Goal: Task Accomplishment & Management: Manage account settings

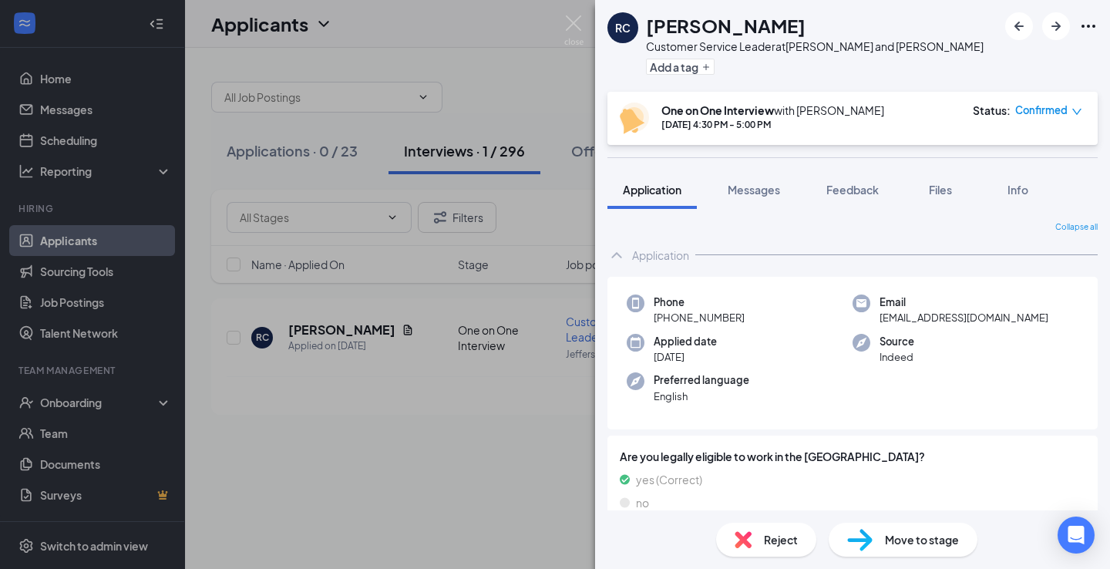
click at [512, 83] on div "RC [PERSON_NAME] Customer Service Leader at [GEOGRAPHIC_DATA] and [PERSON_NAME]…" at bounding box center [555, 284] width 1110 height 569
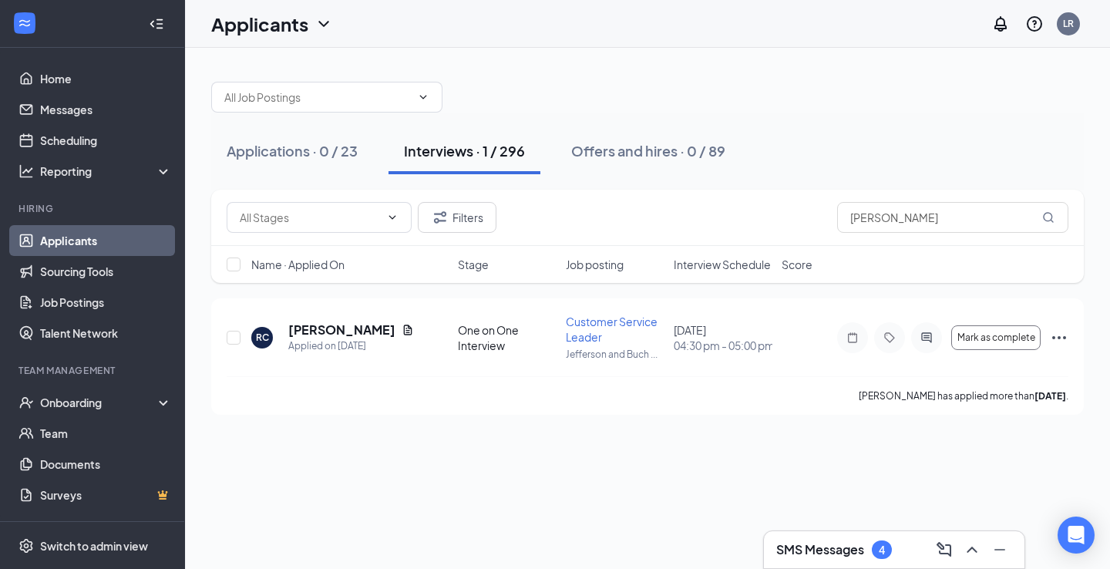
click at [840, 559] on div "SMS Messages 4" at bounding box center [895, 549] width 236 height 25
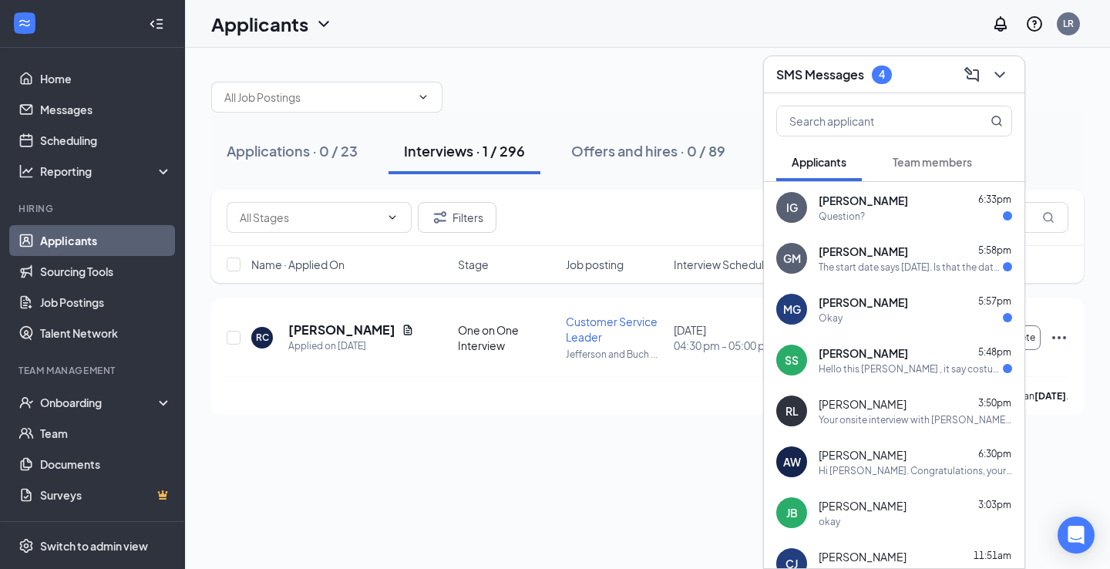
click at [862, 262] on div "The start date says [DATE]. Is that the date I would start training?" at bounding box center [911, 267] width 184 height 13
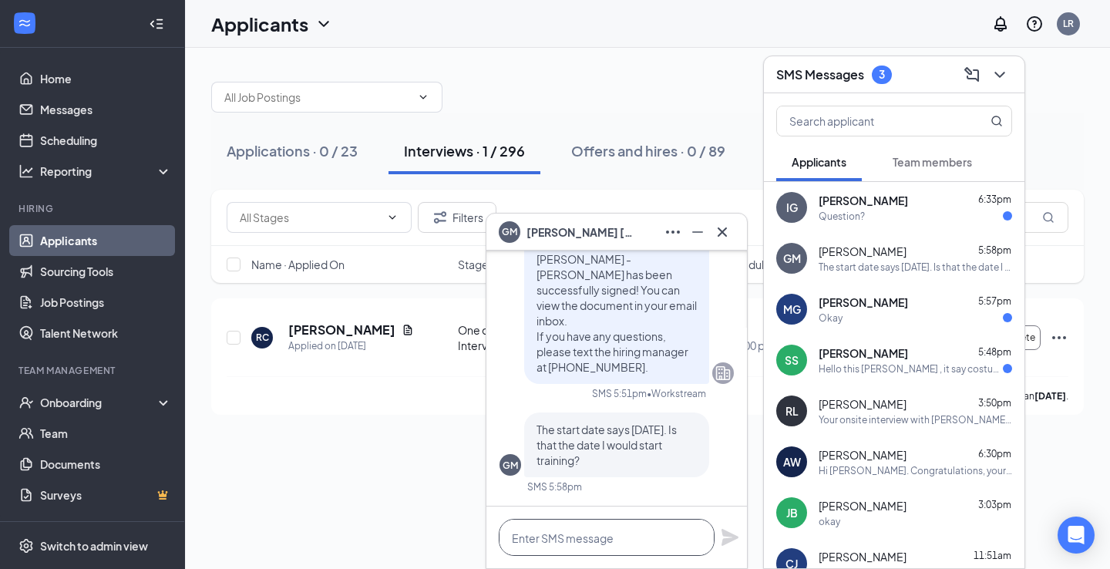
click at [549, 539] on textarea at bounding box center [607, 537] width 216 height 37
type textarea "Yes it is."
click at [737, 535] on icon "Plane" at bounding box center [730, 537] width 19 height 19
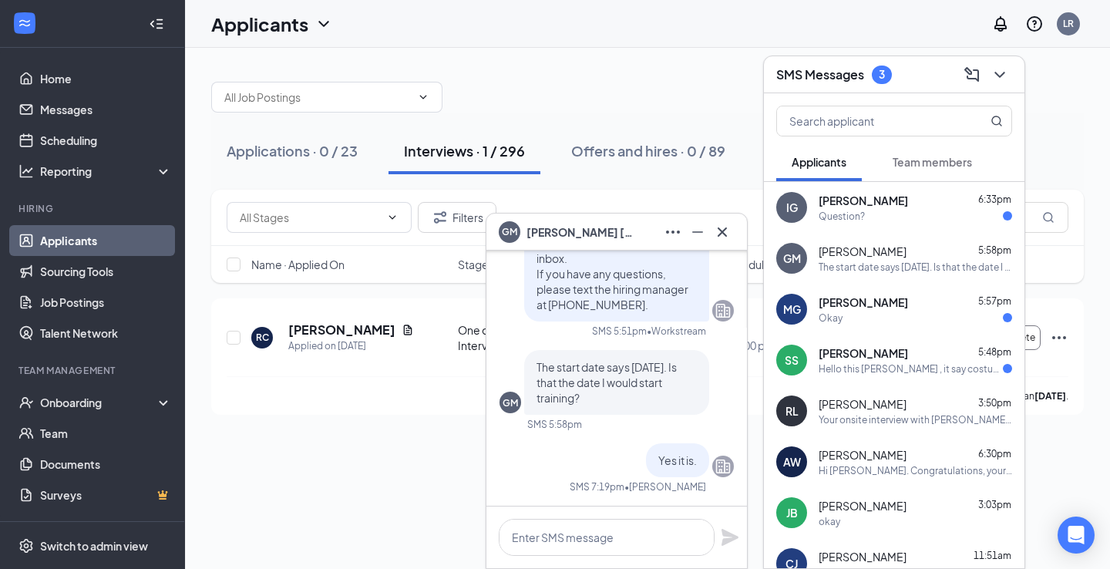
click at [839, 373] on div "Hello this [PERSON_NAME] , it say costumer service leader i want to be front ho…" at bounding box center [911, 368] width 184 height 13
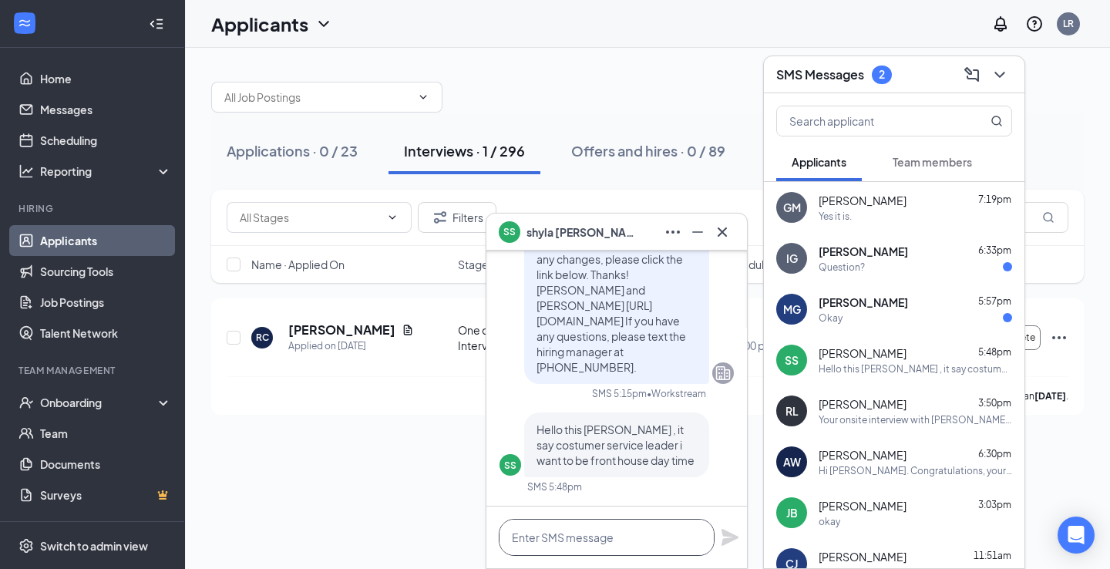
click at [568, 540] on textarea at bounding box center [607, 537] width 216 height 37
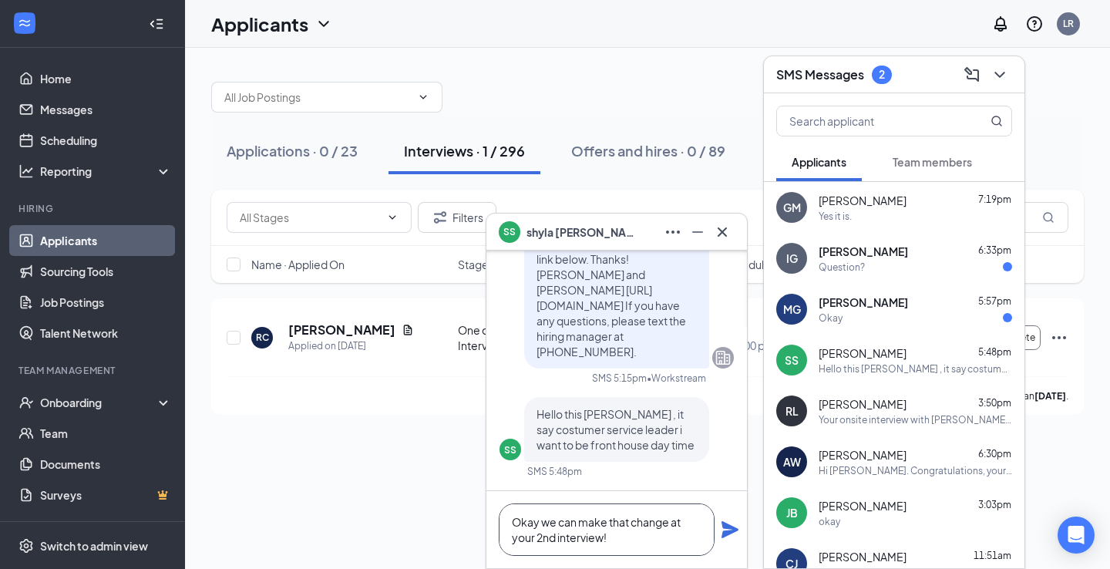
type textarea "Okay we can make that change at your 2nd interview!"
click at [997, 74] on icon "ChevronDown" at bounding box center [1000, 75] width 10 height 6
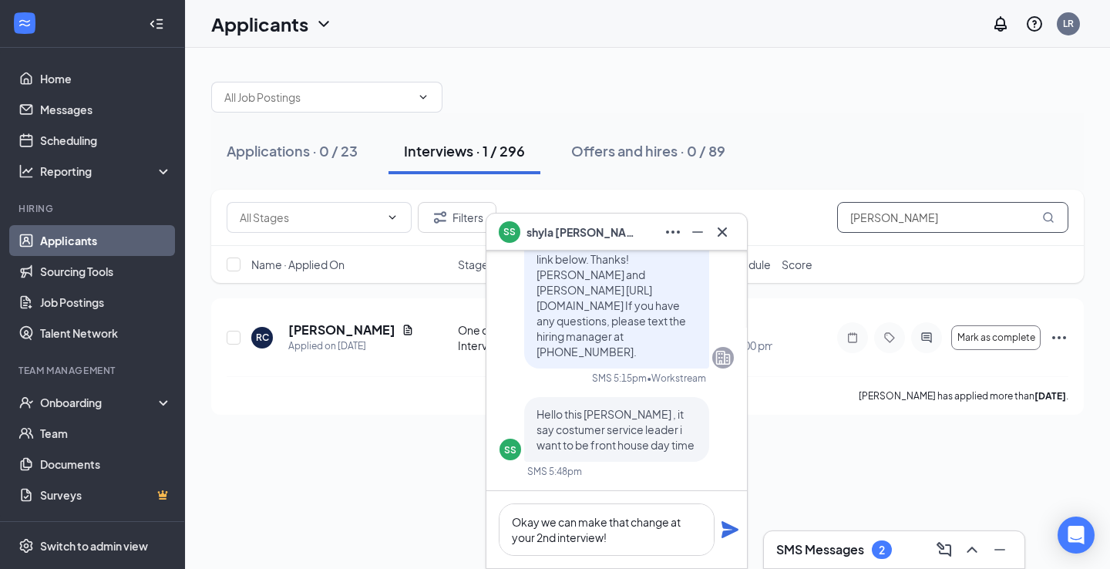
drag, startPoint x: 877, startPoint y: 224, endPoint x: 690, endPoint y: 184, distance: 191.0
click at [702, 185] on div "Applications · 0 / 23 Interviews · 1 / 296 Offers and hires · 0 / 89 Filters ru…" at bounding box center [647, 240] width 873 height 349
type input "shyla"
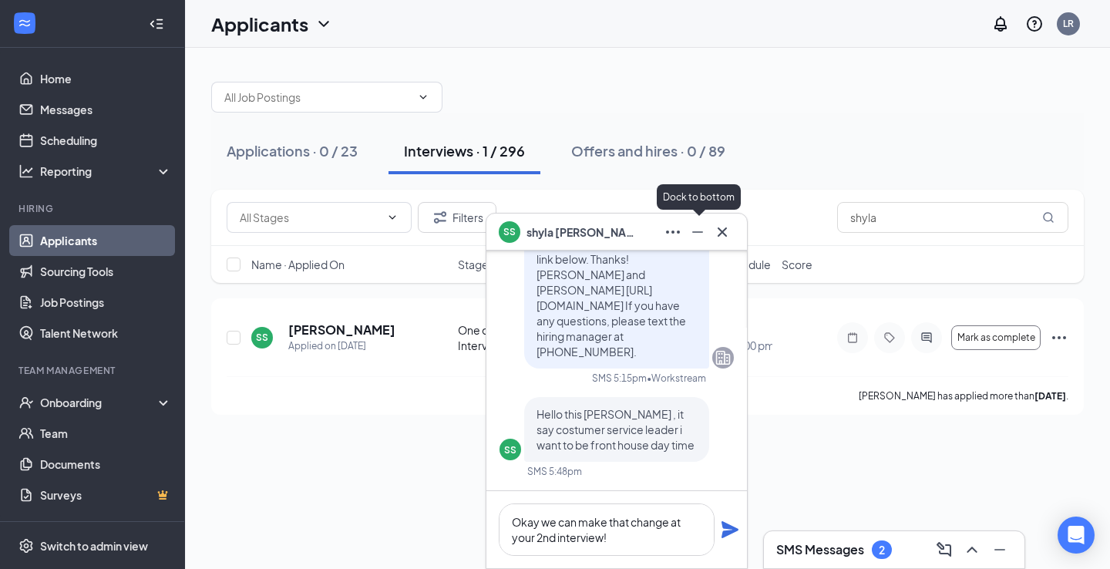
click at [705, 238] on icon "Minimize" at bounding box center [698, 232] width 19 height 19
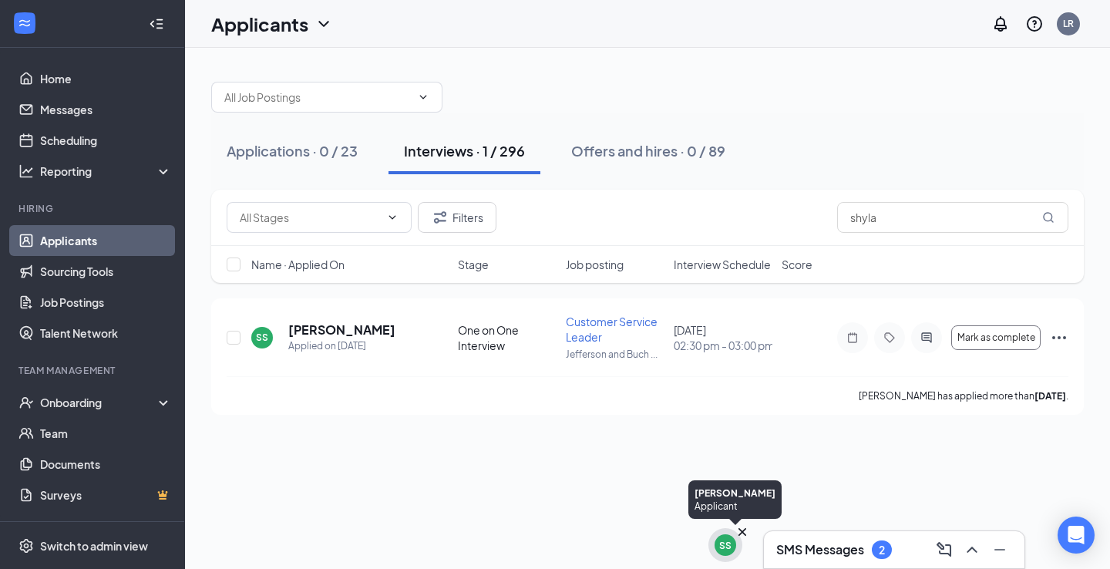
click at [728, 539] on div "SS" at bounding box center [725, 545] width 12 height 13
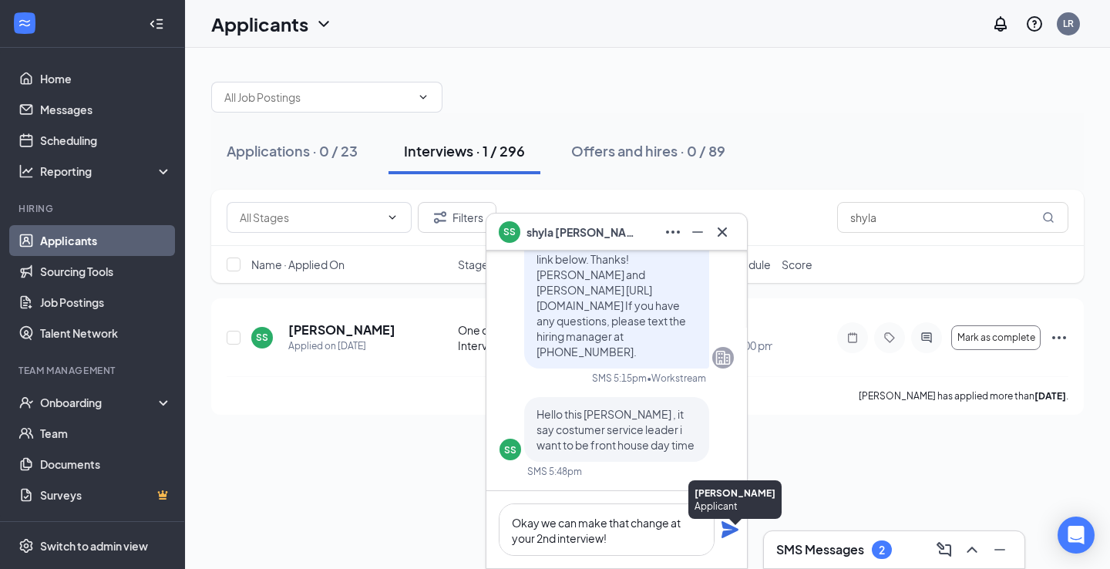
scroll to position [-12, 0]
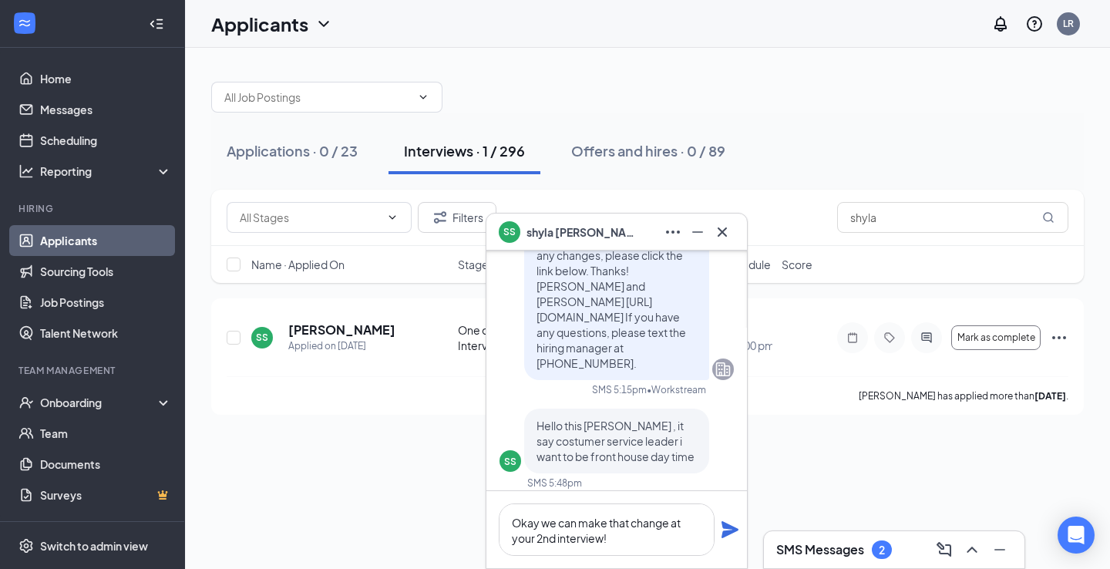
click at [731, 535] on icon "Plane" at bounding box center [730, 530] width 19 height 19
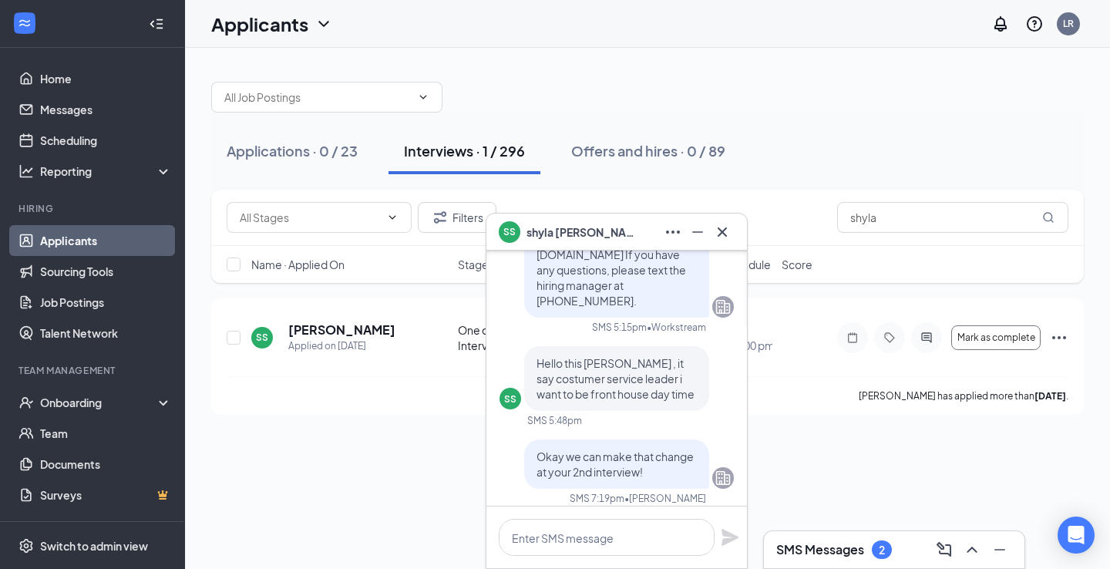
click at [834, 537] on div "SMS Messages 2" at bounding box center [895, 549] width 236 height 25
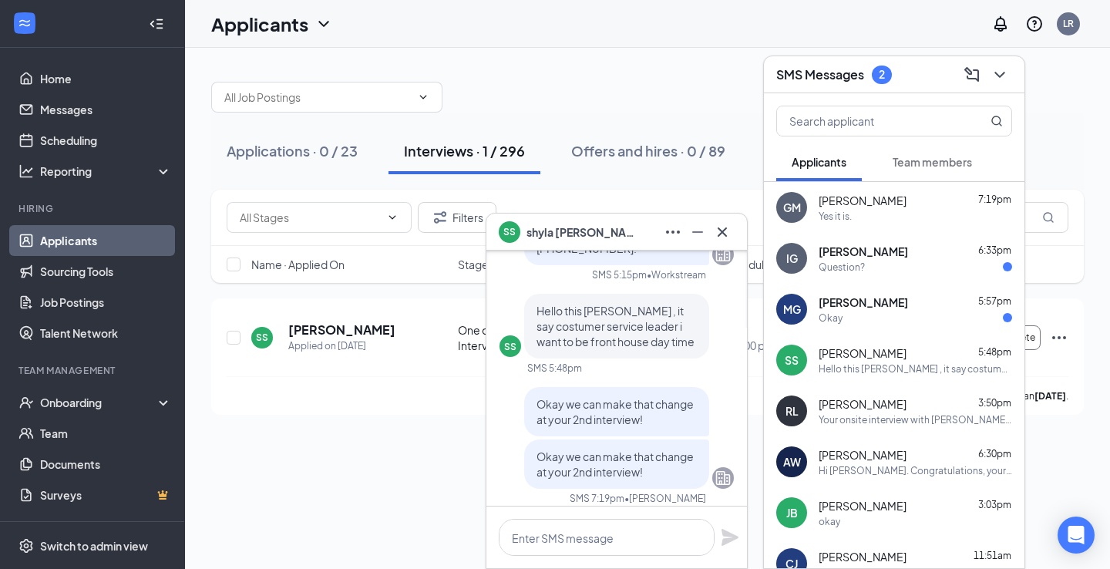
click at [841, 265] on div "Question?" at bounding box center [842, 267] width 46 height 13
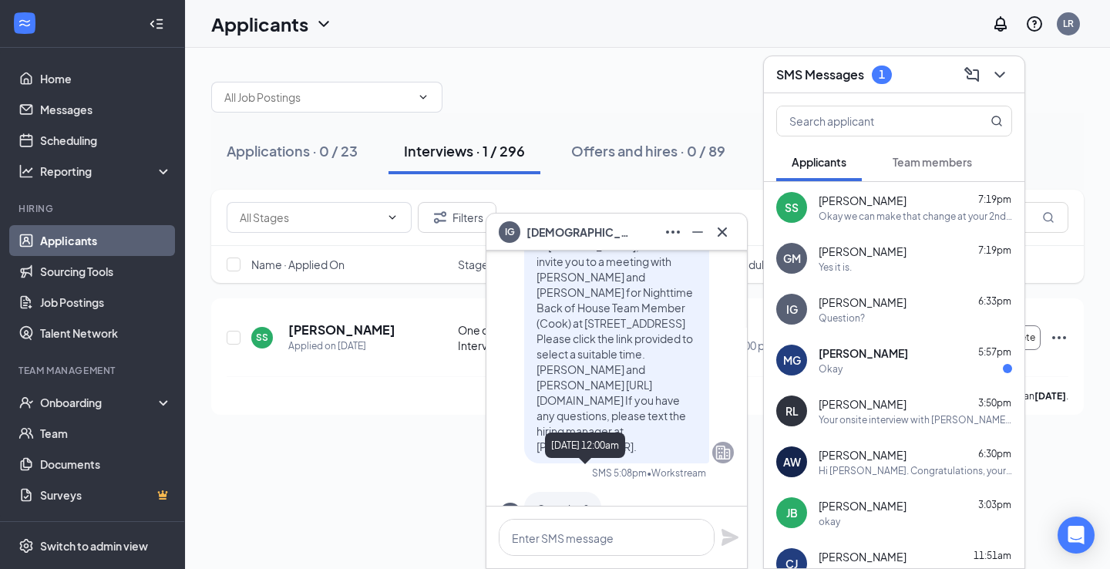
scroll to position [0, 0]
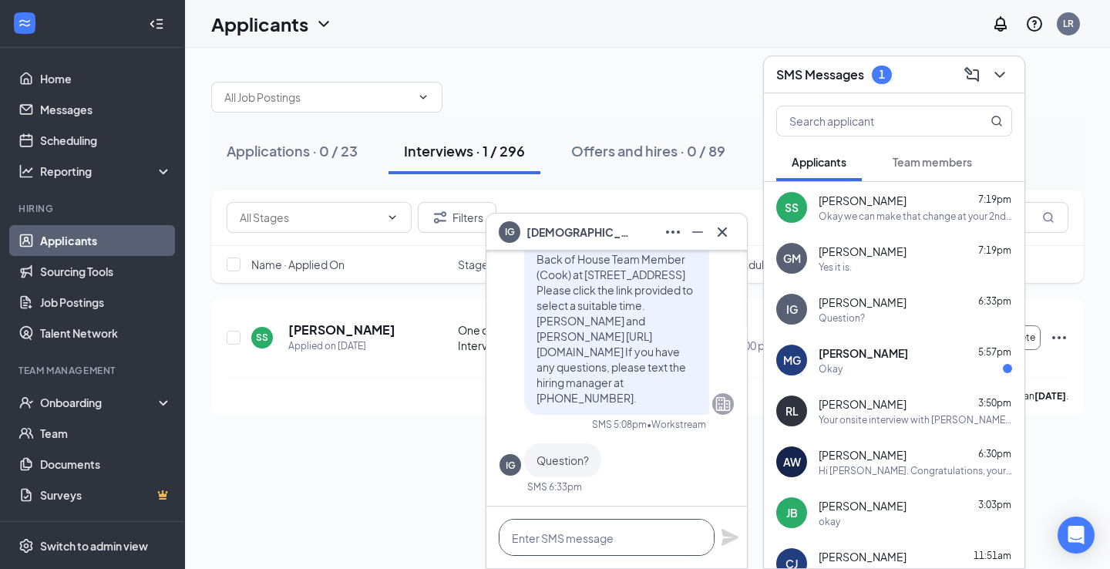
click at [555, 530] on textarea at bounding box center [607, 537] width 216 height 37
type textarea "W"
click at [531, 538] on textarea "Yes what is your question?" at bounding box center [607, 537] width 216 height 37
type textarea "Yes, what is your question?"
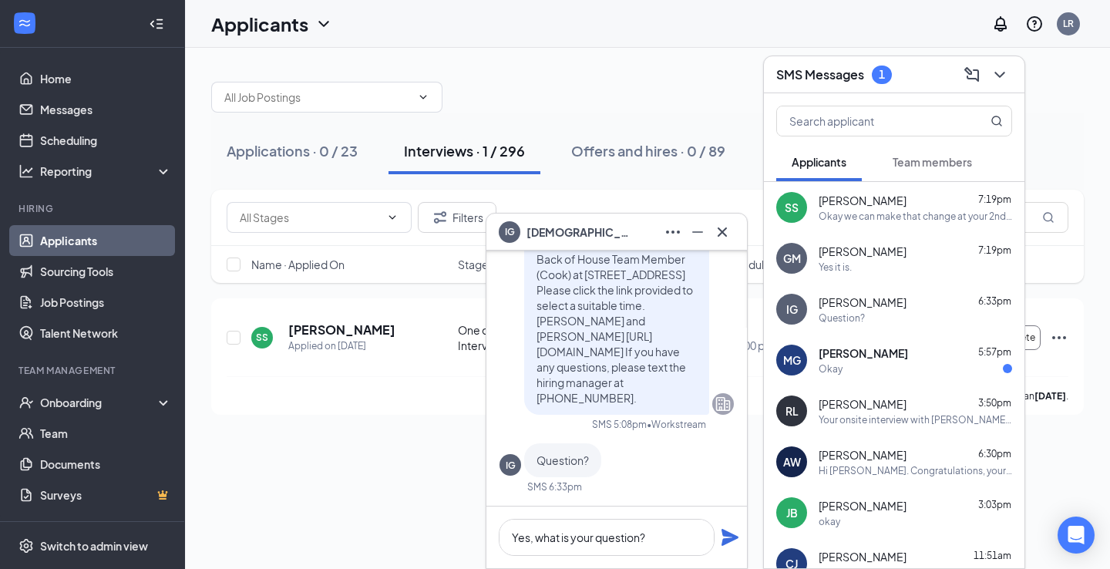
click at [730, 537] on icon "Plane" at bounding box center [730, 537] width 17 height 17
click at [838, 349] on span "[PERSON_NAME]" at bounding box center [863, 352] width 89 height 15
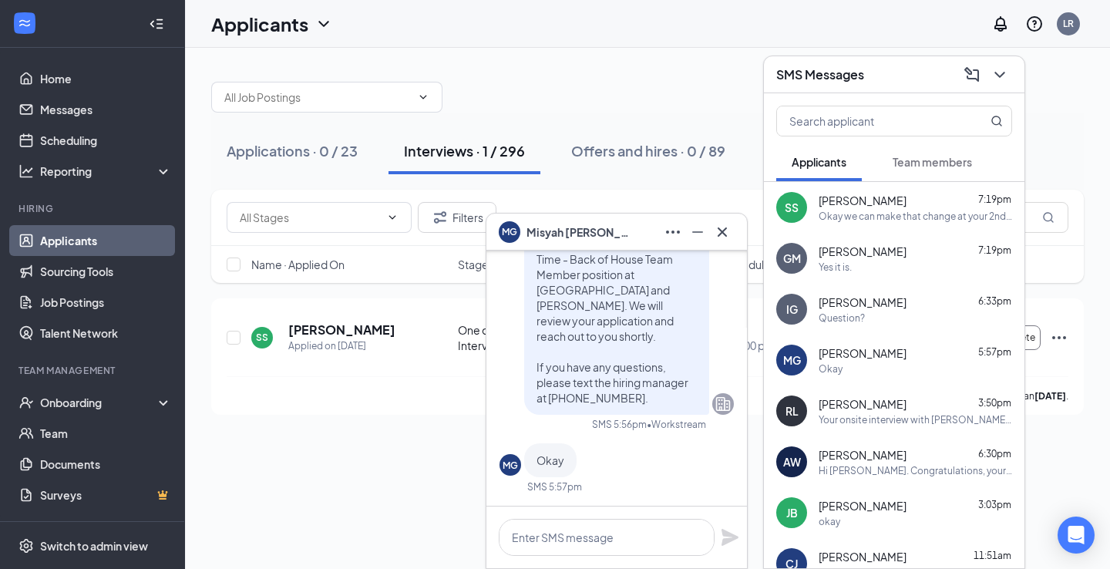
click at [735, 224] on div "MG Misyah Goodwin" at bounding box center [617, 232] width 261 height 37
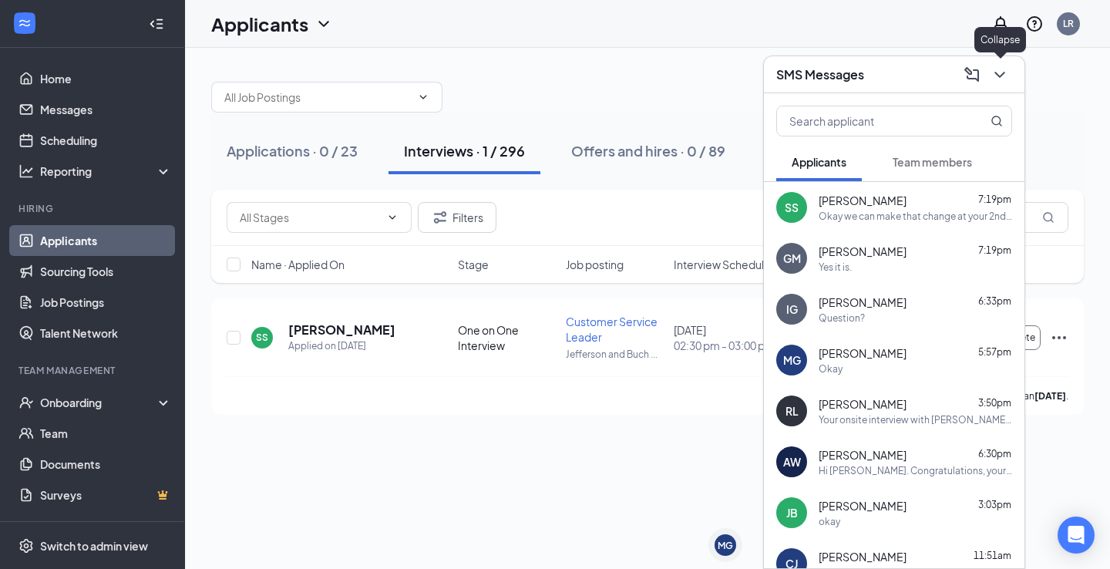
click at [1003, 79] on icon "ChevronDown" at bounding box center [1000, 75] width 19 height 19
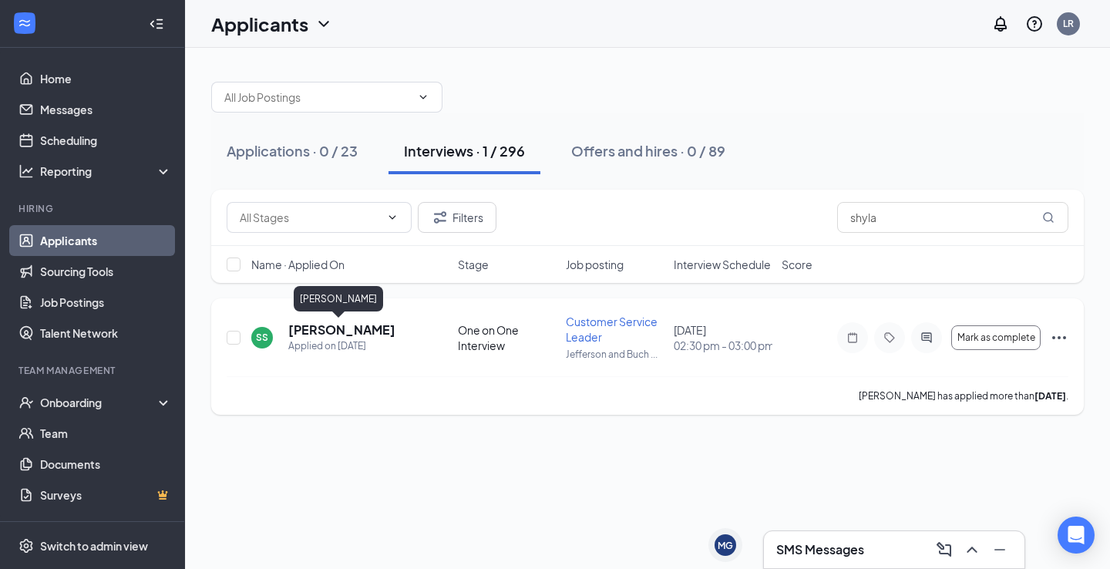
click at [338, 334] on h5 "[PERSON_NAME]" at bounding box center [341, 330] width 107 height 17
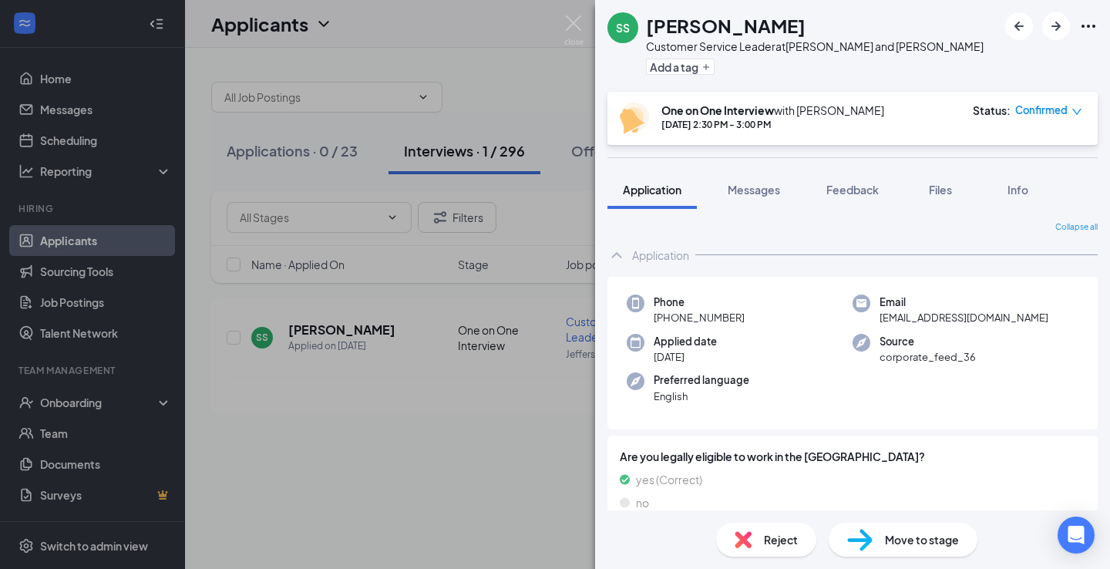
click at [470, 87] on div "SS shyla spencer Customer Service Leader at Jefferson and Buchanan Add a tag On…" at bounding box center [555, 284] width 1110 height 569
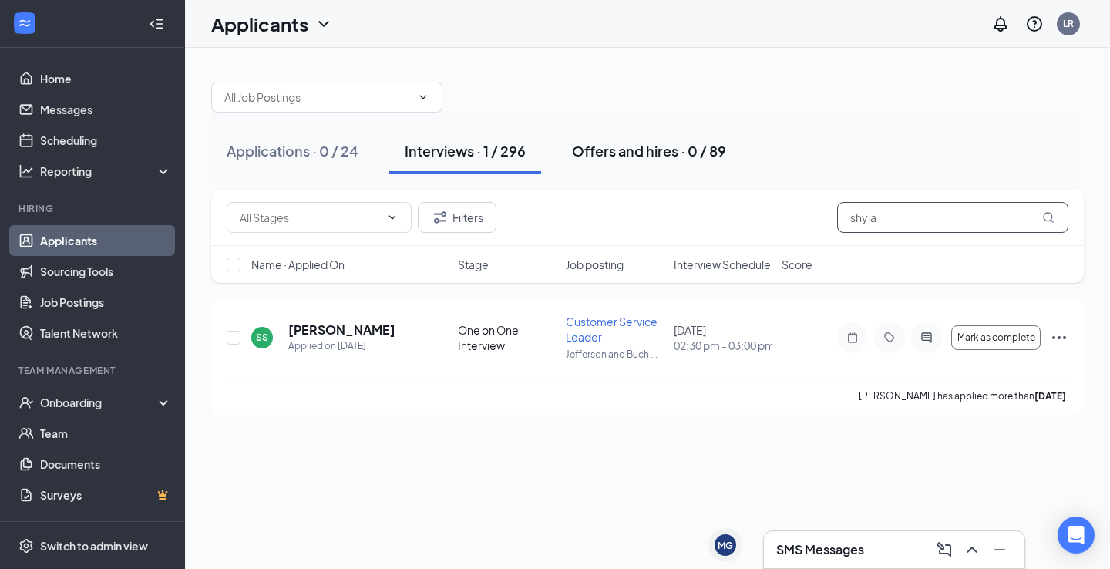
drag, startPoint x: 891, startPoint y: 224, endPoint x: 606, endPoint y: 167, distance: 290.1
click at [610, 170] on div "Applications · 0 / 24 Interviews · 1 / 296 Offers and hires · 0 / 89 Filters sh…" at bounding box center [647, 240] width 873 height 349
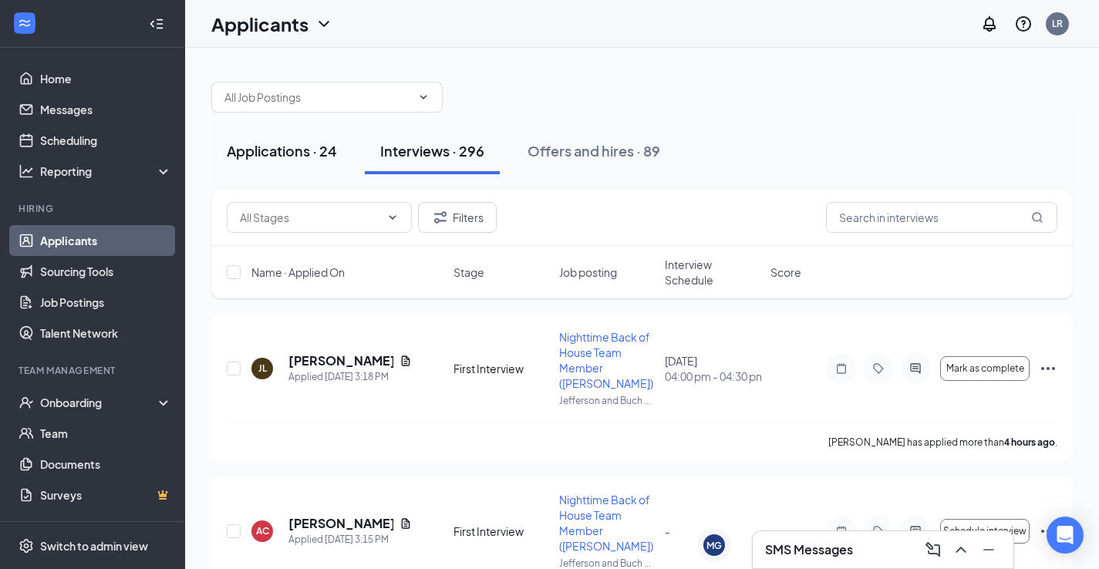
click at [327, 154] on div "Applications · 24" at bounding box center [282, 150] width 110 height 19
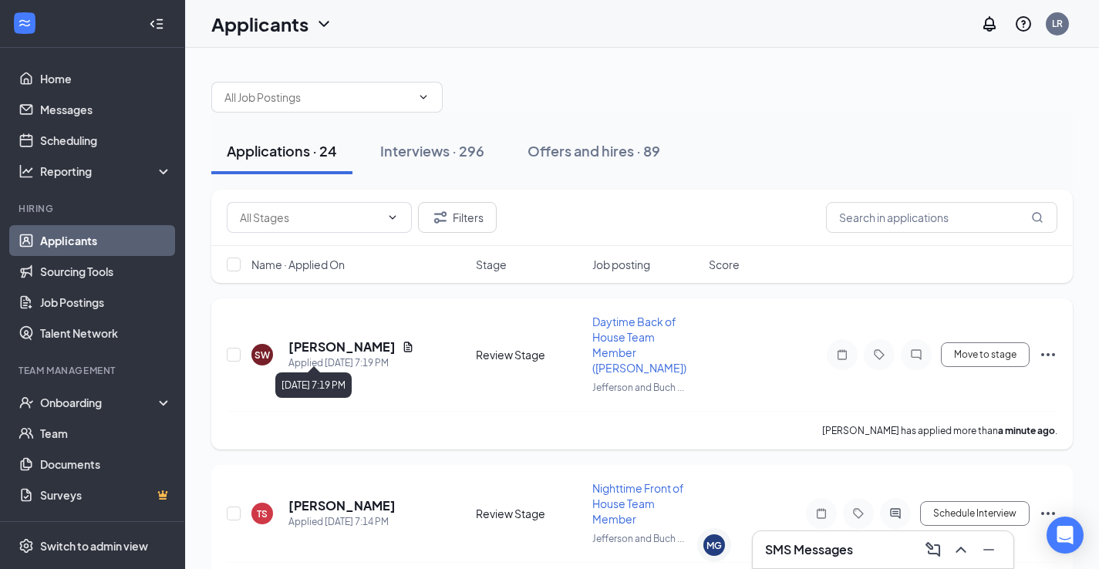
click at [315, 355] on div "Applied [DATE] 7:19 PM" at bounding box center [351, 362] width 126 height 15
click at [318, 339] on h5 "[PERSON_NAME]" at bounding box center [341, 347] width 107 height 17
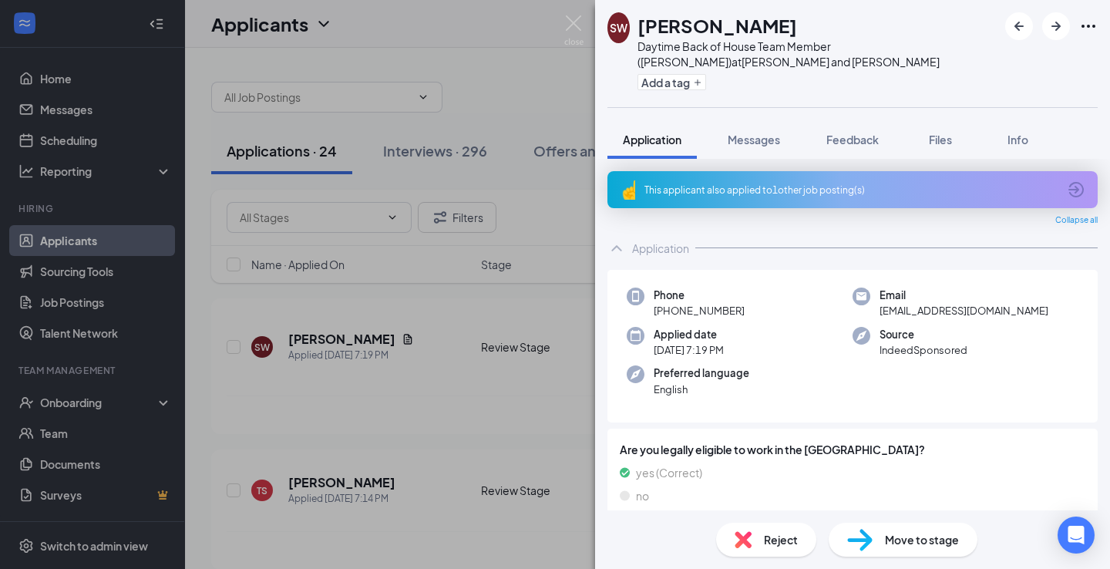
click at [638, 193] on div "This applicant also applied to 1 other job posting(s)" at bounding box center [853, 189] width 490 height 37
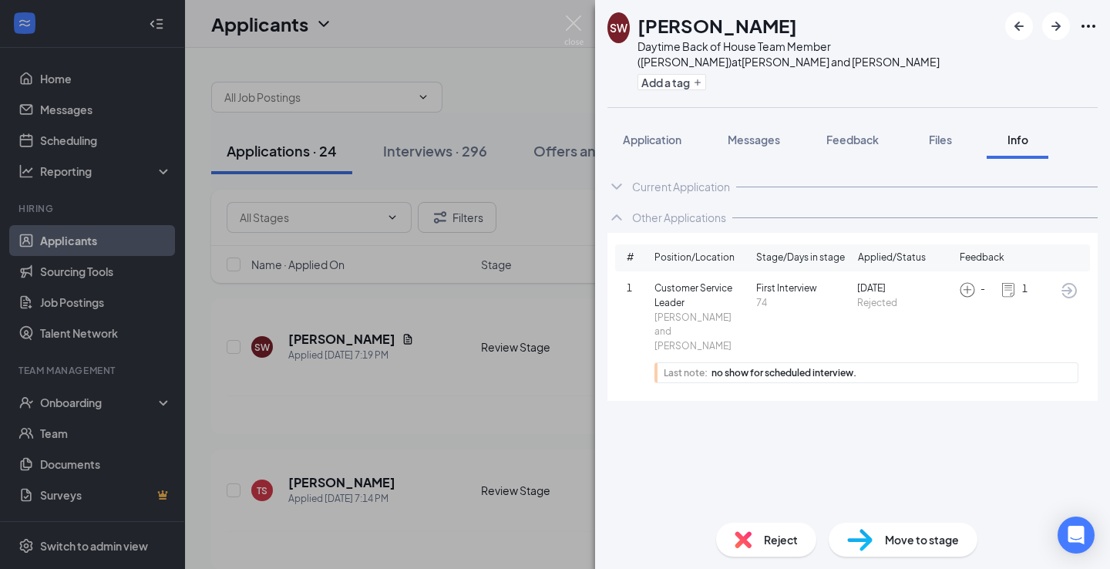
click at [878, 532] on div "Move to stage" at bounding box center [903, 540] width 149 height 34
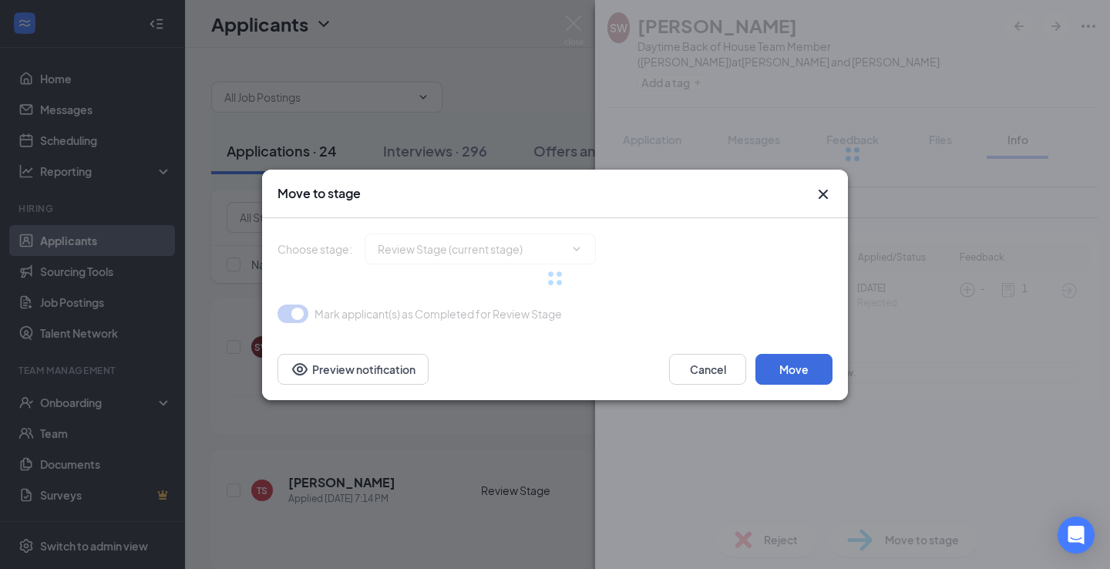
type input "First Interview (next stage)"
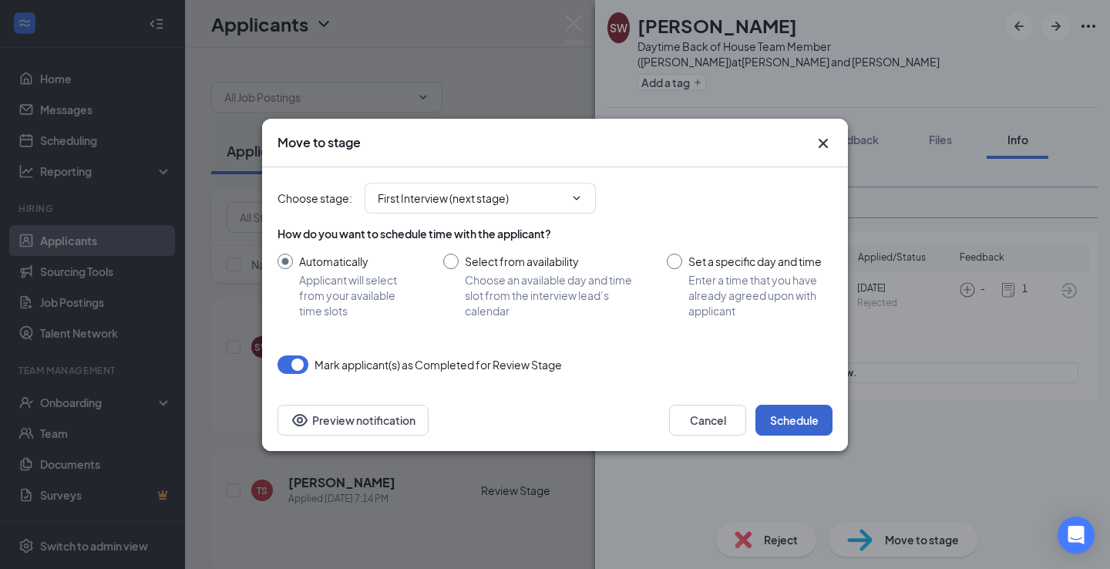
click at [789, 424] on button "Schedule" at bounding box center [794, 420] width 77 height 31
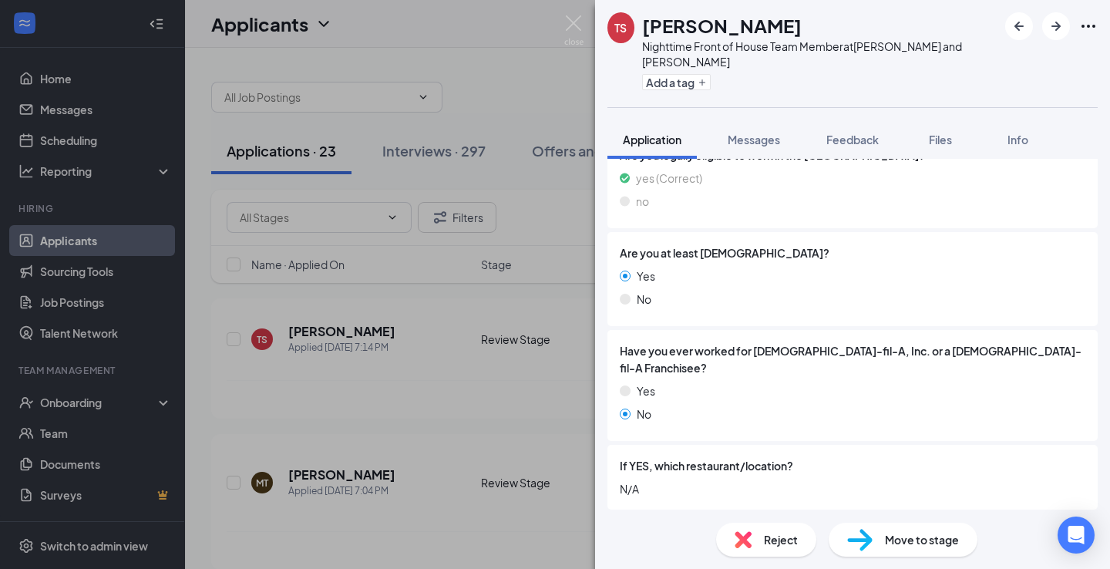
scroll to position [285, 0]
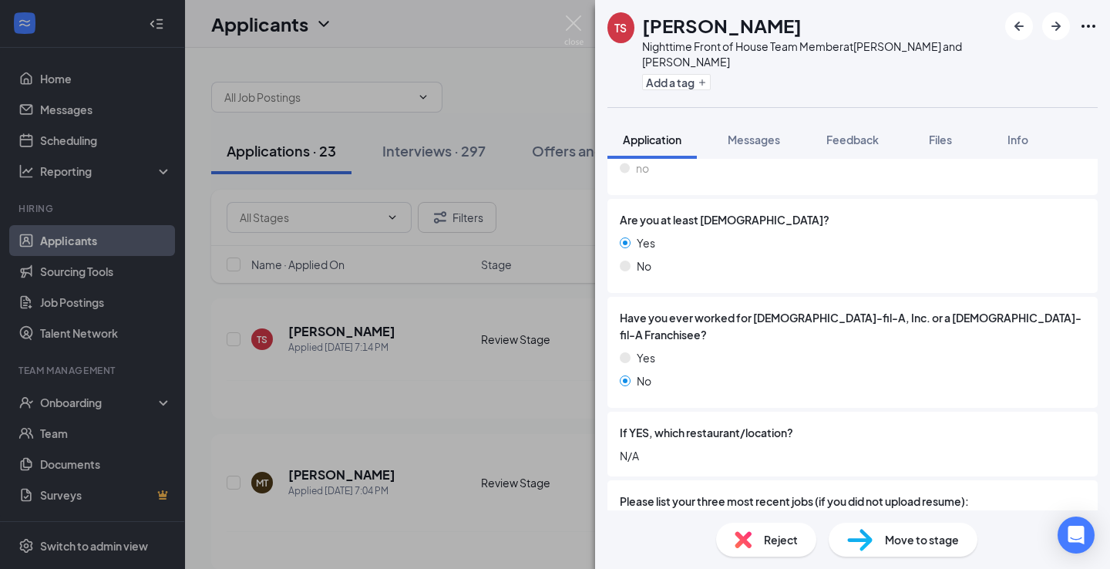
click at [885, 533] on span "Move to stage" at bounding box center [922, 539] width 74 height 17
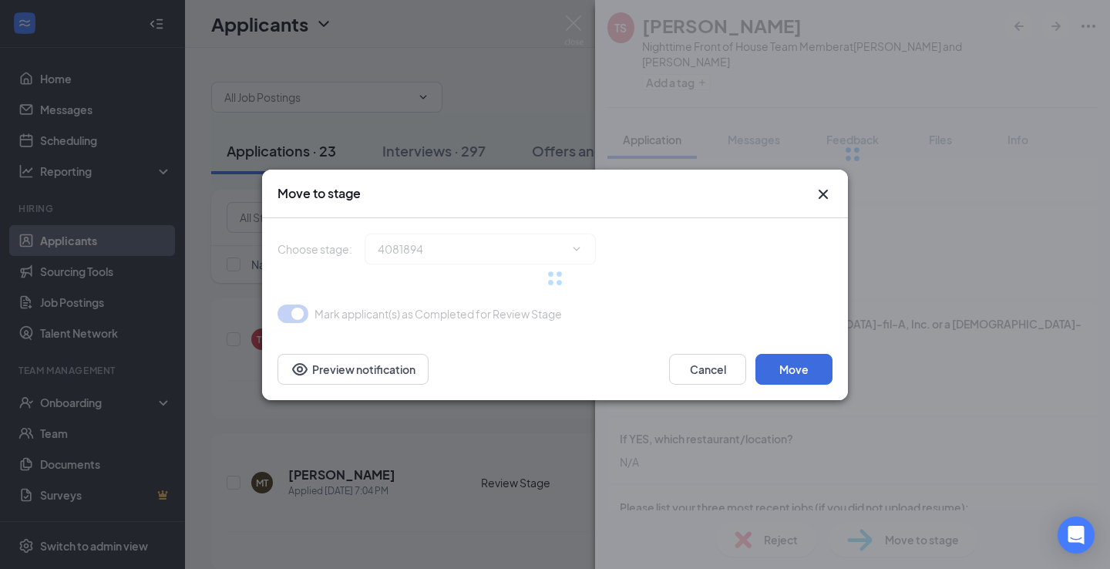
type input "First Interview (next stage)"
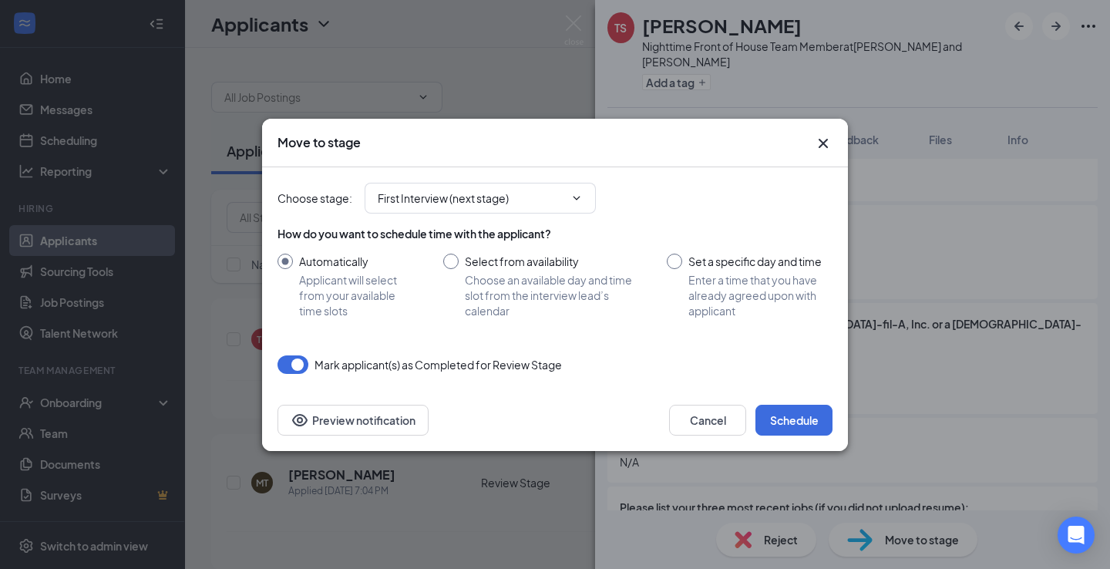
click at [714, 436] on div "Cancel Schedule Preview notification" at bounding box center [555, 420] width 586 height 62
click at [717, 420] on button "Cancel" at bounding box center [707, 420] width 77 height 31
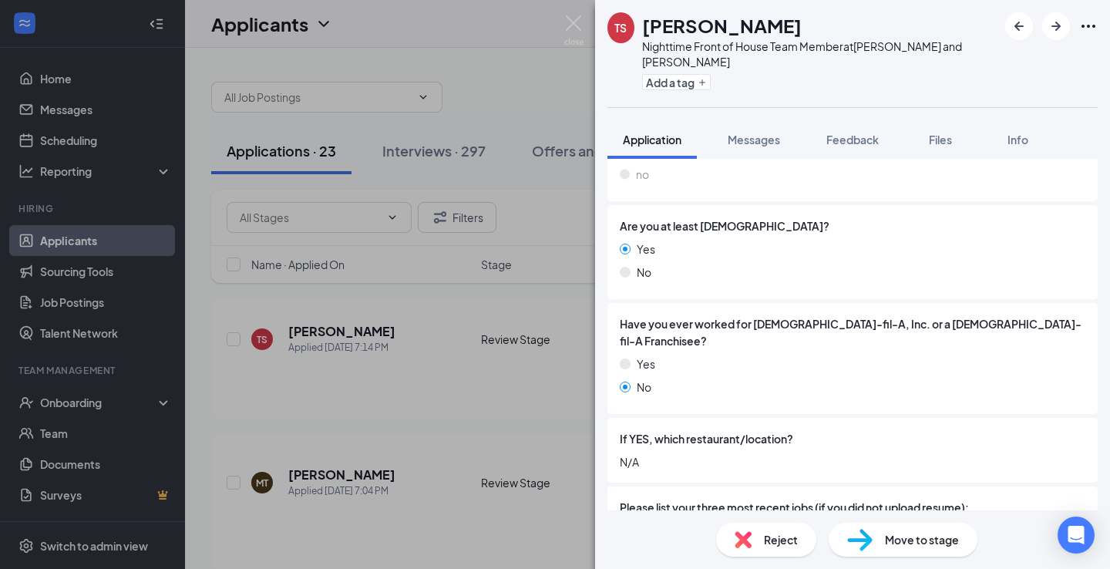
scroll to position [0, 0]
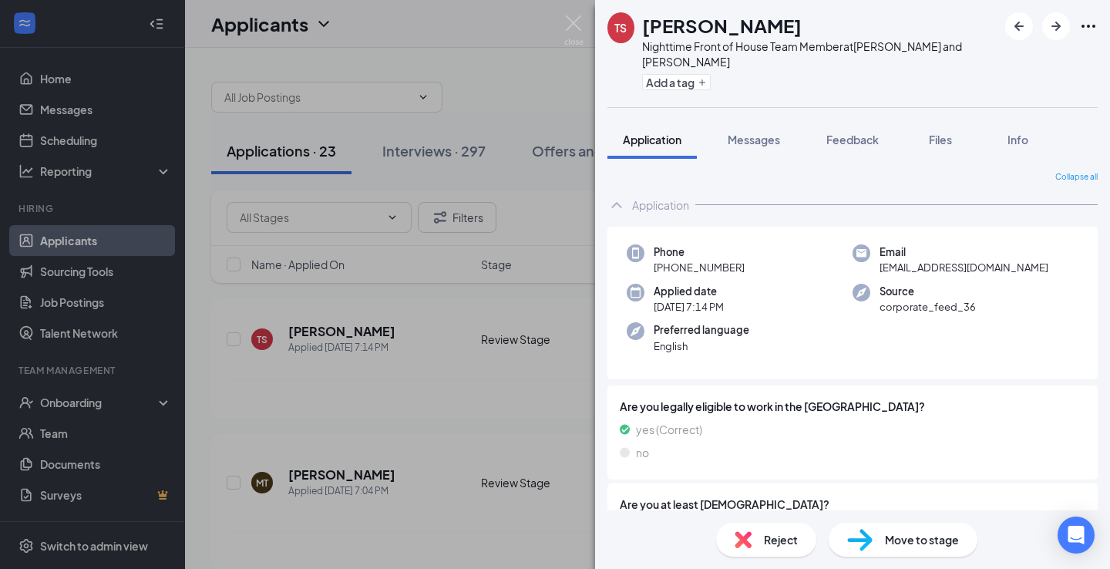
click at [874, 538] on div "Move to stage" at bounding box center [903, 540] width 149 height 34
type input "First Interview (next stage)"
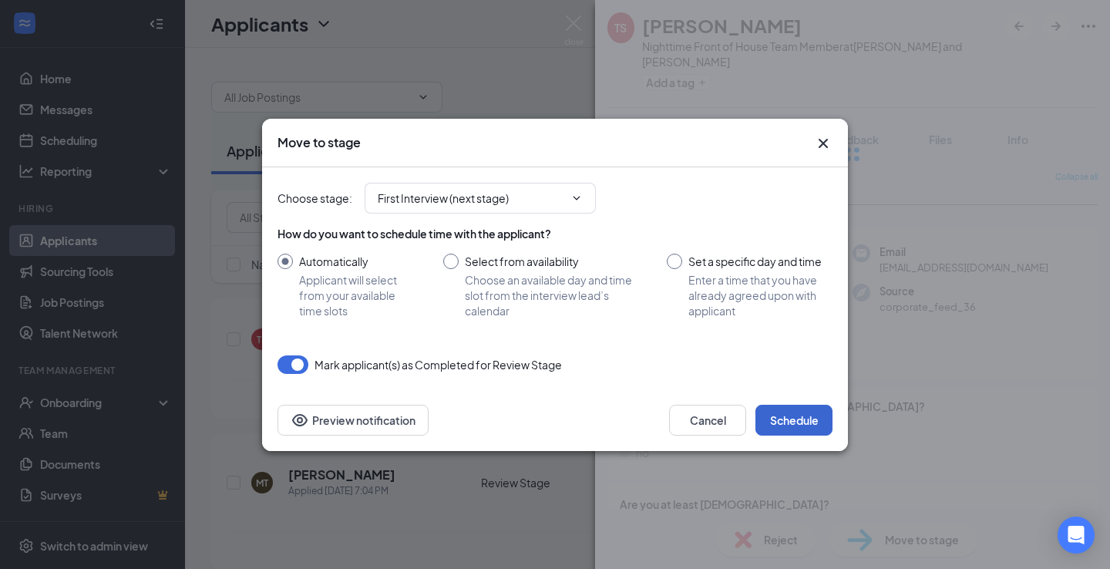
click at [803, 427] on button "Schedule" at bounding box center [794, 420] width 77 height 31
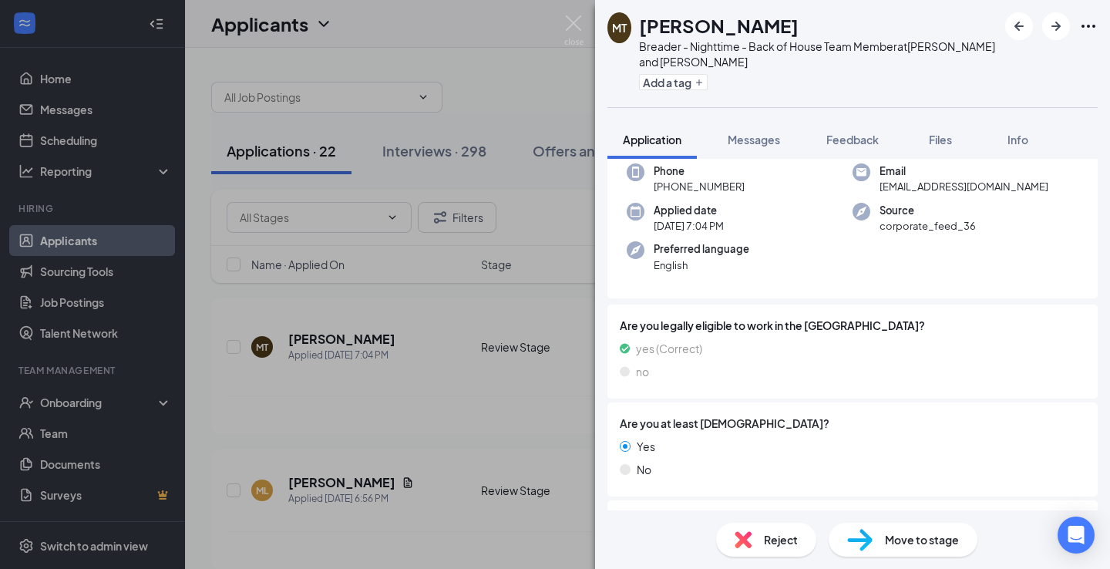
scroll to position [317, 0]
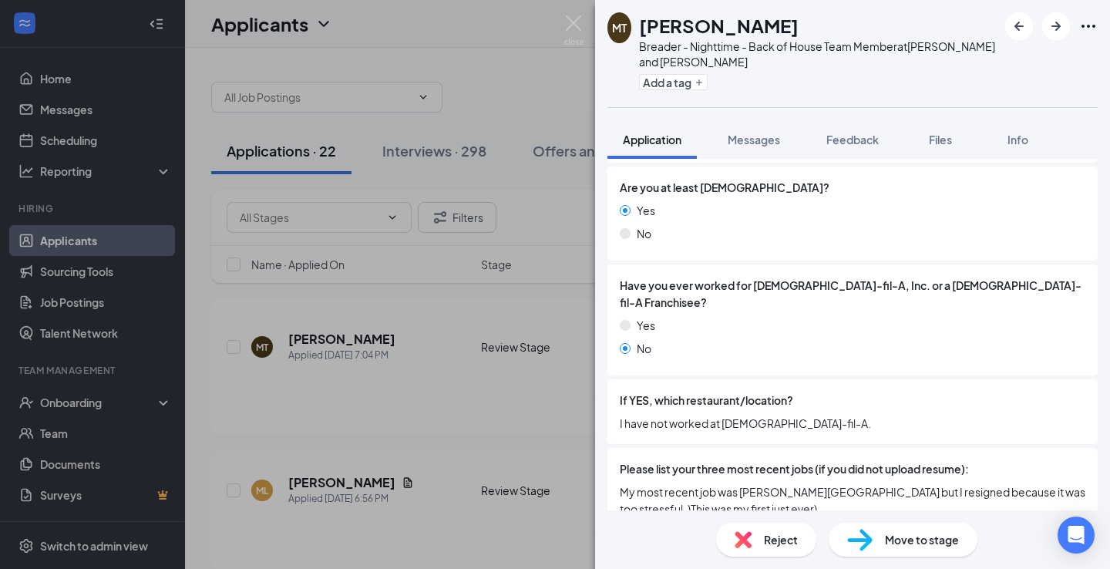
click at [905, 548] on span "Move to stage" at bounding box center [922, 539] width 74 height 17
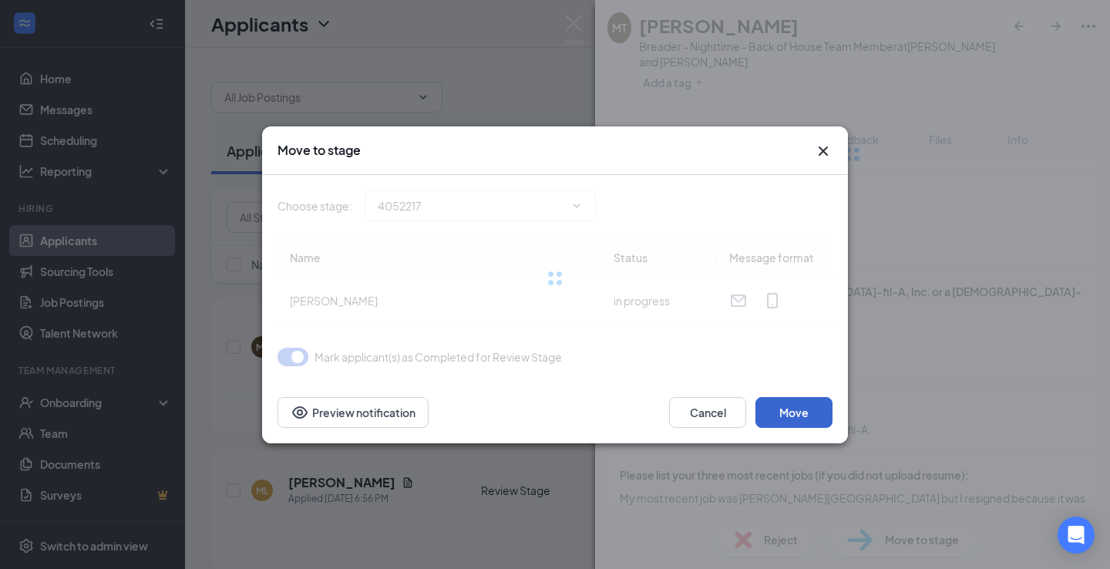
type input "First Interview (next stage)"
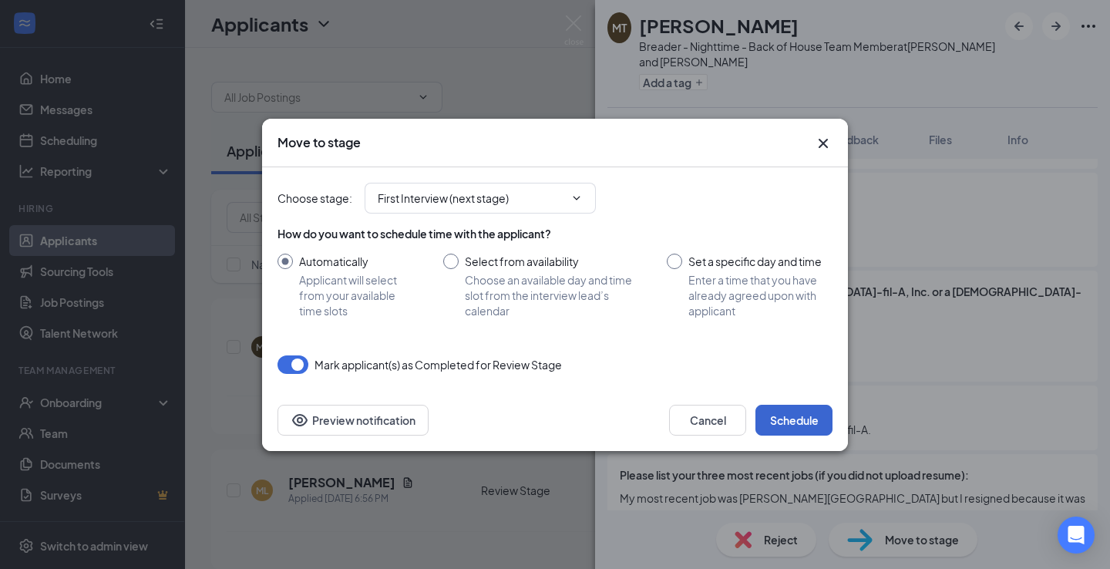
click at [802, 426] on button "Schedule" at bounding box center [794, 420] width 77 height 31
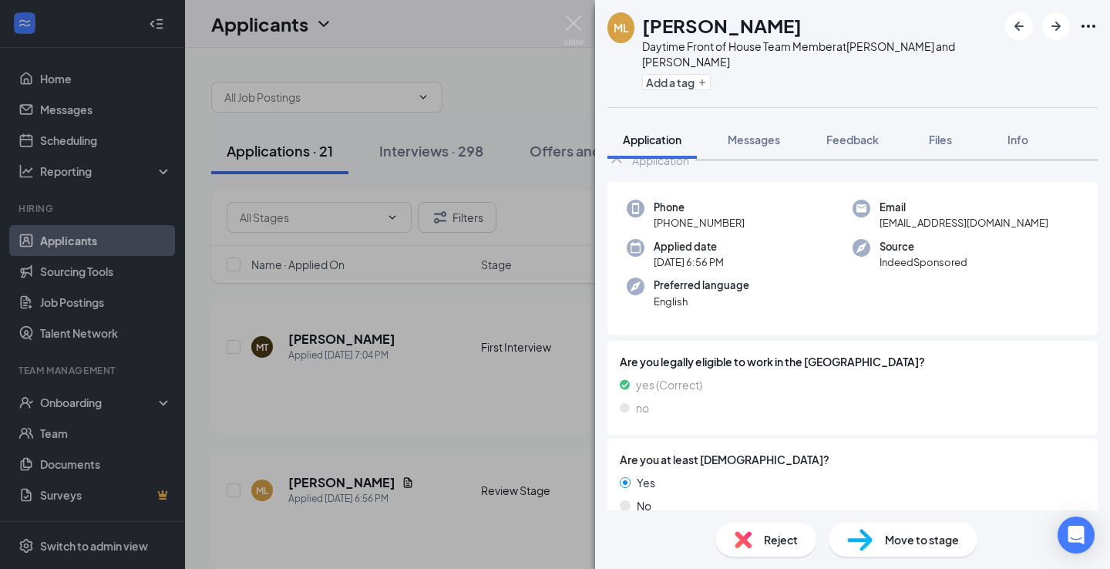
scroll to position [302, 0]
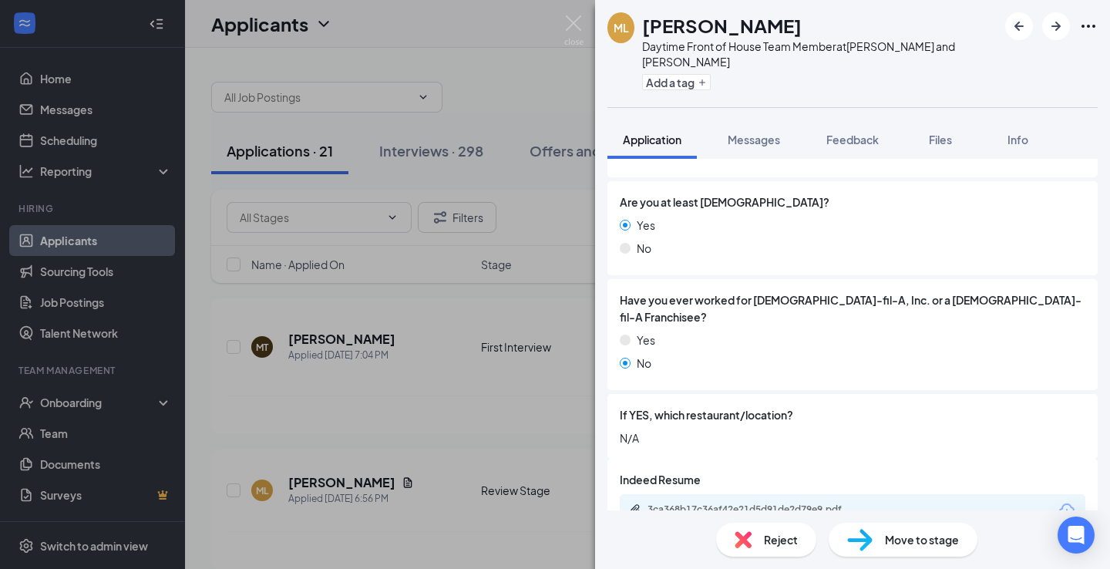
click at [894, 542] on span "Move to stage" at bounding box center [922, 539] width 74 height 17
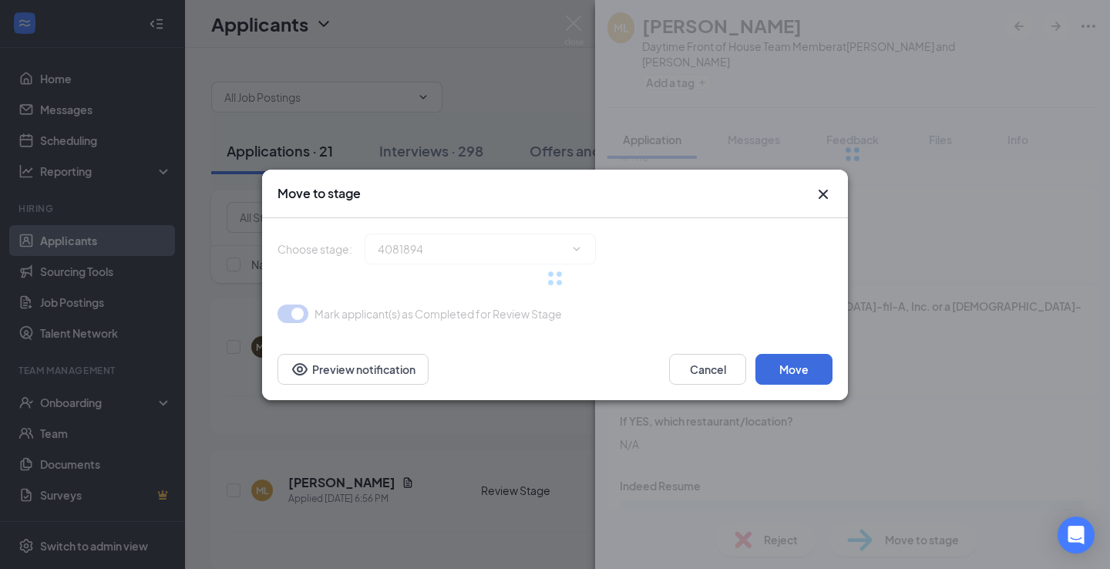
type input "First Interview (next stage)"
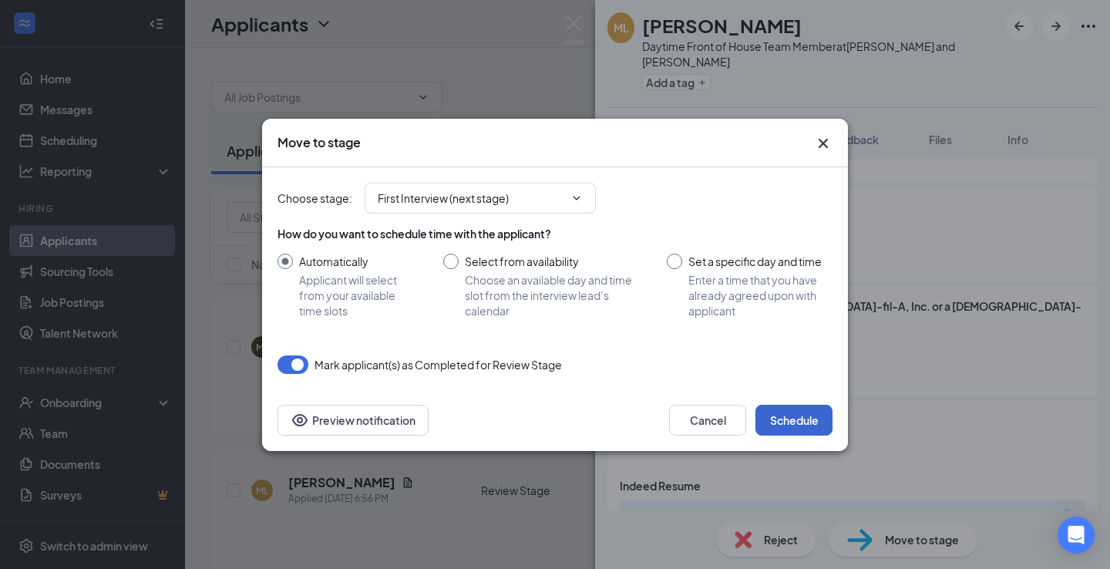
click at [797, 430] on button "Schedule" at bounding box center [794, 420] width 77 height 31
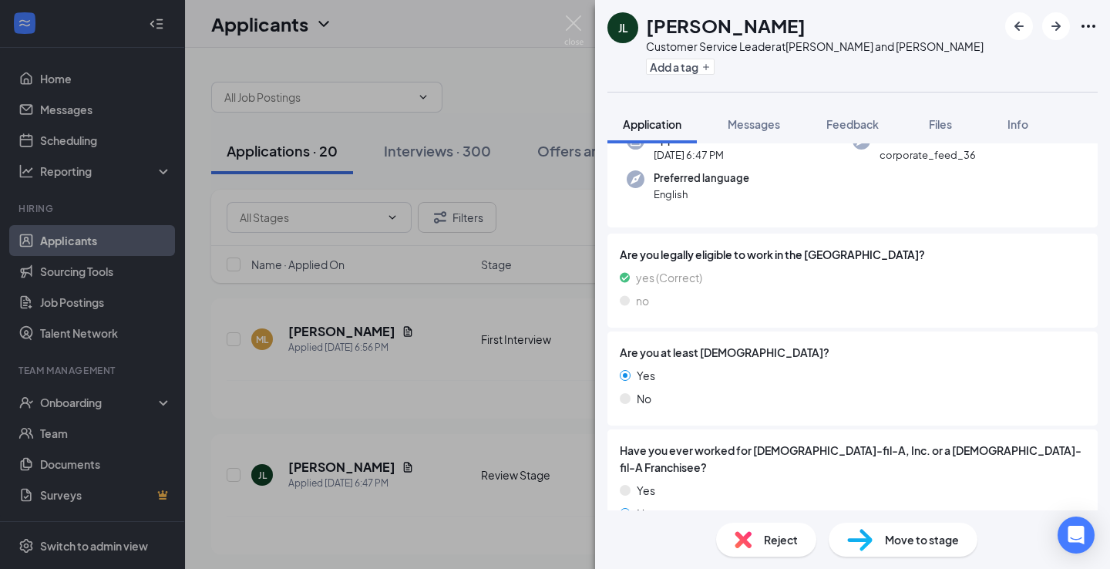
scroll to position [354, 0]
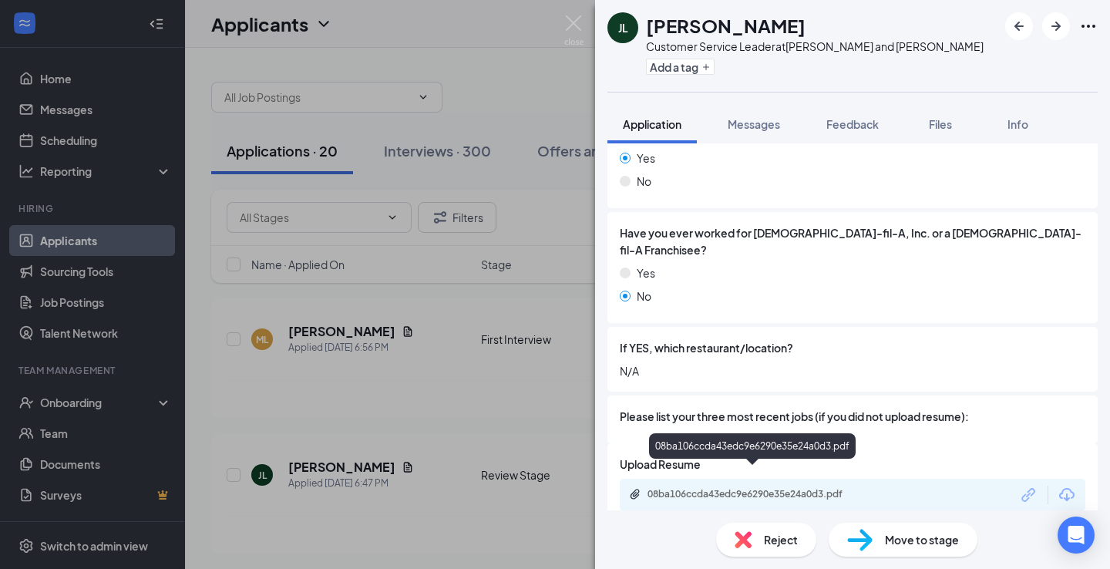
click at [713, 488] on div "08ba106ccda43edc9e6290e35e24a0d3.pdf" at bounding box center [756, 494] width 216 height 12
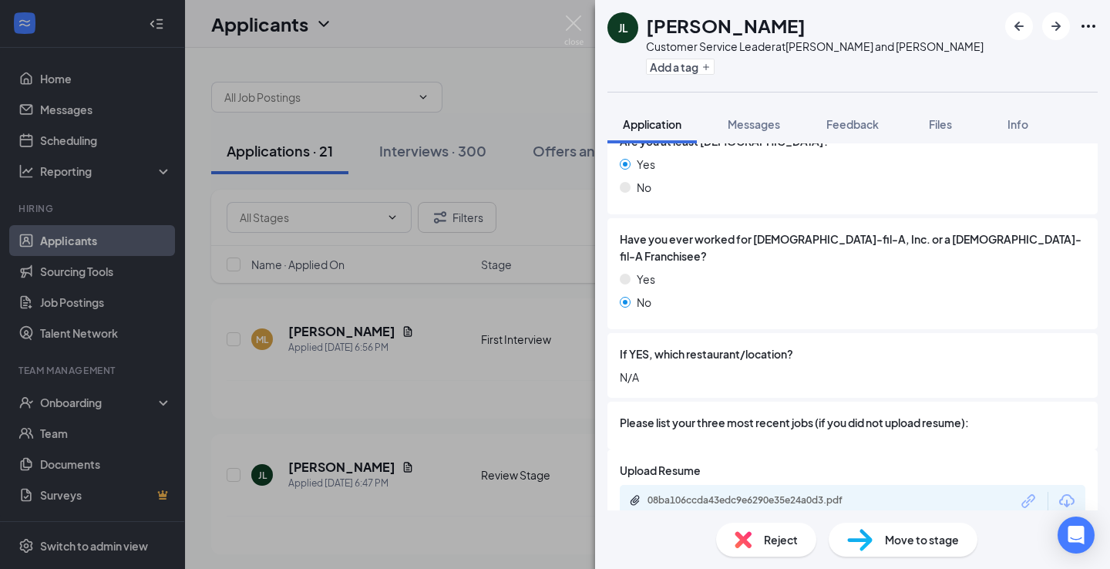
click at [914, 533] on span "Move to stage" at bounding box center [922, 539] width 74 height 17
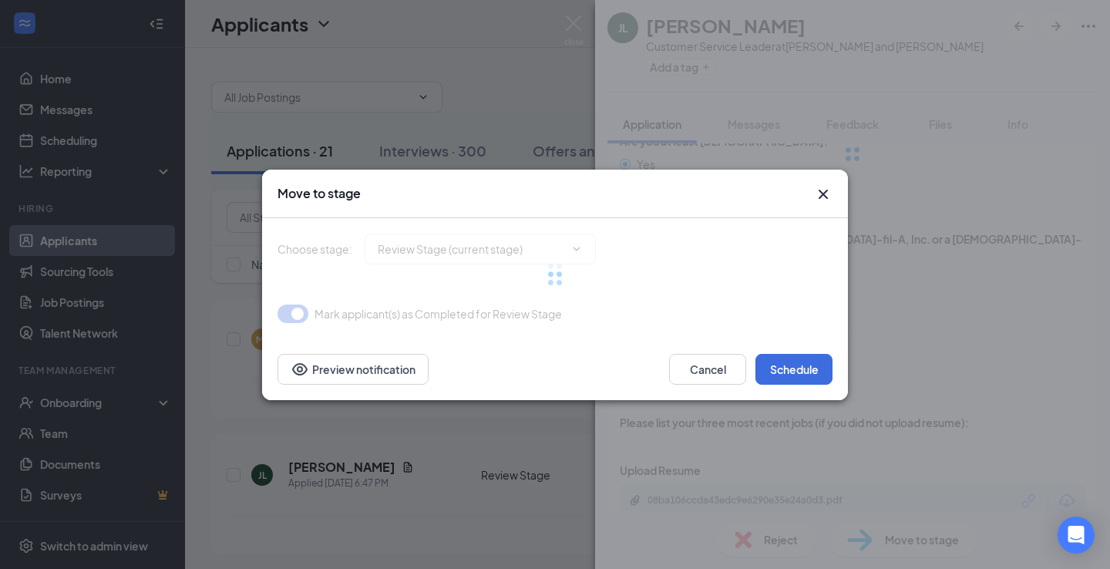
type input "First Interview (next stage)"
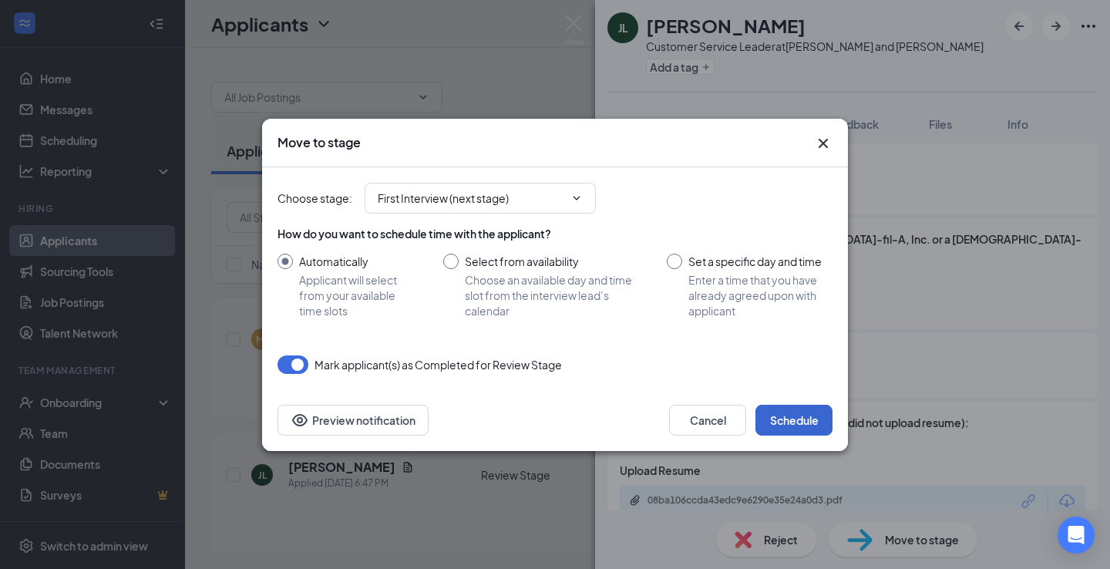
click at [799, 424] on button "Schedule" at bounding box center [794, 420] width 77 height 31
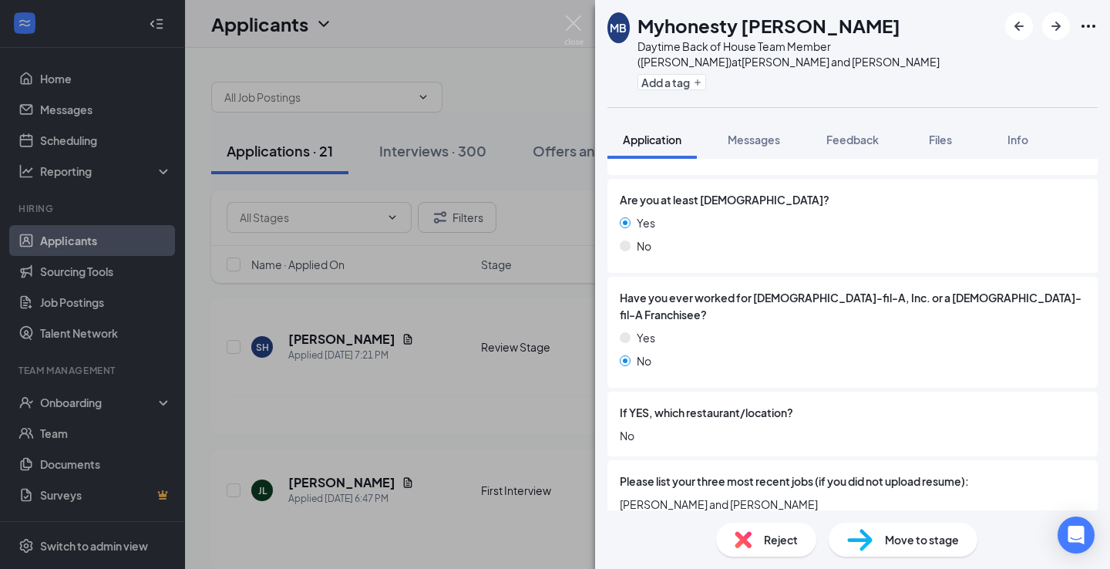
scroll to position [386, 0]
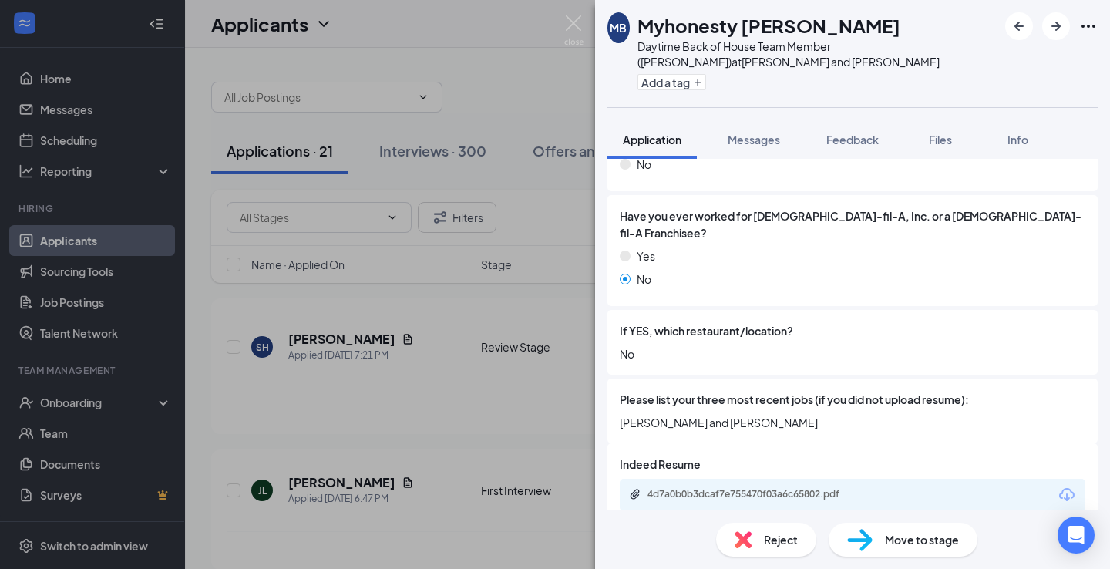
click at [865, 543] on img at bounding box center [859, 540] width 25 height 22
type input "First Interview (next stage)"
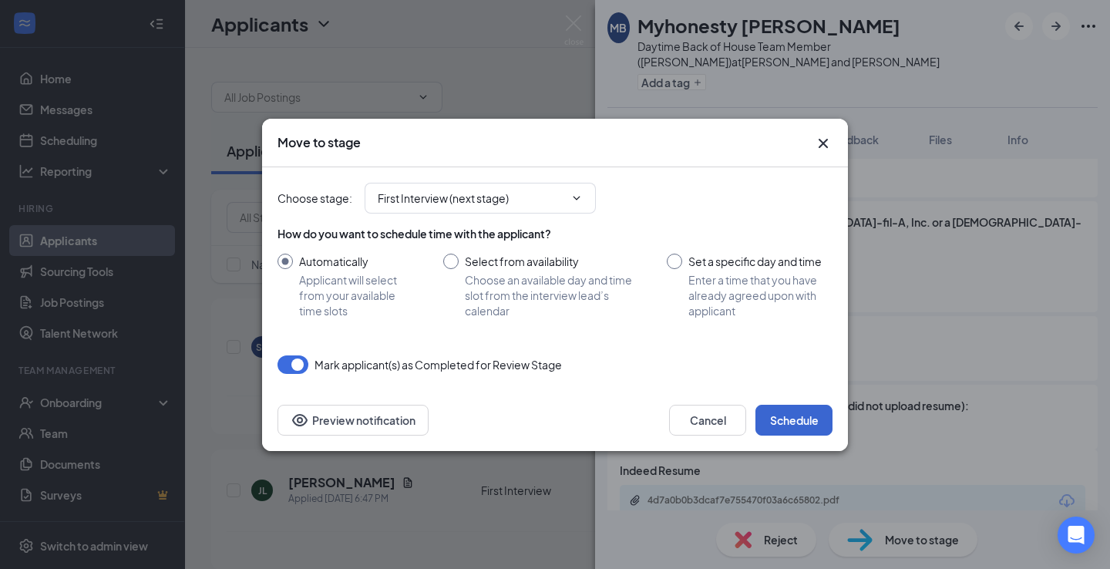
click at [768, 421] on button "Schedule" at bounding box center [794, 420] width 77 height 31
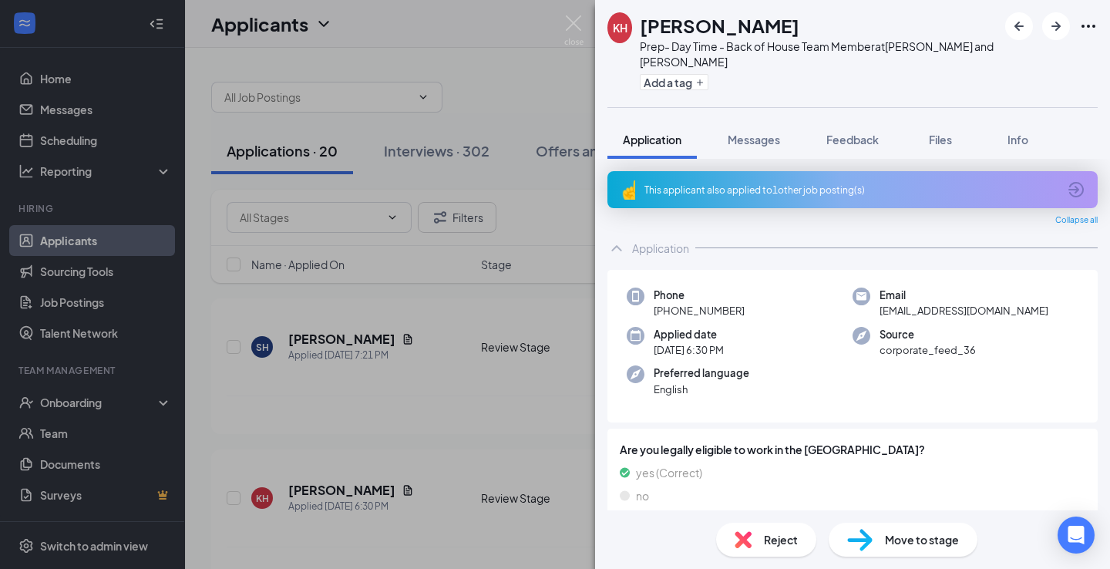
click at [669, 188] on div "This applicant also applied to 1 other job posting(s)" at bounding box center [851, 190] width 413 height 13
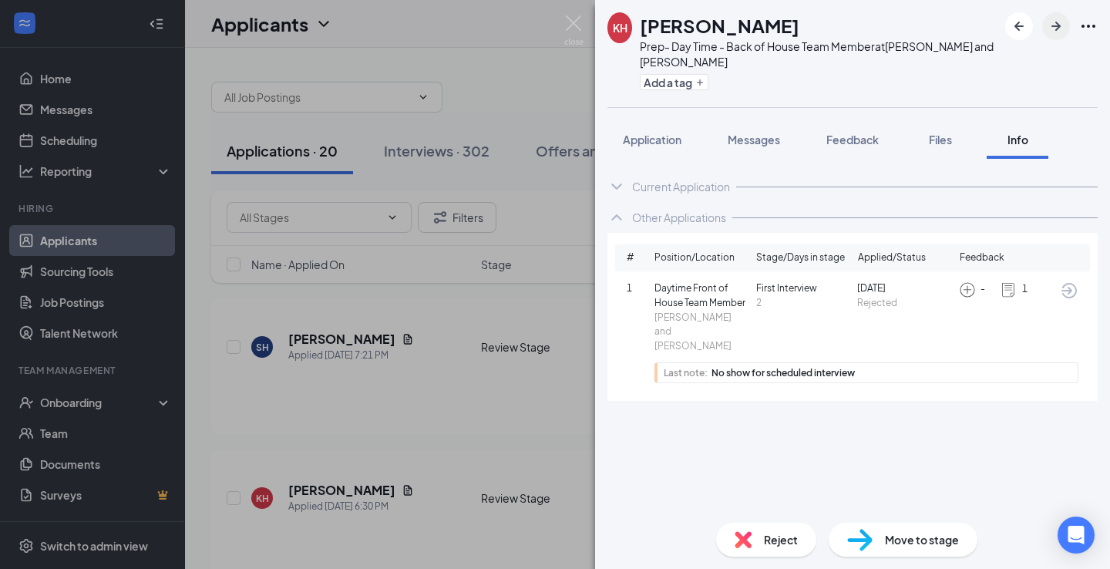
click at [1054, 29] on icon "ArrowRight" at bounding box center [1056, 26] width 19 height 19
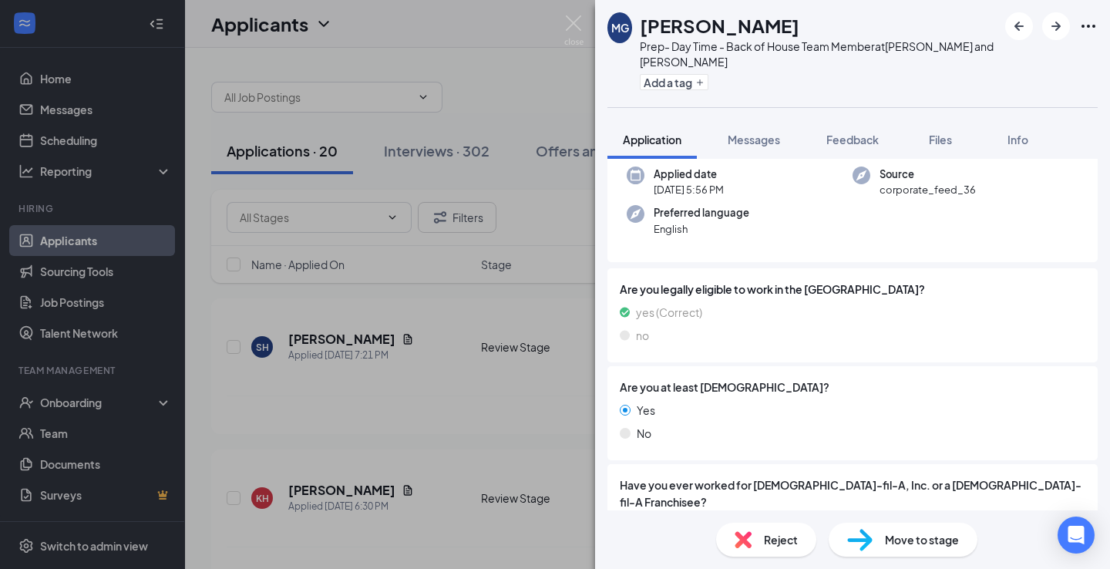
scroll to position [283, 0]
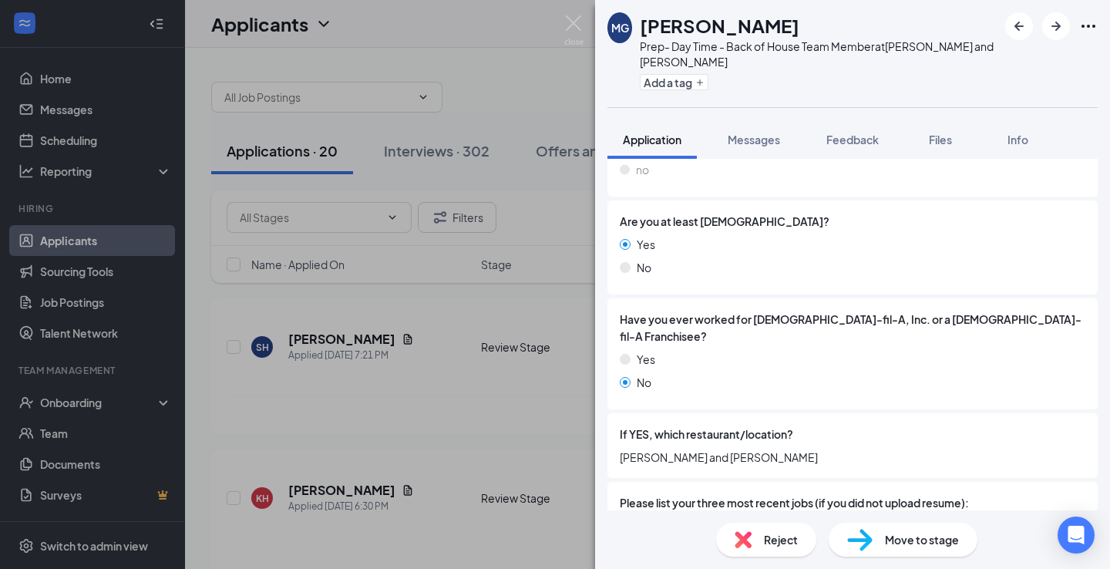
click at [889, 535] on span "Move to stage" at bounding box center [922, 539] width 74 height 17
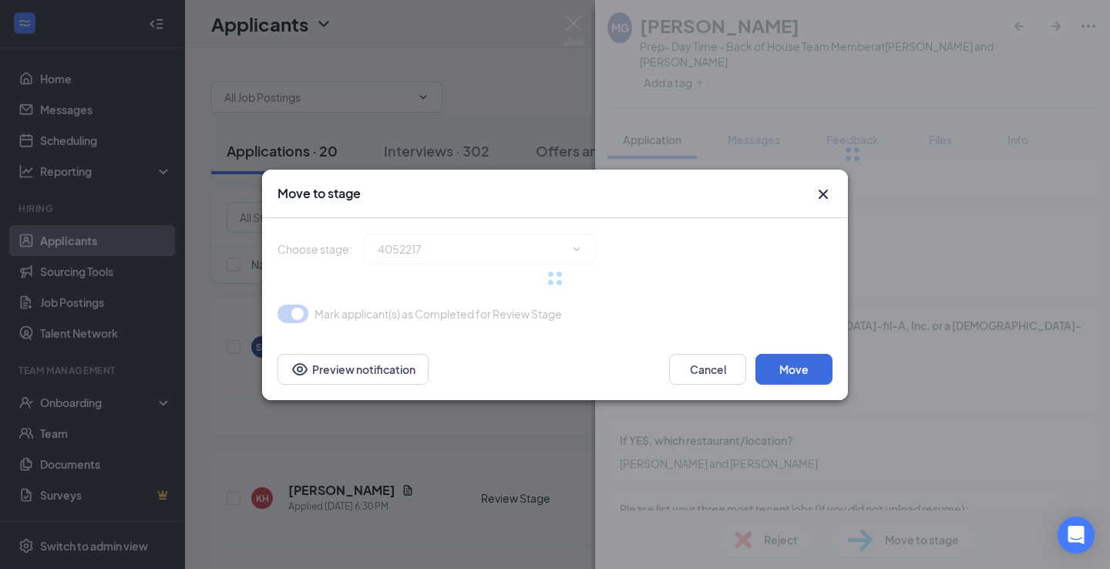
type input "First Interview (next stage)"
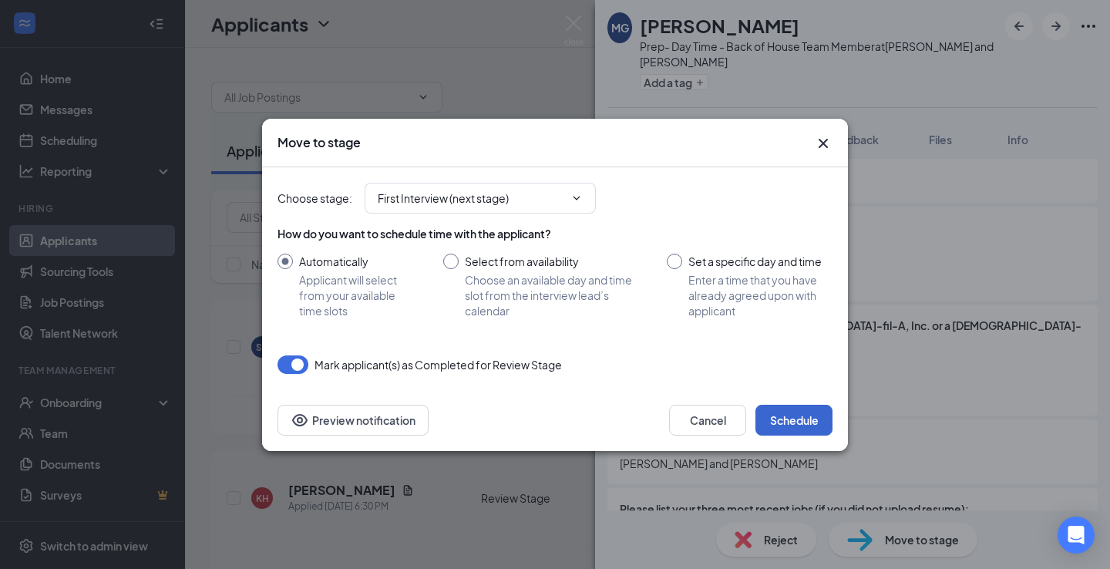
click at [773, 425] on button "Schedule" at bounding box center [794, 420] width 77 height 31
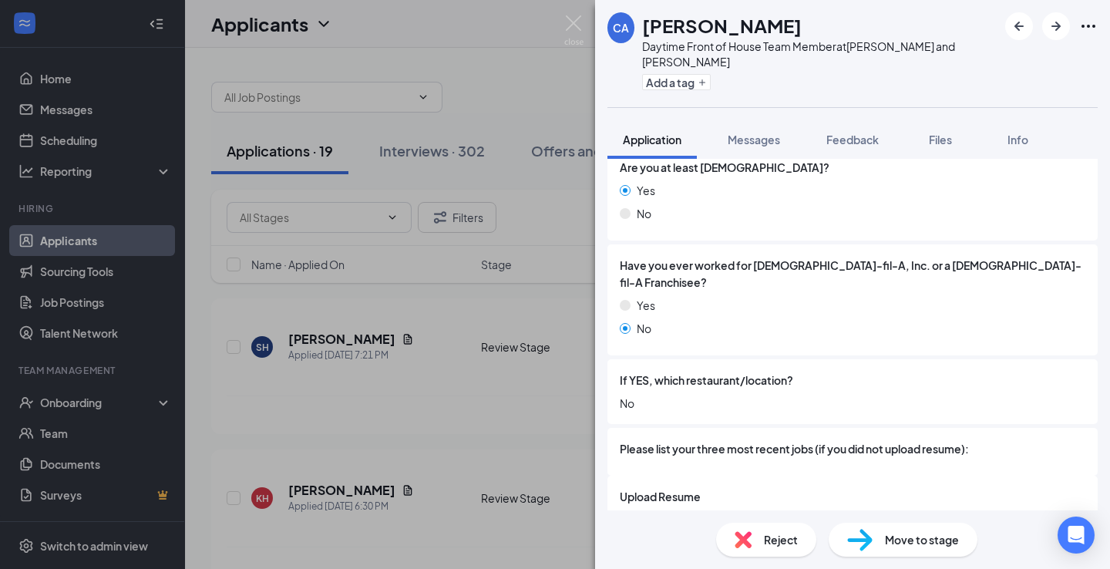
scroll to position [303, 0]
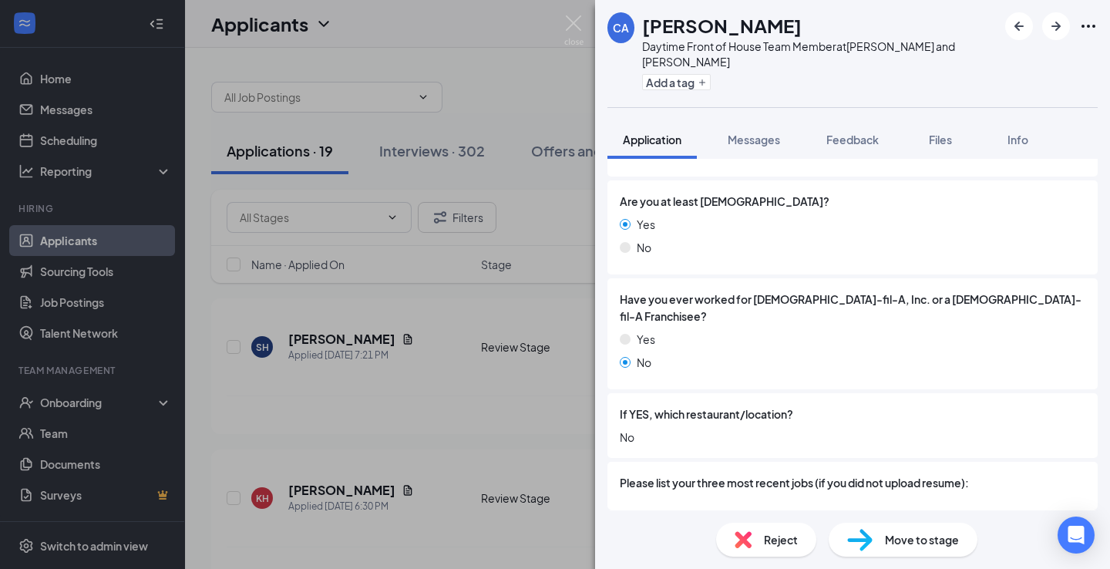
click at [874, 537] on div "Move to stage" at bounding box center [903, 540] width 149 height 34
type input "First Interview (next stage)"
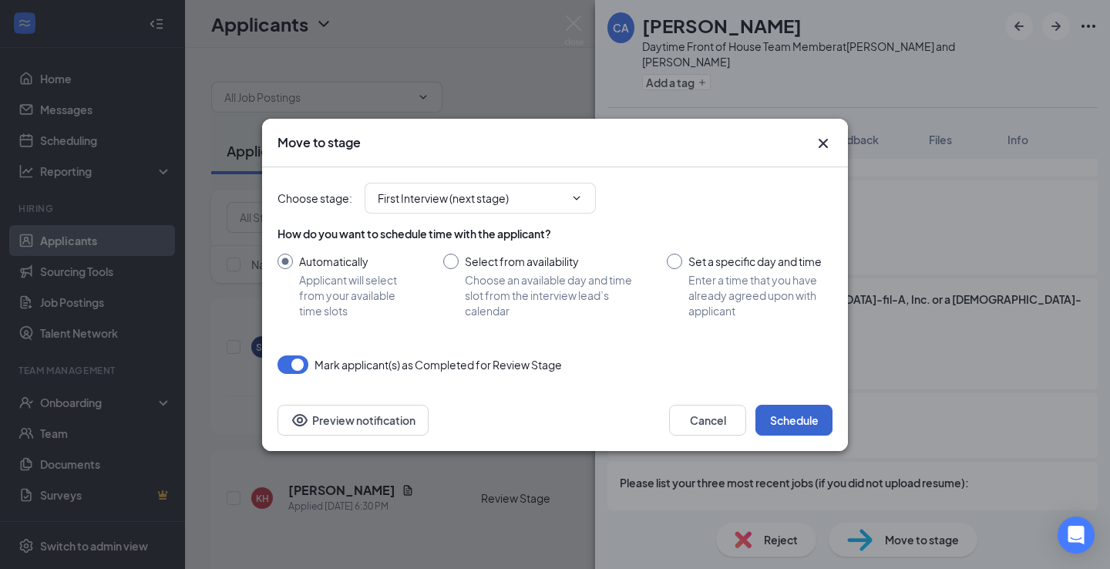
click at [825, 424] on button "Schedule" at bounding box center [794, 420] width 77 height 31
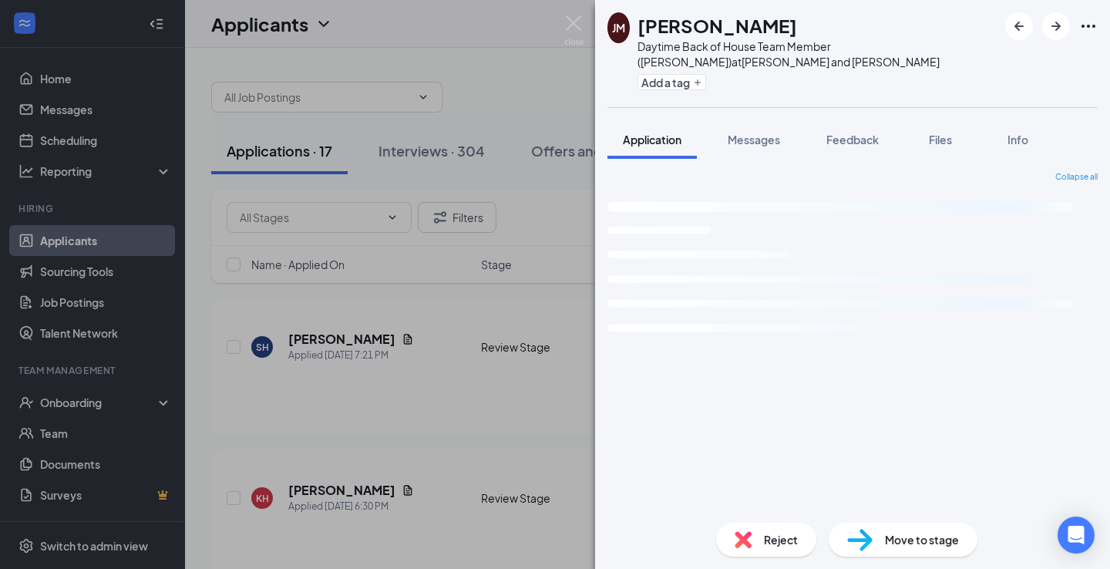
click at [427, 300] on div "JM Jamal Mitchell Daytime Back of House Team Member (Cook) at Jefferson and Buc…" at bounding box center [555, 284] width 1110 height 569
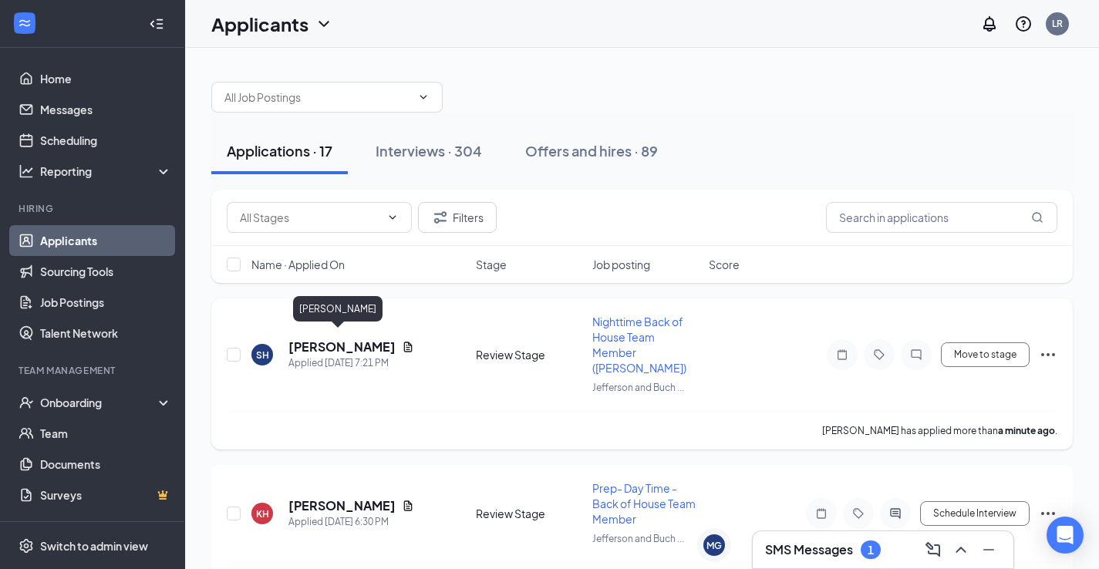
click at [328, 339] on h5 "[PERSON_NAME]" at bounding box center [341, 347] width 107 height 17
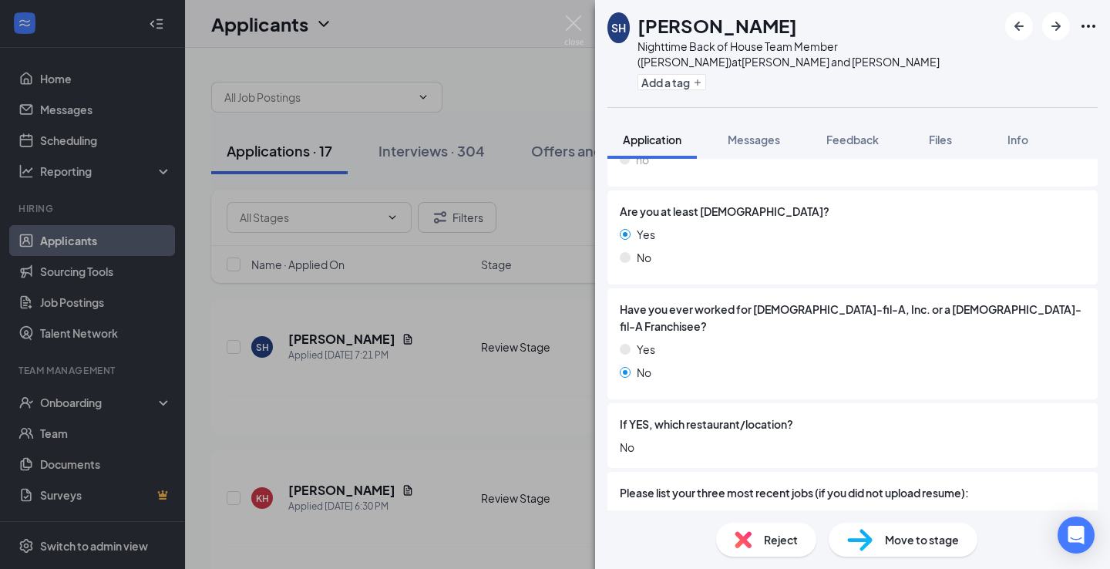
scroll to position [401, 0]
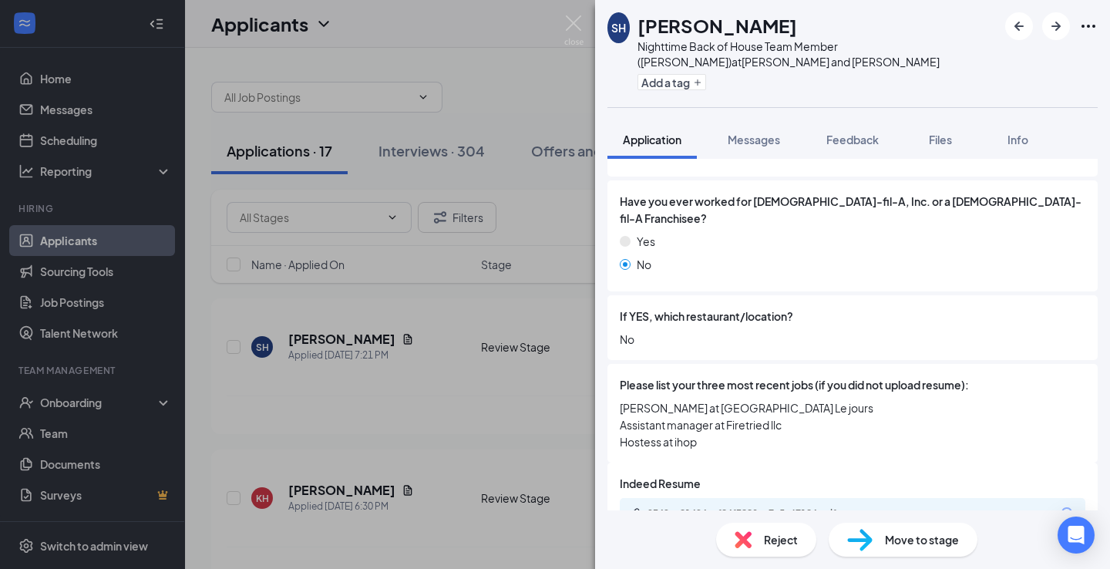
click at [889, 536] on span "Move to stage" at bounding box center [922, 539] width 74 height 17
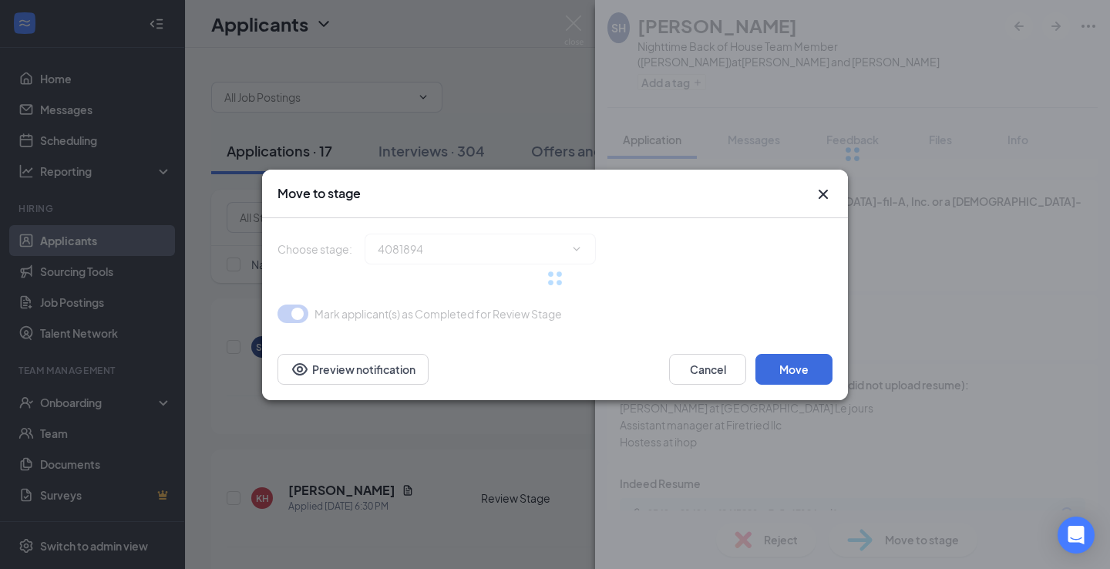
type input "First Interview (next stage)"
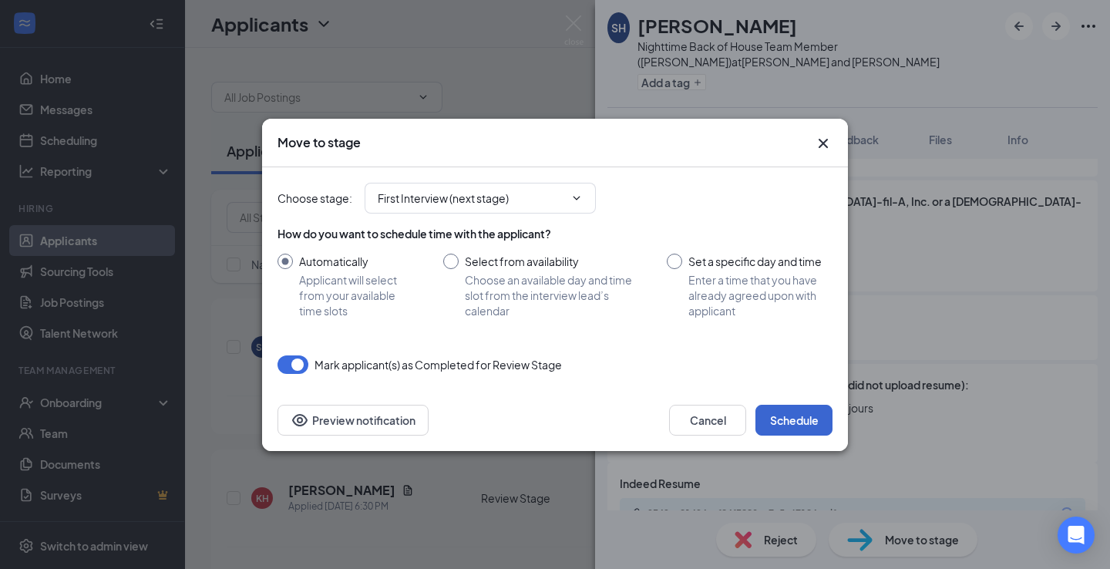
click at [792, 416] on button "Schedule" at bounding box center [794, 420] width 77 height 31
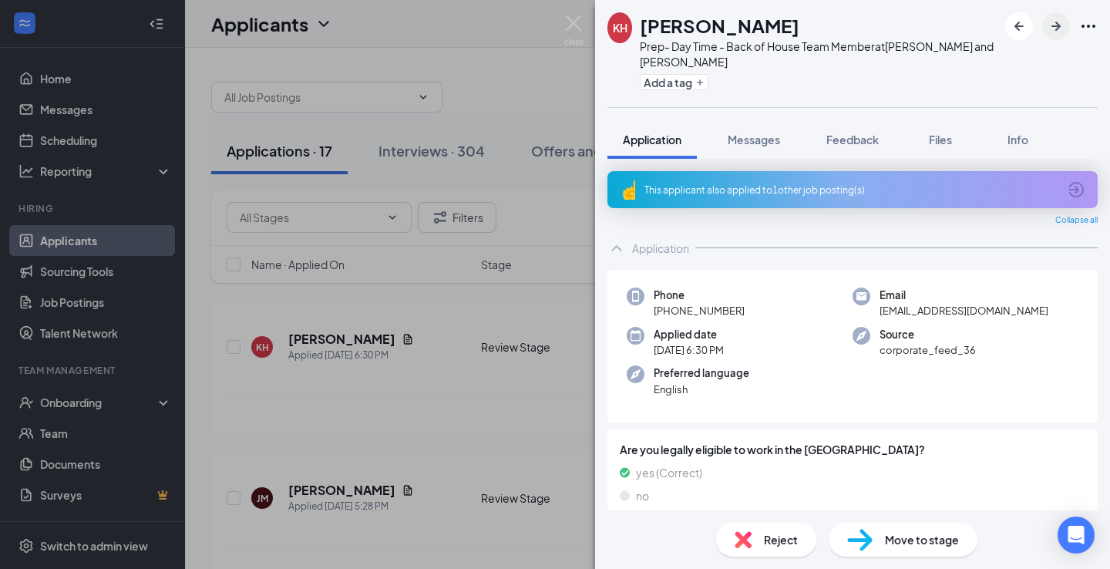
click at [1053, 33] on icon "ArrowRight" at bounding box center [1056, 26] width 19 height 19
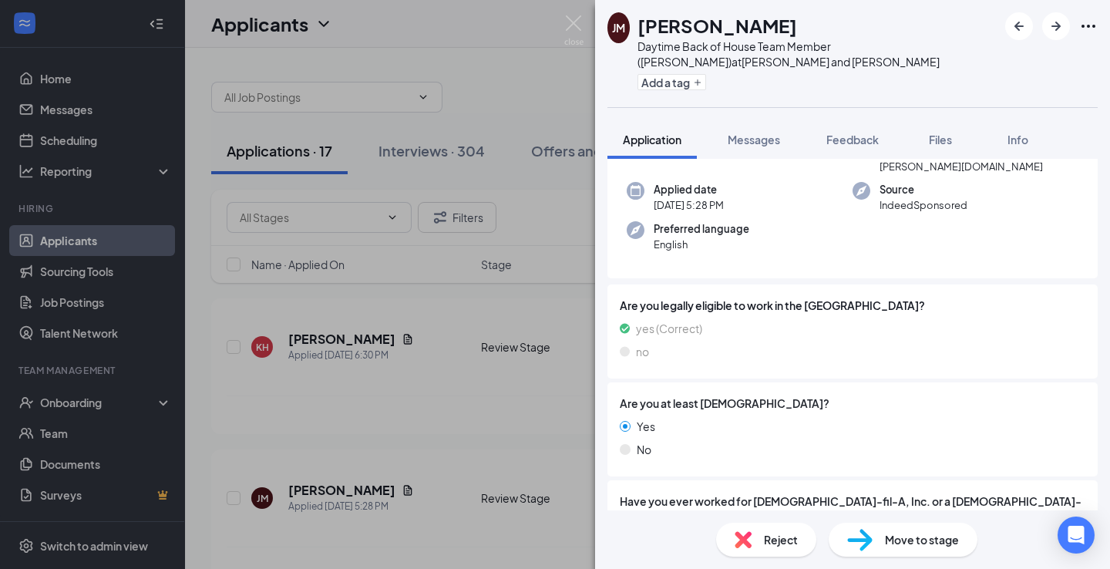
scroll to position [318, 0]
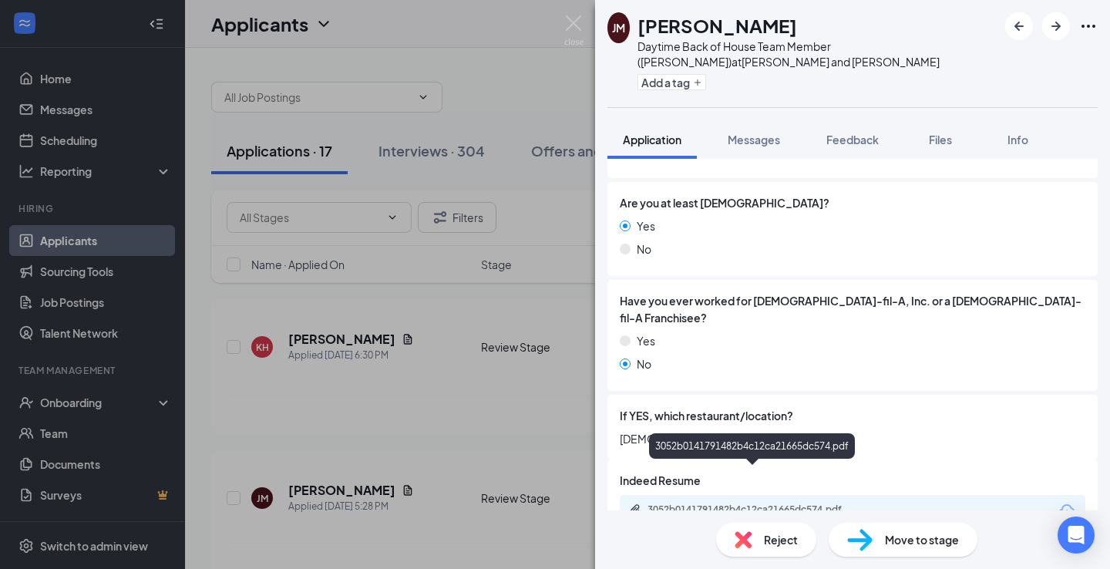
click at [779, 504] on div "3052b0141791482b4c12ca21665dc574.pdf" at bounding box center [754, 511] width 250 height 15
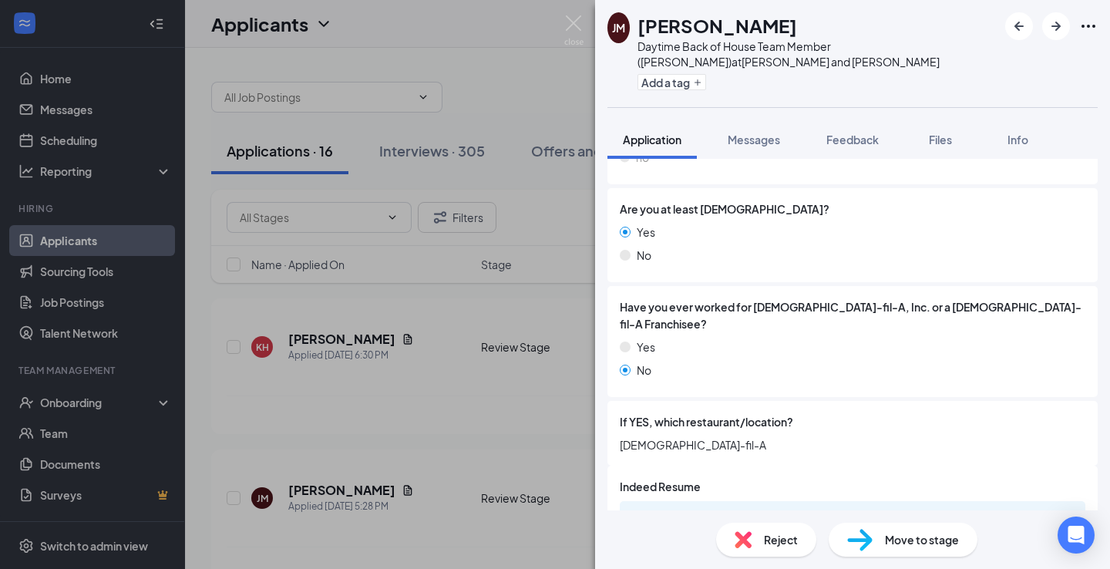
click at [421, 113] on div "JM Jamal Mitchell Daytime Back of House Team Member (Cook) at Jefferson and Buc…" at bounding box center [555, 284] width 1110 height 569
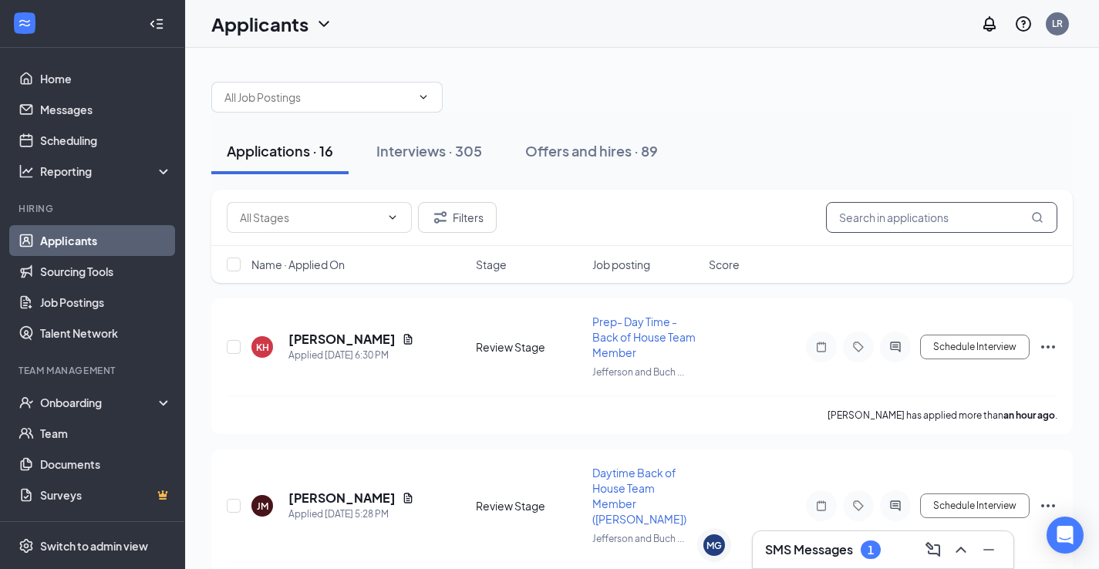
click at [892, 221] on input "text" at bounding box center [941, 217] width 231 height 31
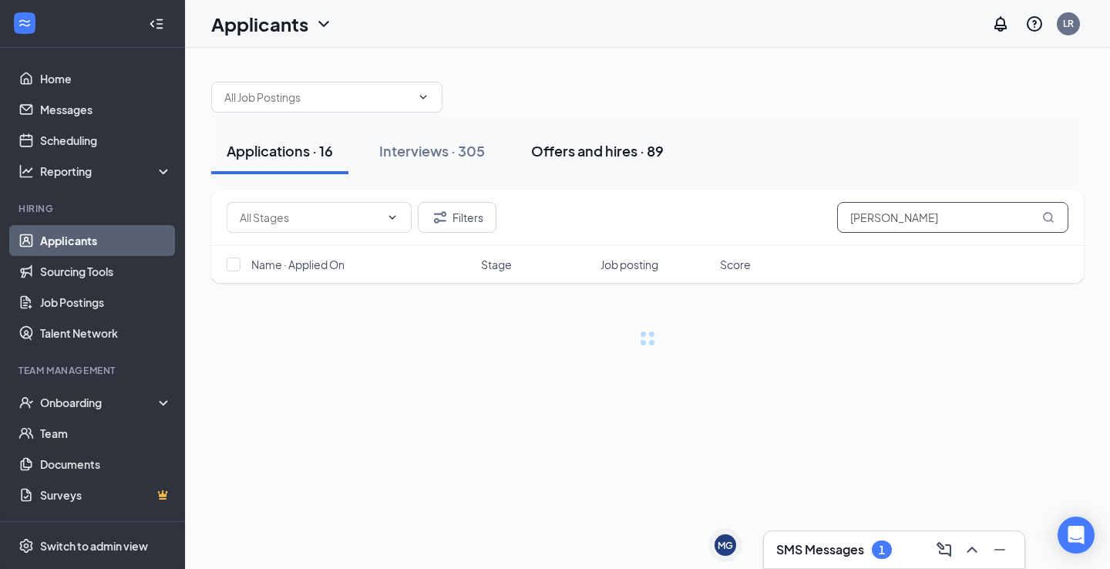
type input "jamal"
click at [587, 160] on button "Offers and hires · 89" at bounding box center [597, 151] width 163 height 46
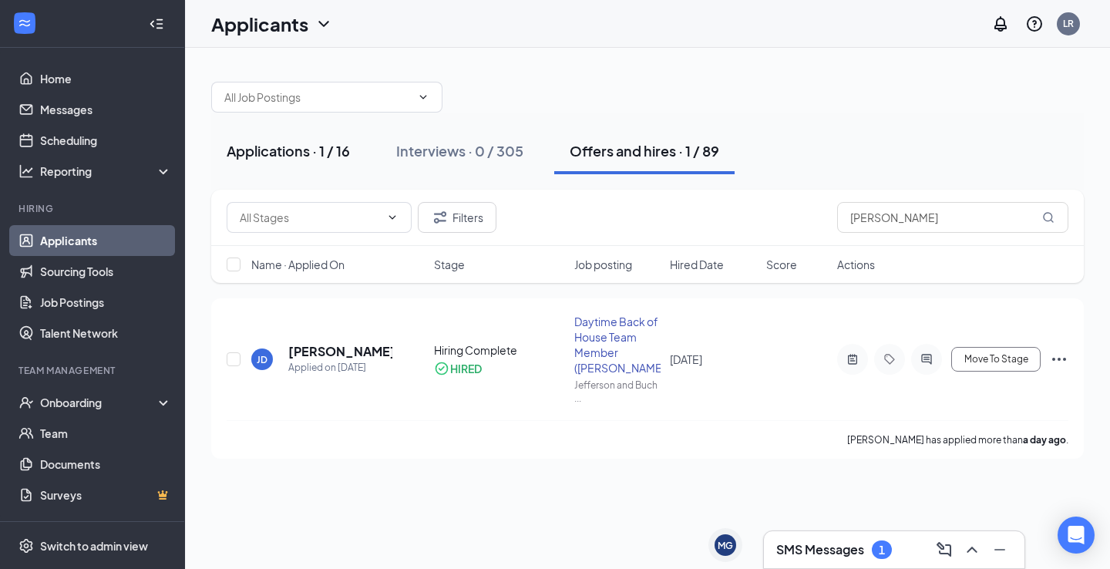
click at [326, 160] on div "Applications · 1 / 16" at bounding box center [288, 150] width 123 height 19
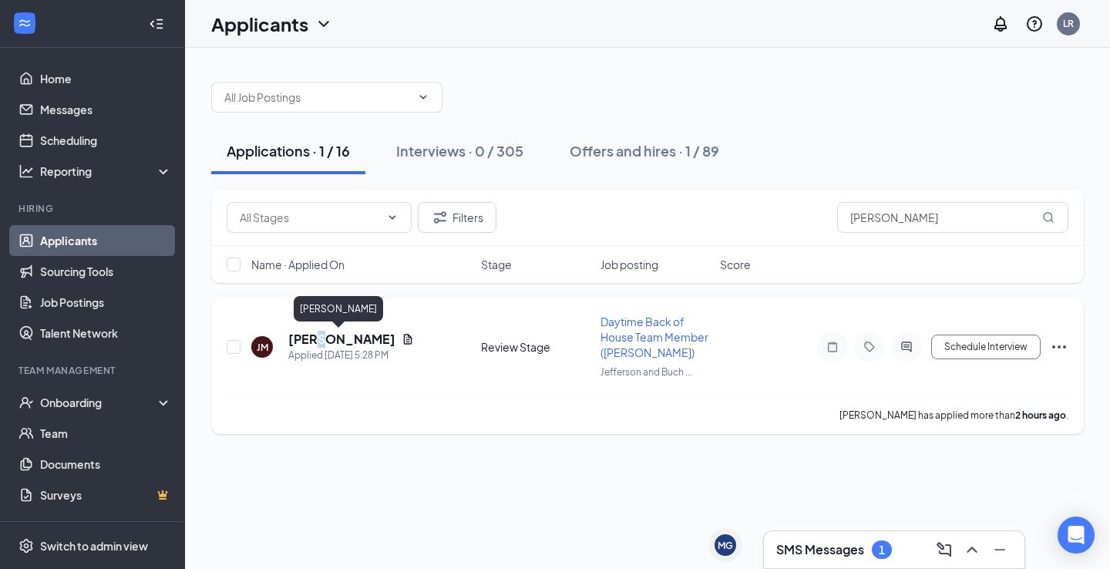
click at [321, 342] on h5 "Jamal Mitchell" at bounding box center [341, 339] width 107 height 17
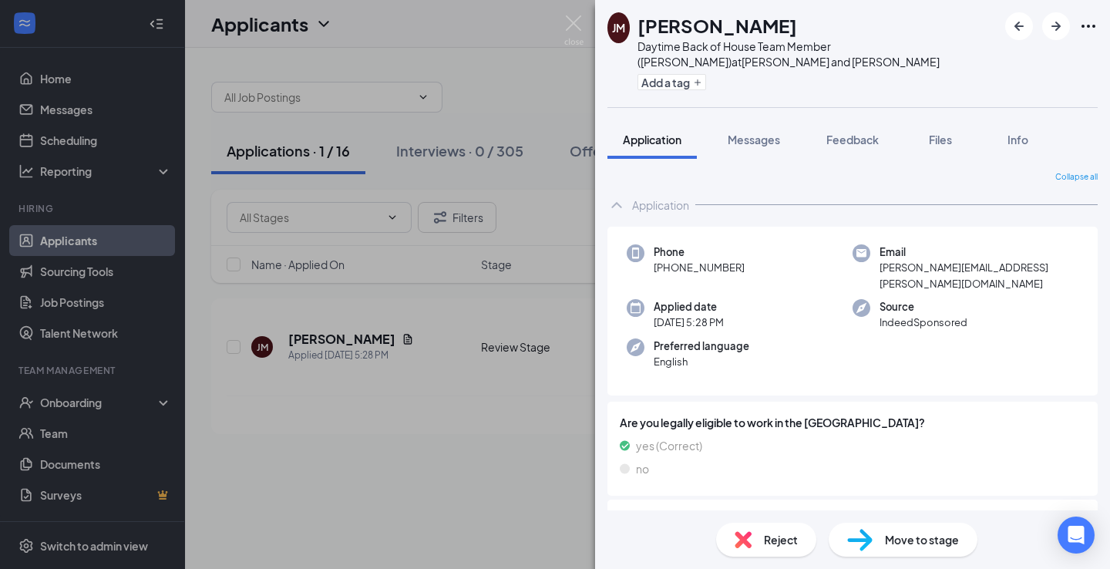
click at [886, 536] on span "Move to stage" at bounding box center [922, 539] width 74 height 17
type input "First Interview (next stage)"
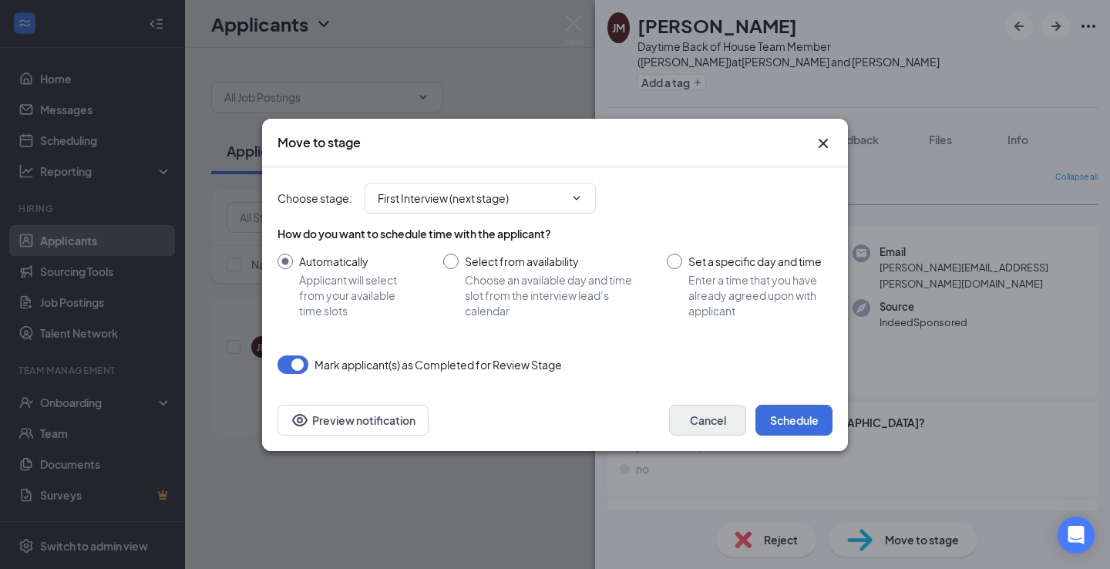
click at [727, 424] on button "Cancel" at bounding box center [707, 420] width 77 height 31
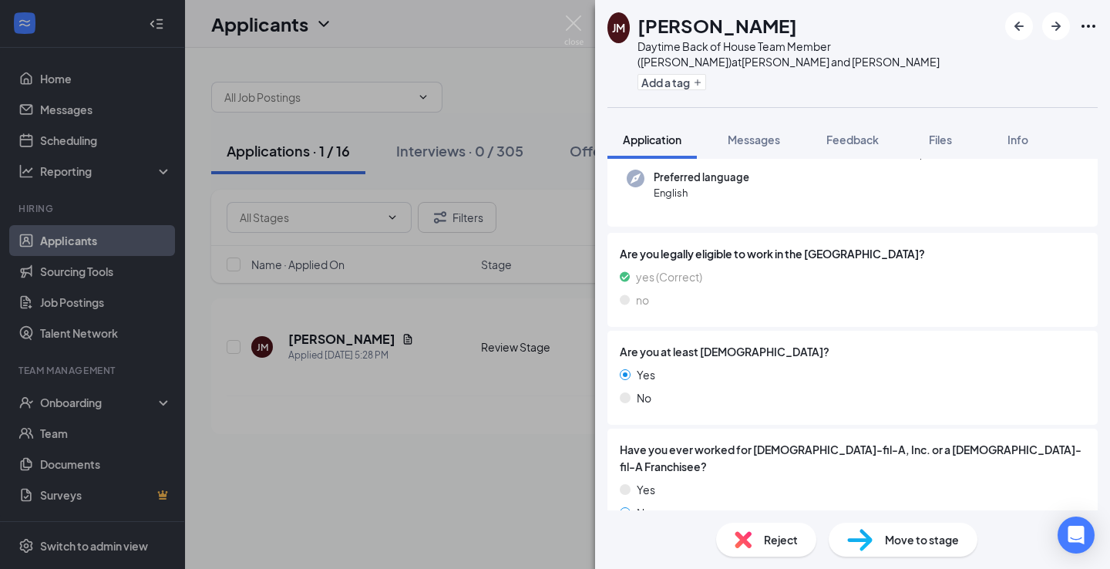
scroll to position [318, 0]
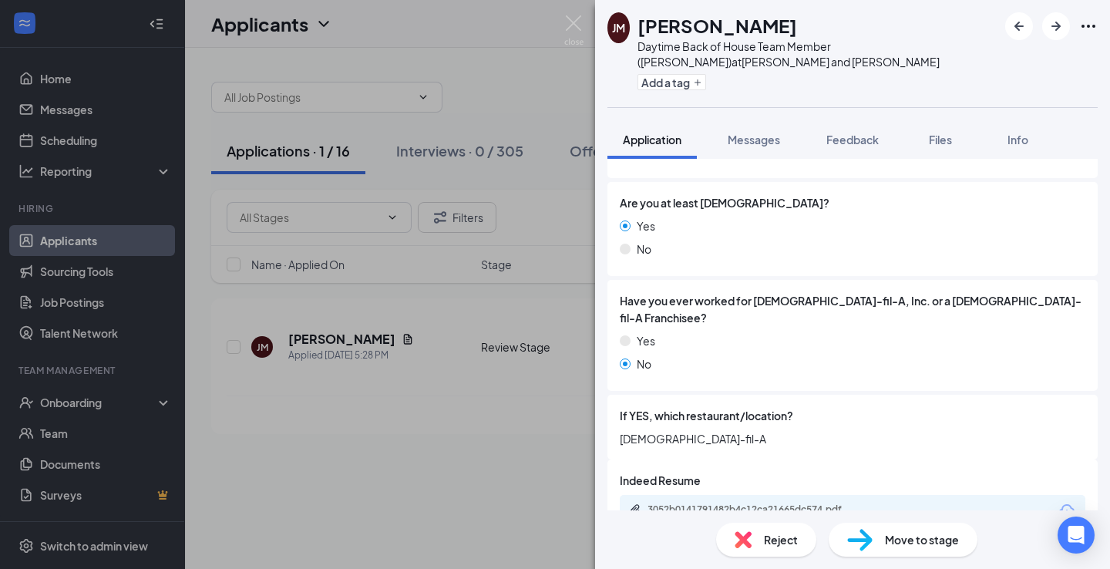
click at [896, 541] on span "Move to stage" at bounding box center [922, 539] width 74 height 17
type input "First Interview (next stage)"
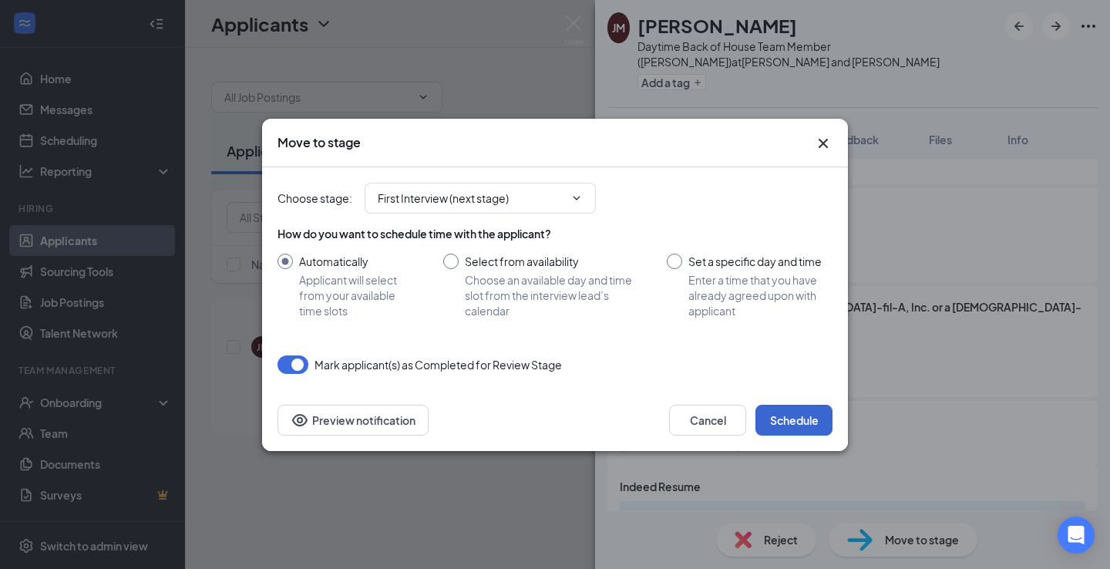
click at [773, 432] on button "Schedule" at bounding box center [794, 420] width 77 height 31
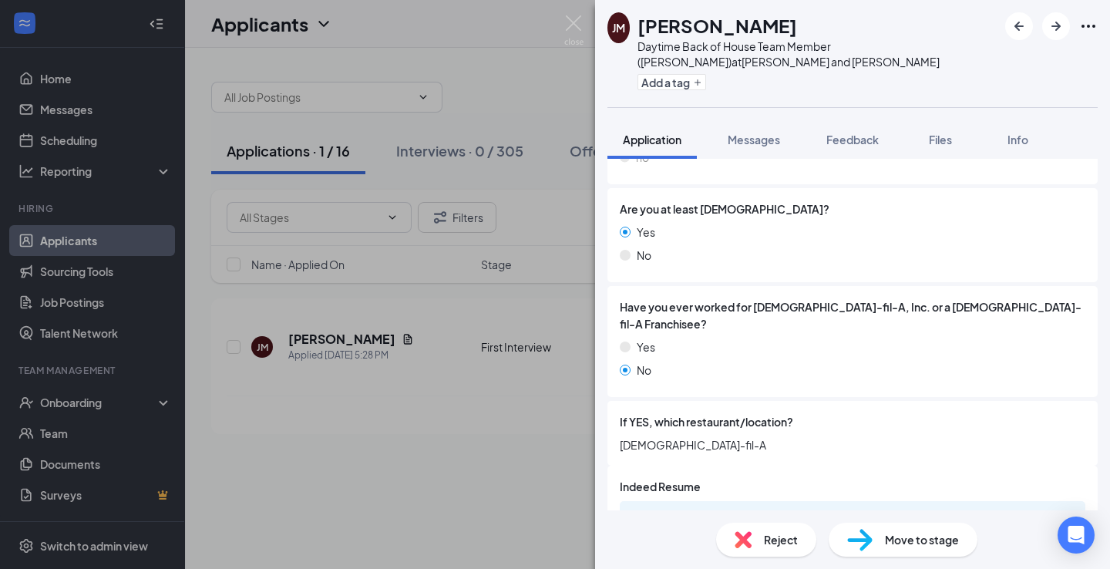
click at [493, 400] on div "JM Jamal Mitchell Daytime Back of House Team Member (Cook) at Jefferson and Buc…" at bounding box center [555, 284] width 1110 height 569
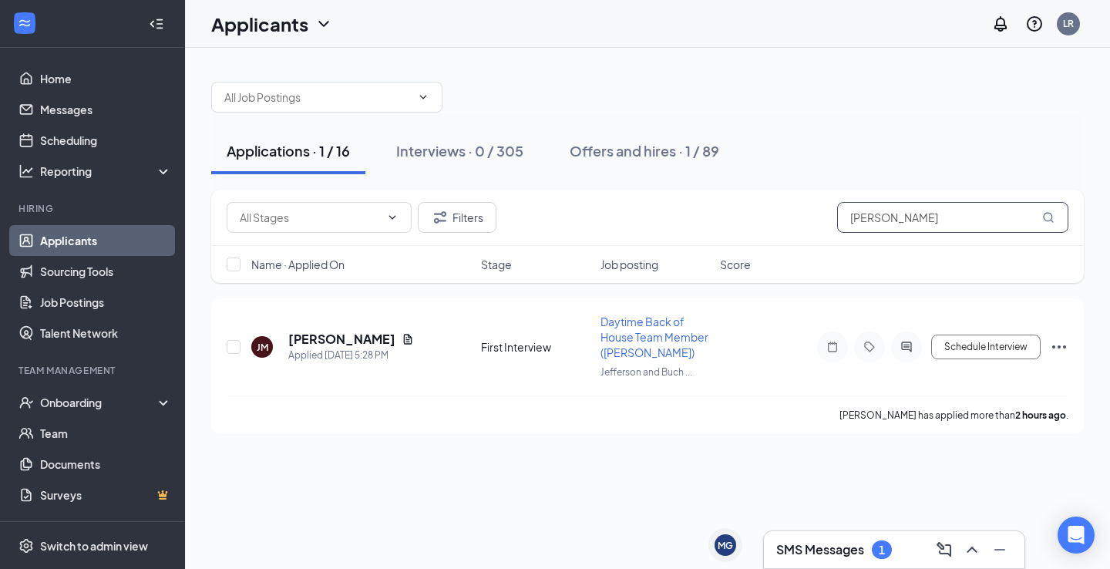
drag, startPoint x: 811, startPoint y: 200, endPoint x: 497, endPoint y: 87, distance: 334.2
click at [594, 116] on div "Applications · 1 / 16 Interviews · 0 / 305 Offers and hires · 1 / 89 Filters ja…" at bounding box center [647, 250] width 873 height 368
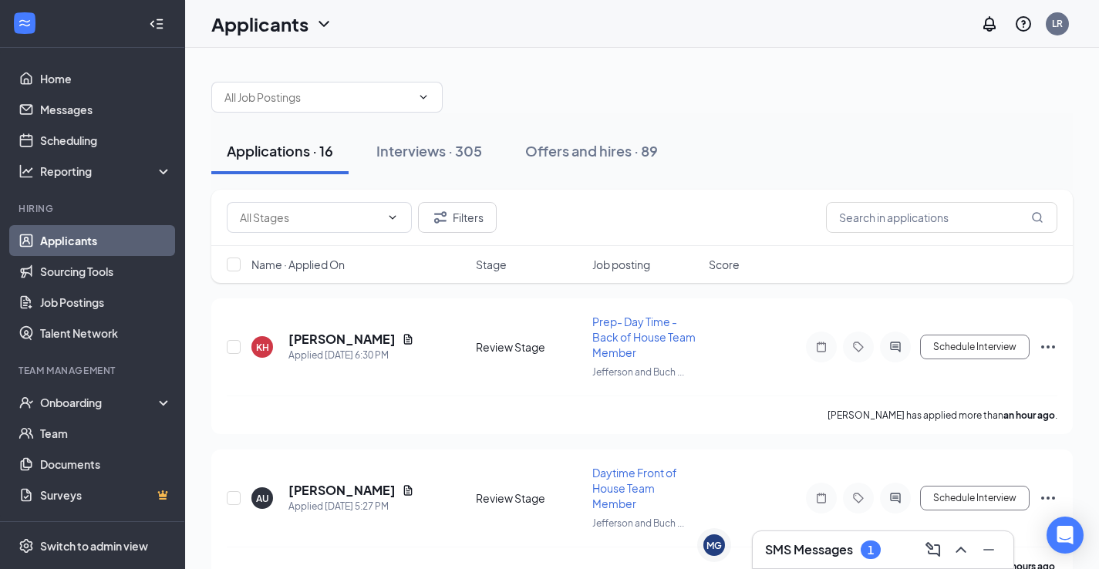
click at [792, 554] on h3 "SMS Messages" at bounding box center [809, 549] width 88 height 17
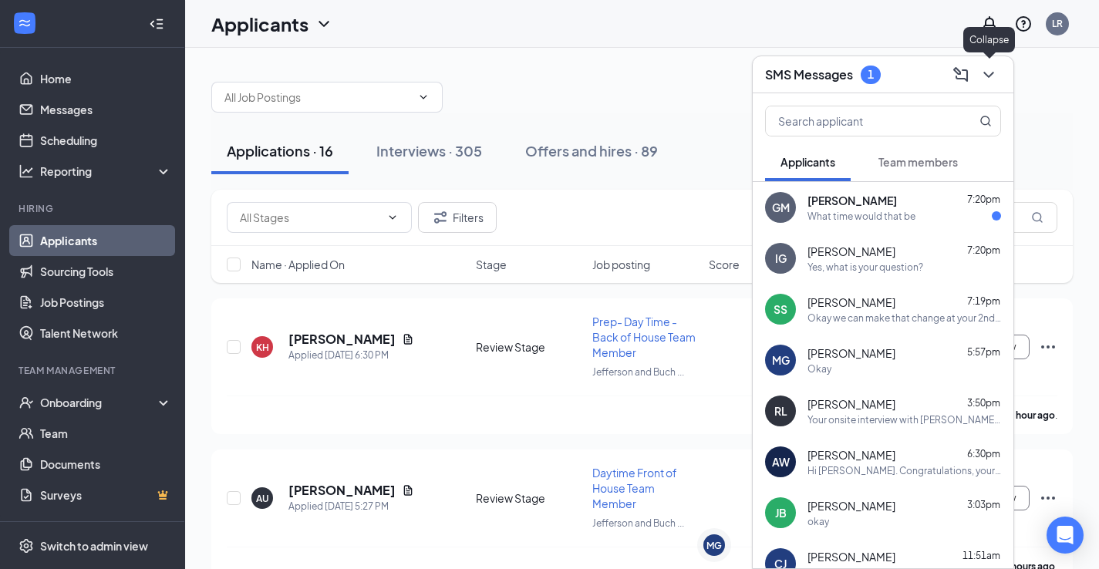
click at [996, 76] on icon "ChevronDown" at bounding box center [988, 75] width 19 height 19
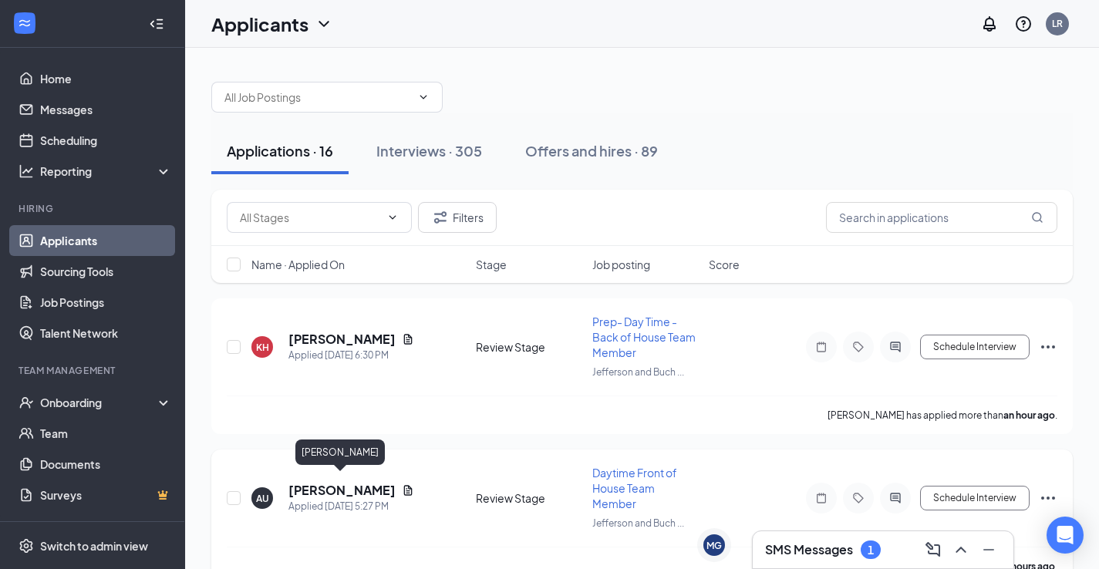
click at [318, 484] on h5 "Ashlynn Uphoff" at bounding box center [341, 490] width 107 height 17
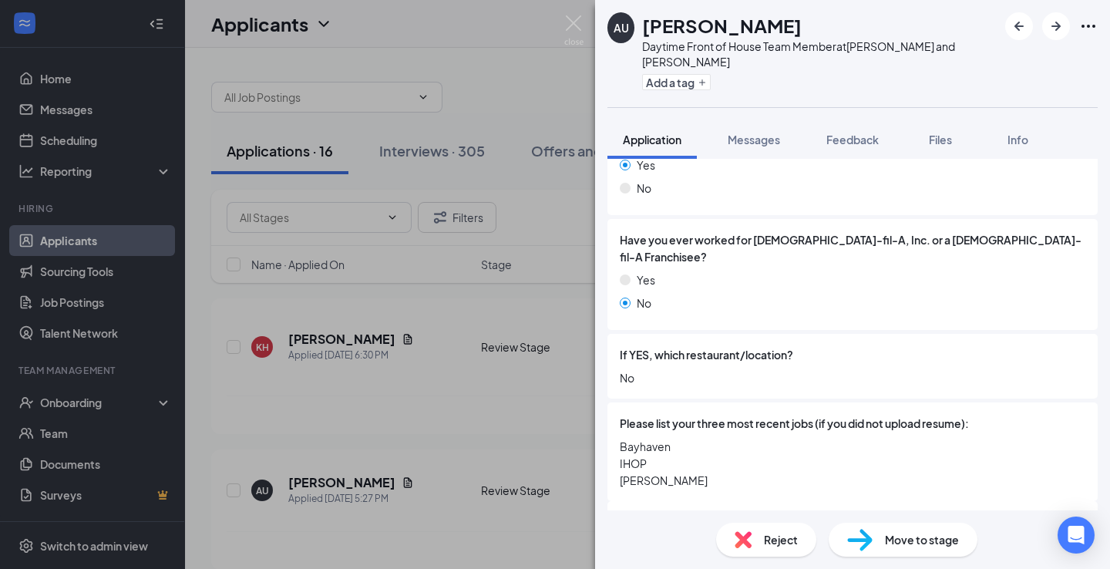
scroll to position [405, 0]
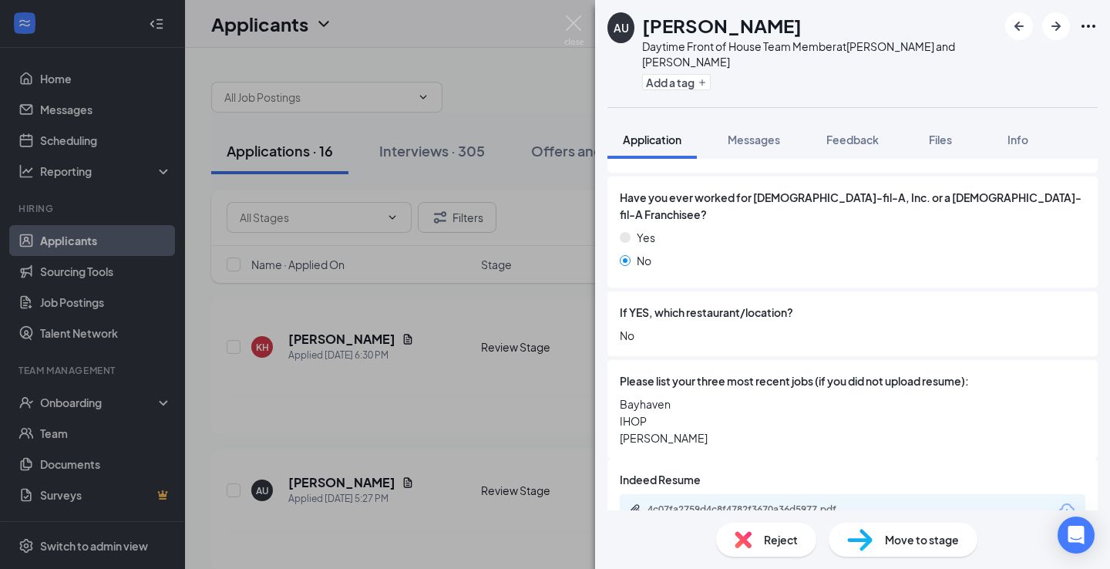
click at [907, 538] on span "Move to stage" at bounding box center [922, 539] width 74 height 17
type input "First Interview (next stage)"
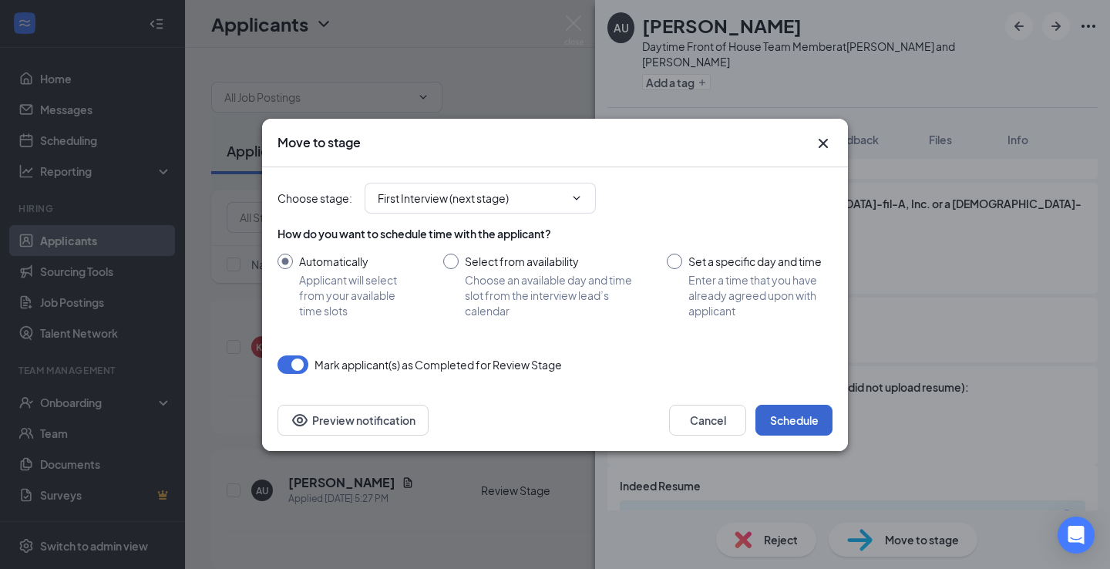
click at [810, 429] on button "Schedule" at bounding box center [794, 420] width 77 height 31
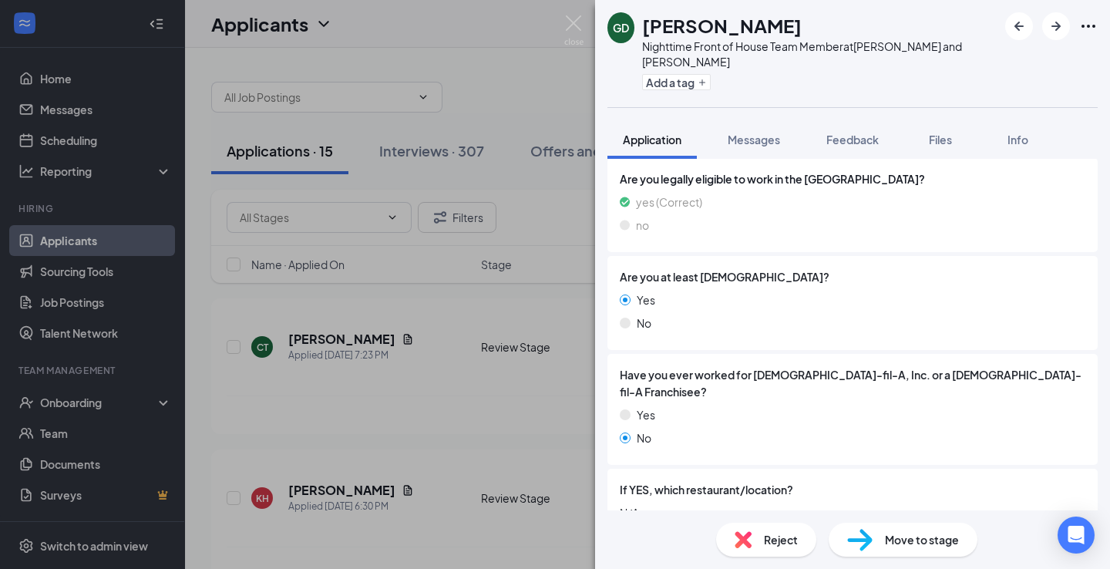
scroll to position [268, 0]
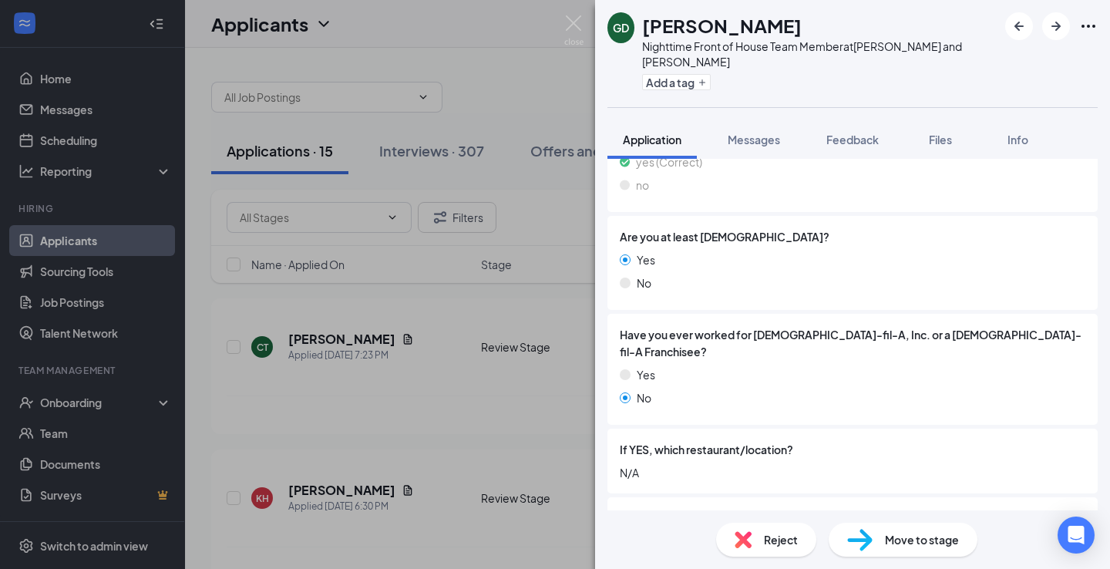
click at [879, 540] on div "Move to stage" at bounding box center [903, 540] width 149 height 34
type input "First Interview (next stage)"
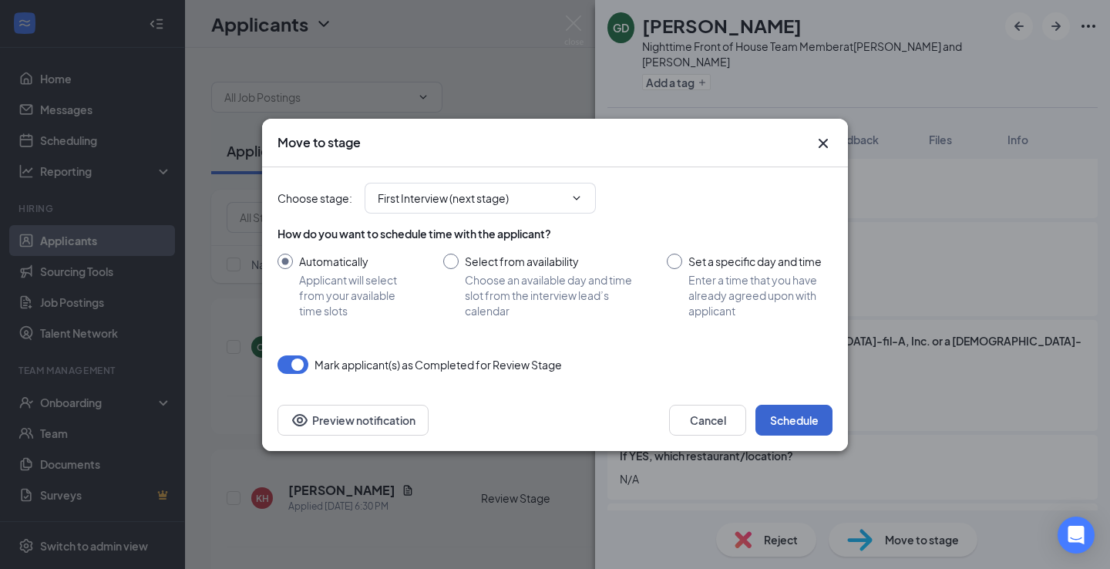
click at [808, 434] on button "Schedule" at bounding box center [794, 420] width 77 height 31
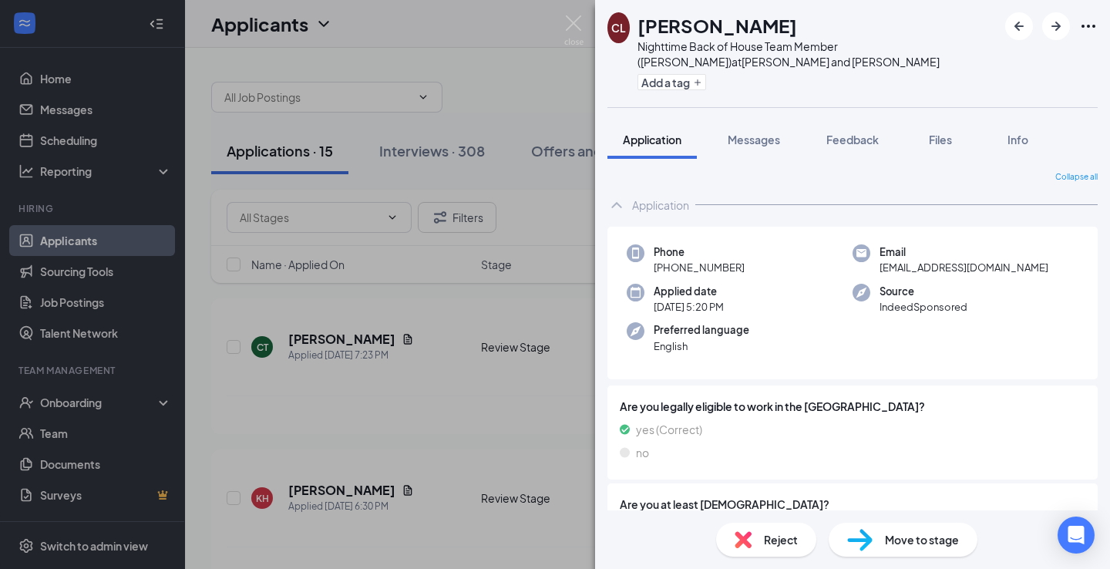
scroll to position [318, 0]
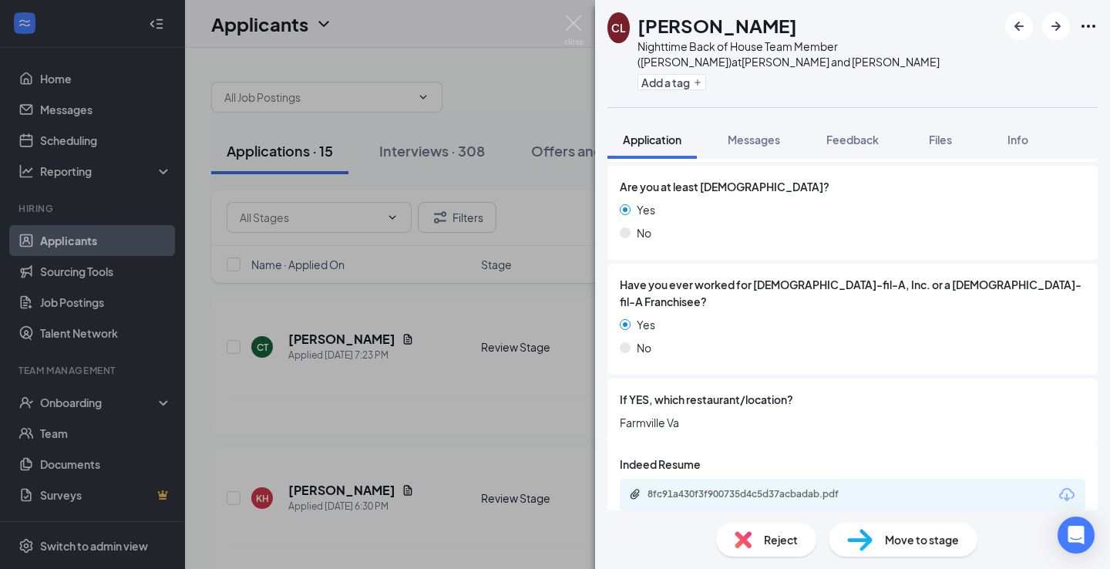
click at [866, 530] on img at bounding box center [859, 540] width 25 height 22
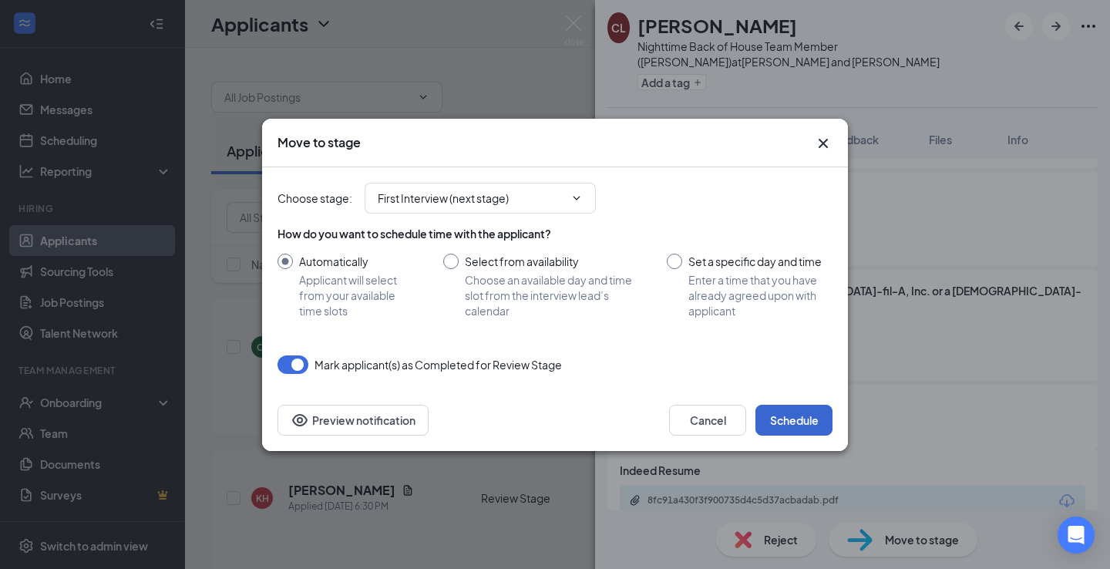
click at [793, 430] on button "Schedule" at bounding box center [794, 420] width 77 height 31
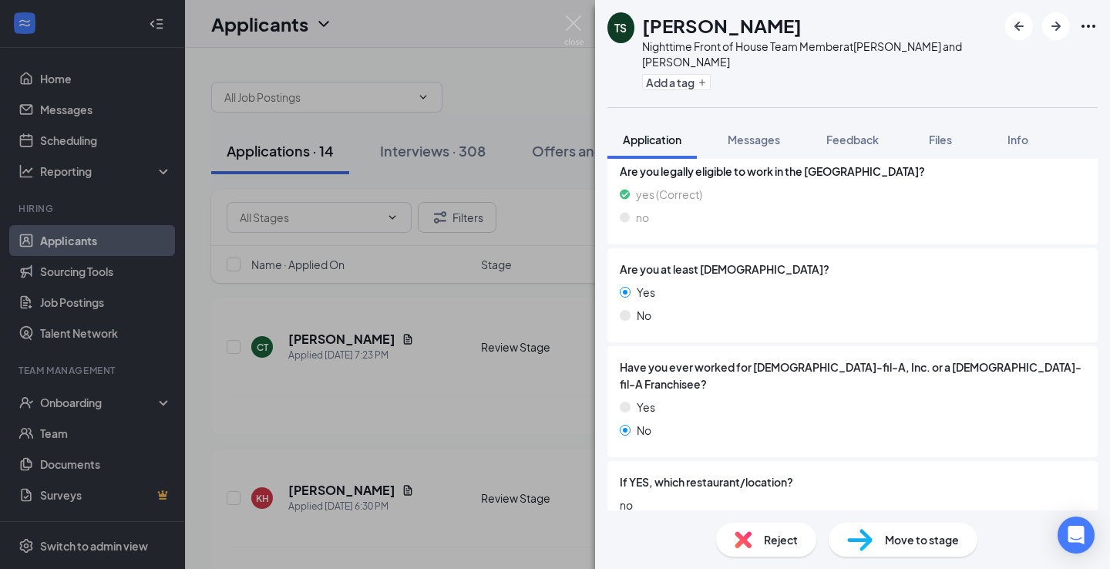
scroll to position [285, 0]
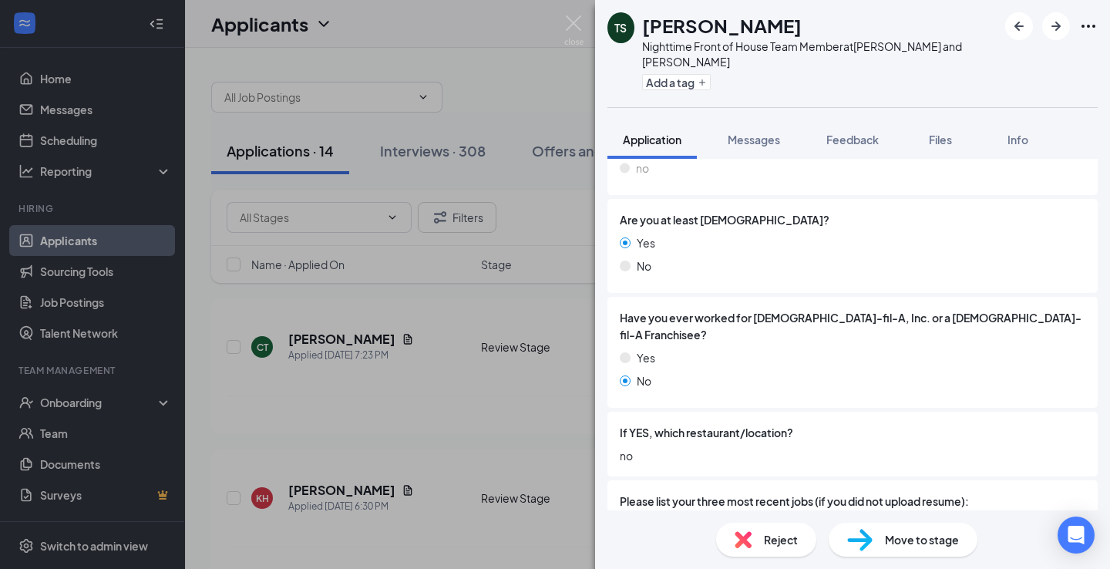
click at [911, 538] on span "Move to stage" at bounding box center [922, 539] width 74 height 17
type input "First Interview (next stage)"
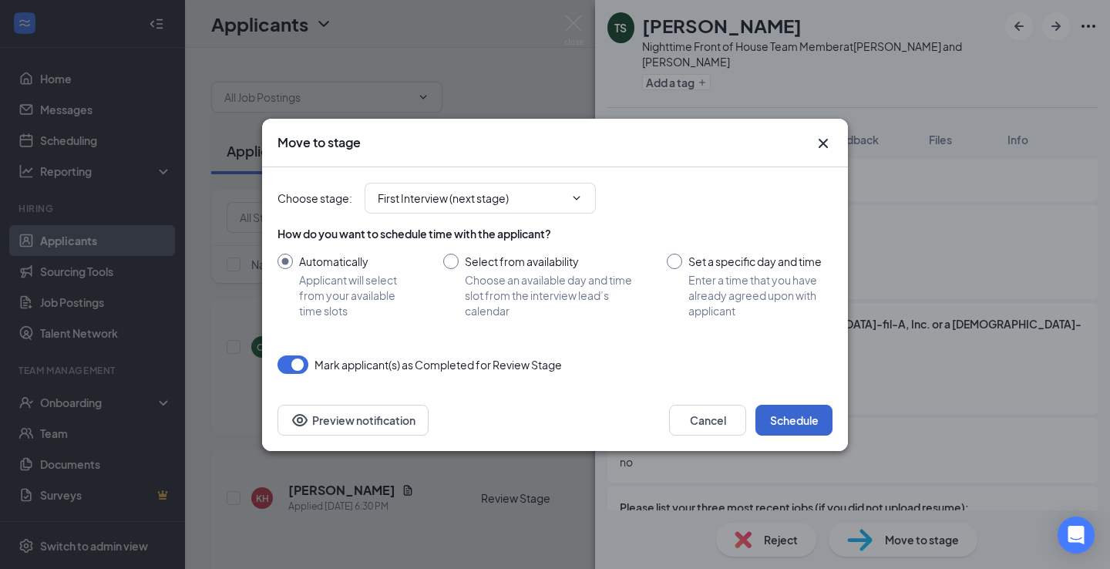
click at [799, 425] on button "Schedule" at bounding box center [794, 420] width 77 height 31
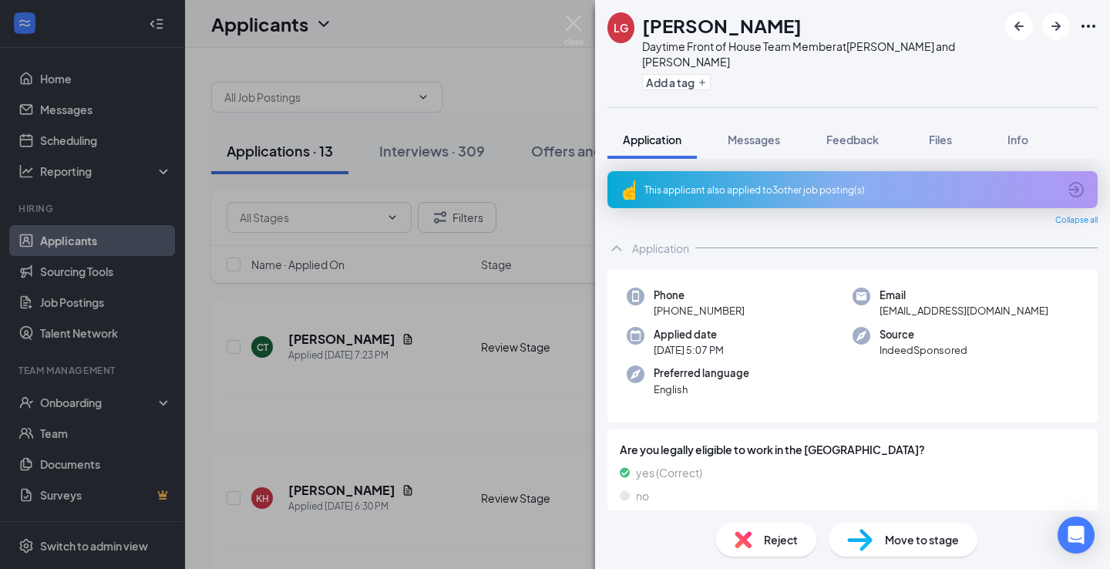
click at [676, 189] on div "This applicant also applied to 3 other job posting(s)" at bounding box center [853, 189] width 490 height 37
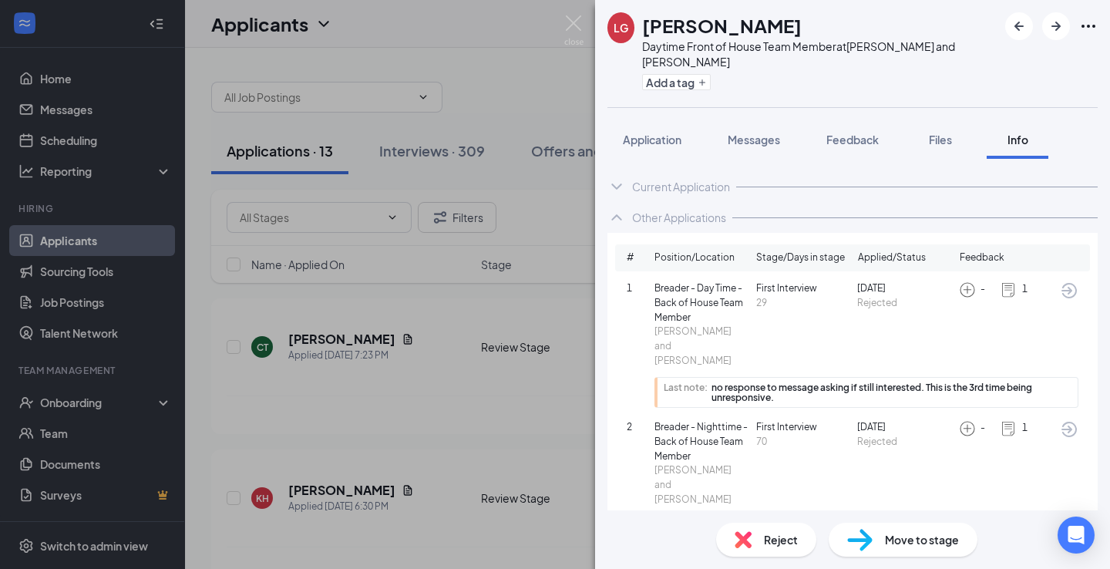
scroll to position [113, 0]
click at [782, 541] on span "Reject" at bounding box center [781, 539] width 34 height 17
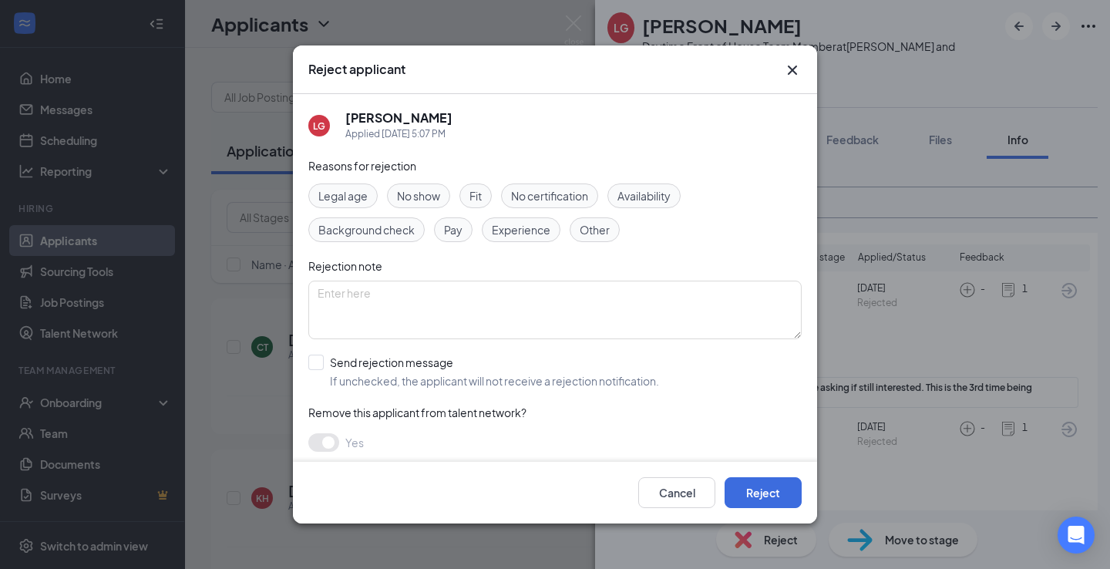
click at [602, 238] on span "Other" at bounding box center [595, 229] width 30 height 17
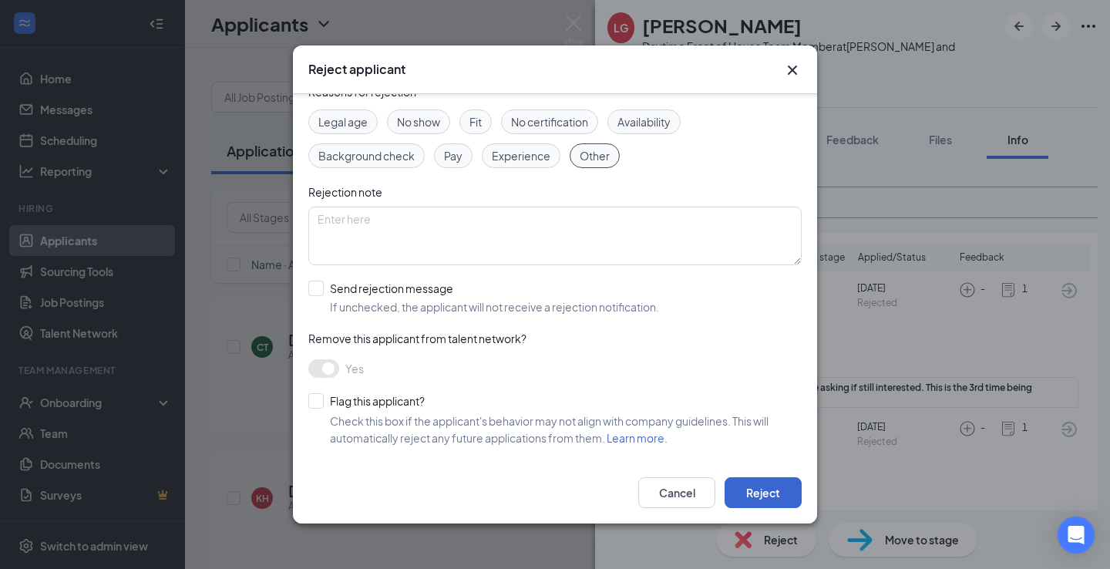
click at [767, 485] on button "Reject" at bounding box center [763, 492] width 77 height 31
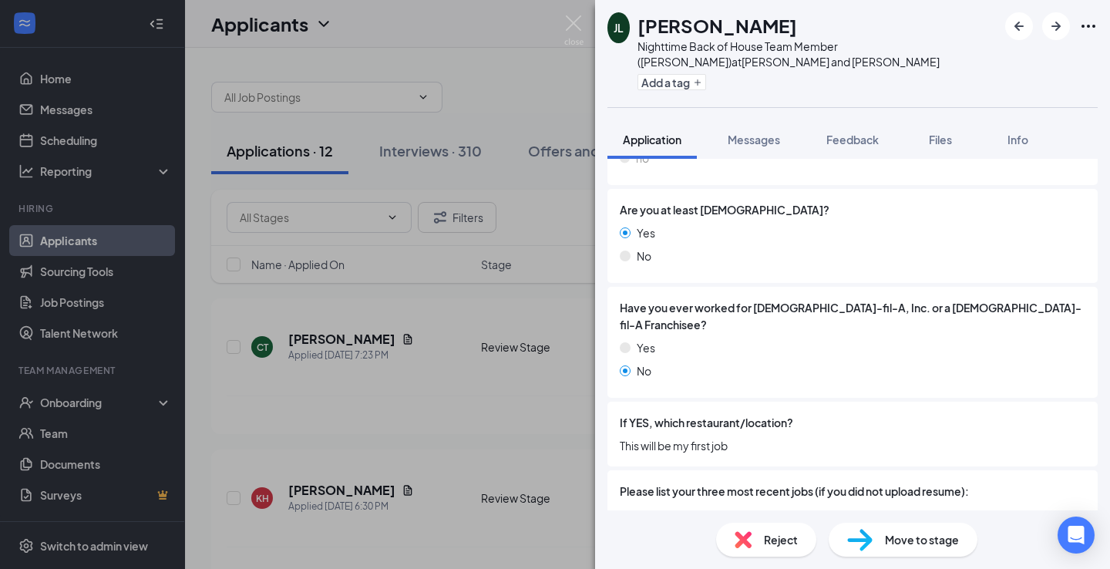
scroll to position [386, 0]
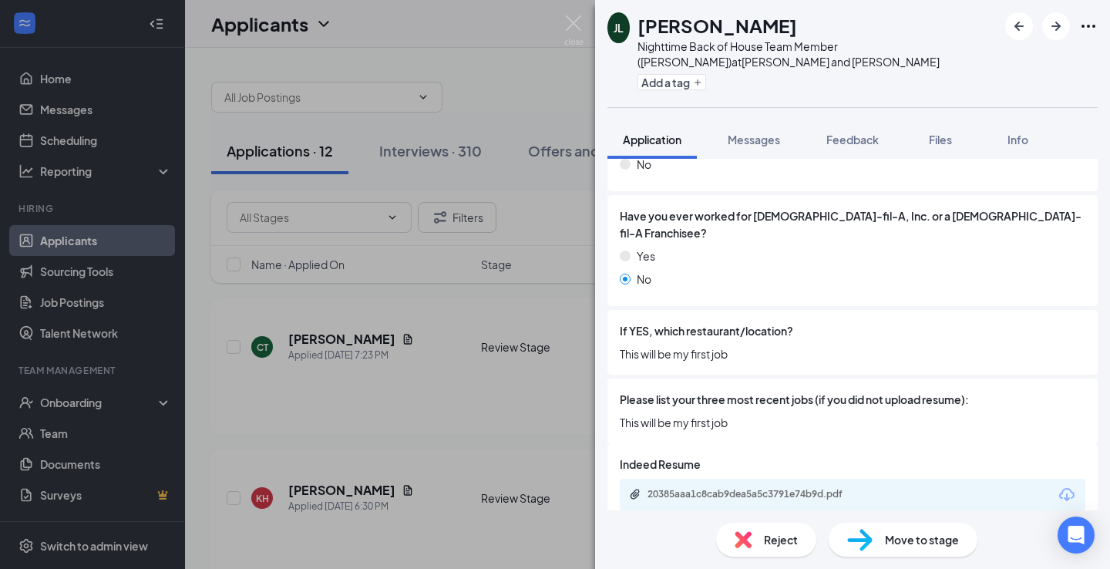
click at [932, 532] on span "Move to stage" at bounding box center [922, 539] width 74 height 17
type input "First Interview (next stage)"
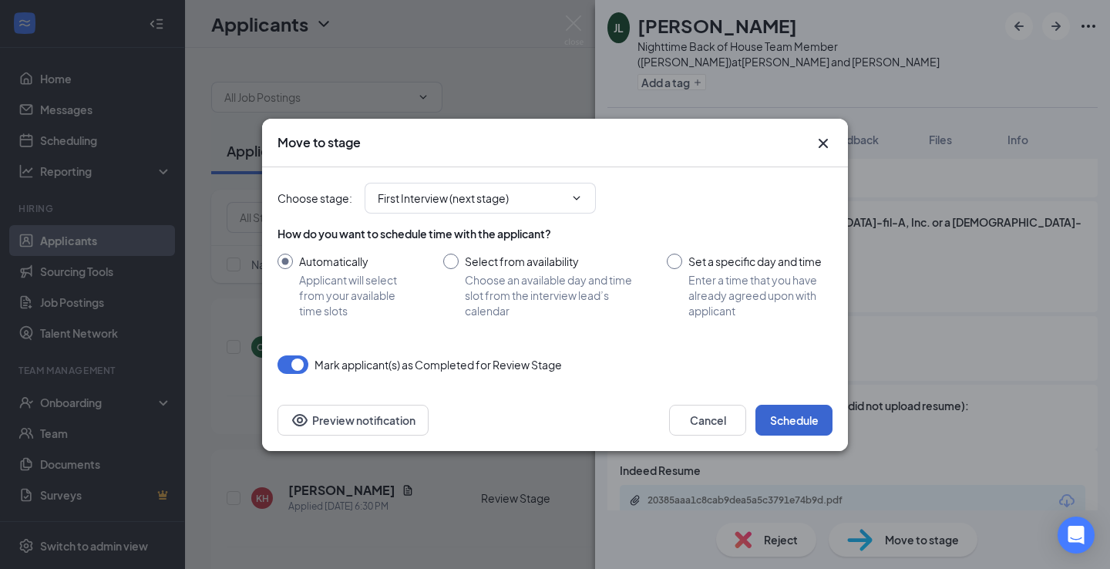
click at [808, 420] on button "Schedule" at bounding box center [794, 420] width 77 height 31
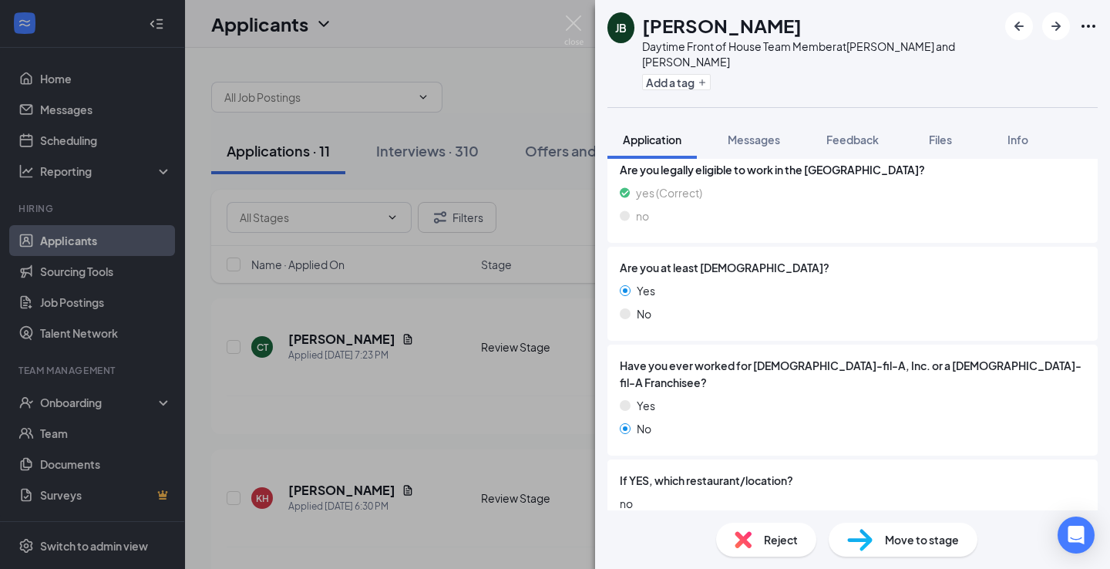
scroll to position [302, 0]
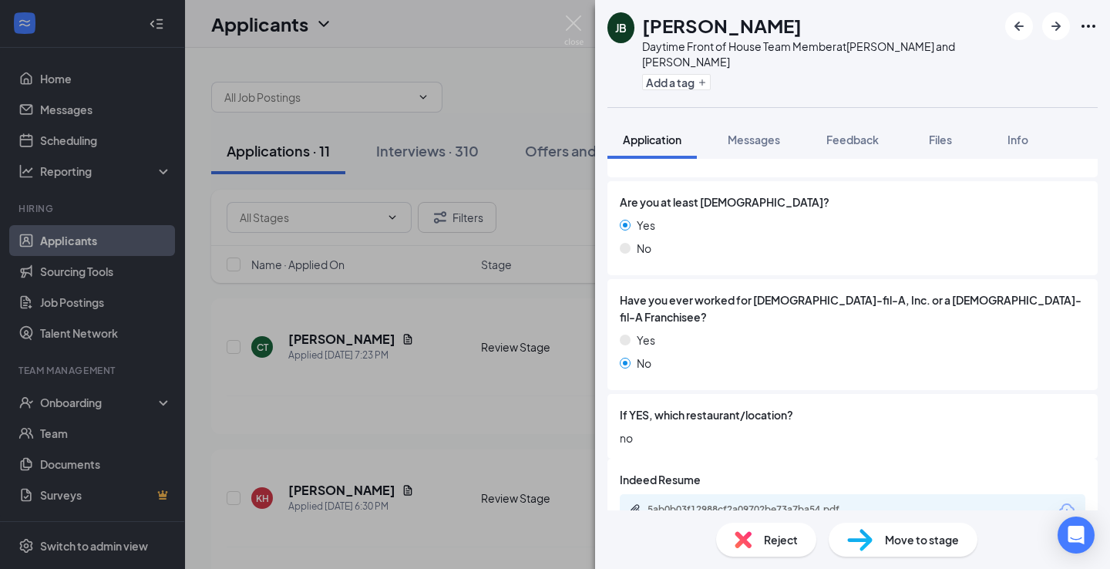
click at [844, 534] on div "Move to stage" at bounding box center [903, 540] width 149 height 34
type input "First Interview (next stage)"
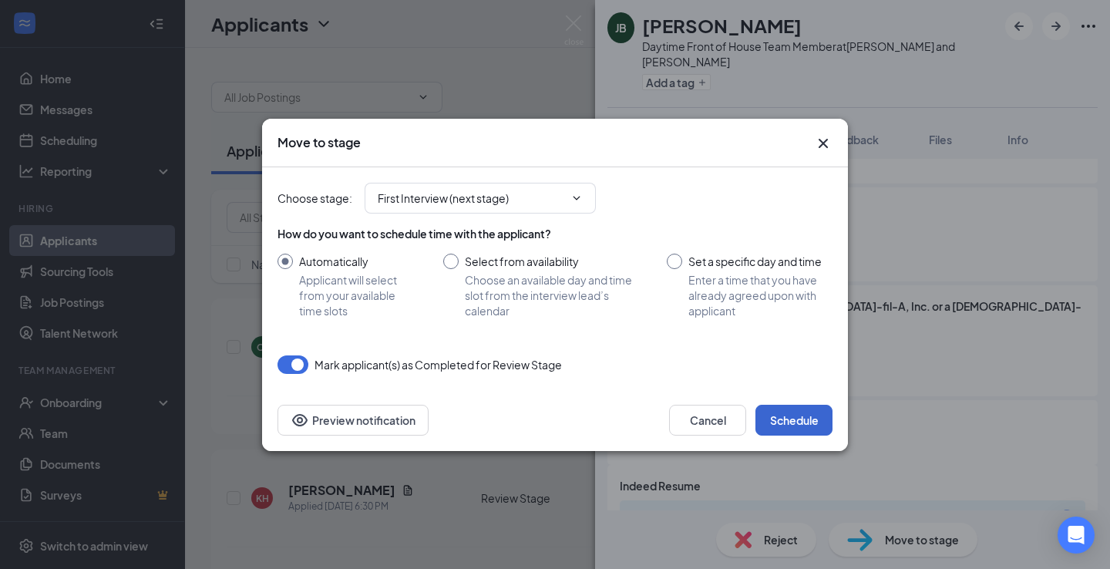
click at [794, 425] on button "Schedule" at bounding box center [794, 420] width 77 height 31
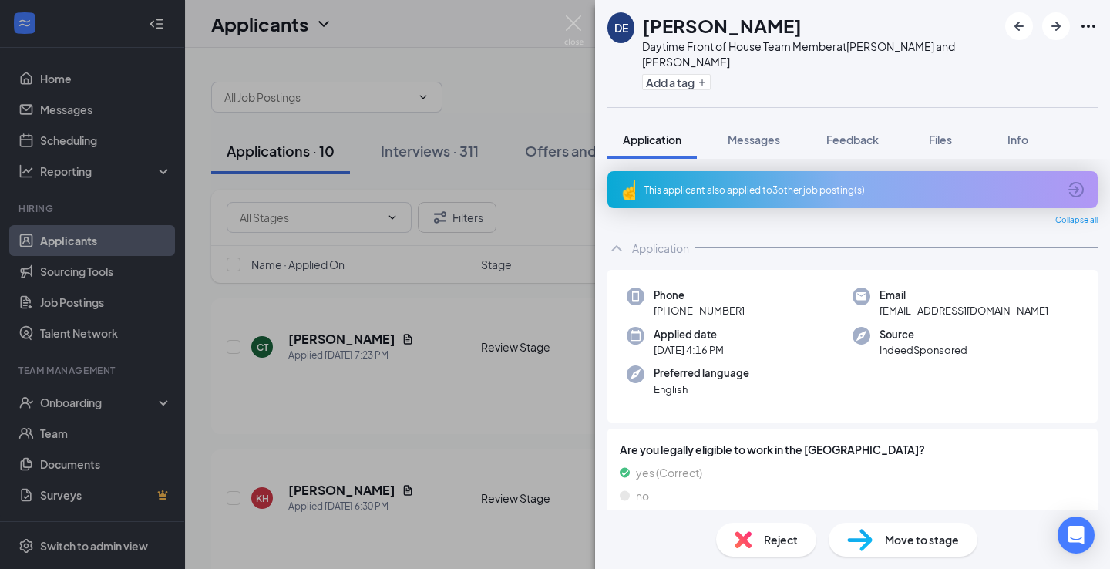
click at [653, 184] on div "This applicant also applied to 3 other job posting(s)" at bounding box center [851, 190] width 413 height 13
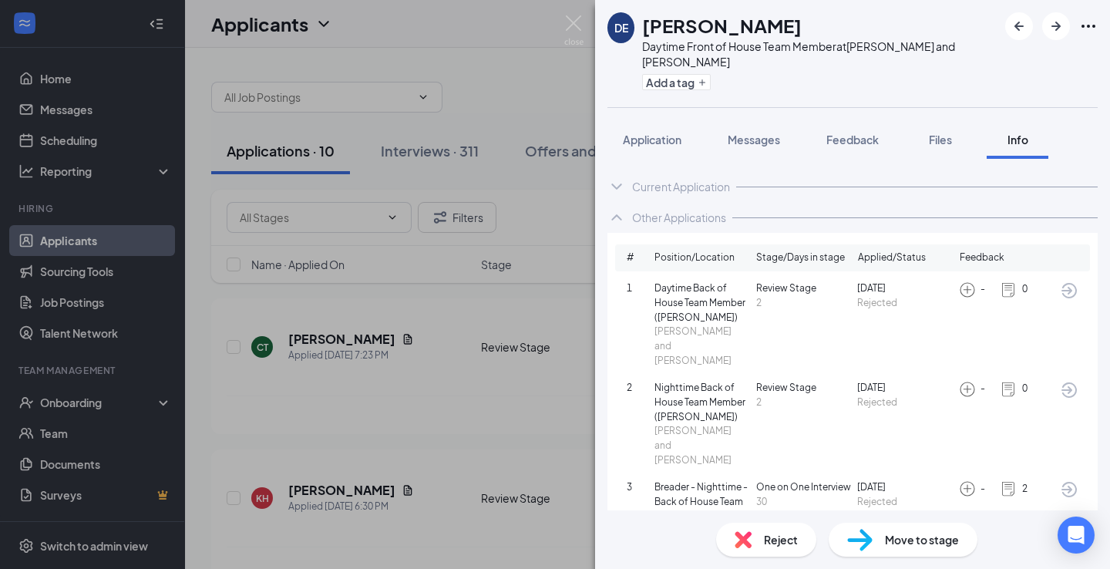
scroll to position [35, 0]
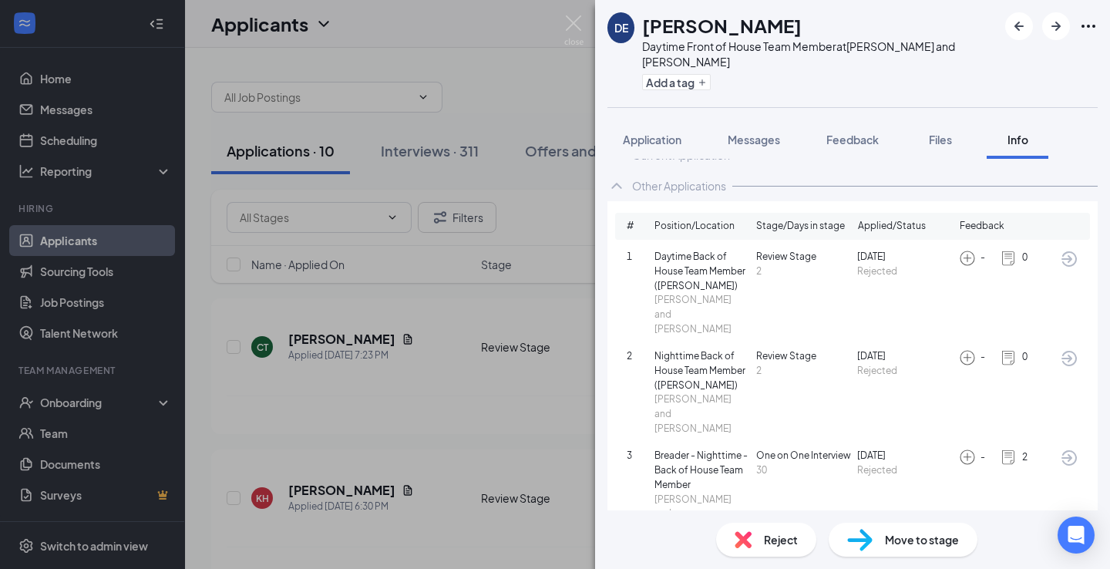
scroll to position [29, 0]
click at [758, 541] on div "Reject" at bounding box center [766, 540] width 100 height 34
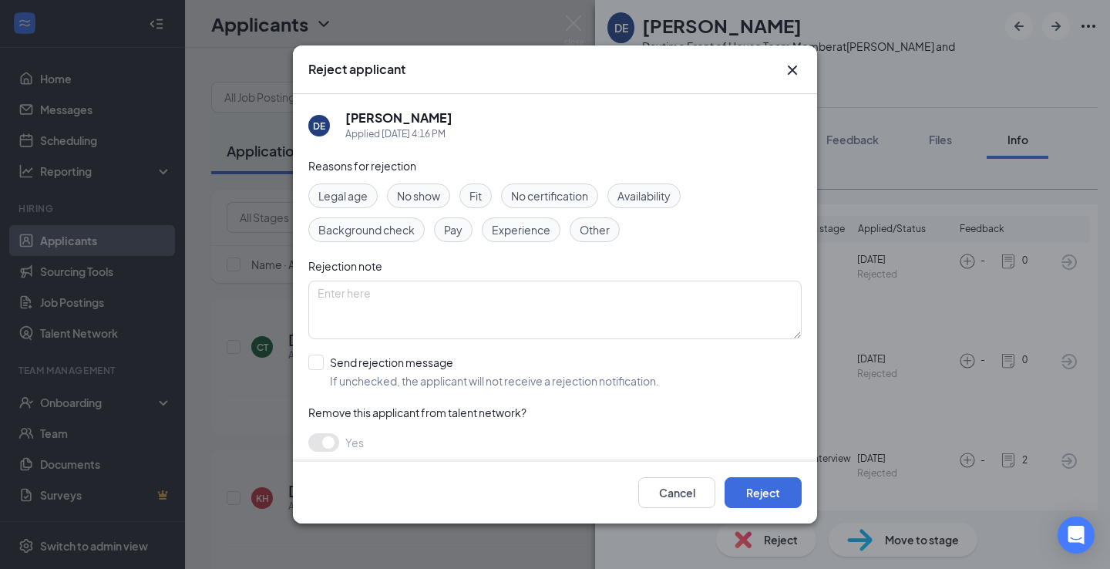
click at [603, 235] on span "Other" at bounding box center [595, 229] width 30 height 17
click at [487, 197] on div "Fit" at bounding box center [476, 196] width 32 height 25
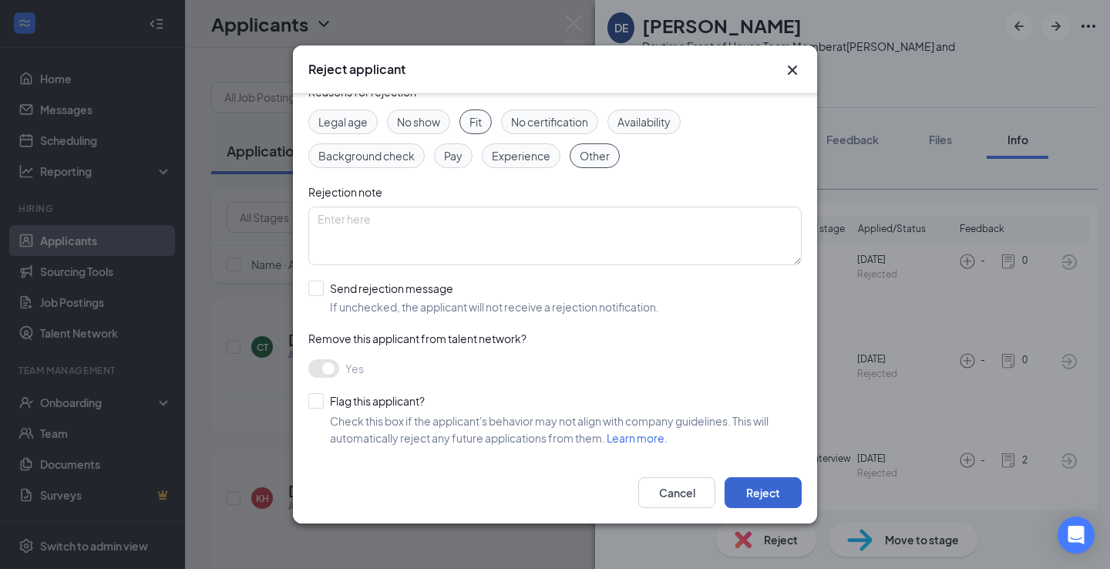
click at [767, 485] on button "Reject" at bounding box center [763, 492] width 77 height 31
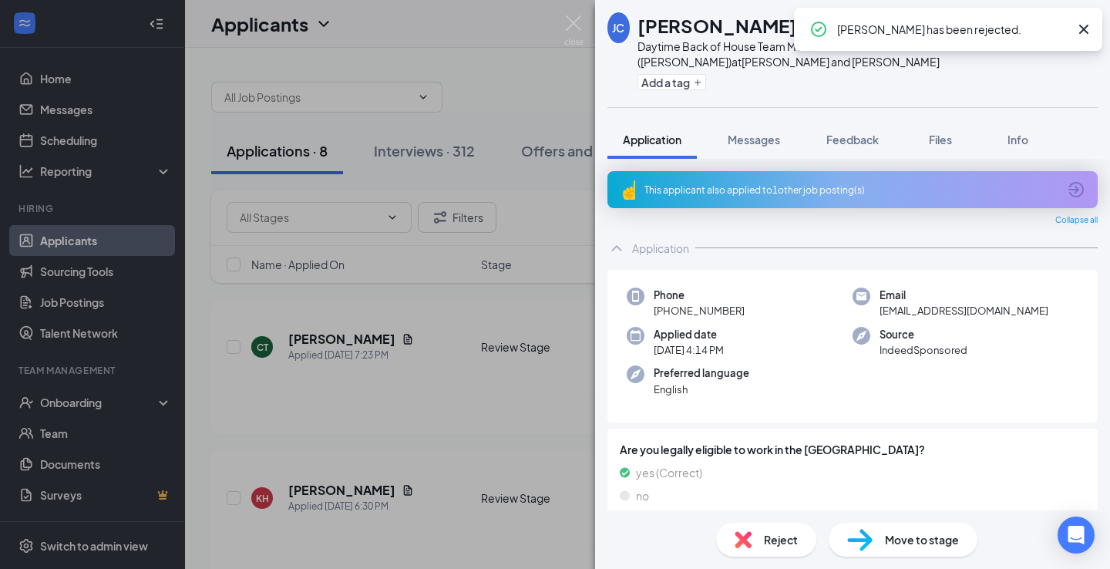
click at [706, 188] on div "This applicant also applied to 1 other job posting(s)" at bounding box center [851, 190] width 413 height 13
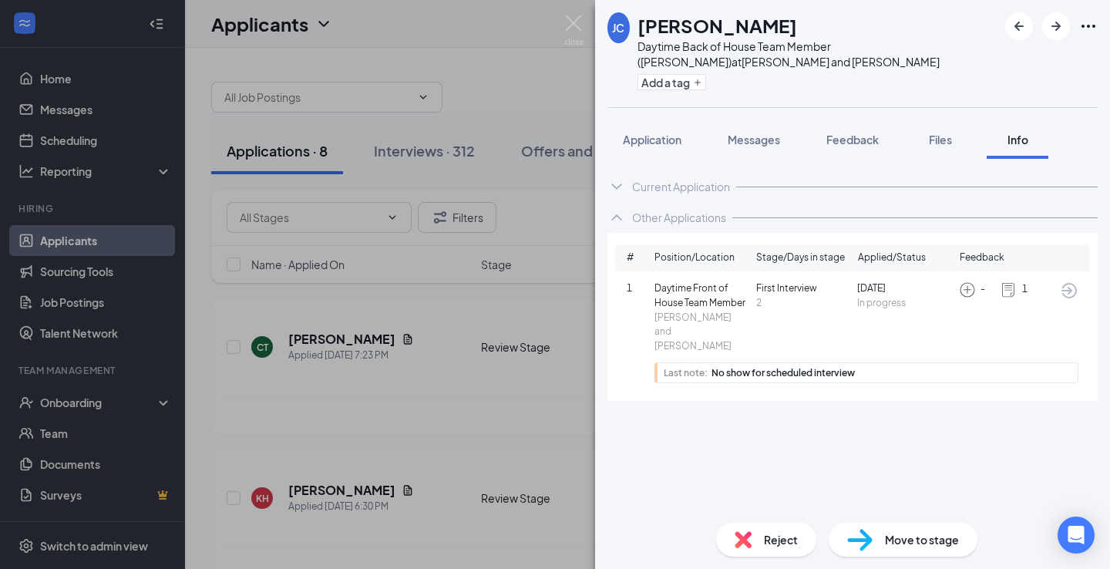
click at [925, 536] on span "Move to stage" at bounding box center [922, 539] width 74 height 17
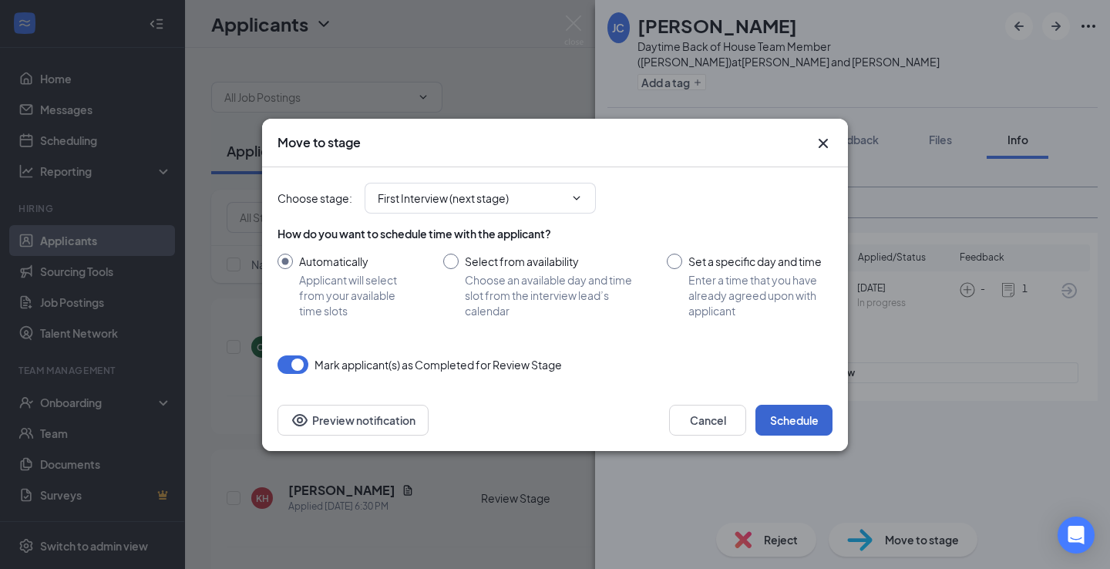
click at [811, 425] on button "Schedule" at bounding box center [794, 420] width 77 height 31
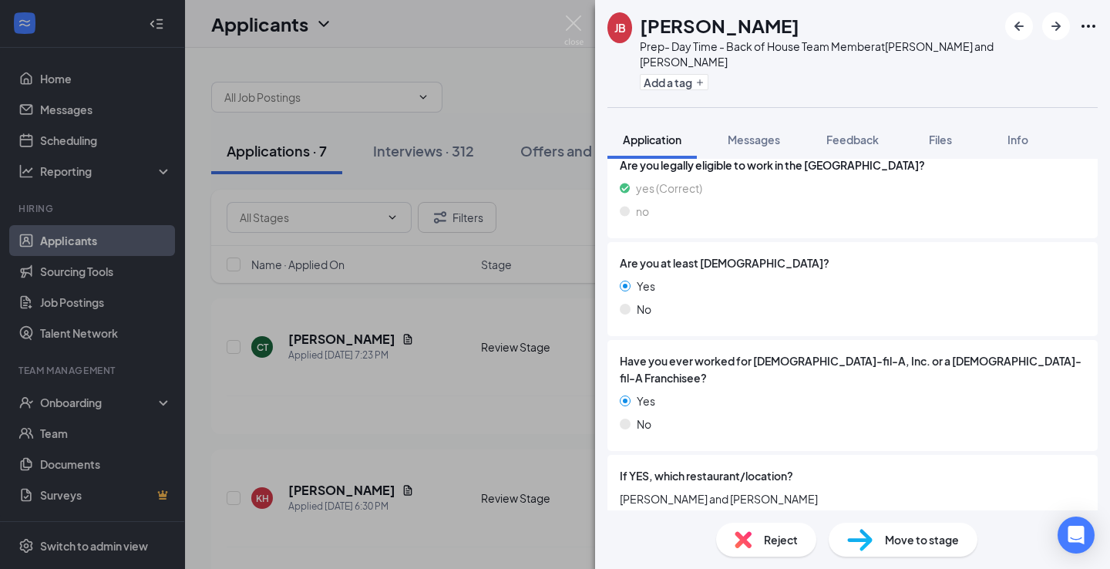
scroll to position [300, 0]
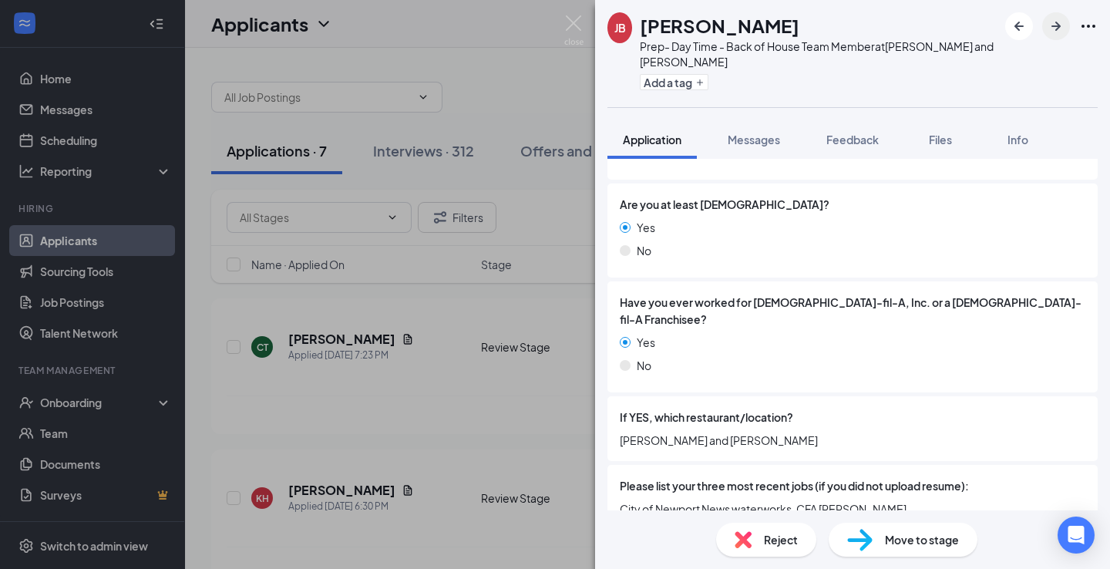
click at [1054, 24] on icon "ArrowRight" at bounding box center [1056, 26] width 19 height 19
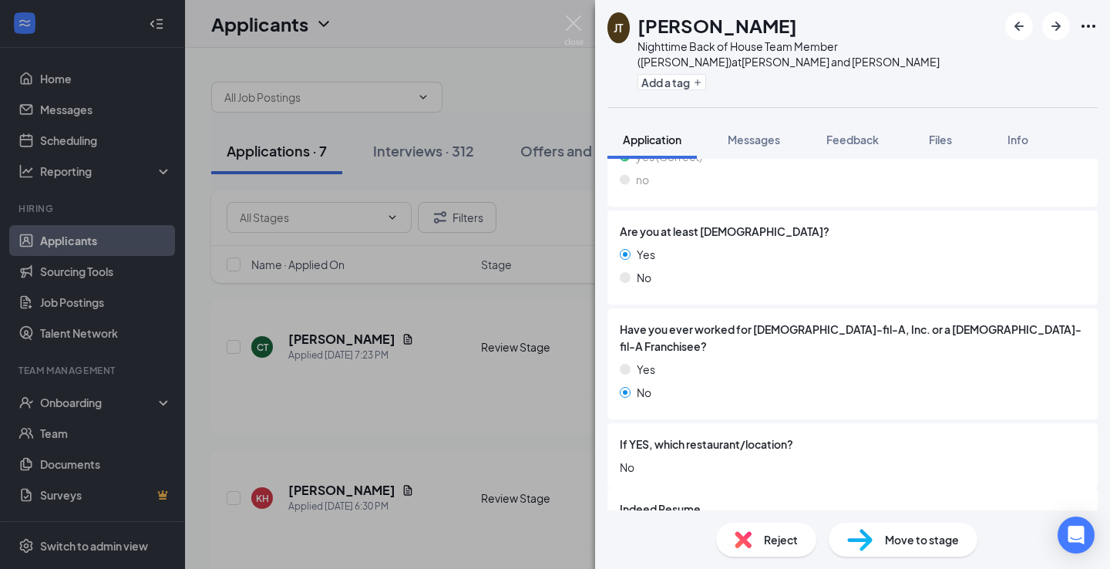
scroll to position [318, 0]
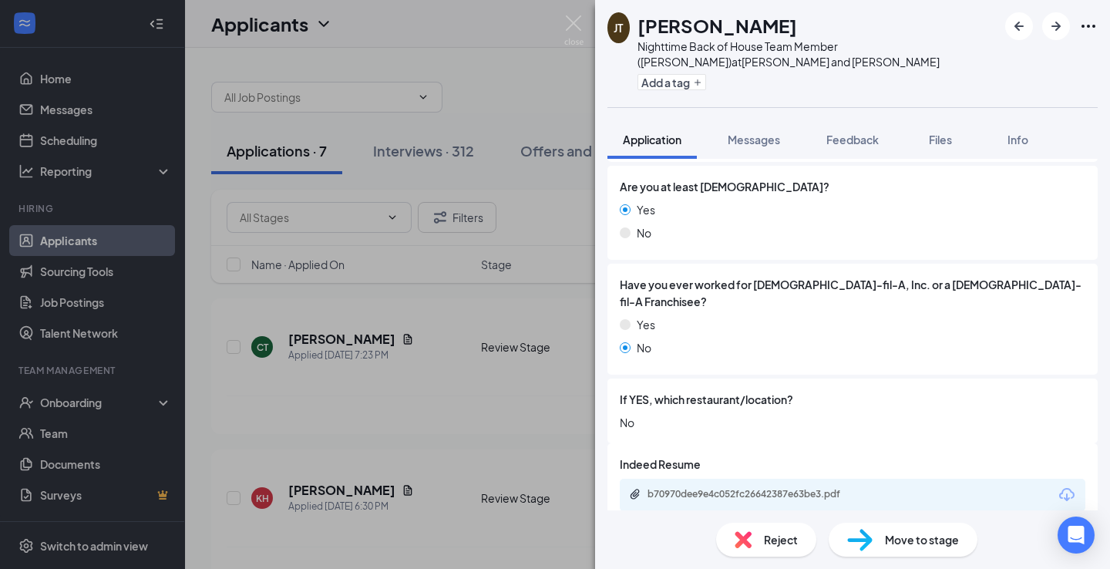
click at [894, 534] on span "Move to stage" at bounding box center [922, 539] width 74 height 17
type input "First Interview (next stage)"
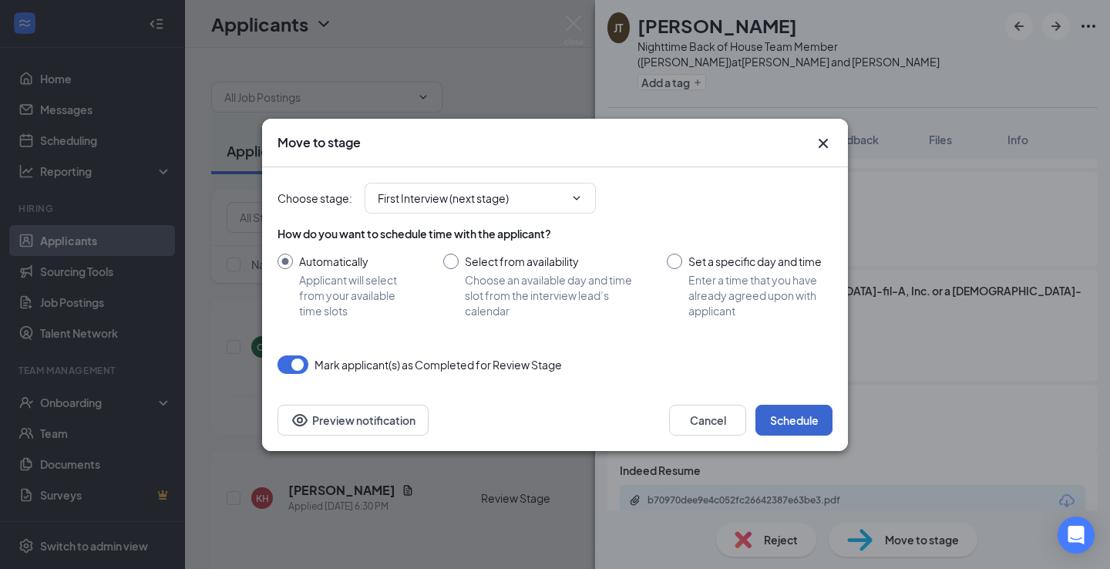
click at [811, 421] on button "Schedule" at bounding box center [794, 420] width 77 height 31
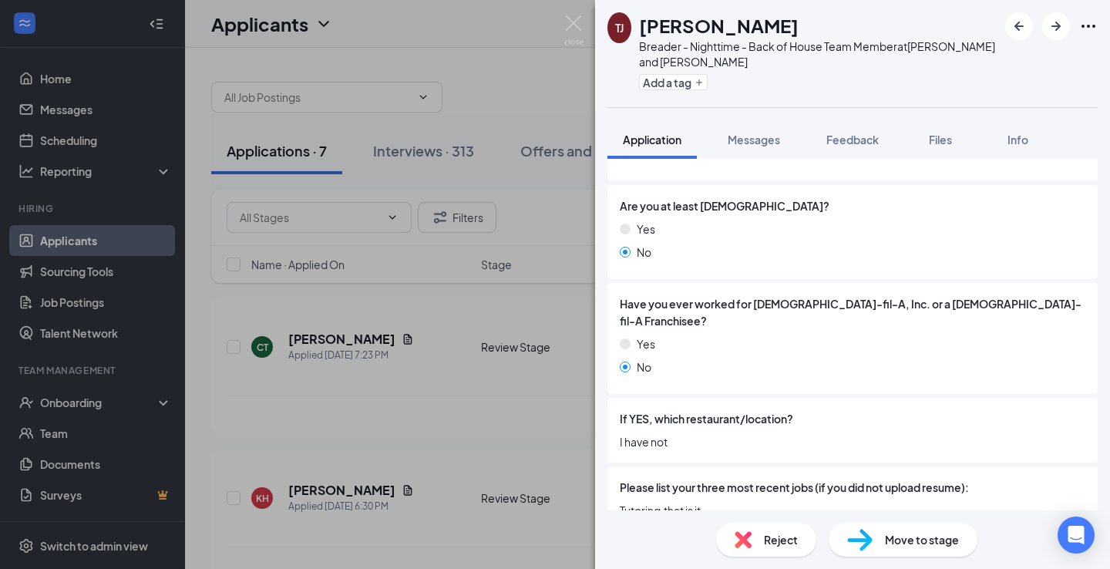
scroll to position [300, 0]
click at [876, 535] on div "Move to stage" at bounding box center [903, 540] width 149 height 34
type input "First Interview (next stage)"
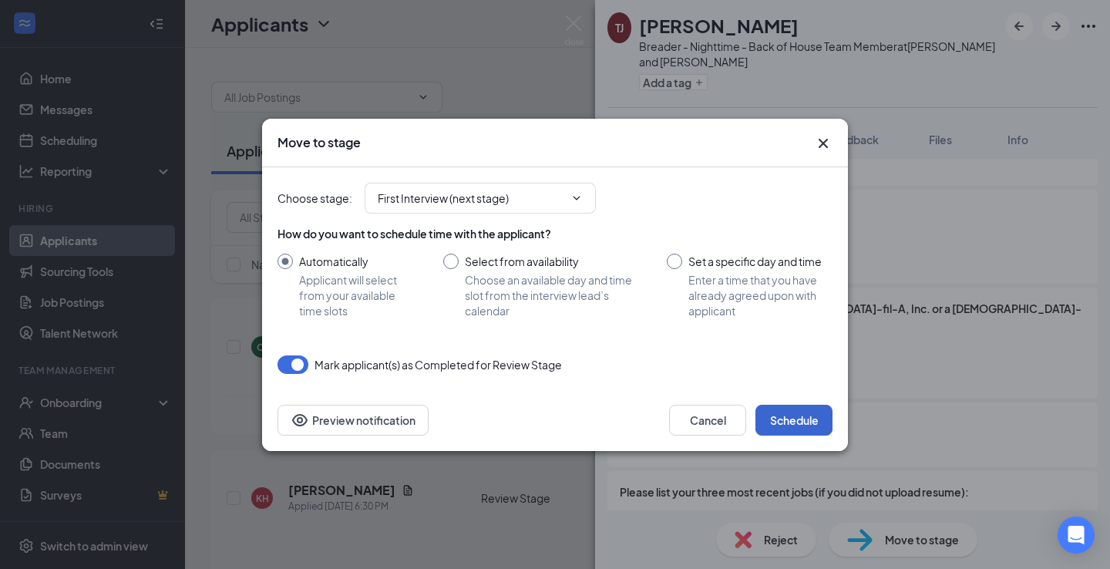
click at [798, 409] on button "Schedule" at bounding box center [794, 420] width 77 height 31
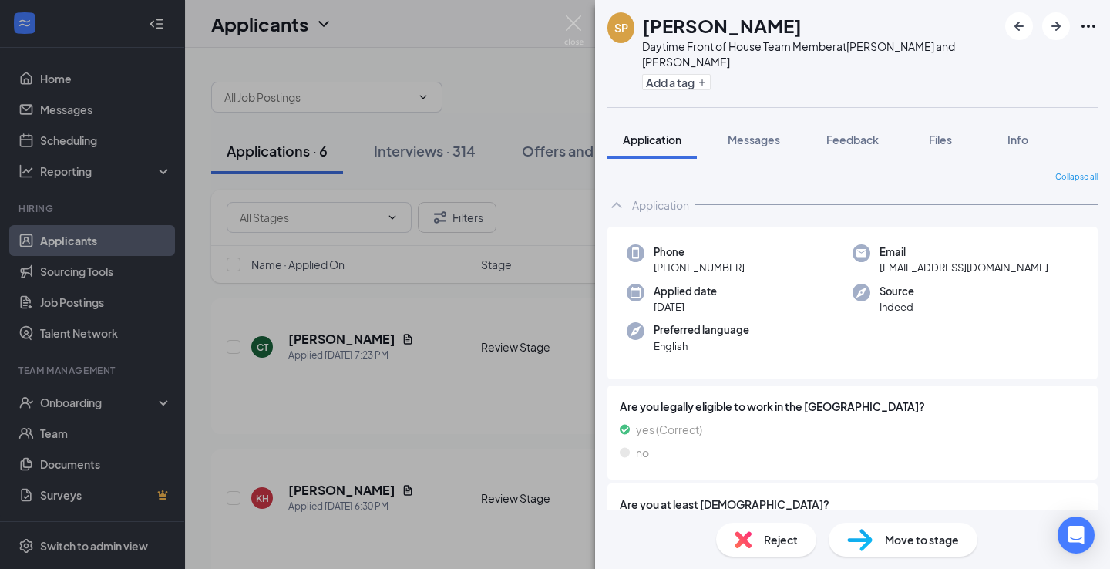
click at [515, 218] on div "SP Stevie Patterson Daytime Front of House Team Member at Jefferson and Buchana…" at bounding box center [555, 284] width 1110 height 569
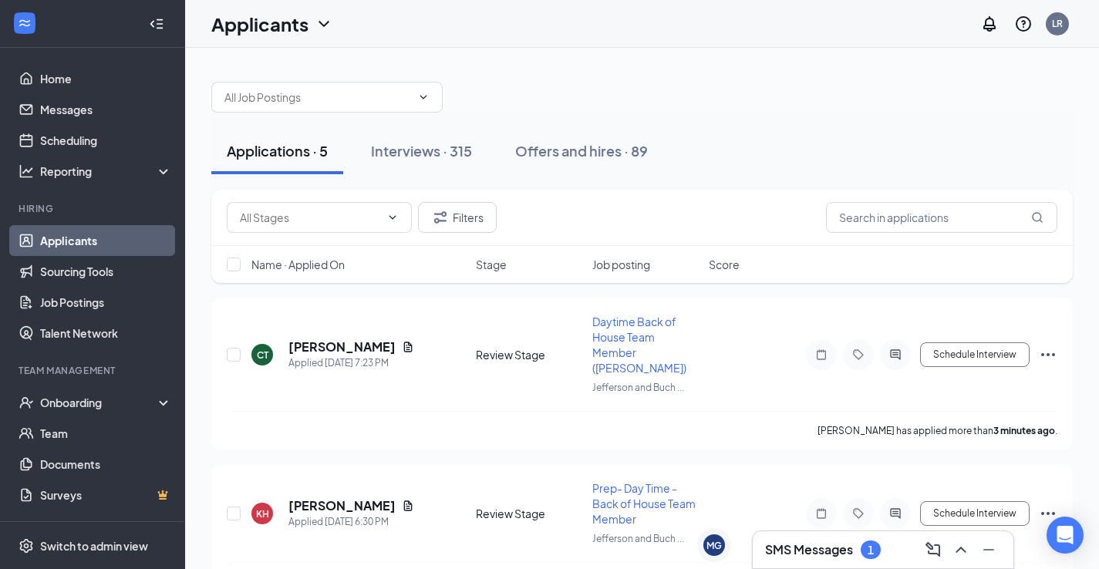
click at [297, 155] on div "Applications · 5" at bounding box center [277, 150] width 101 height 19
click at [313, 355] on div "Applied [DATE] 7:23 PM" at bounding box center [351, 362] width 126 height 15
click at [313, 343] on h5 "[PERSON_NAME]" at bounding box center [341, 347] width 107 height 17
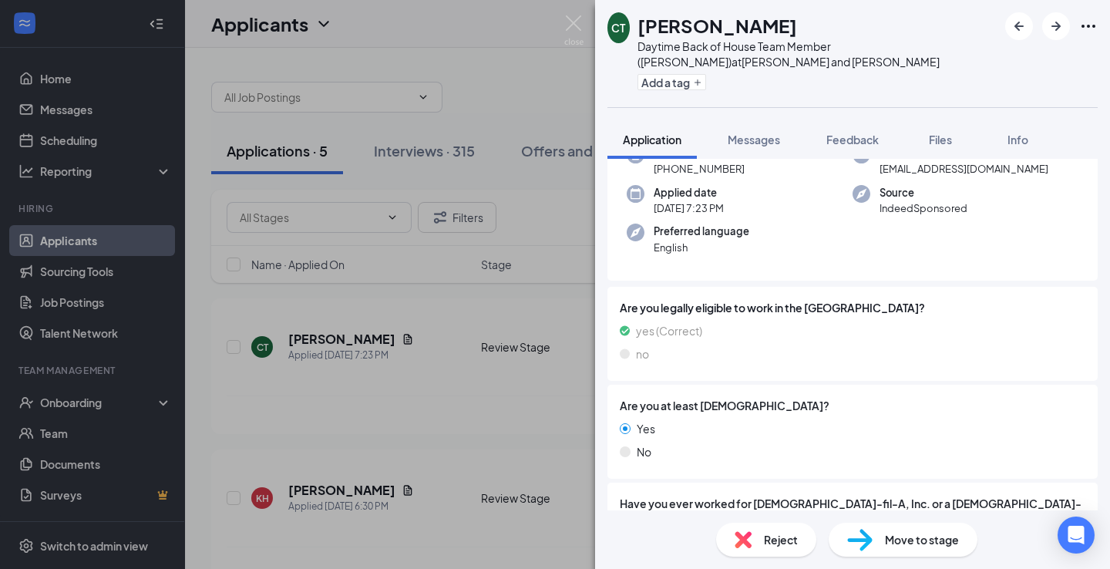
scroll to position [318, 0]
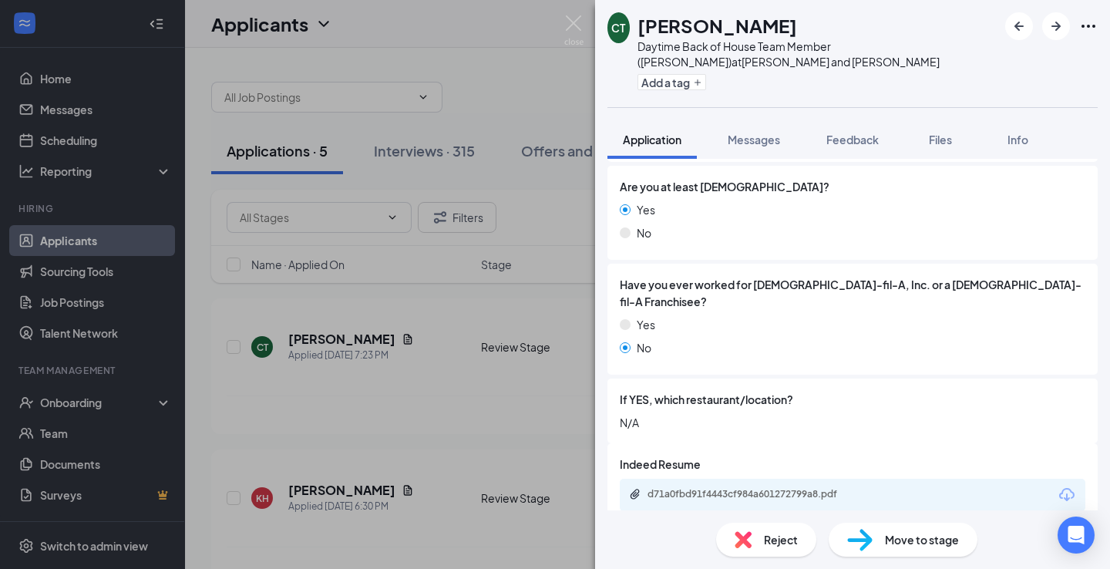
click at [926, 532] on span "Move to stage" at bounding box center [922, 539] width 74 height 17
type input "First Interview (next stage)"
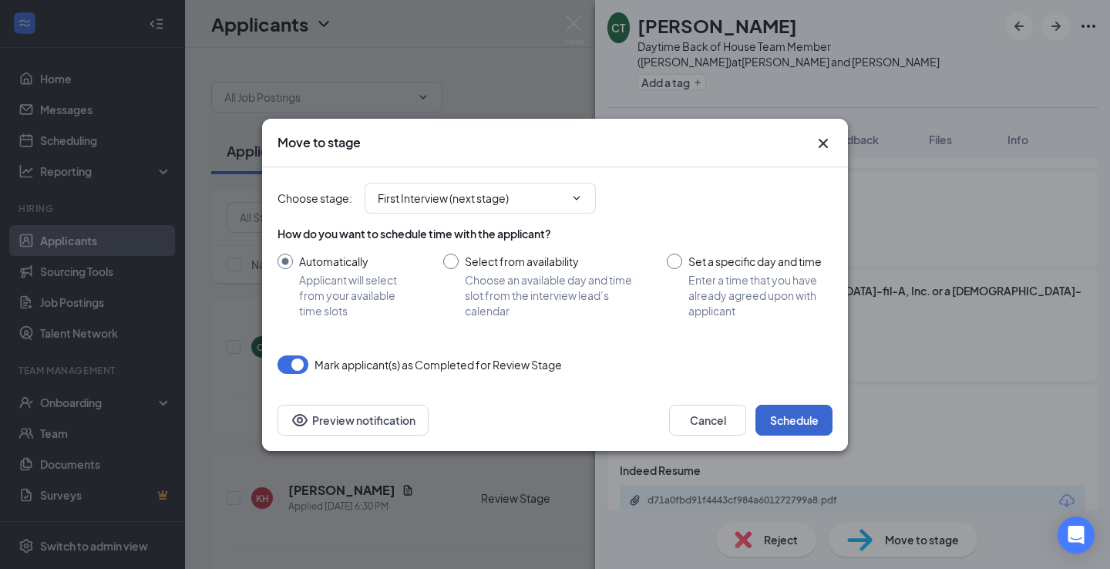
click at [787, 425] on button "Schedule" at bounding box center [794, 420] width 77 height 31
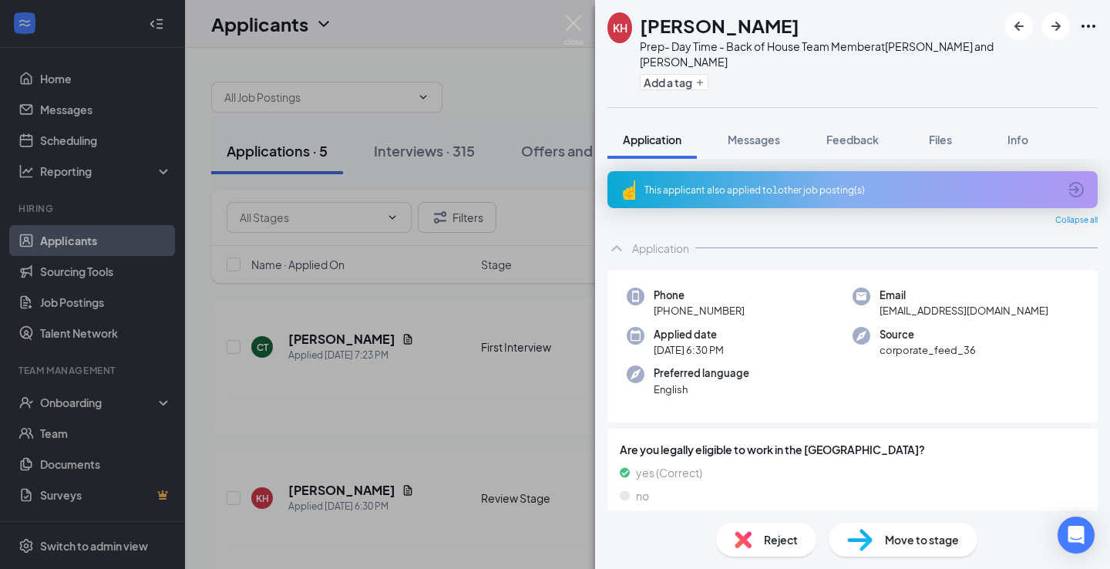
click at [707, 177] on div "This applicant also applied to 1 other job posting(s)" at bounding box center [853, 189] width 490 height 37
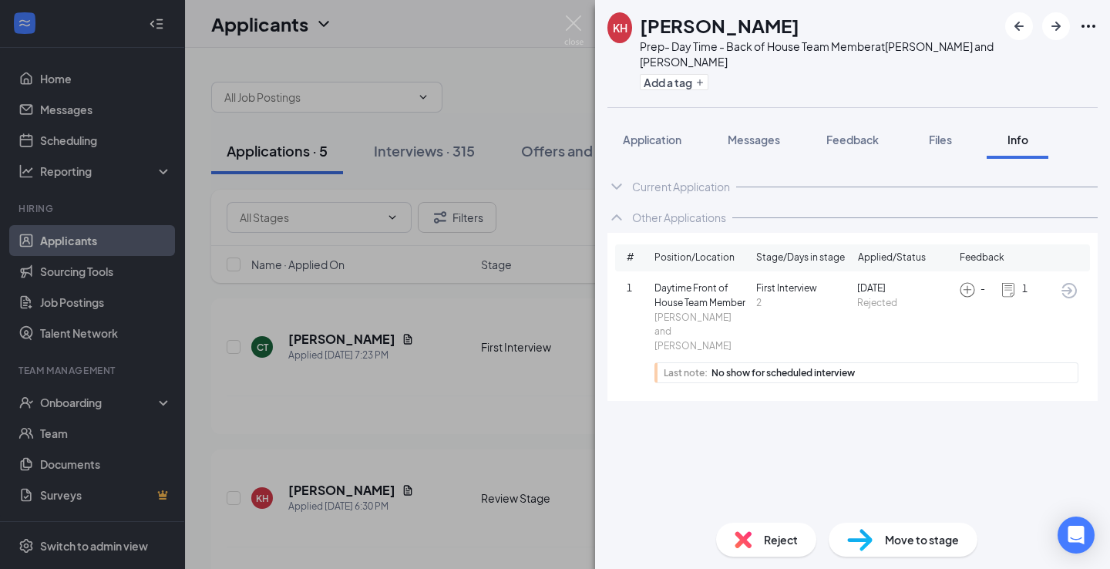
click at [878, 547] on div "Move to stage" at bounding box center [903, 540] width 149 height 34
type input "First Interview (next stage)"
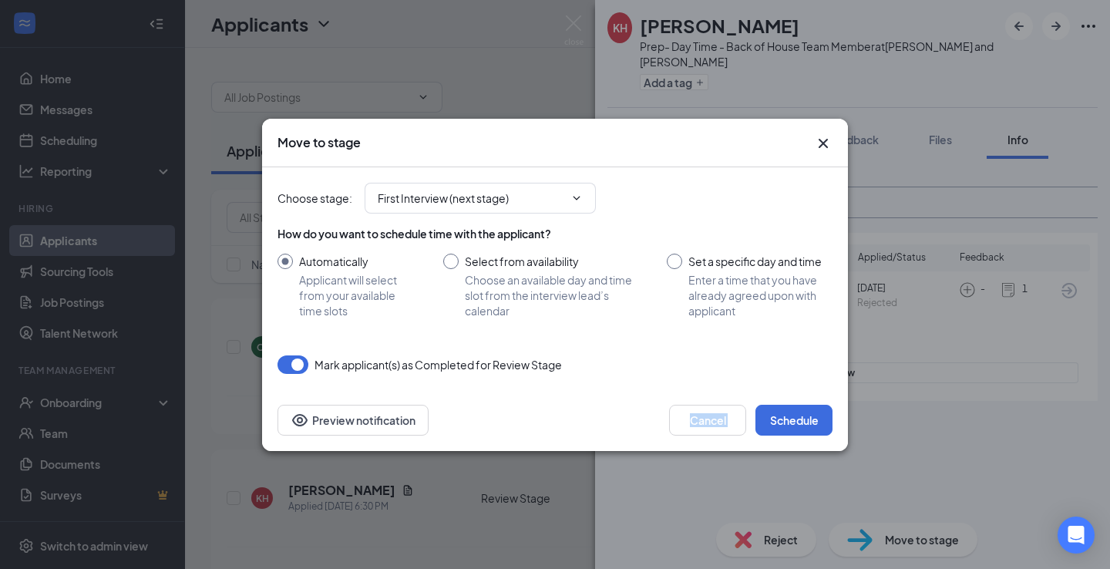
click at [797, 393] on div "Move to stage Choose stage : First Interview (next stage) How do you want to sc…" at bounding box center [555, 285] width 586 height 332
click at [800, 405] on button "Schedule" at bounding box center [794, 420] width 77 height 31
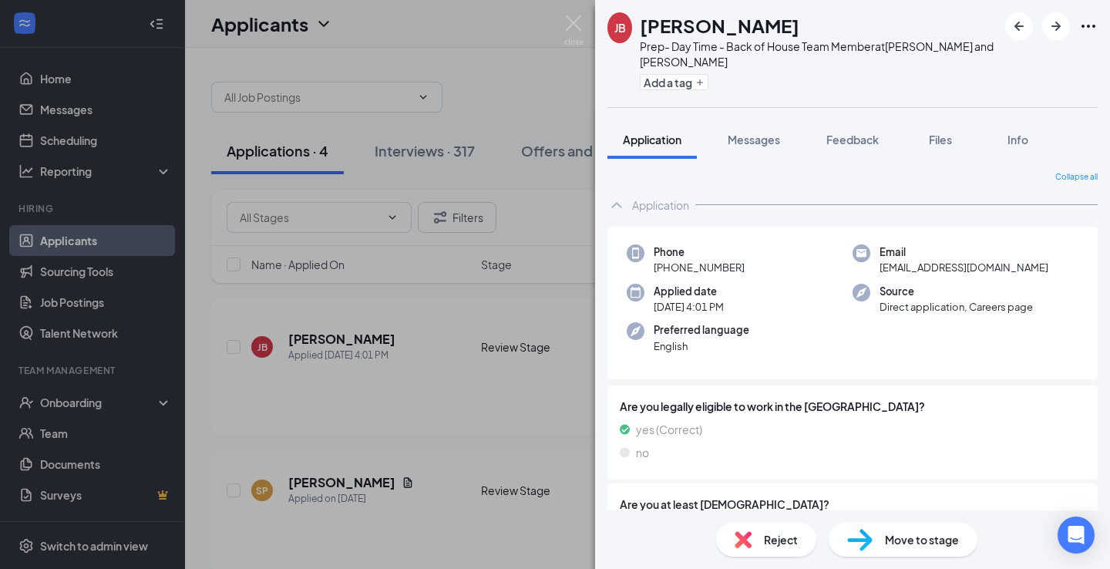
click at [558, 290] on div "JB Judy Brittingham Prep- Day Time - Back of House Team Member at Jefferson and…" at bounding box center [555, 284] width 1110 height 569
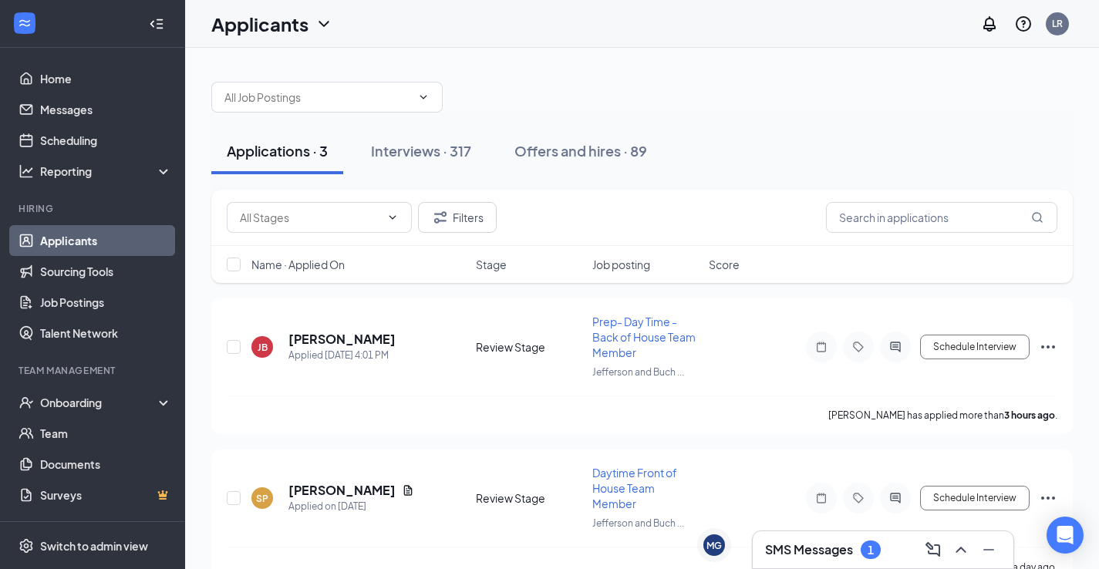
click at [771, 538] on div "SMS Messages 1" at bounding box center [883, 549] width 261 height 37
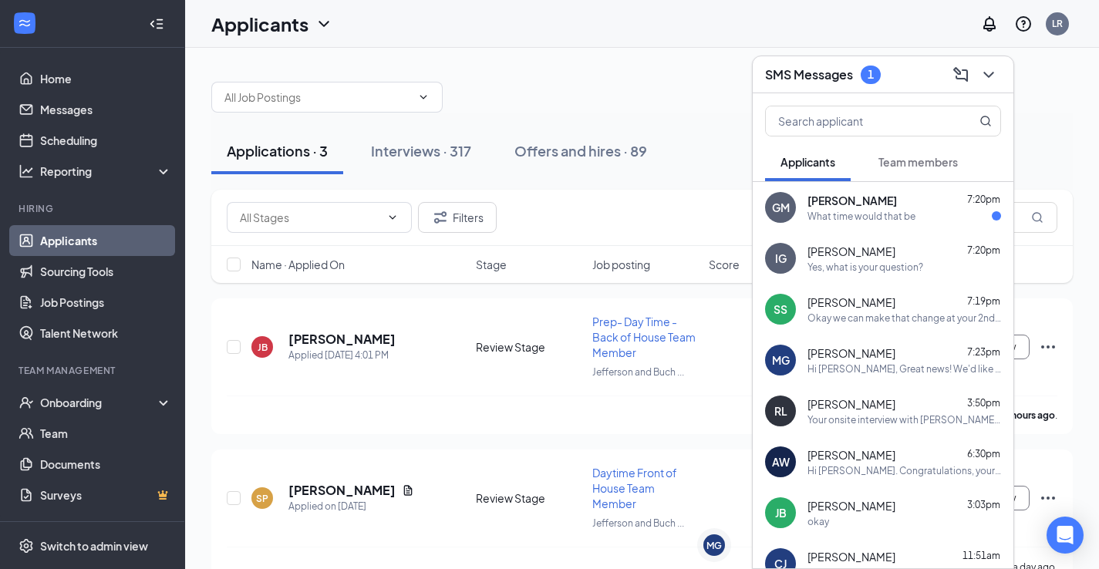
click at [1000, 63] on div at bounding box center [987, 74] width 28 height 25
click at [988, 69] on icon "ChevronDown" at bounding box center [988, 75] width 19 height 19
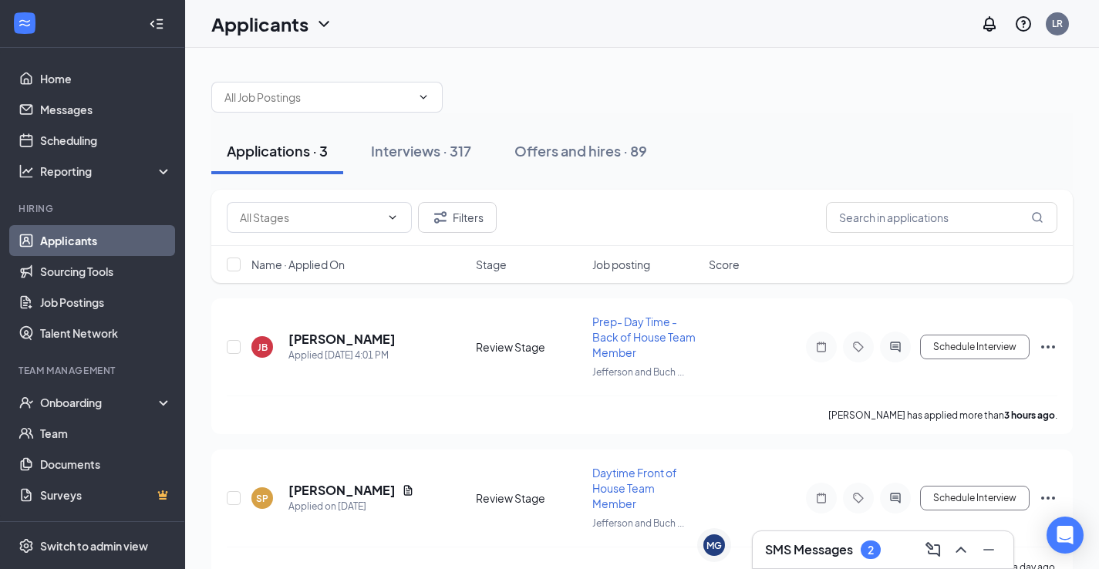
click at [241, 176] on div "Applications · 3 Interviews · 317 Offers and hires · 89" at bounding box center [641, 151] width 861 height 77
click at [246, 143] on div "Applications · 3" at bounding box center [277, 150] width 101 height 19
click at [790, 542] on h3 "SMS Messages" at bounding box center [809, 549] width 88 height 17
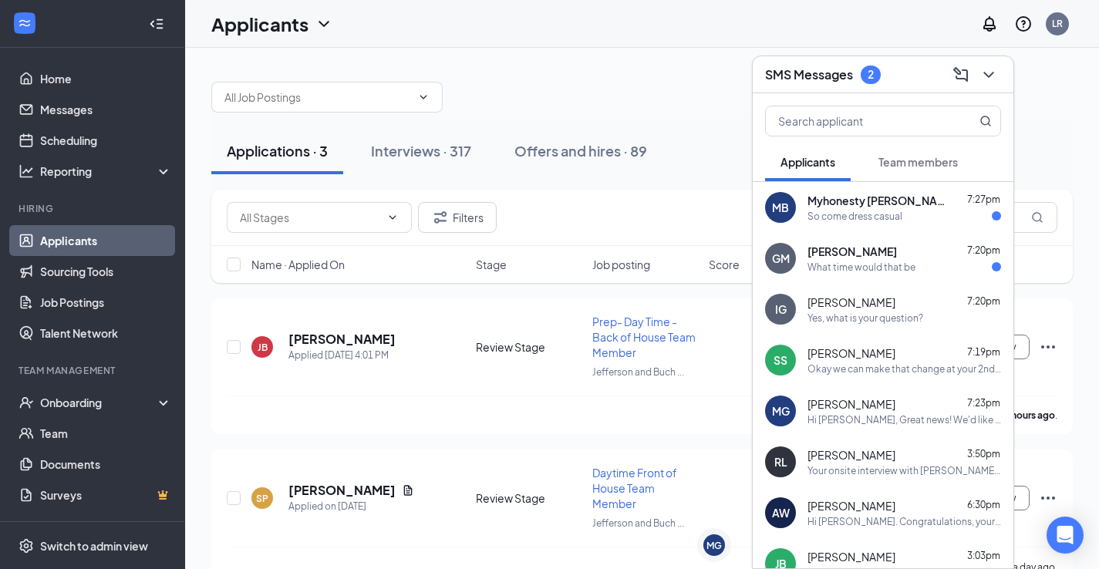
click at [809, 205] on span "Myhonesty [PERSON_NAME]" at bounding box center [876, 200] width 139 height 15
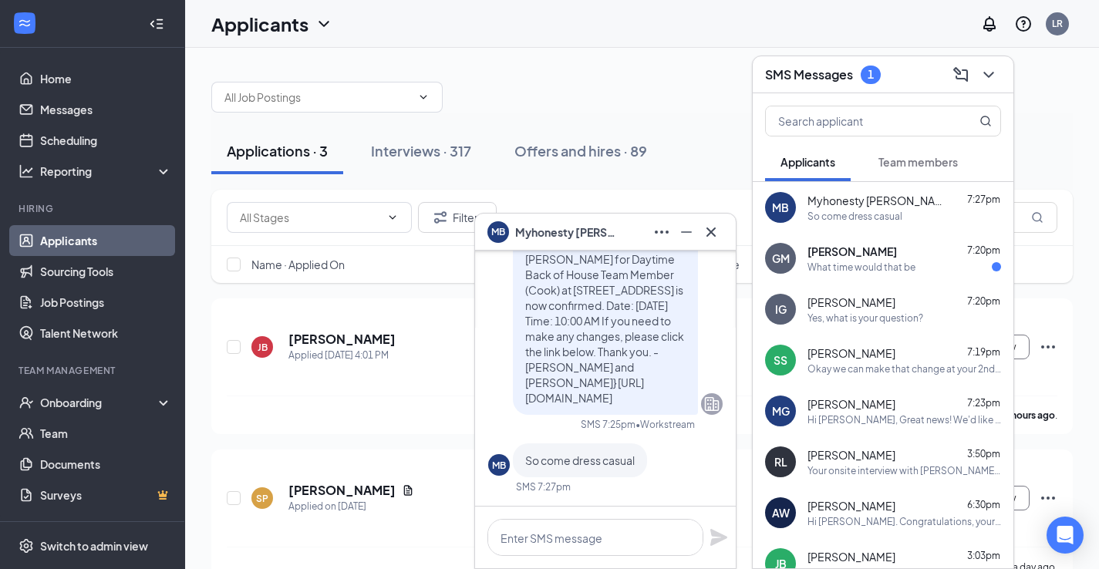
scroll to position [160, 0]
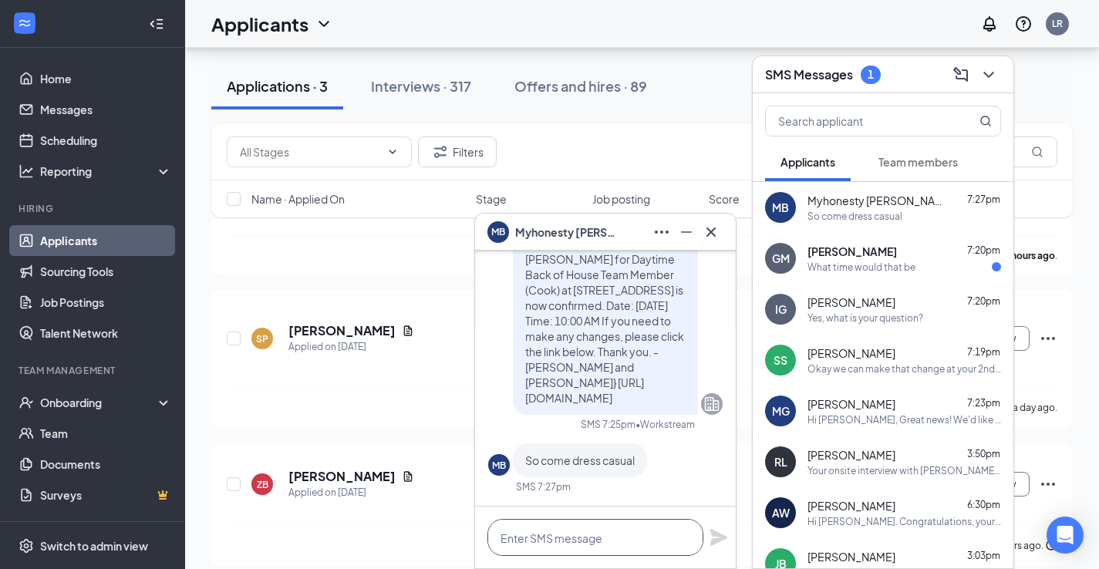
click at [576, 530] on textarea at bounding box center [595, 537] width 216 height 37
click at [603, 538] on textarea at bounding box center [595, 537] width 216 height 37
type textarea "Yes casual is fine."
click at [726, 538] on icon "Plane" at bounding box center [718, 537] width 17 height 17
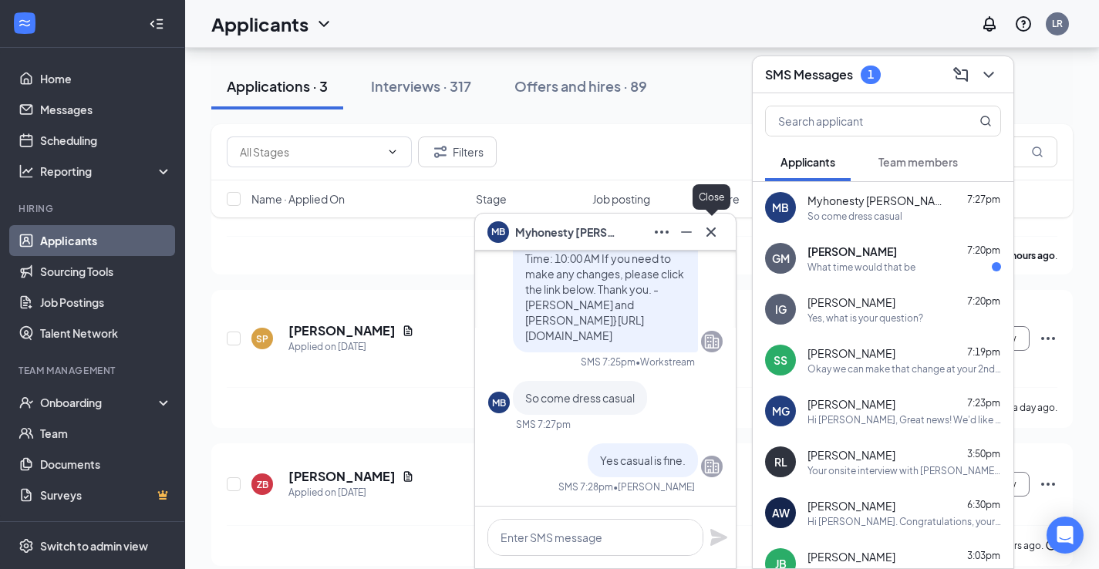
click at [717, 235] on icon "Cross" at bounding box center [711, 232] width 19 height 19
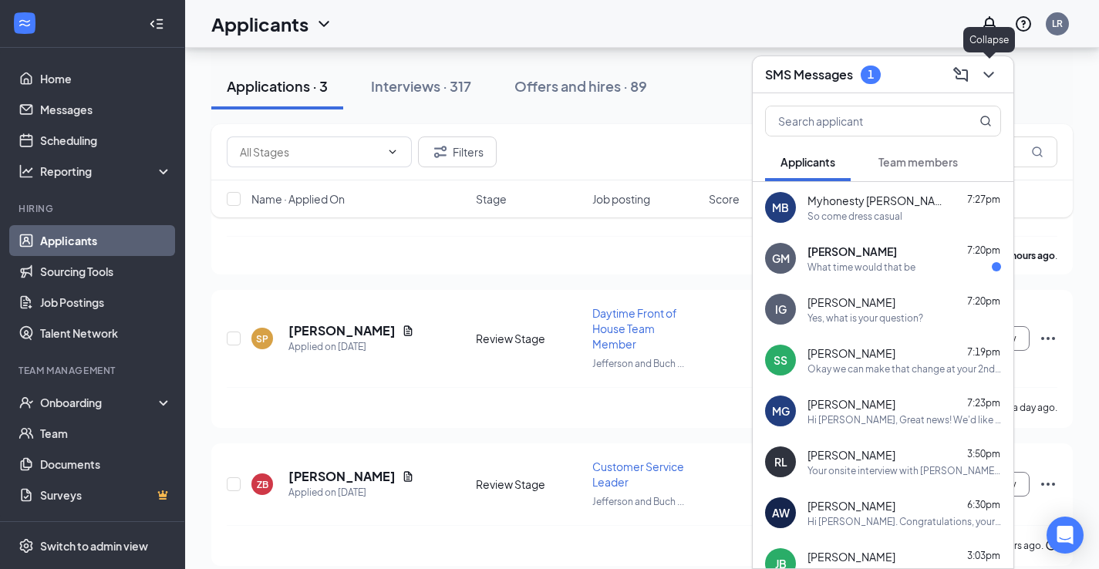
click at [986, 68] on icon "ChevronDown" at bounding box center [988, 75] width 19 height 19
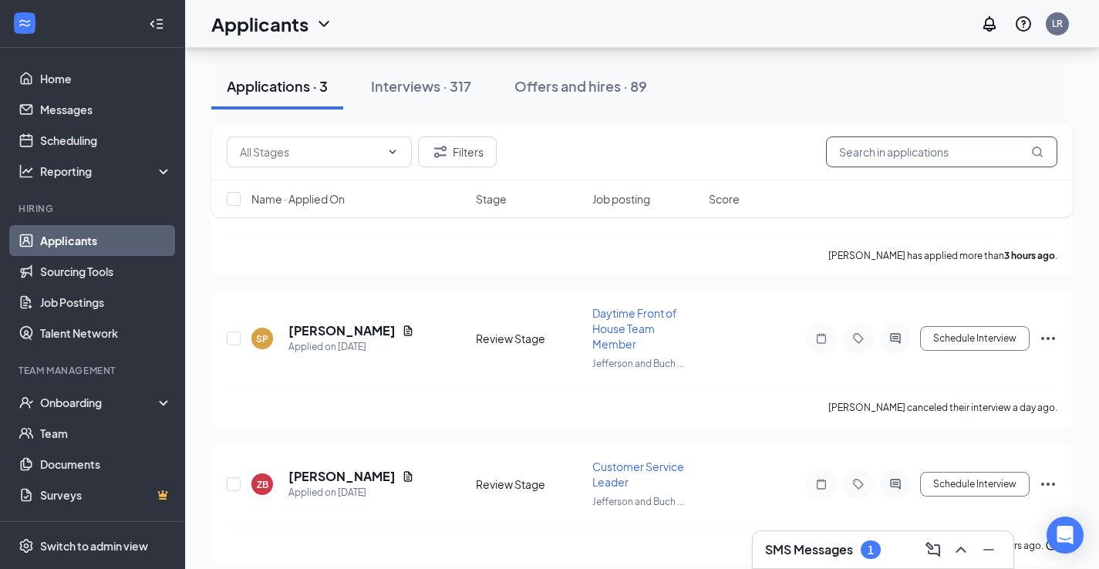
click at [910, 151] on input "text" at bounding box center [941, 151] width 231 height 31
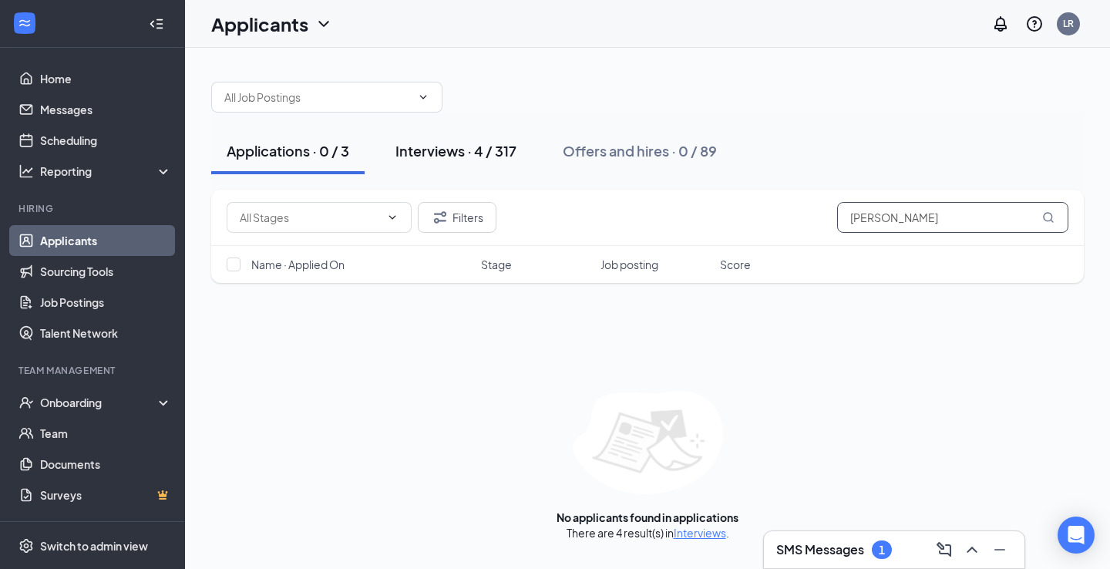
type input "Scott"
click at [486, 169] on button "Interviews · 4 / 317" at bounding box center [456, 151] width 152 height 46
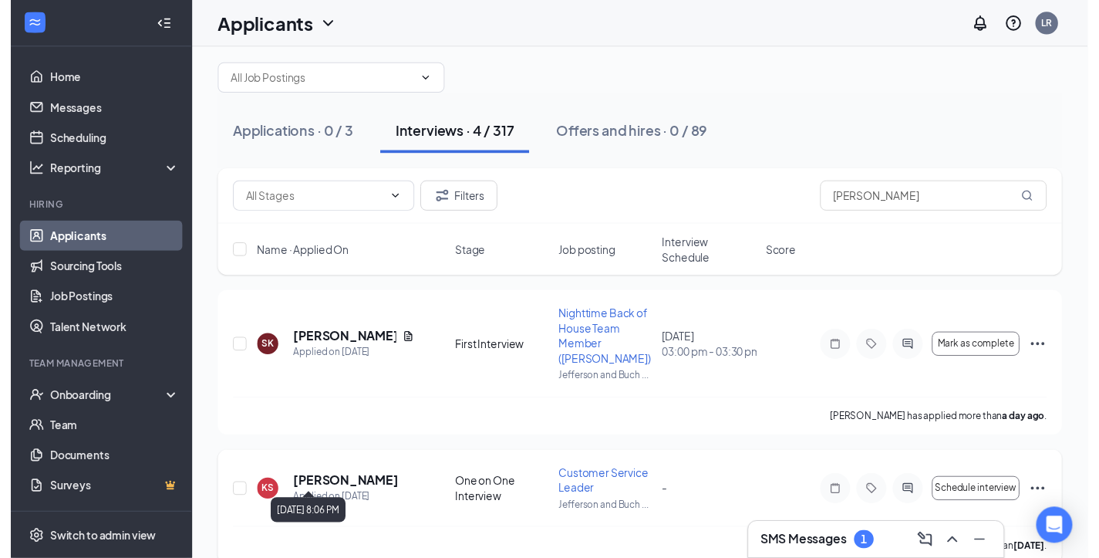
scroll to position [69, 0]
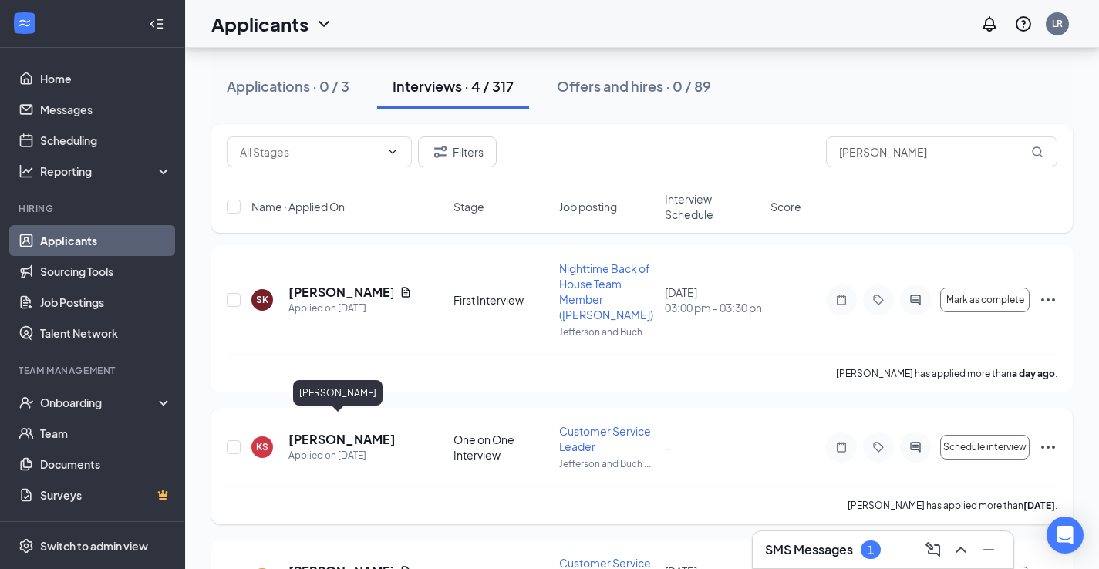
click at [335, 431] on h5 "krislyn Scott" at bounding box center [341, 439] width 107 height 17
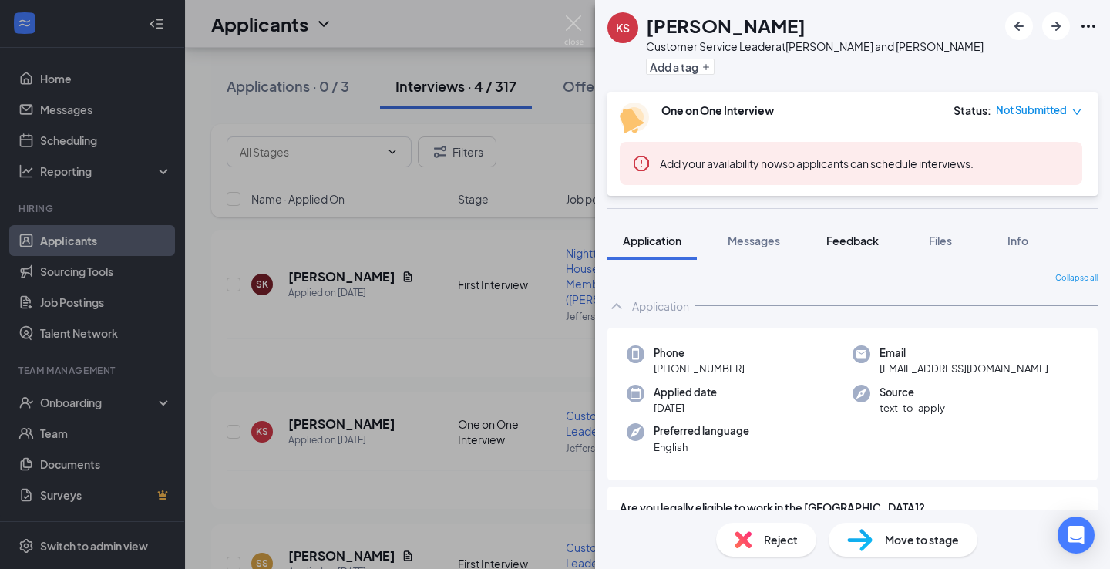
click at [845, 232] on button "Feedback" at bounding box center [852, 240] width 83 height 39
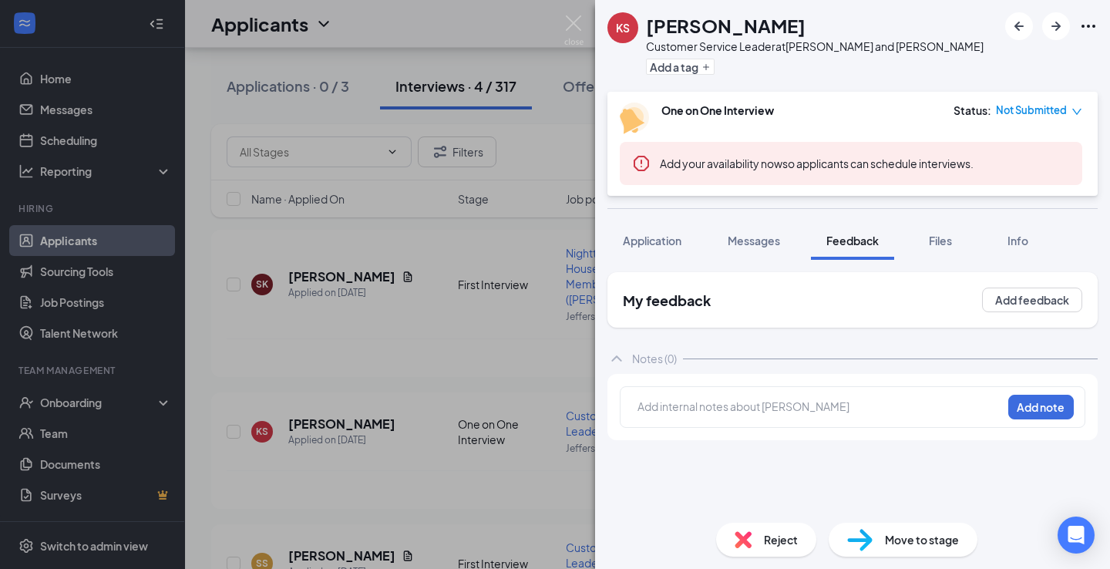
click at [765, 405] on div at bounding box center [820, 407] width 363 height 16
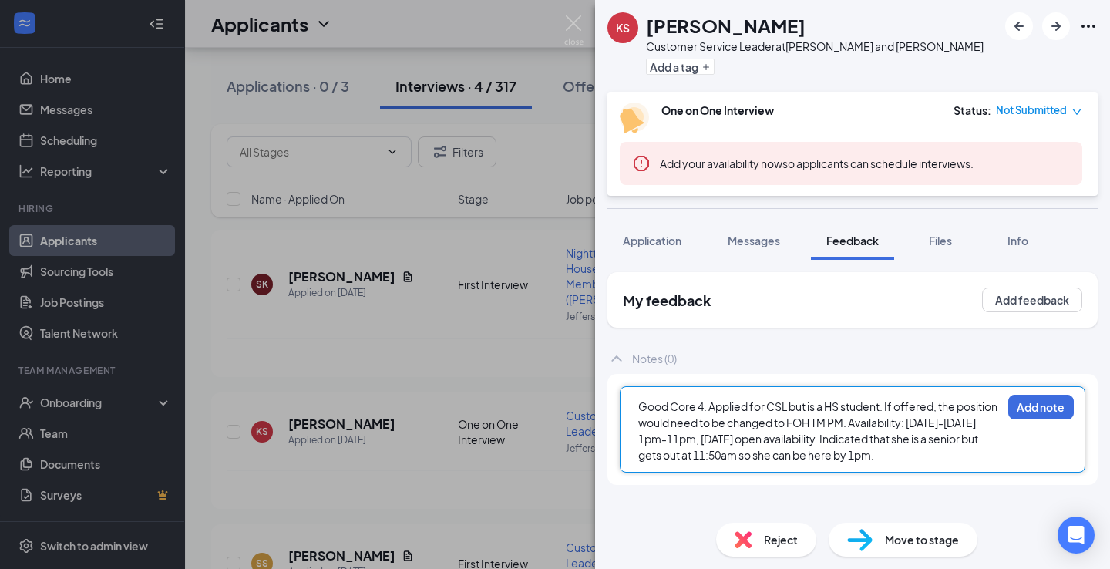
click at [1067, 422] on div "Good Core 4. Applied for CSL but is a HS student. If offered, the position woul…" at bounding box center [853, 429] width 466 height 86
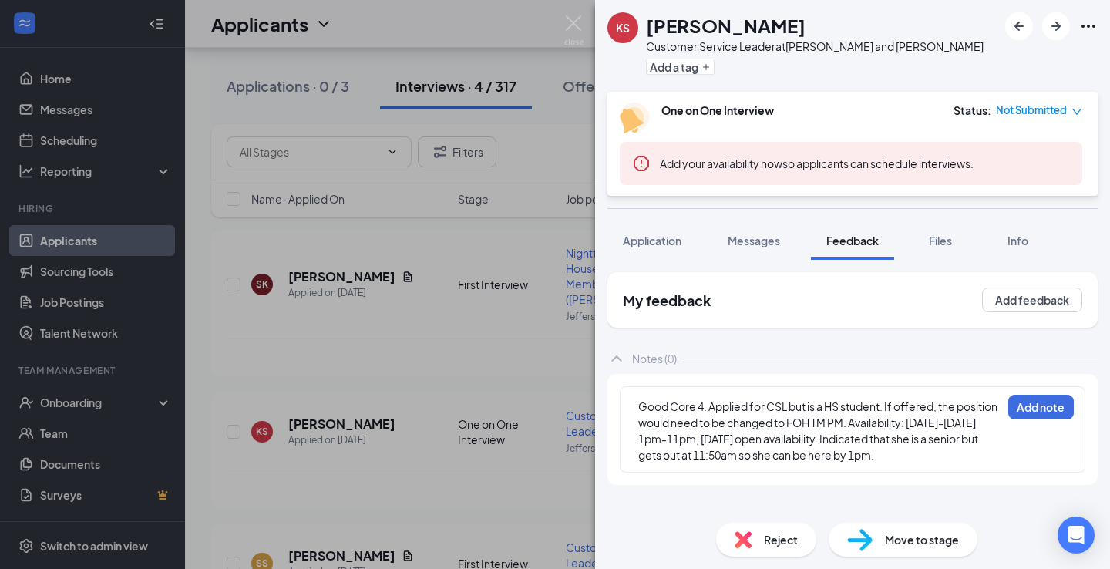
click at [1028, 457] on div "Good Core 4. Applied for CSL but is a HS student. If offered, the position woul…" at bounding box center [853, 429] width 466 height 86
click at [993, 450] on div "Good Core 4. Applied for CSL but is a HS student. If offered, the position woul…" at bounding box center [820, 431] width 363 height 65
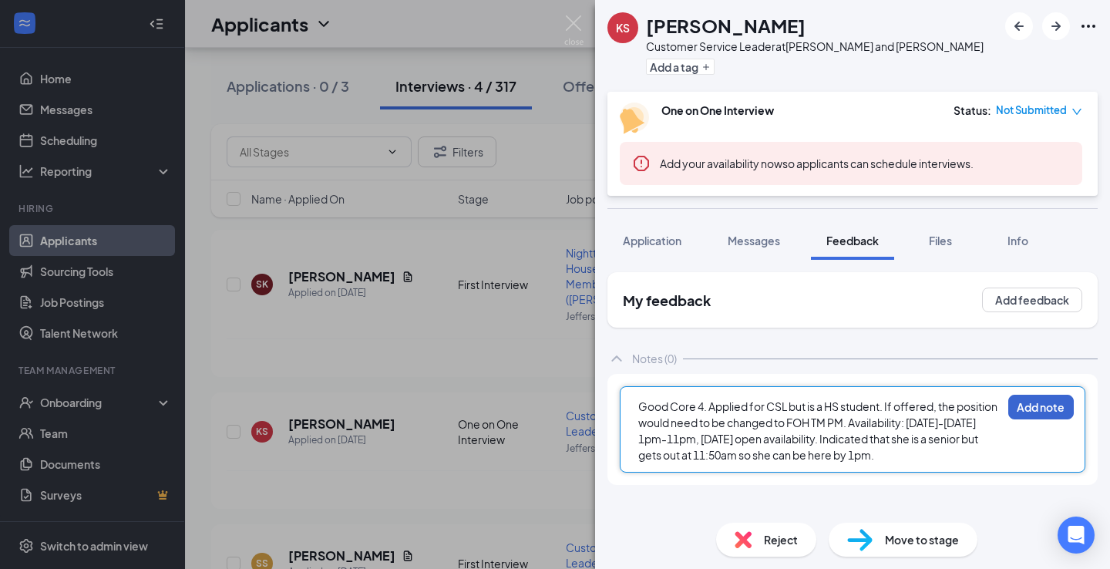
click at [1016, 403] on button "Add note" at bounding box center [1042, 407] width 66 height 25
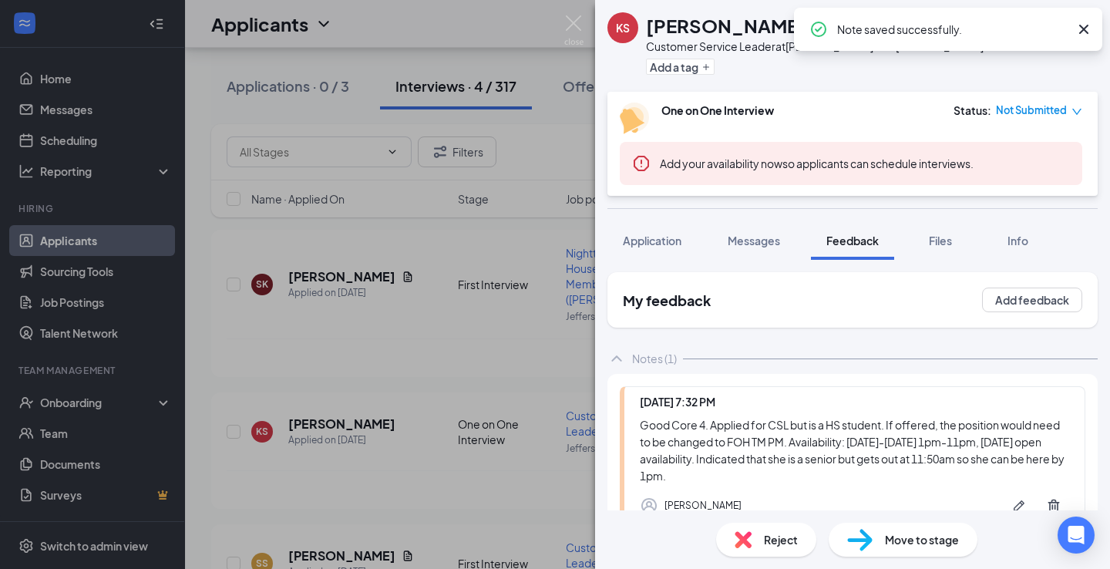
click at [550, 258] on div "KS krislyn Scott Customer Service Leader at Jefferson and Buchanan Add a tag On…" at bounding box center [555, 284] width 1110 height 569
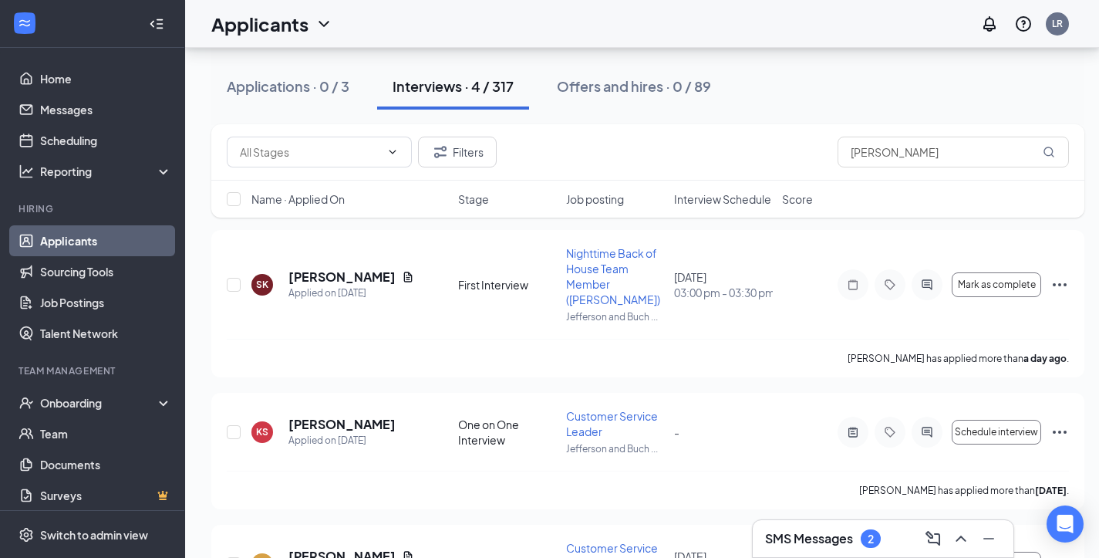
click at [810, 530] on h3 "SMS Messages" at bounding box center [809, 538] width 88 height 17
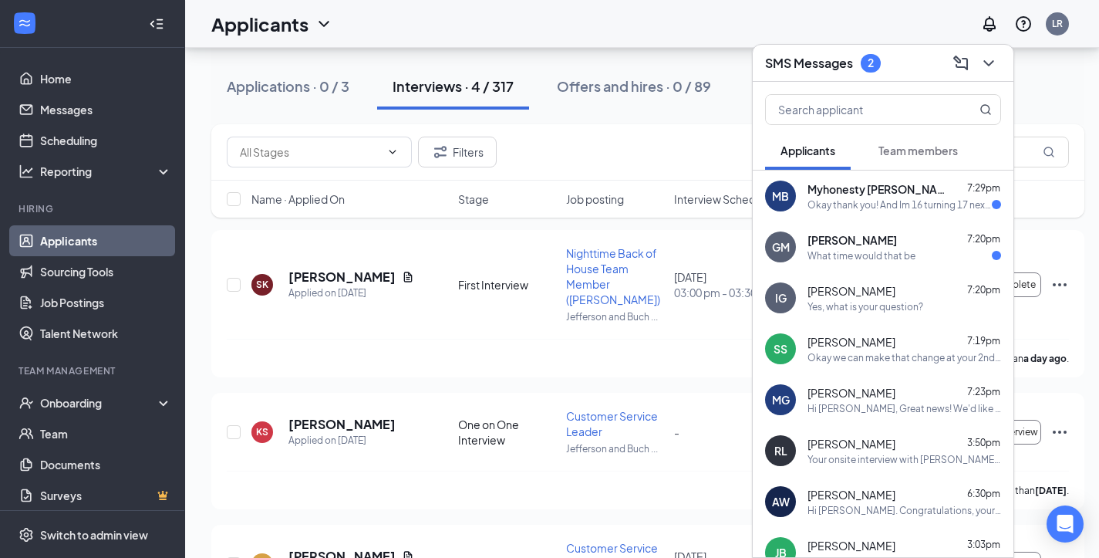
click at [810, 202] on div "Okay thank you! And Im 16 turning 17 next month so hope Im the right age" at bounding box center [899, 204] width 184 height 13
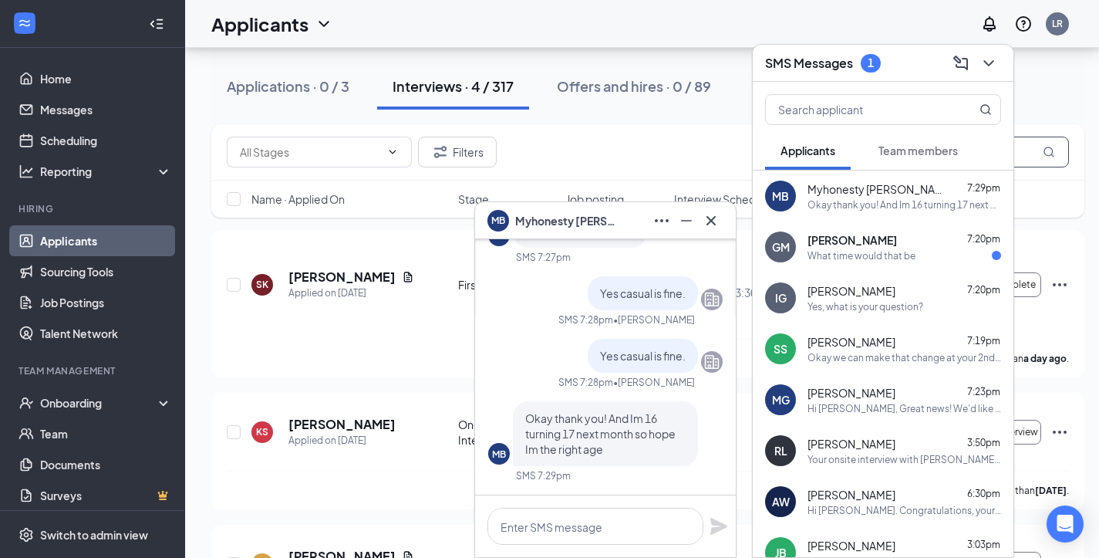
drag, startPoint x: 1026, startPoint y: 153, endPoint x: 1018, endPoint y: 147, distance: 9.9
click at [1022, 150] on input "Scott" at bounding box center [952, 151] width 231 height 31
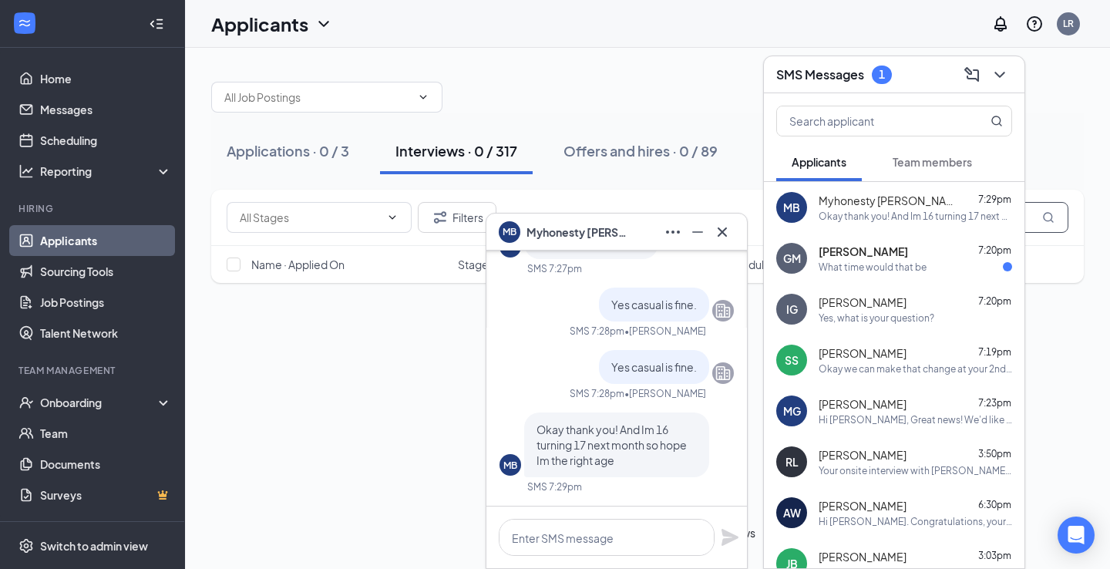
type input "S"
drag, startPoint x: 1018, startPoint y: 147, endPoint x: 996, endPoint y: 69, distance: 80.3
click at [996, 69] on icon "ChevronDown" at bounding box center [1000, 75] width 19 height 19
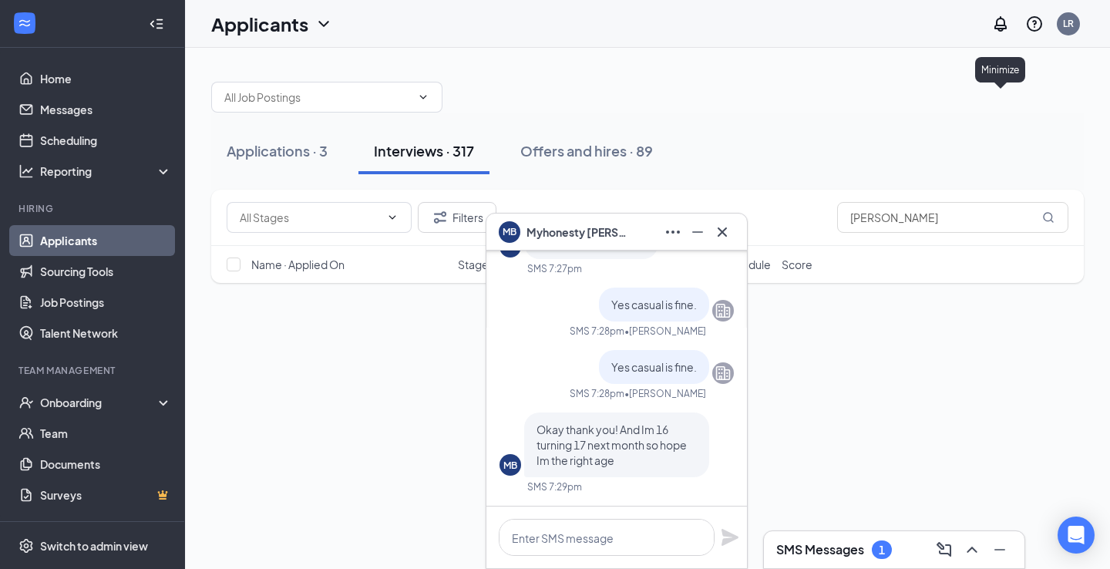
click at [1001, 75] on div "Minimize" at bounding box center [1001, 69] width 50 height 25
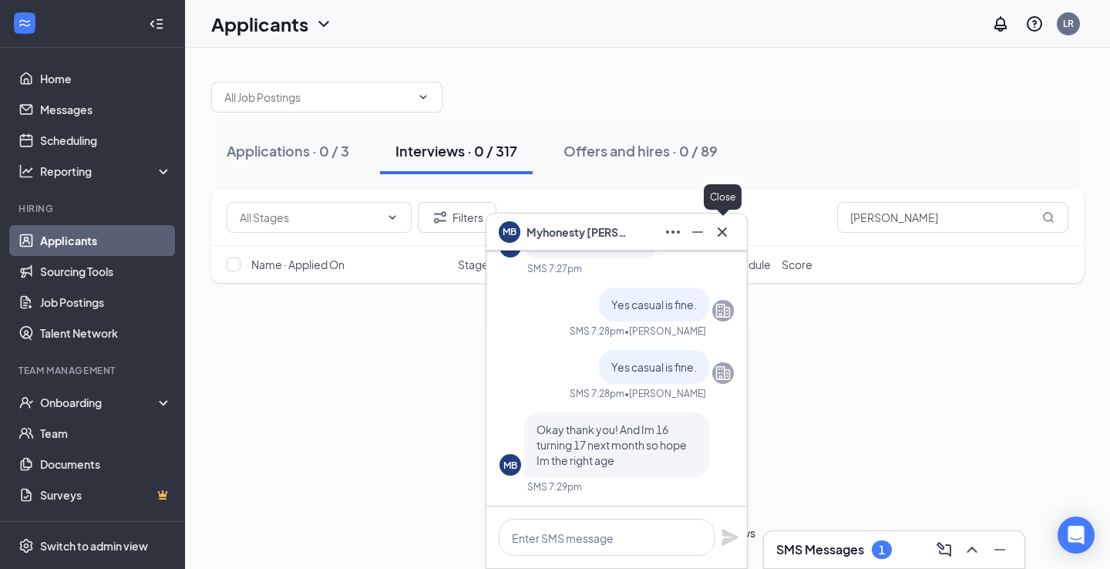
drag, startPoint x: 726, startPoint y: 234, endPoint x: 770, endPoint y: 238, distance: 44.2
click at [727, 234] on icon "Cross" at bounding box center [722, 232] width 19 height 19
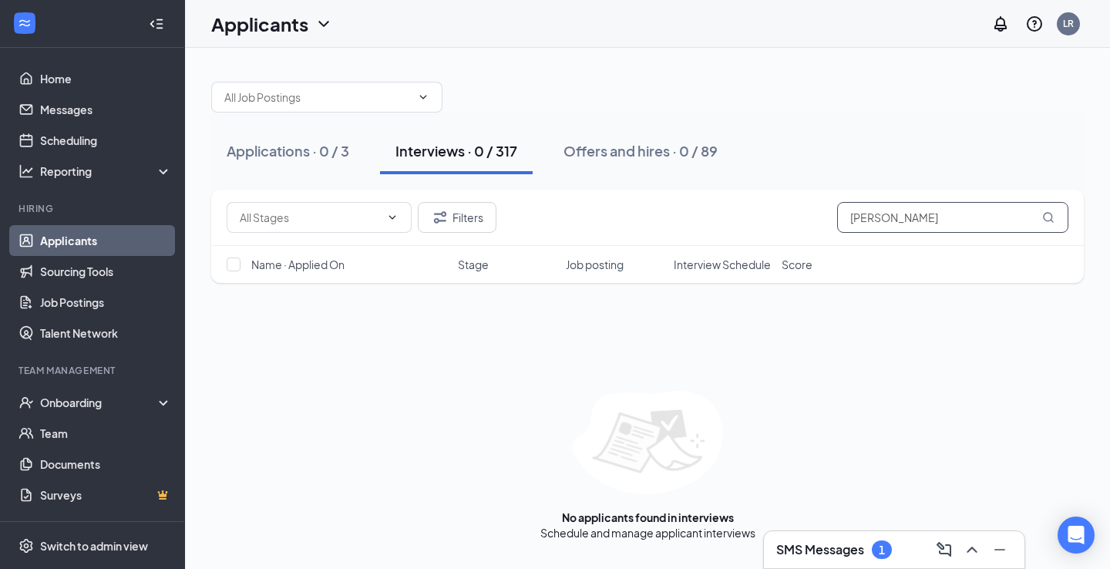
click at [909, 214] on input "Myron" at bounding box center [952, 217] width 231 height 31
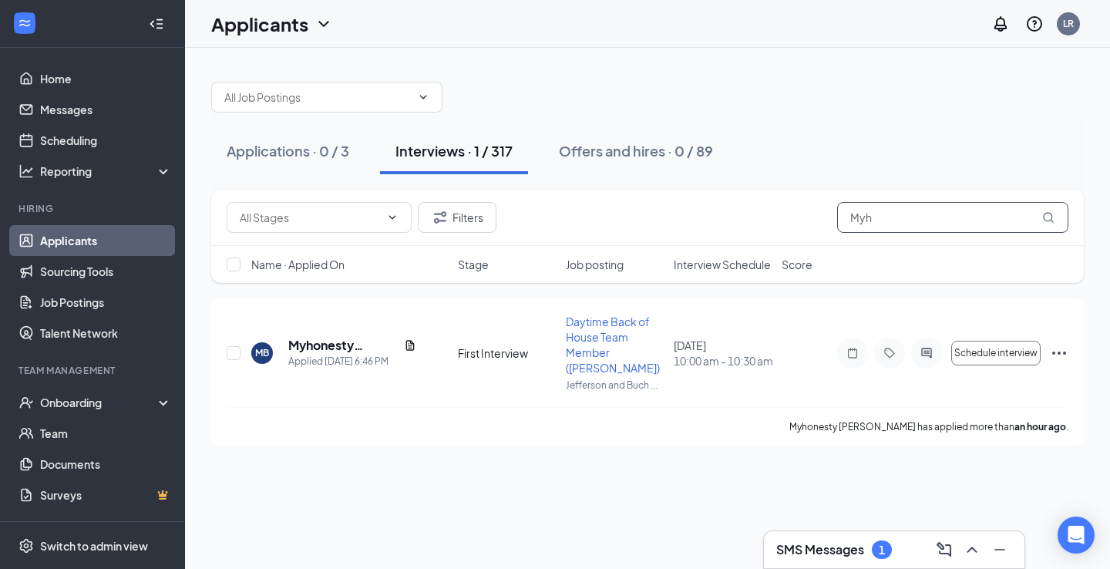
type input "Myh"
click at [822, 551] on h3 "SMS Messages" at bounding box center [821, 549] width 88 height 17
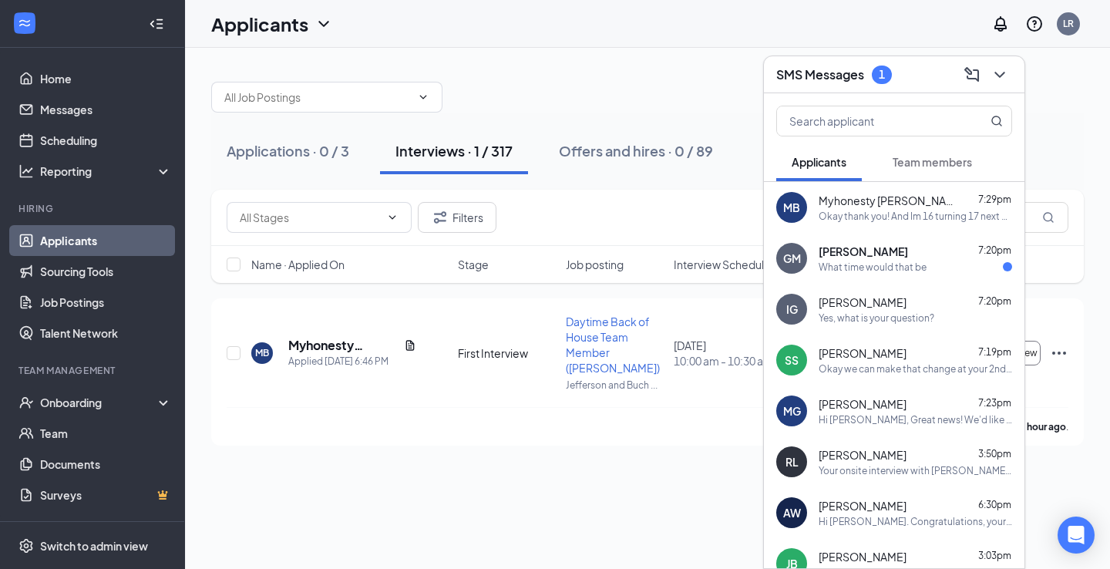
click at [831, 214] on div "Okay thank you! And Im 16 turning 17 next month so hope Im the right age" at bounding box center [916, 216] width 194 height 13
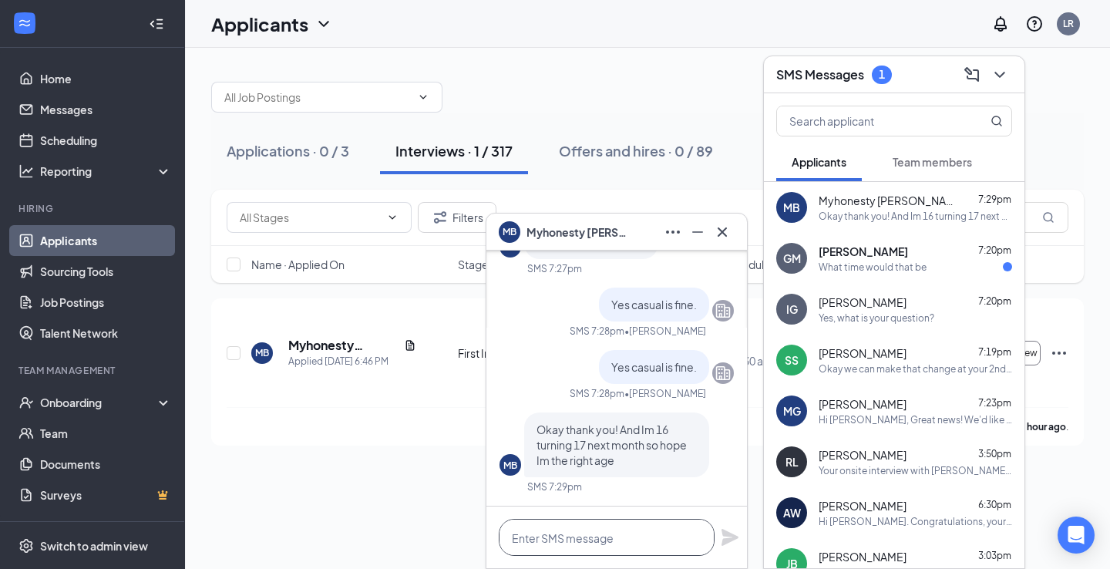
click at [511, 550] on textarea at bounding box center [607, 537] width 216 height 37
type textarea "Y"
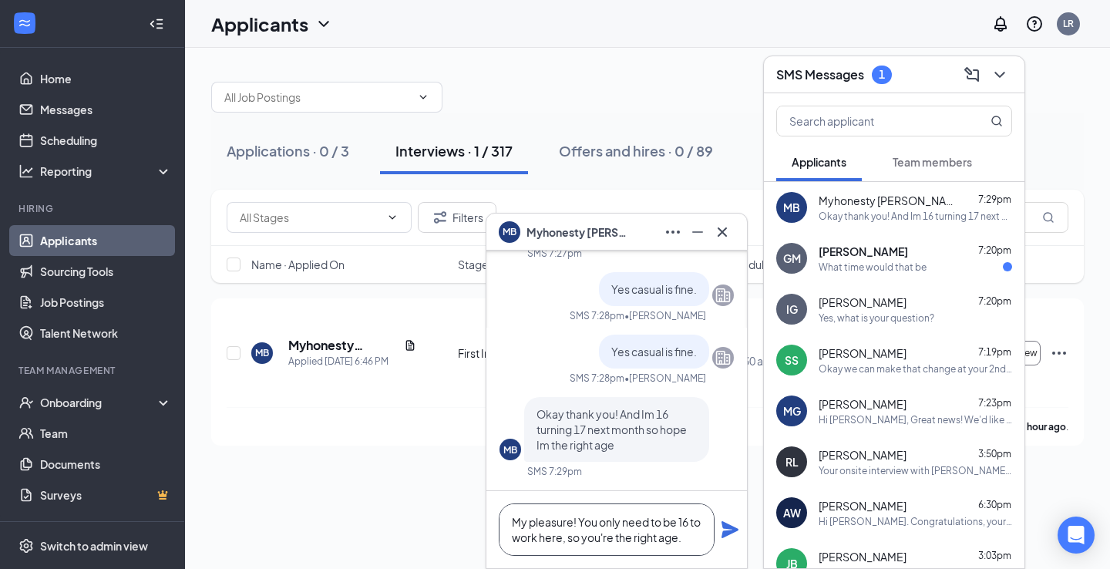
type textarea "My pleasure! You only need to be 16 to work here, so you're the right age."
click at [726, 528] on icon "Plane" at bounding box center [730, 529] width 17 height 17
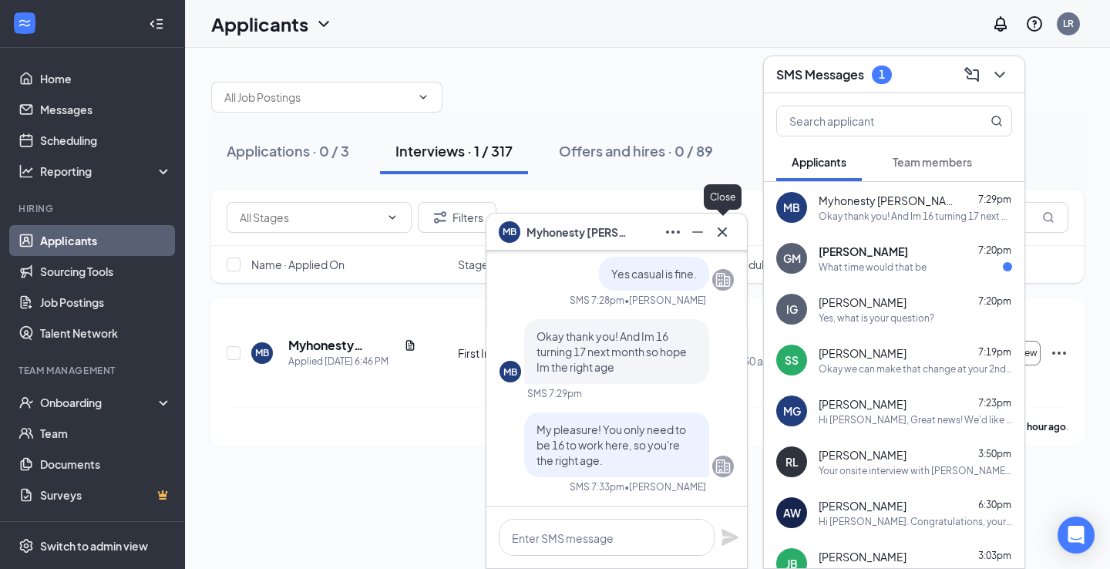
click at [728, 229] on icon "Cross" at bounding box center [722, 232] width 19 height 19
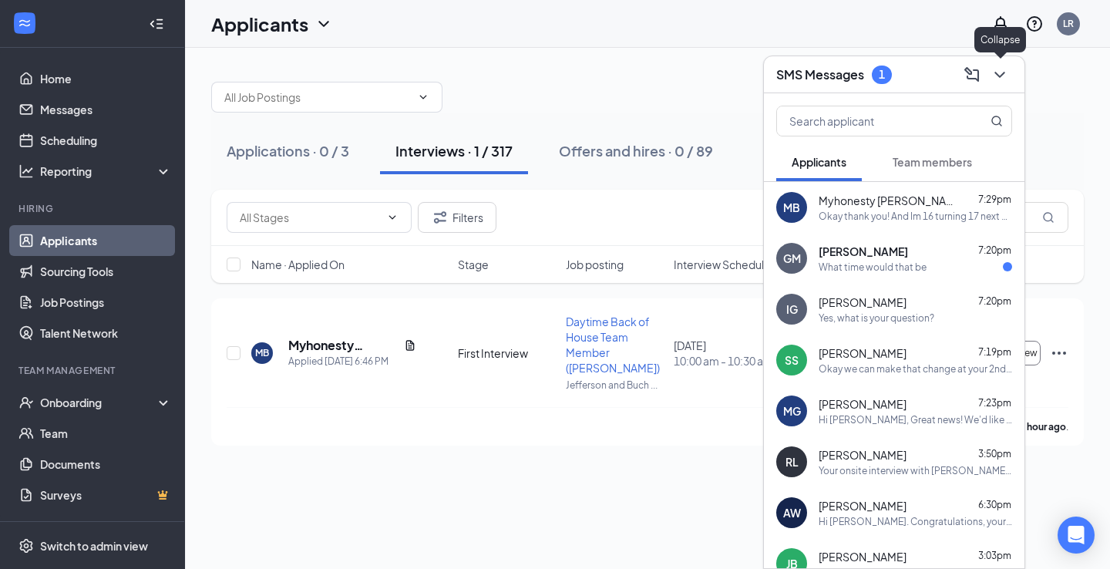
click at [1004, 85] on button at bounding box center [1000, 74] width 25 height 25
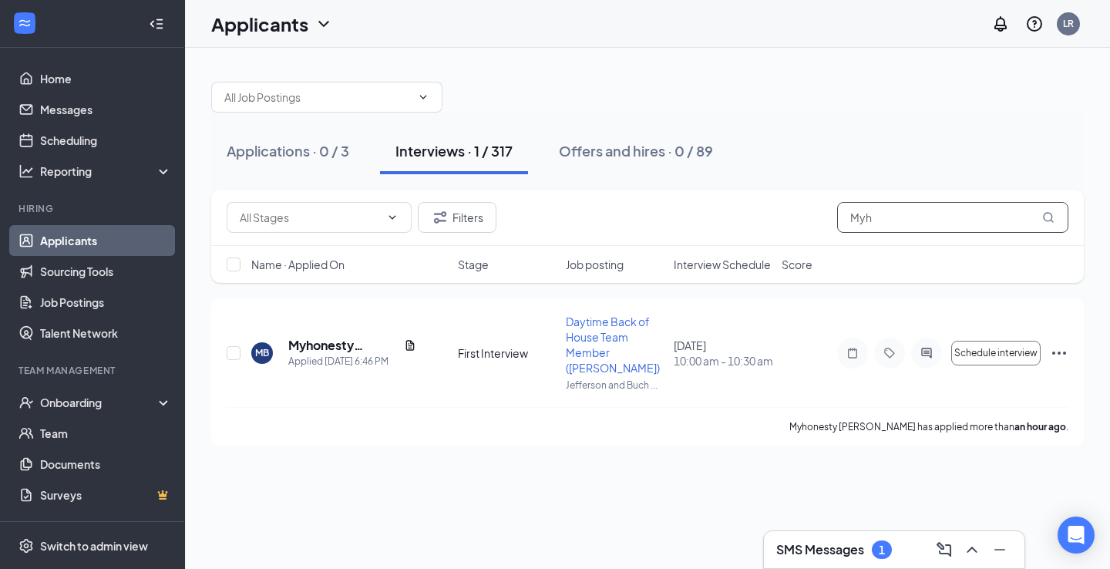
drag, startPoint x: 927, startPoint y: 221, endPoint x: 633, endPoint y: 176, distance: 297.2
click at [633, 176] on div "Applications · 0 / 3 Interviews · 1 / 317 Offers and hires · 0 / 89 Filters Myh…" at bounding box center [647, 255] width 873 height 379
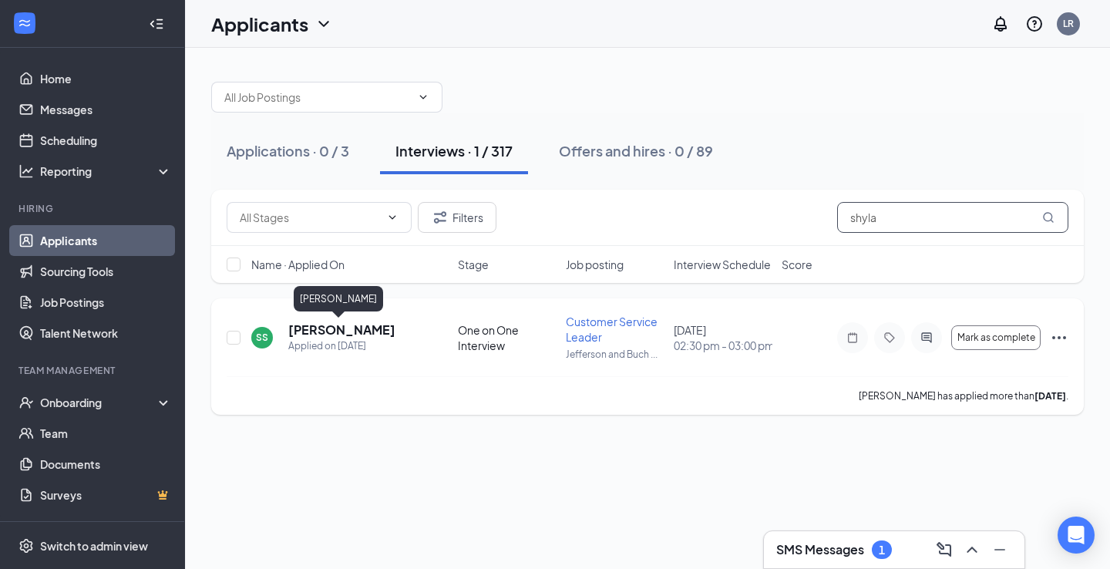
type input "shyla"
click at [303, 331] on h5 "[PERSON_NAME]" at bounding box center [341, 330] width 107 height 17
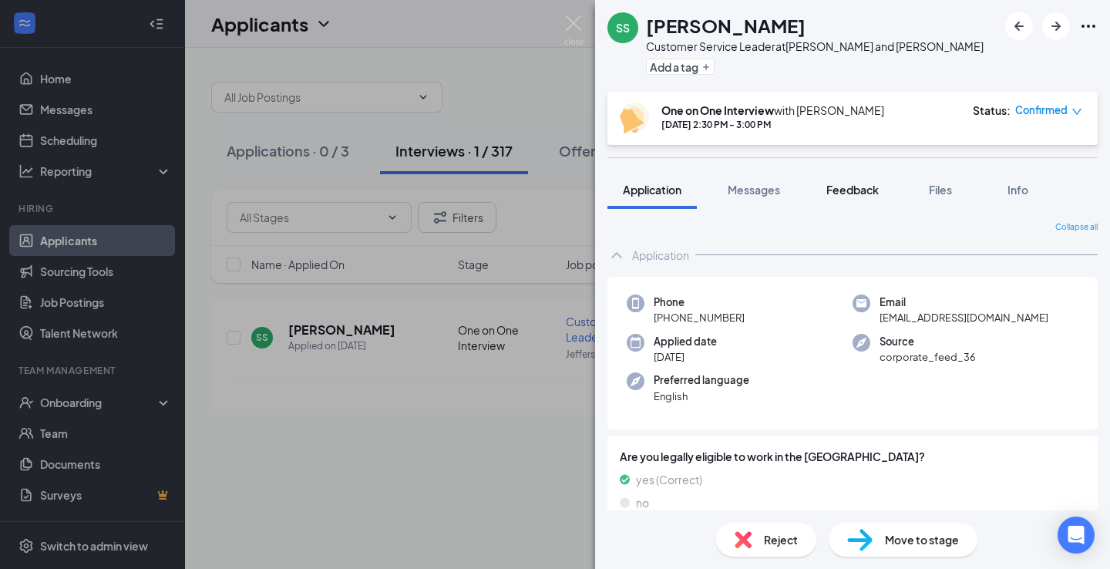
click at [868, 200] on button "Feedback" at bounding box center [852, 189] width 83 height 39
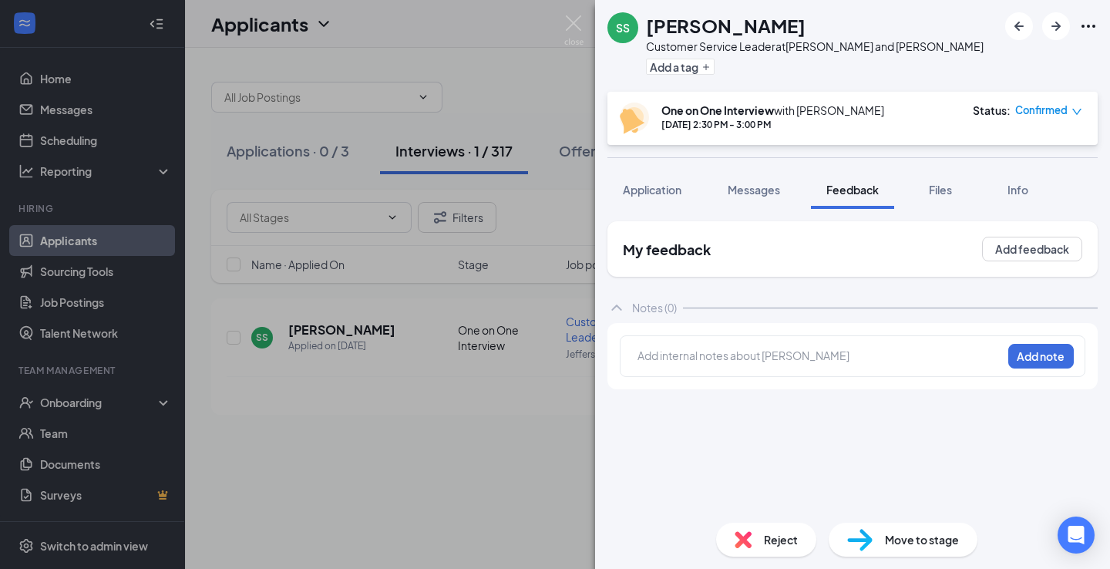
click at [745, 163] on div "SS shyla spencer Customer Service Leader at Jefferson and Buchanan Add a tag On…" at bounding box center [852, 284] width 515 height 569
click at [750, 194] on span "Messages" at bounding box center [754, 190] width 52 height 14
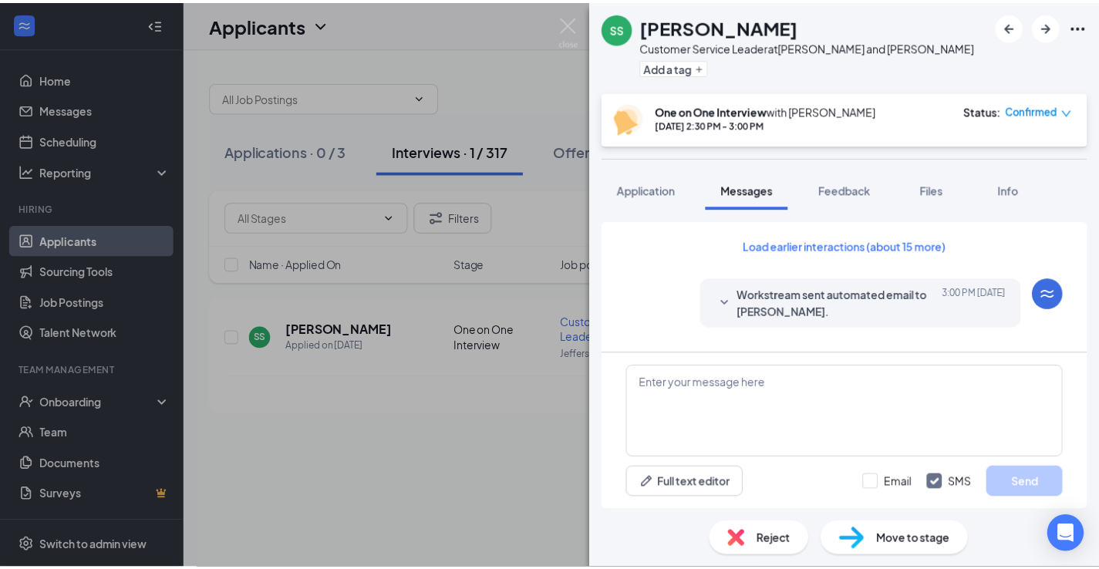
scroll to position [569, 0]
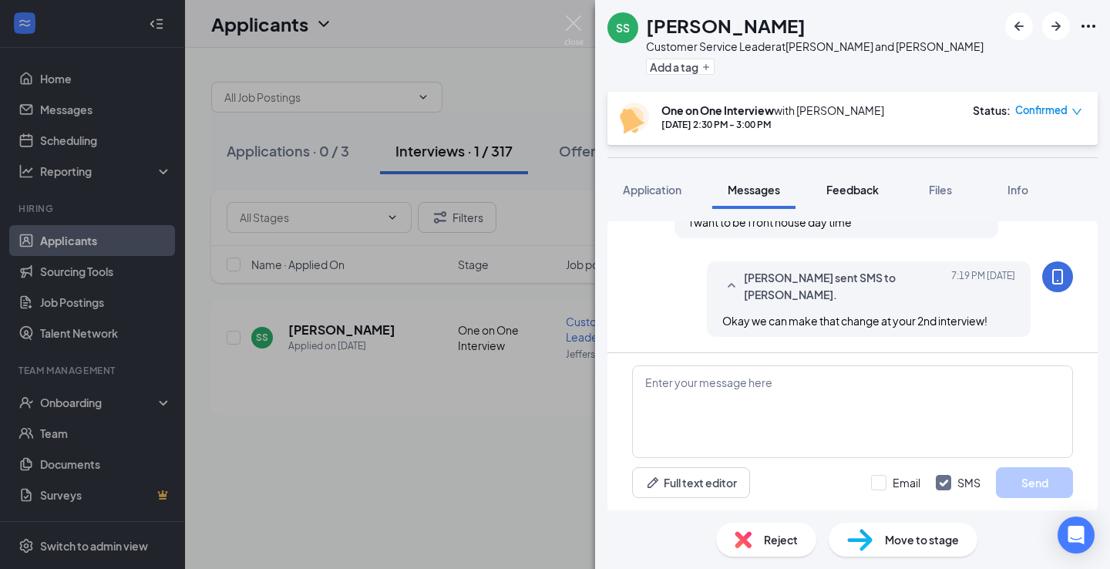
click at [865, 175] on button "Feedback" at bounding box center [852, 189] width 83 height 39
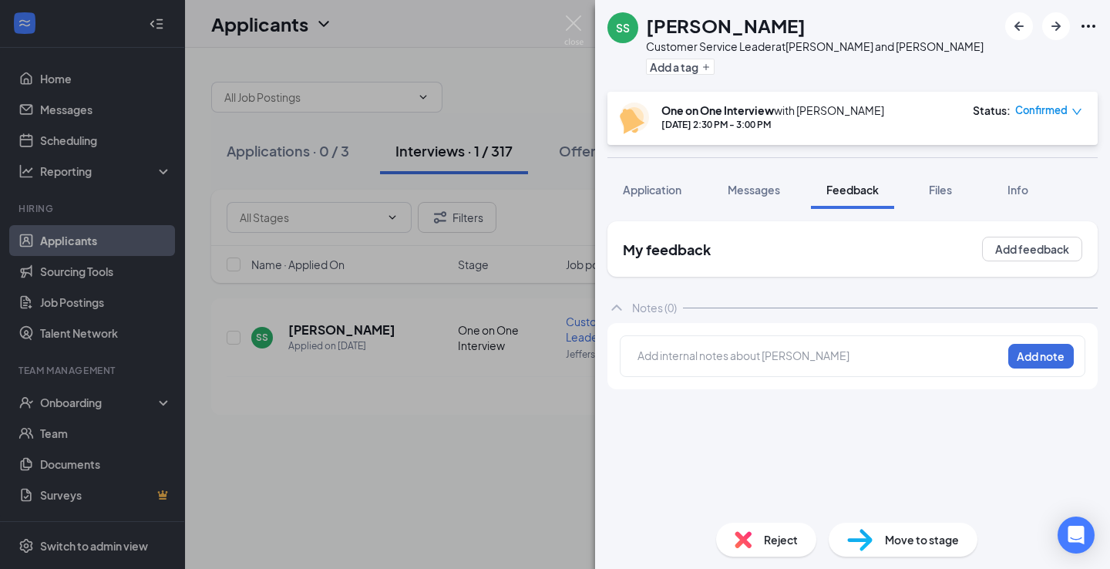
click at [757, 357] on div at bounding box center [820, 356] width 363 height 16
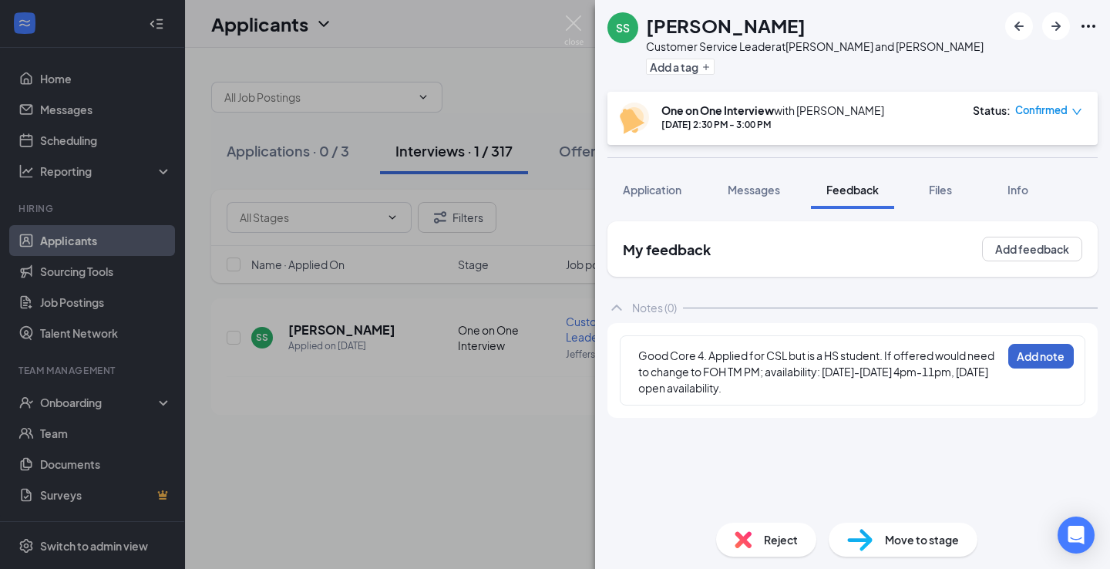
click at [1043, 355] on button "Add note" at bounding box center [1042, 356] width 66 height 25
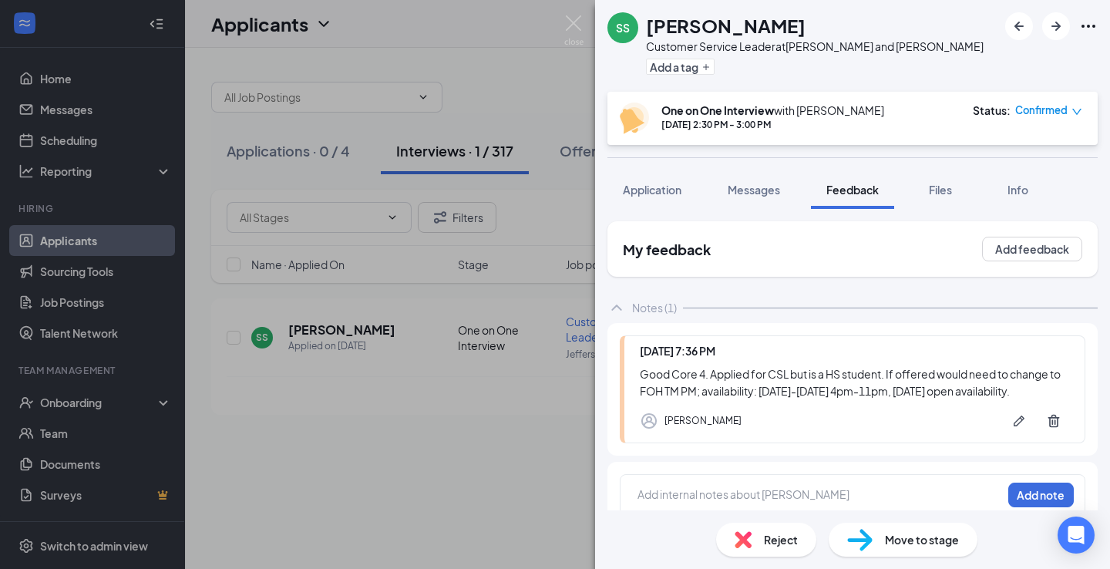
click at [537, 443] on div "SS shyla spencer Customer Service Leader at Jefferson and Buchanan Add a tag On…" at bounding box center [555, 284] width 1110 height 569
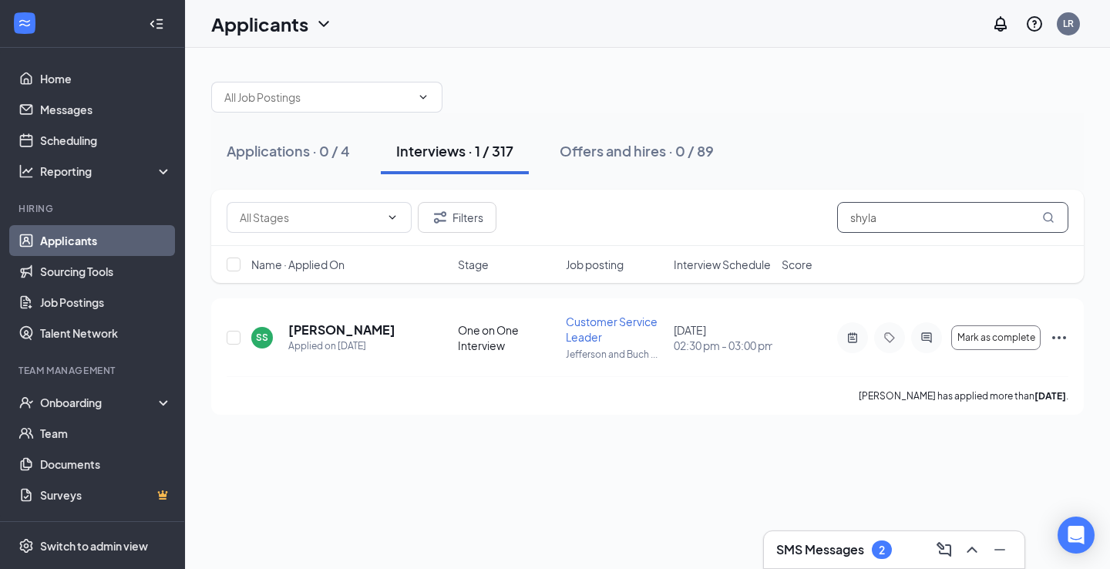
drag, startPoint x: 938, startPoint y: 204, endPoint x: 753, endPoint y: 221, distance: 185.1
click at [753, 221] on div "Filters shyla" at bounding box center [648, 217] width 842 height 31
type input "s"
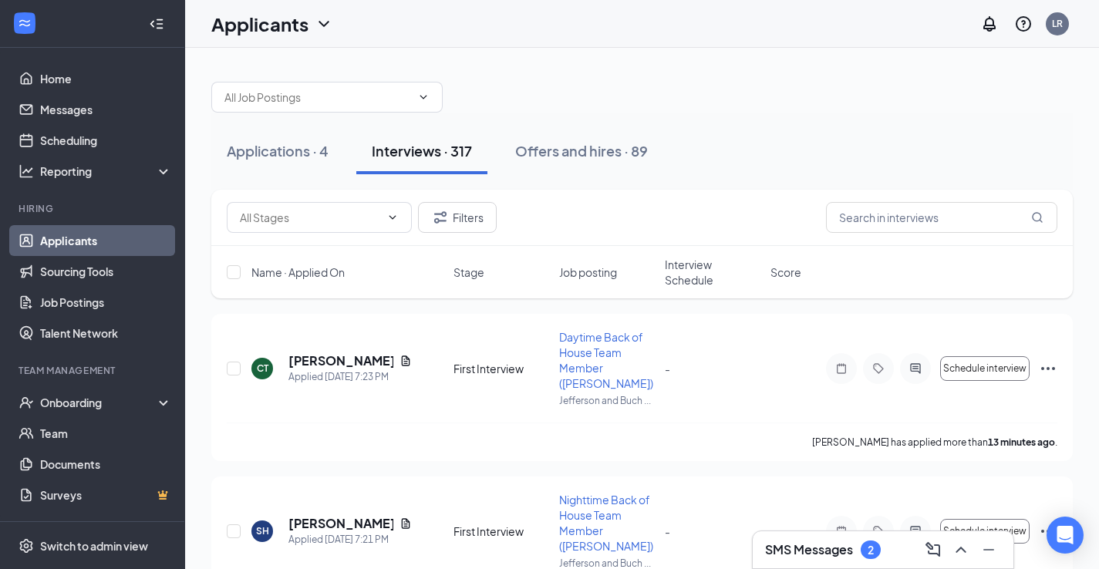
click at [827, 545] on h3 "SMS Messages" at bounding box center [809, 549] width 88 height 17
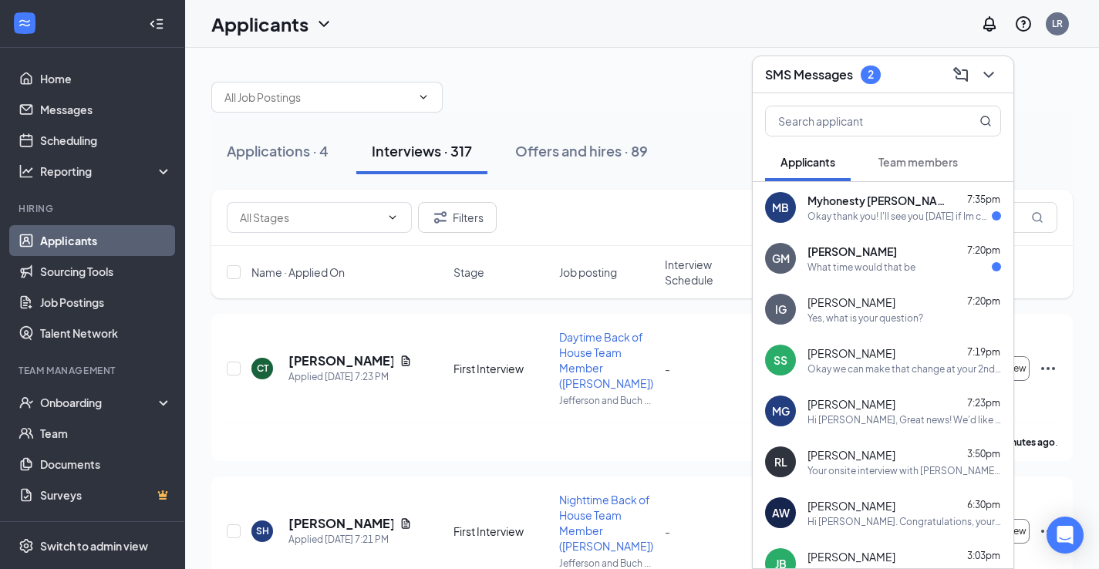
click at [870, 219] on div "Okay thank you! I'll see you oct 24 if Im correct about the date and if I get t…" at bounding box center [899, 216] width 184 height 13
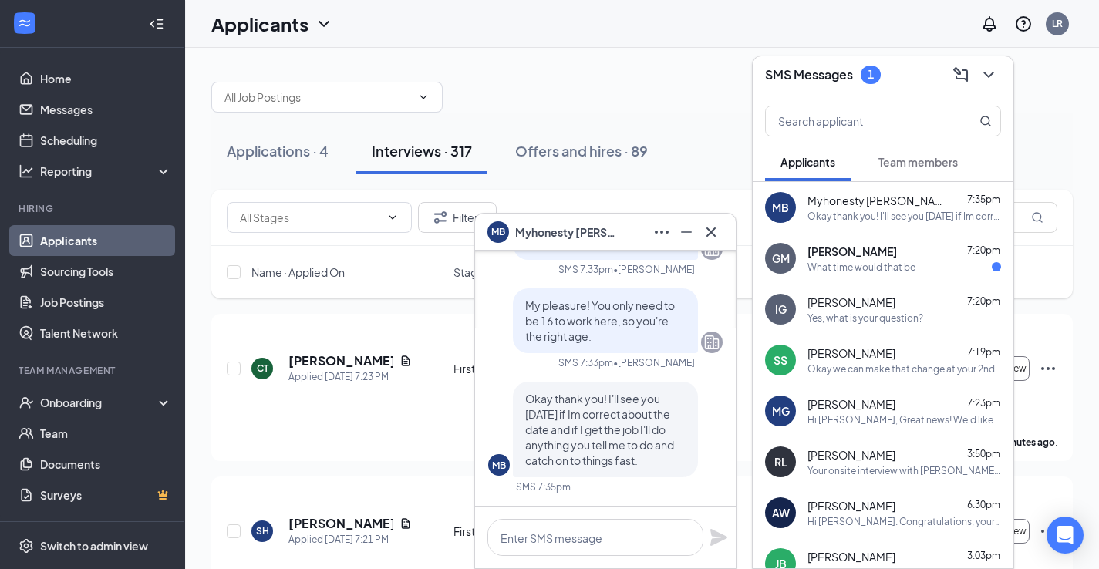
drag, startPoint x: 629, startPoint y: 85, endPoint x: 637, endPoint y: 80, distance: 9.0
click at [629, 84] on div at bounding box center [641, 89] width 861 height 46
click at [996, 68] on icon "ChevronDown" at bounding box center [988, 75] width 19 height 19
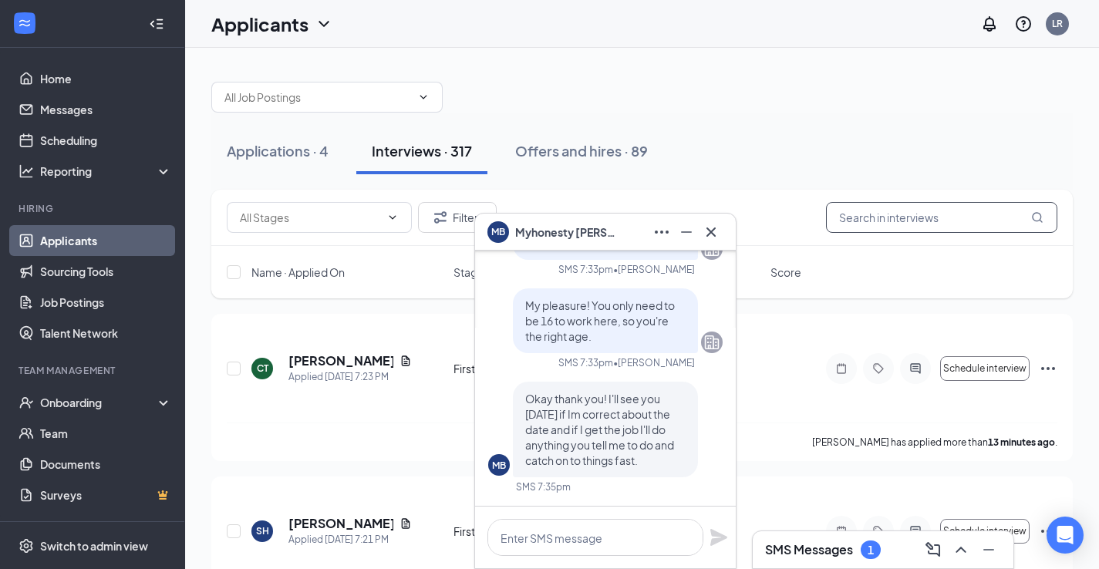
click at [997, 213] on input "text" at bounding box center [941, 217] width 231 height 31
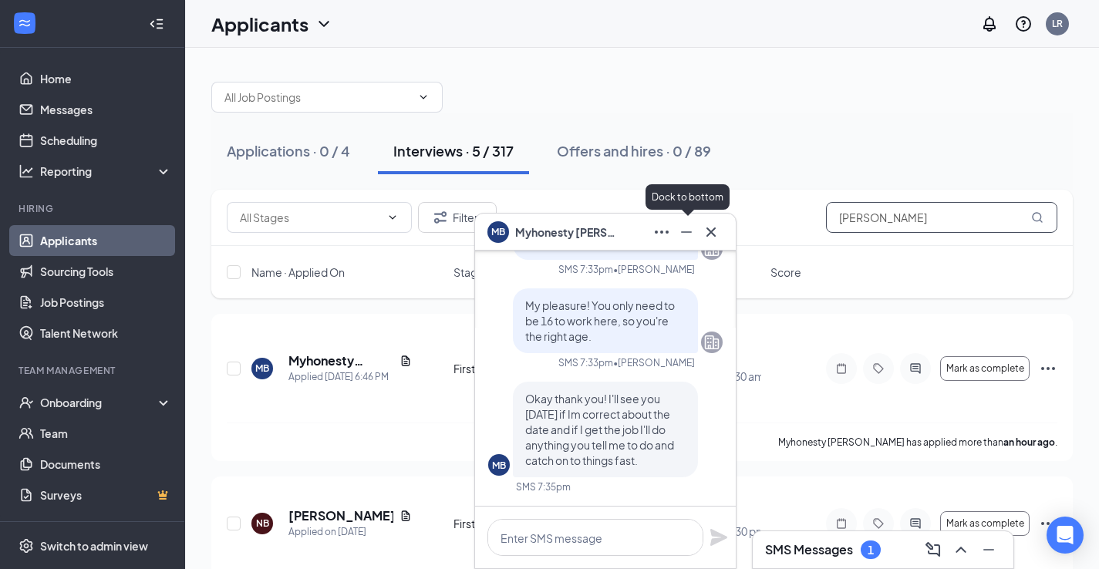
type input "brooks"
click at [679, 239] on icon "Minimize" at bounding box center [686, 232] width 19 height 19
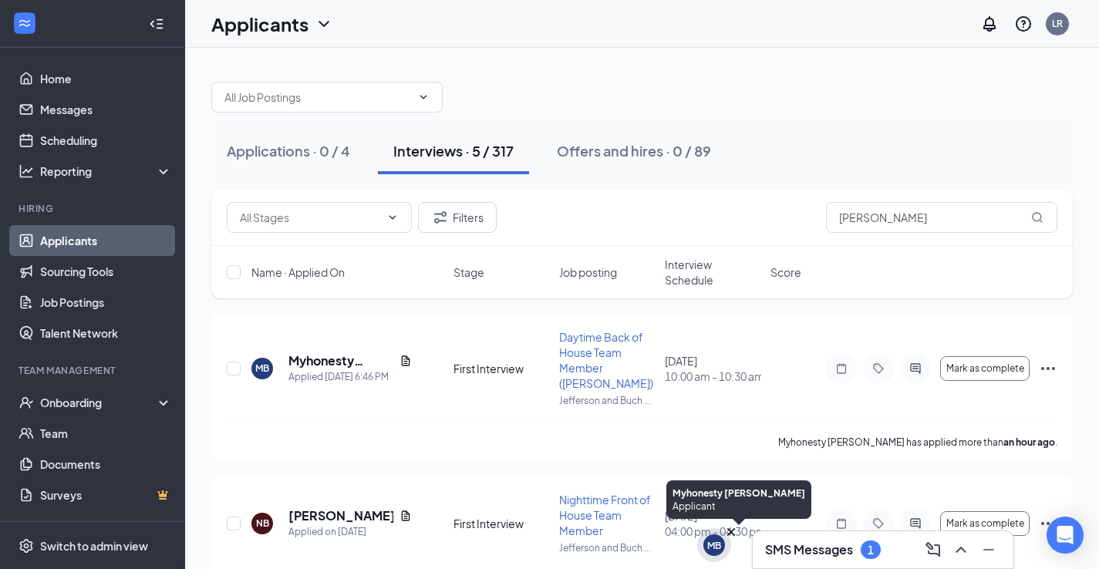
click at [701, 544] on div "MB" at bounding box center [714, 545] width 34 height 34
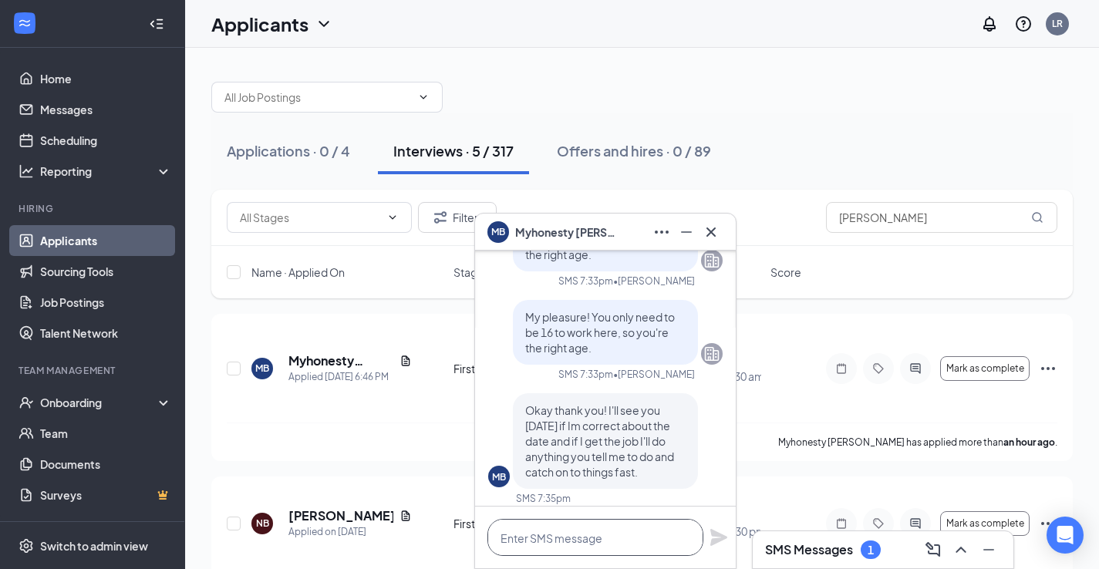
click at [540, 542] on textarea at bounding box center [595, 537] width 216 height 37
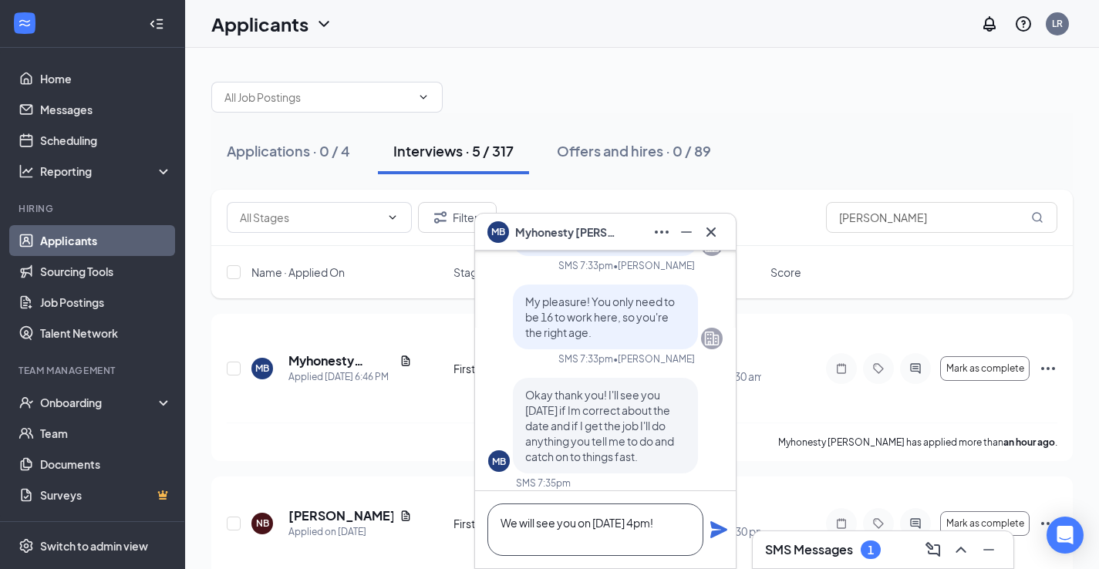
type textarea "We will see you on October 24th at 4pm!"
click at [723, 534] on icon "Plane" at bounding box center [718, 530] width 19 height 19
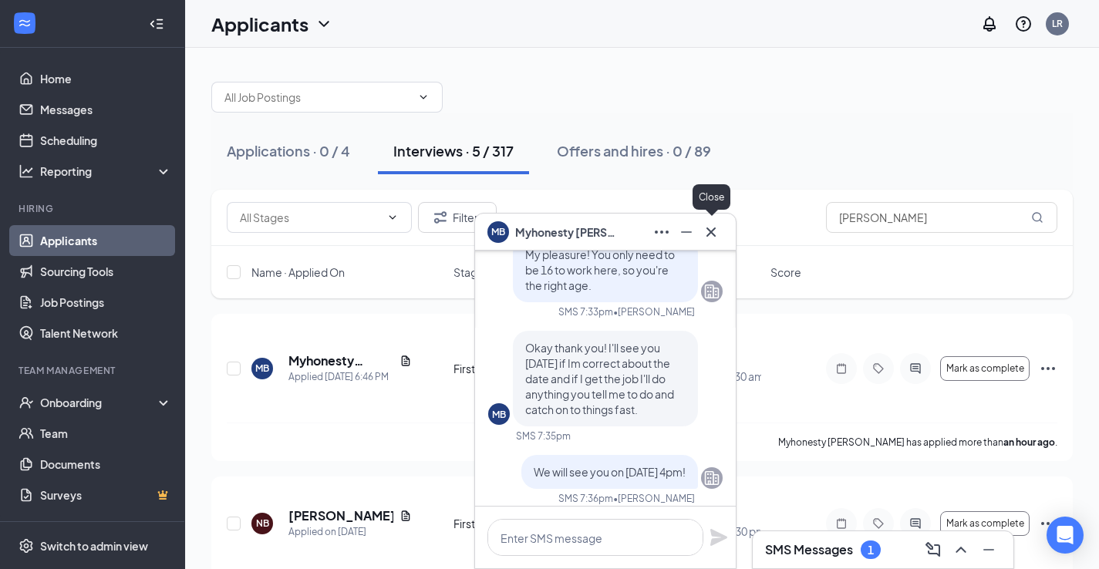
click at [719, 231] on icon "Cross" at bounding box center [711, 232] width 19 height 19
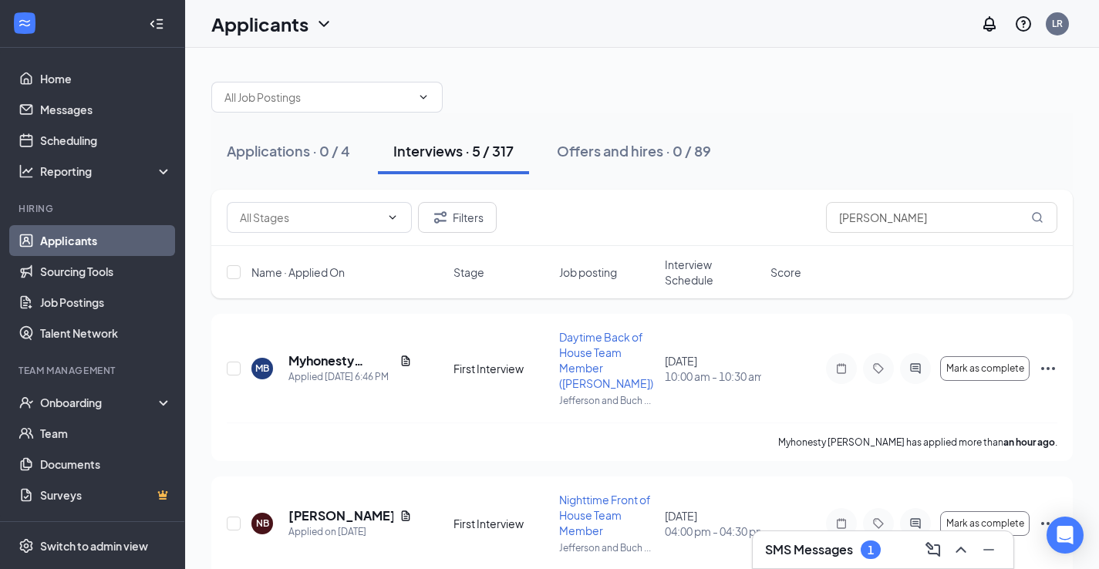
click at [871, 537] on div "SMS Messages 1" at bounding box center [883, 549] width 261 height 37
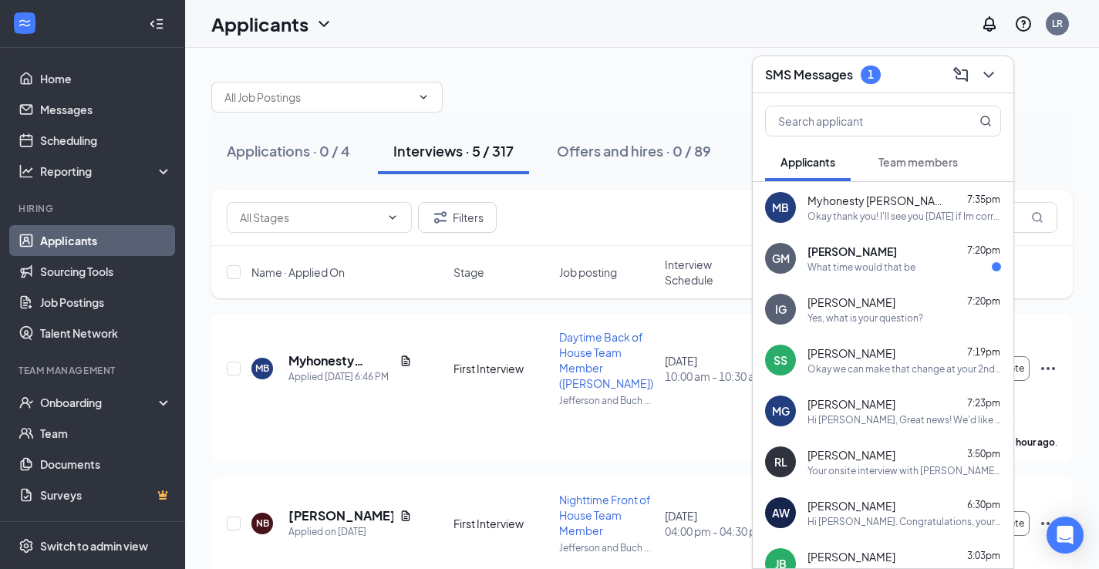
click at [821, 207] on span "Myhonesty [PERSON_NAME]" at bounding box center [876, 200] width 139 height 15
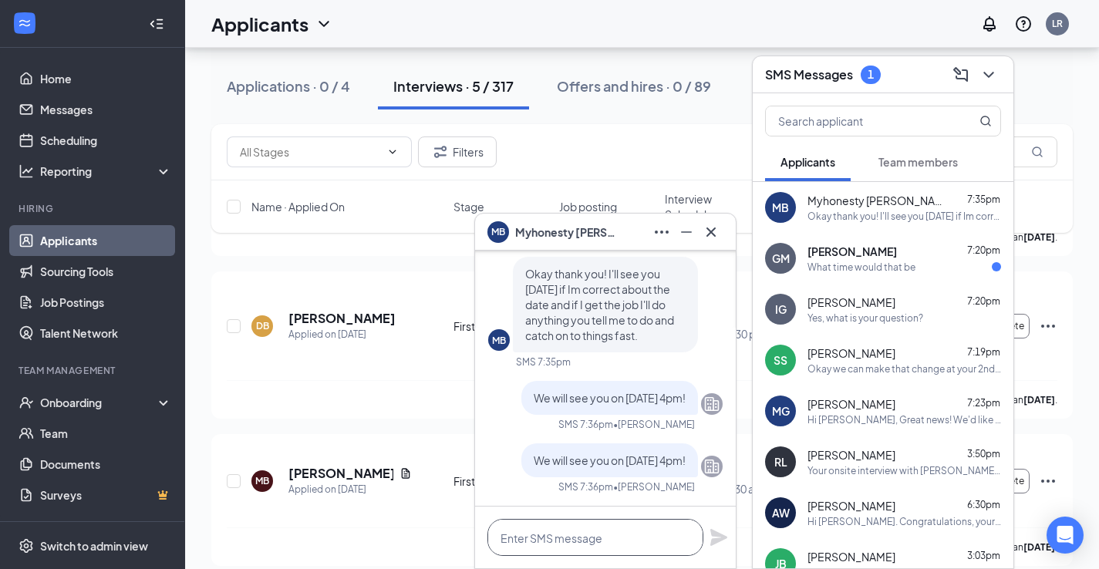
click at [551, 537] on textarea at bounding box center [595, 537] width 216 height 37
type textarea "*at 10am!"
click at [683, 227] on icon "Minimize" at bounding box center [686, 232] width 19 height 19
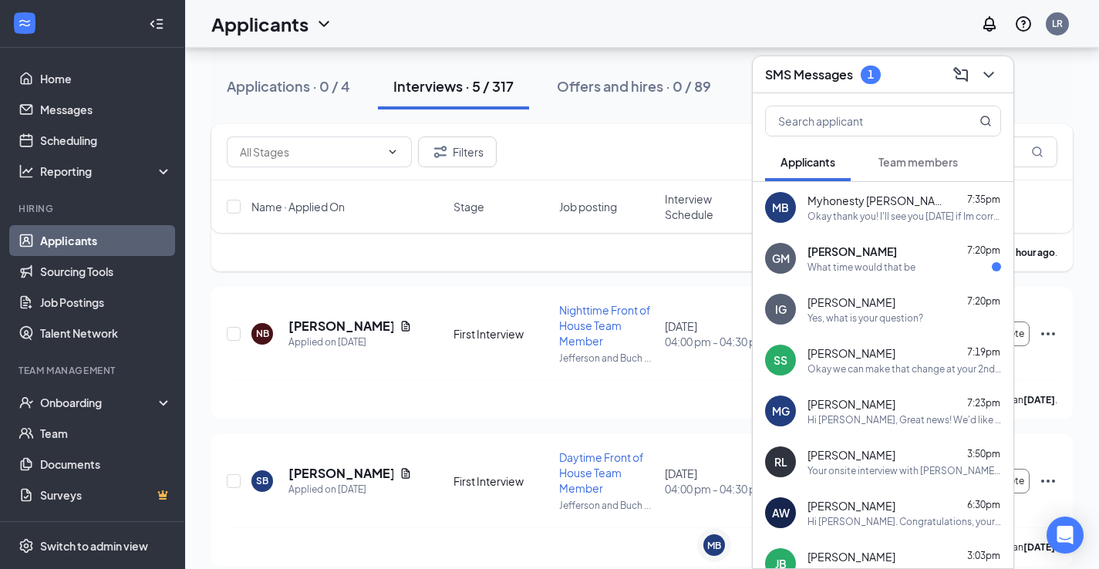
scroll to position [0, 0]
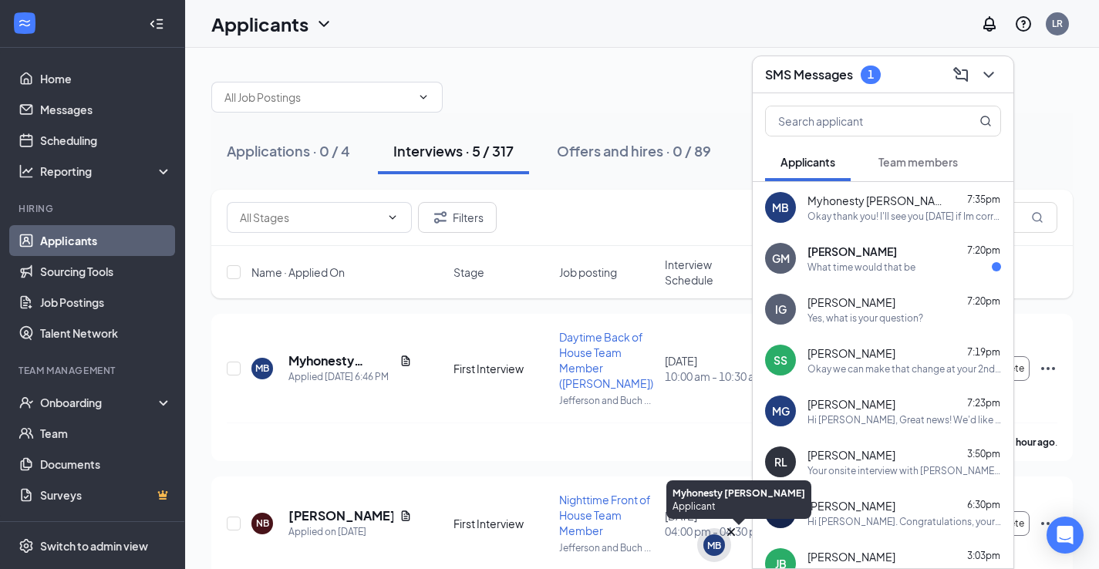
click at [708, 551] on div "MB" at bounding box center [714, 545] width 14 height 13
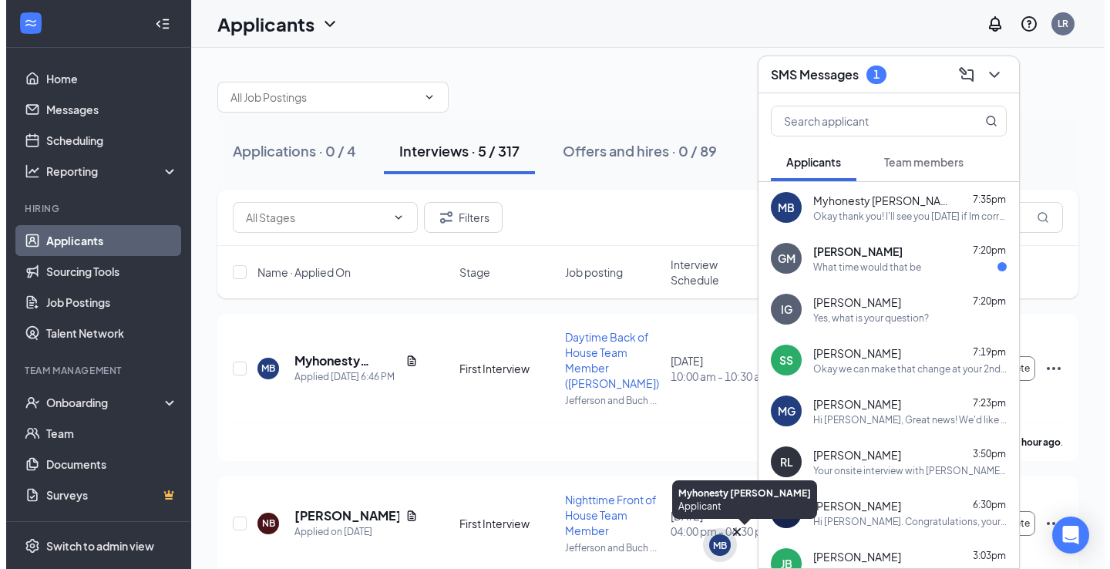
scroll to position [-12, 0]
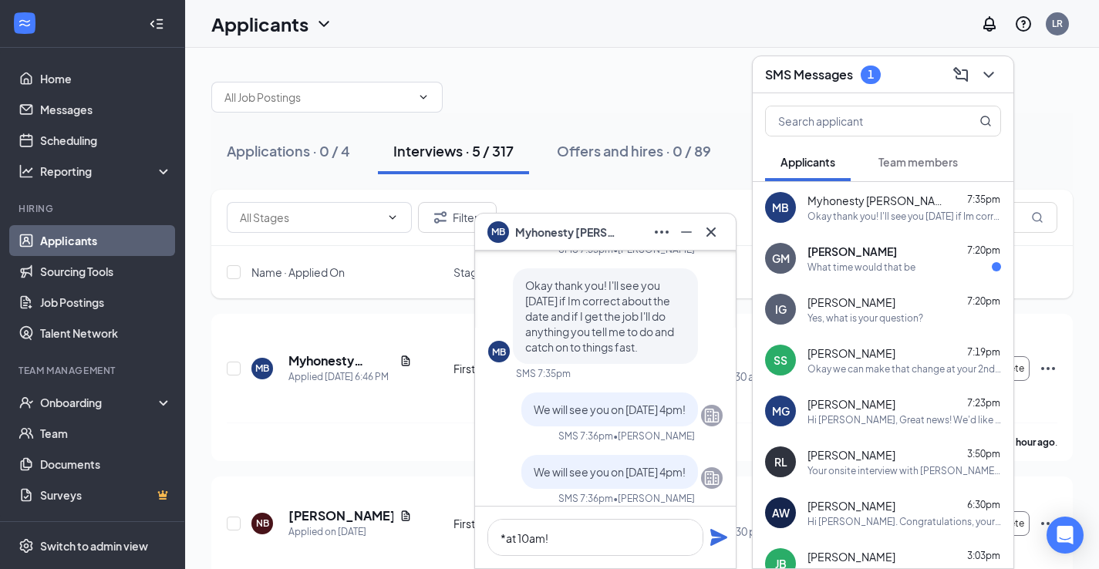
click at [715, 536] on icon "Plane" at bounding box center [718, 537] width 17 height 17
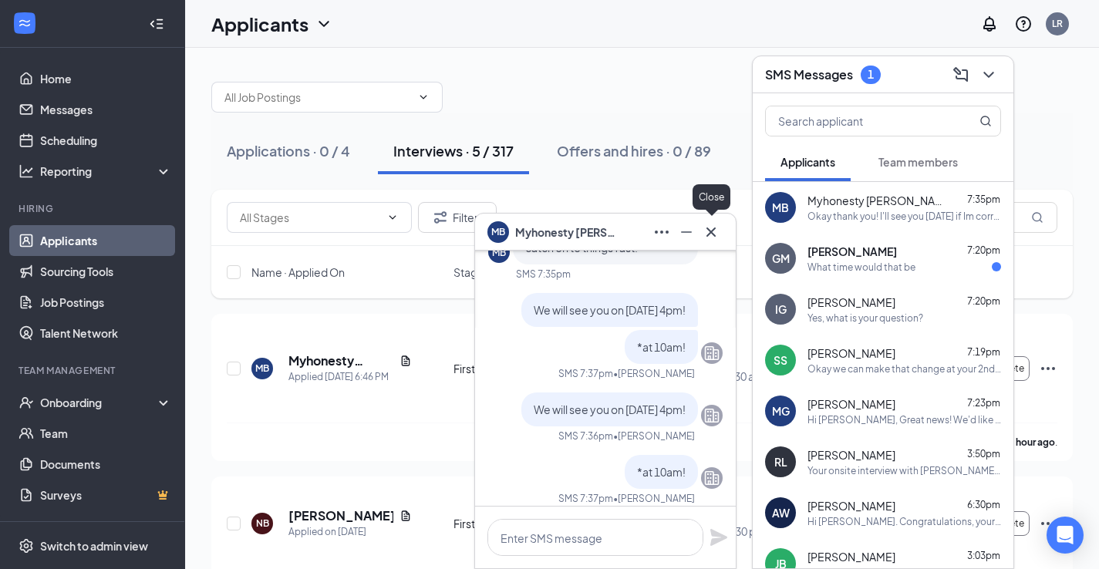
drag, startPoint x: 719, startPoint y: 227, endPoint x: 723, endPoint y: 250, distance: 22.8
click at [719, 227] on icon "Cross" at bounding box center [711, 232] width 19 height 19
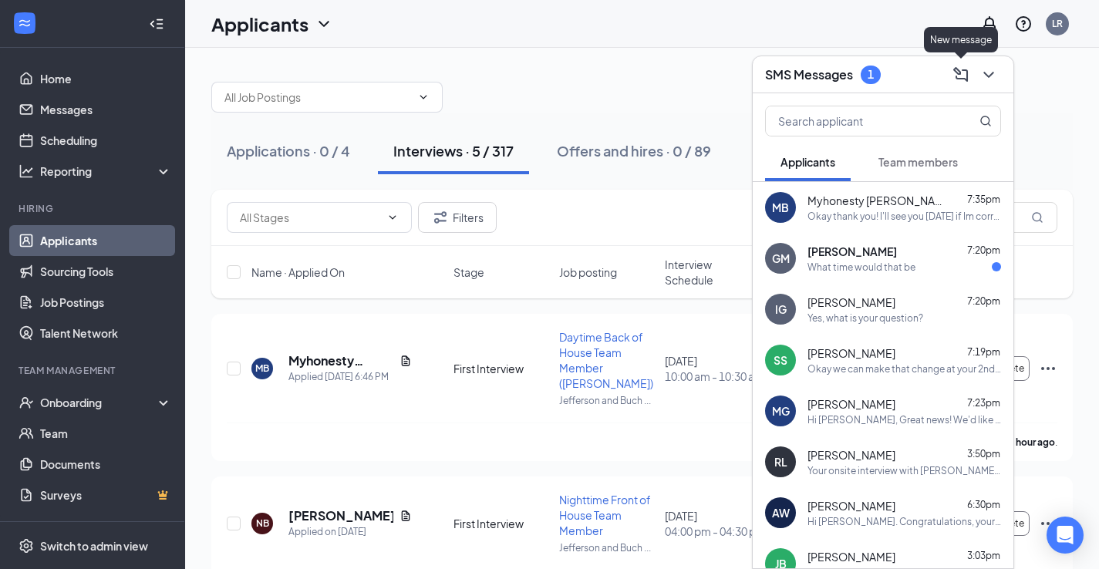
click at [996, 82] on icon "ChevronDown" at bounding box center [988, 75] width 19 height 19
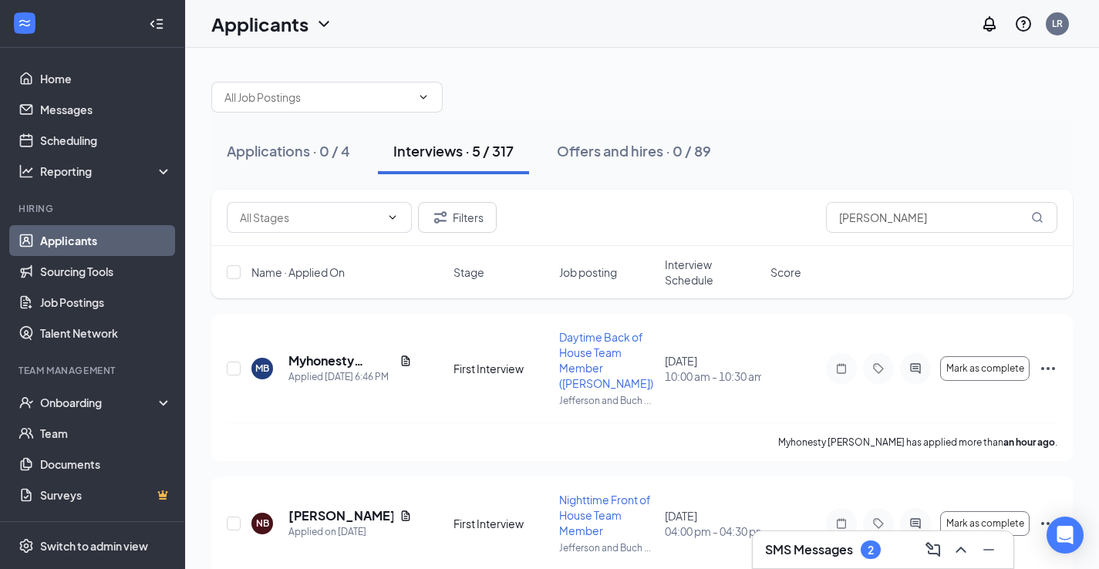
click at [832, 548] on h3 "SMS Messages" at bounding box center [809, 549] width 88 height 17
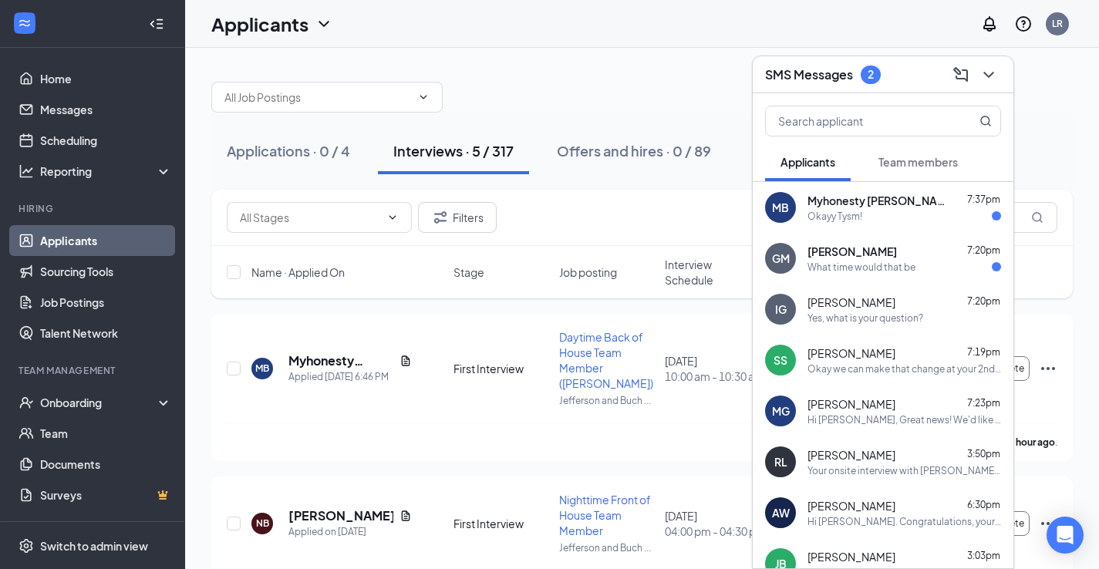
click at [782, 214] on div "MB" at bounding box center [780, 207] width 17 height 15
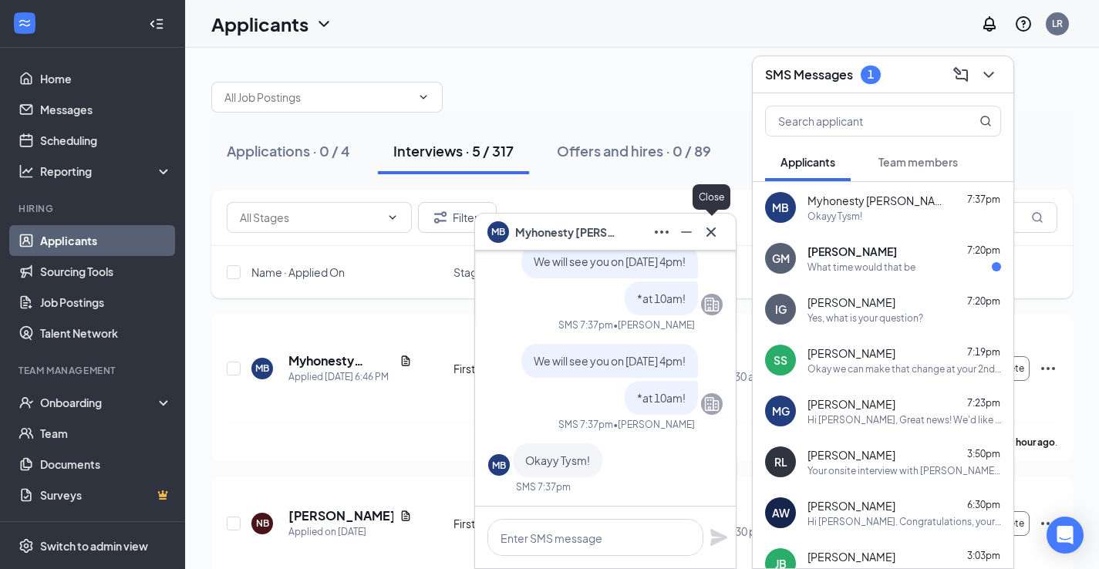
drag, startPoint x: 712, startPoint y: 228, endPoint x: 709, endPoint y: 241, distance: 13.5
click at [712, 228] on icon "Cross" at bounding box center [711, 232] width 19 height 19
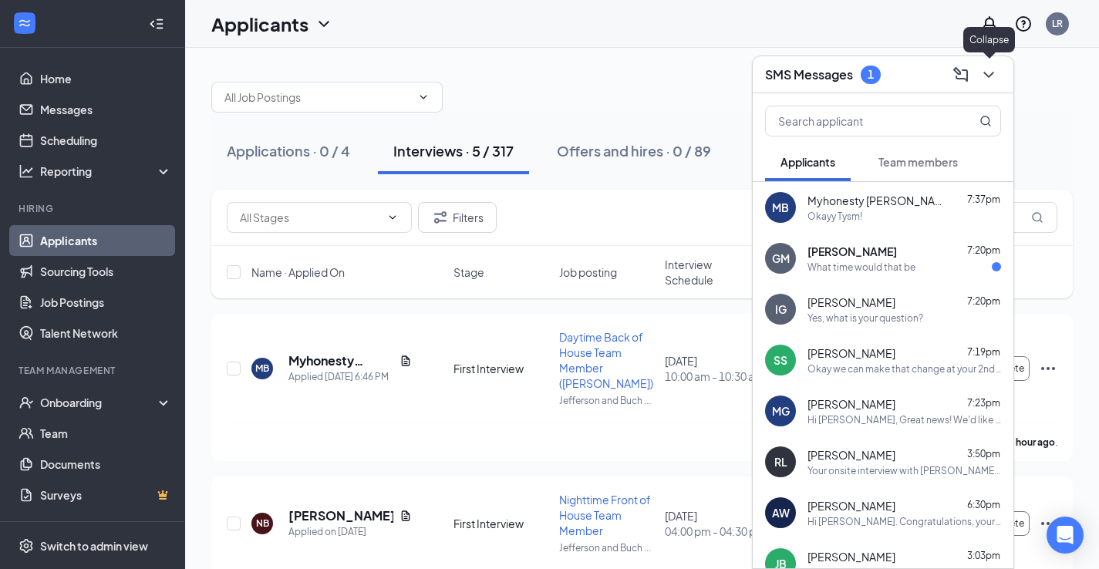
click at [997, 74] on icon "ChevronDown" at bounding box center [988, 75] width 19 height 19
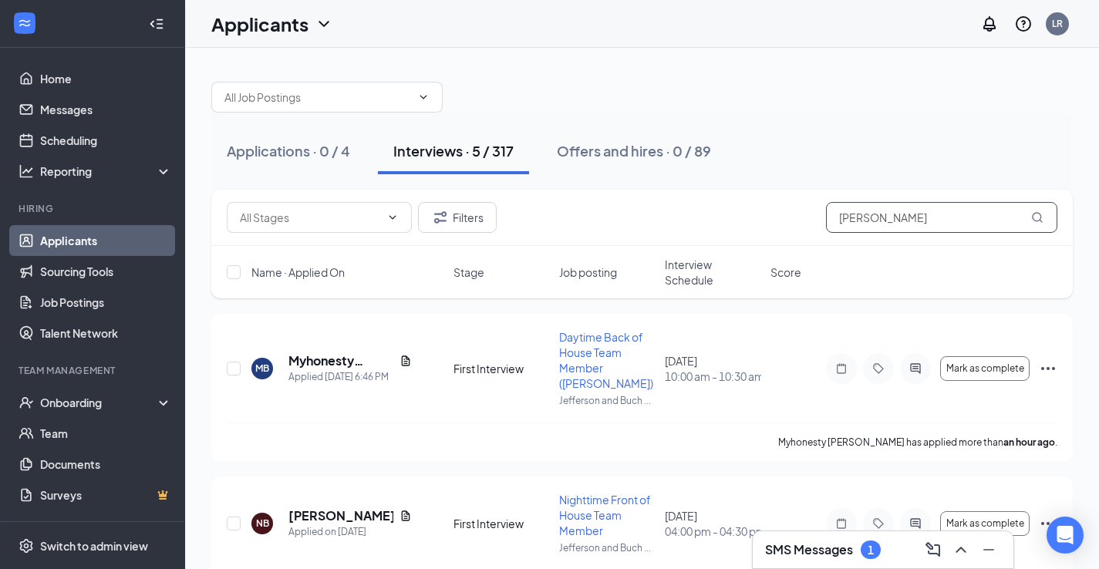
drag, startPoint x: 899, startPoint y: 208, endPoint x: 733, endPoint y: 201, distance: 166.7
click at [733, 201] on div "Filters brooks" at bounding box center [641, 218] width 861 height 56
drag, startPoint x: 906, startPoint y: 194, endPoint x: 921, endPoint y: 229, distance: 37.7
click at [921, 229] on div "Filters brooks" at bounding box center [641, 218] width 861 height 56
click at [918, 221] on input "brooks" at bounding box center [941, 217] width 231 height 31
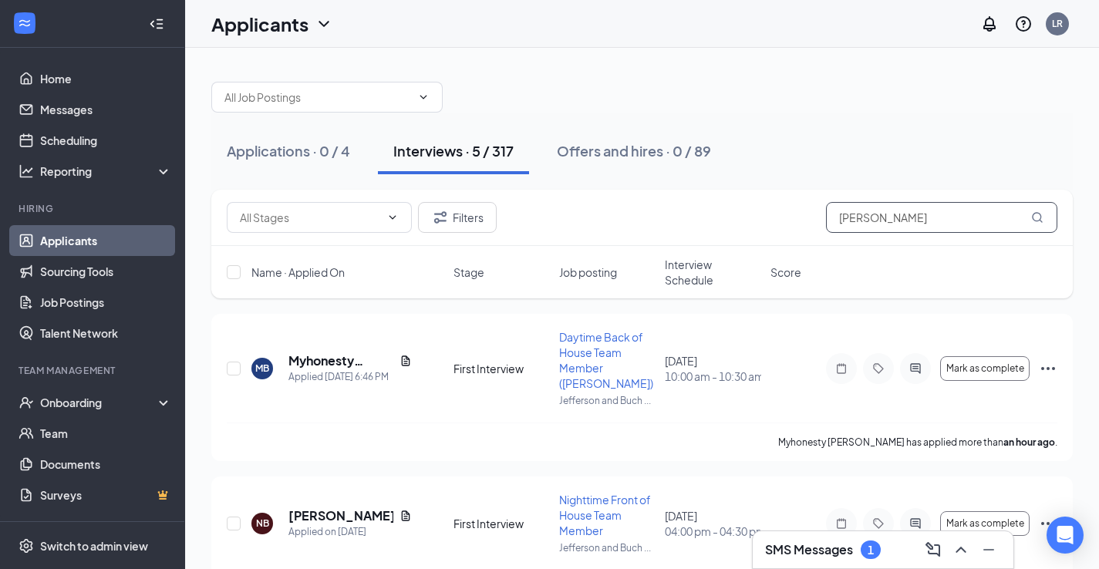
click at [918, 221] on input "brooks" at bounding box center [941, 217] width 231 height 31
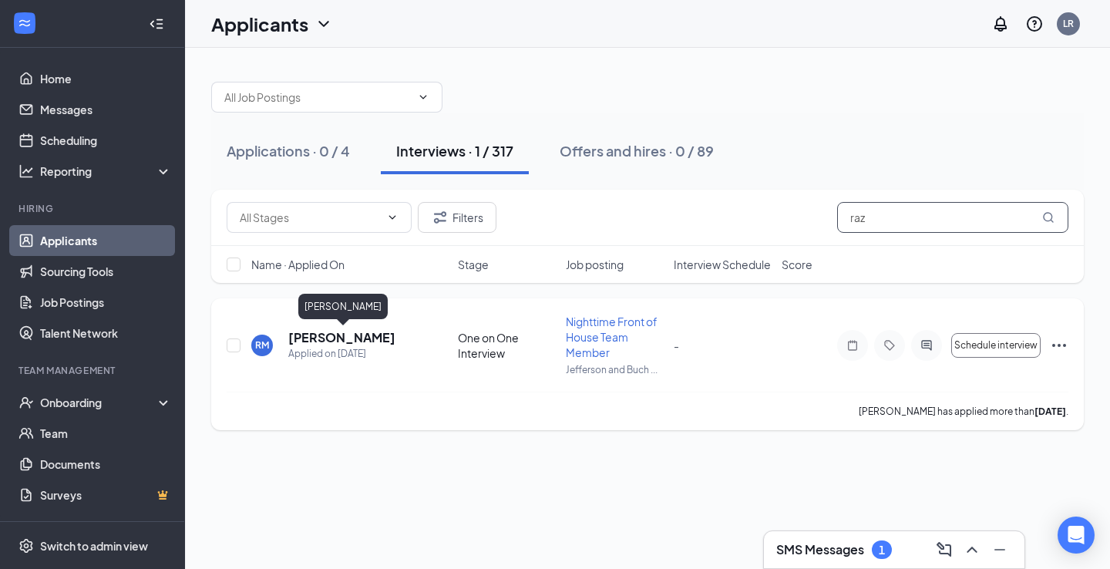
type input "raz"
click at [343, 336] on h5 "Raziah Meredith Lynch" at bounding box center [341, 337] width 107 height 17
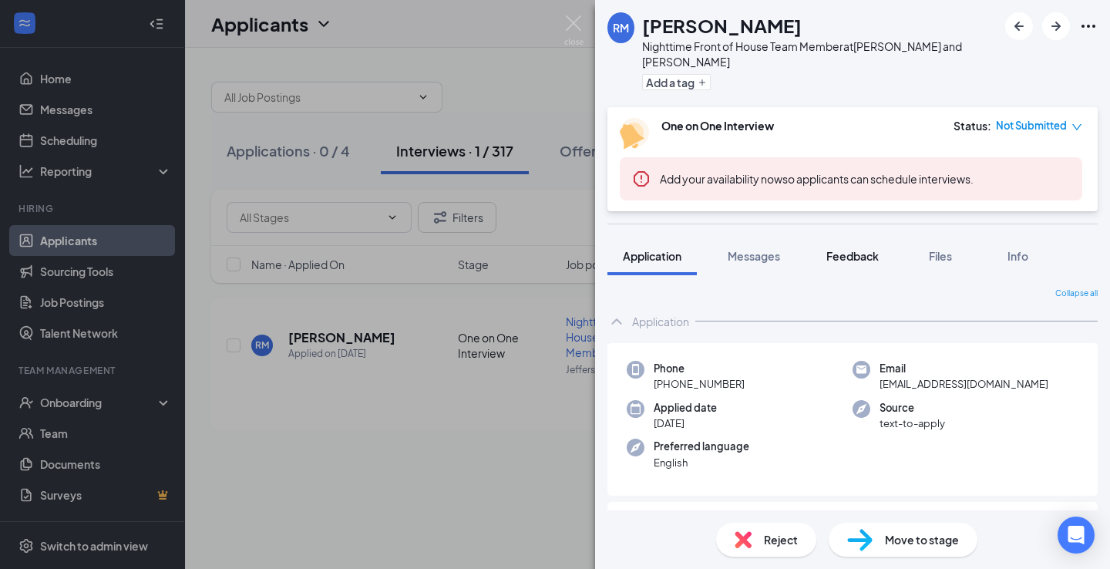
click at [858, 249] on span "Feedback" at bounding box center [853, 256] width 52 height 14
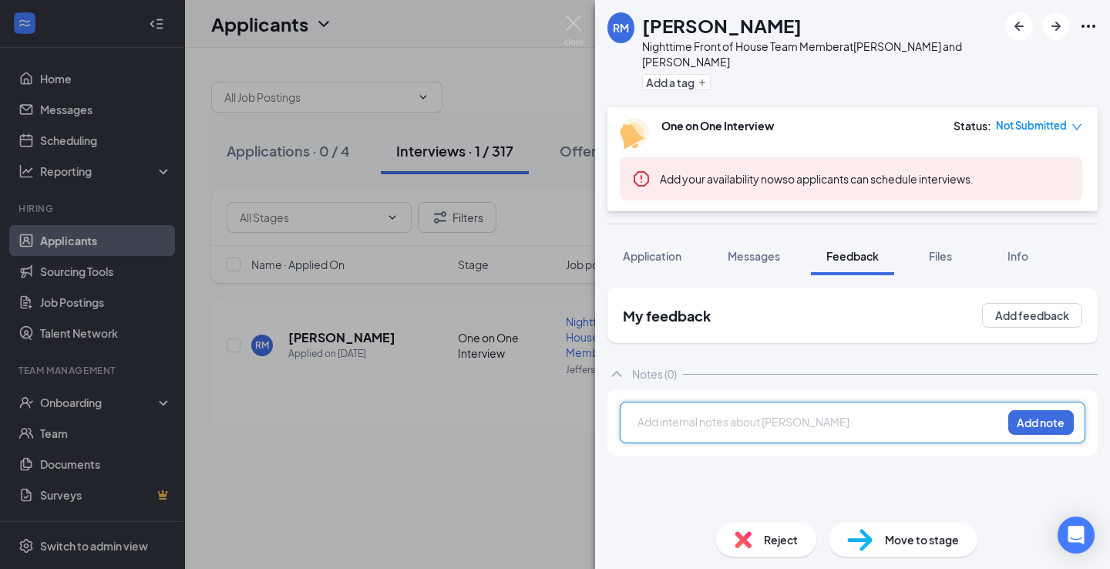
click at [732, 414] on div at bounding box center [820, 422] width 363 height 16
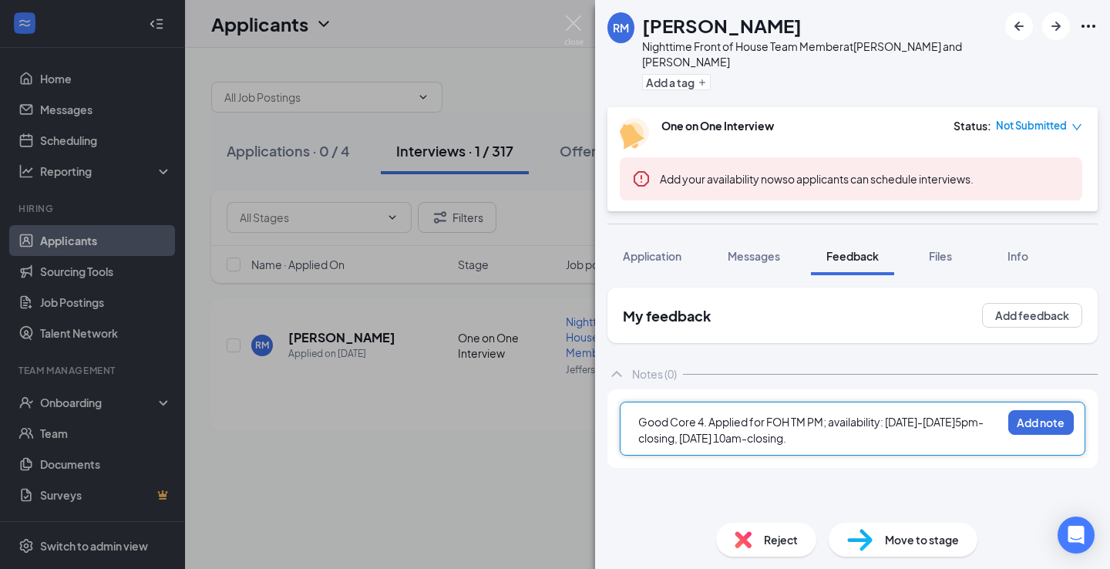
click at [969, 415] on span "Good Core 4. Applied for FOH TM PM; availability: Tuesday-Friday5pm-closing, Sa…" at bounding box center [811, 430] width 345 height 30
click at [906, 430] on div "Good Core 4. Applied for FOH TM PM; availability: Tuesday-Friday 5pm-closing, S…" at bounding box center [820, 430] width 363 height 32
click at [1037, 414] on button "Add note" at bounding box center [1042, 422] width 66 height 25
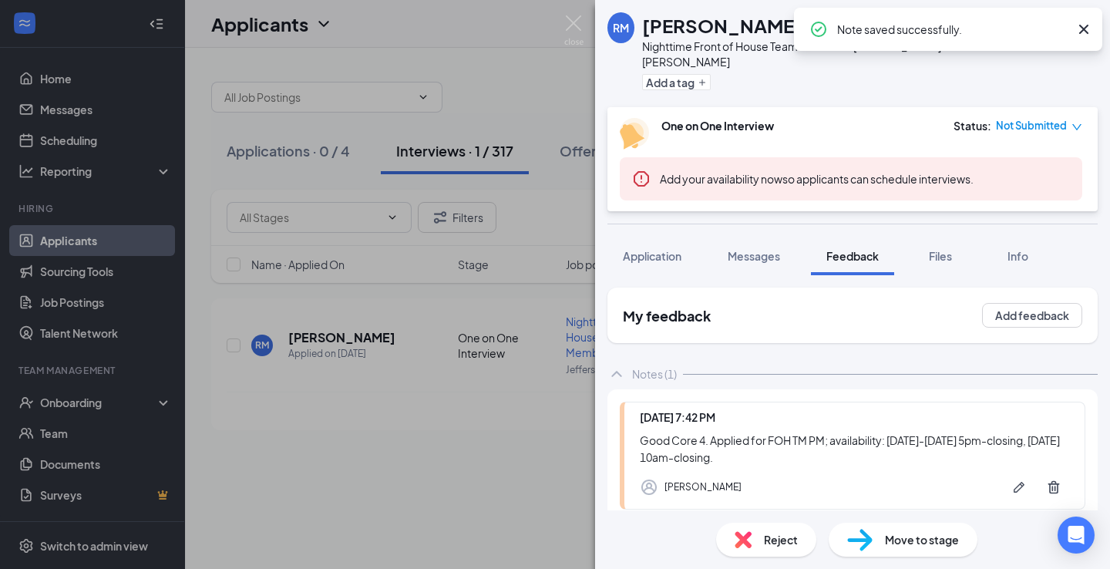
click at [528, 463] on div "RM Raziah Meredith Lynch Nighttime Front of House Team Member at Jefferson and …" at bounding box center [555, 284] width 1110 height 569
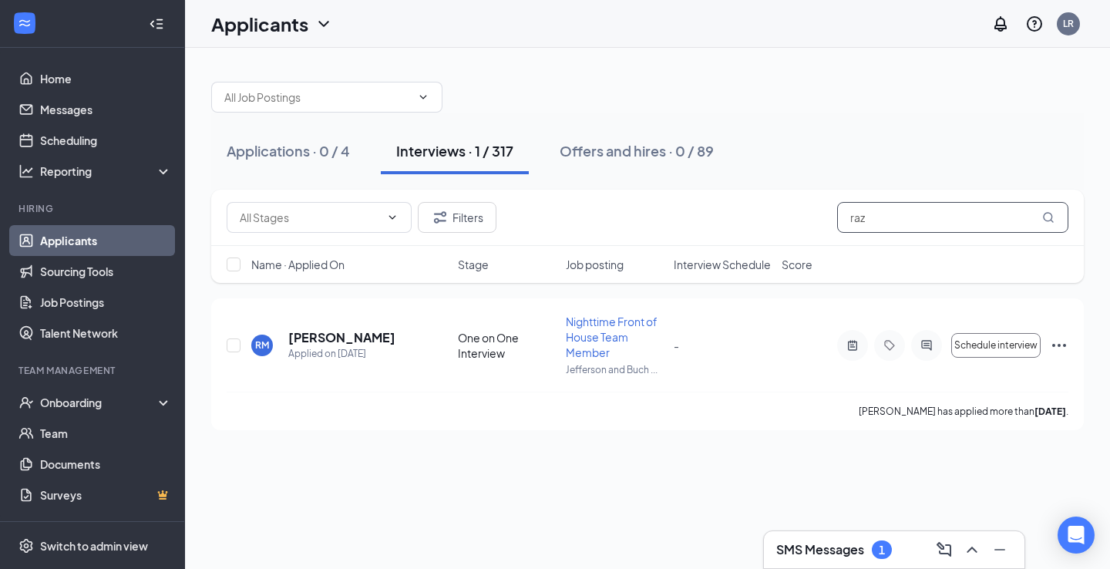
drag, startPoint x: 936, startPoint y: 220, endPoint x: 736, endPoint y: 215, distance: 199.8
click at [737, 215] on div "Filters raz" at bounding box center [648, 217] width 842 height 31
type input "o"
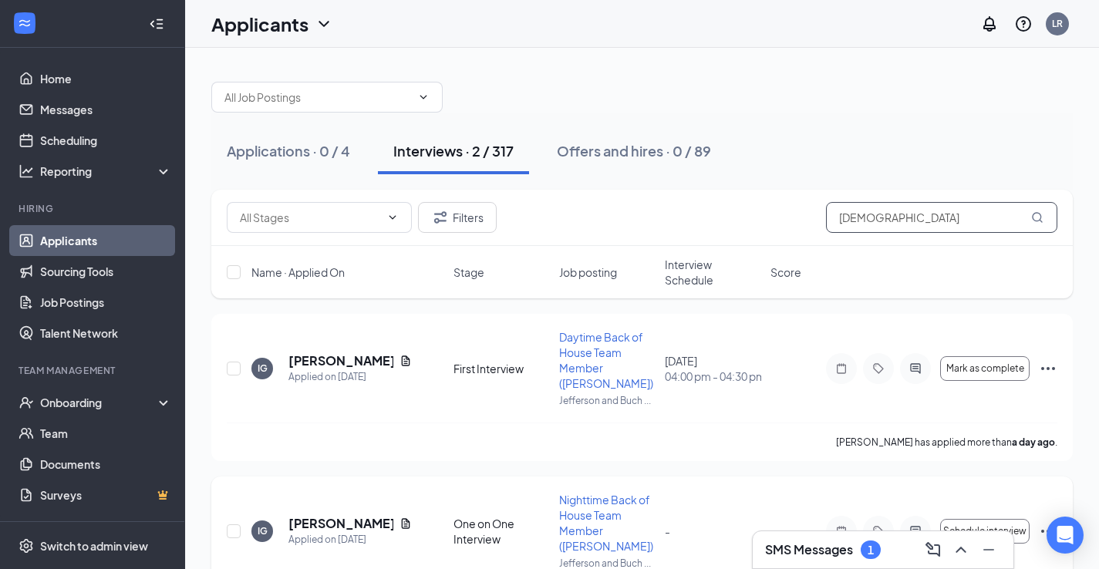
type input "Isaiah"
click at [322, 515] on h5 "[PERSON_NAME]" at bounding box center [340, 523] width 105 height 17
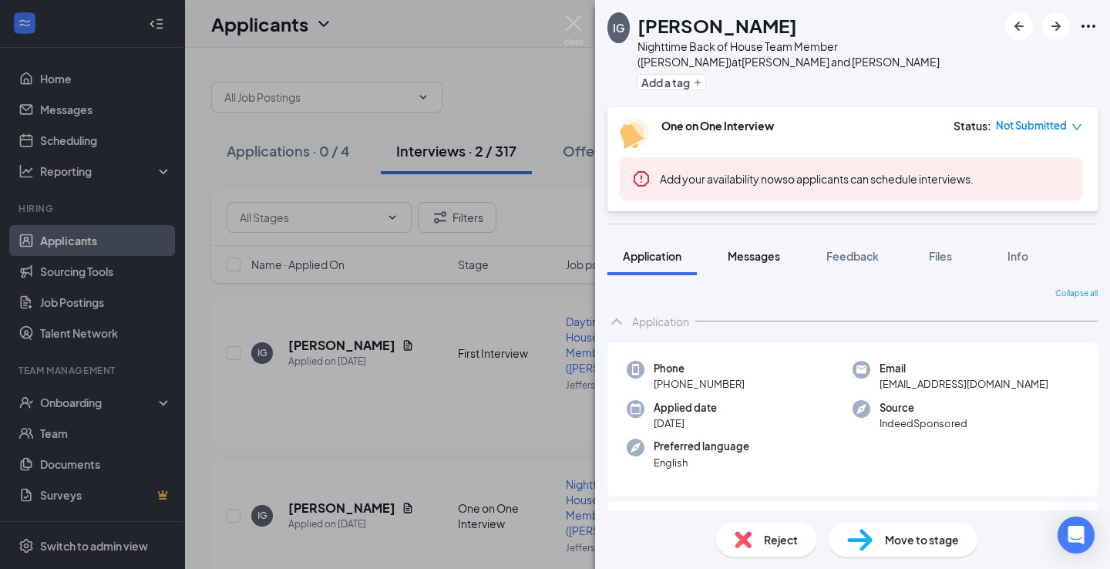
click at [738, 262] on span "Messages" at bounding box center [754, 256] width 52 height 14
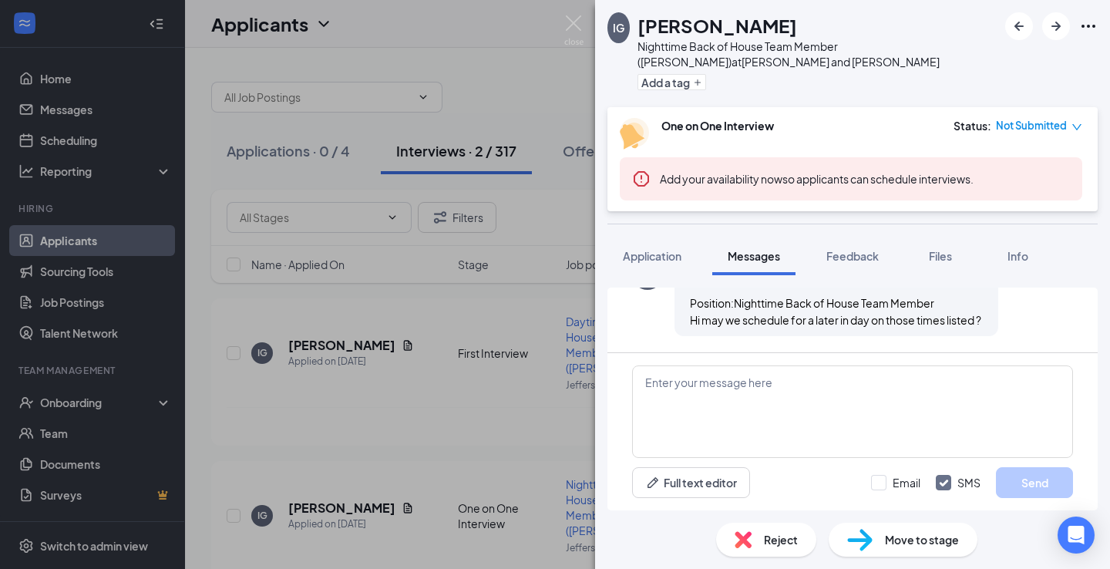
scroll to position [691, 0]
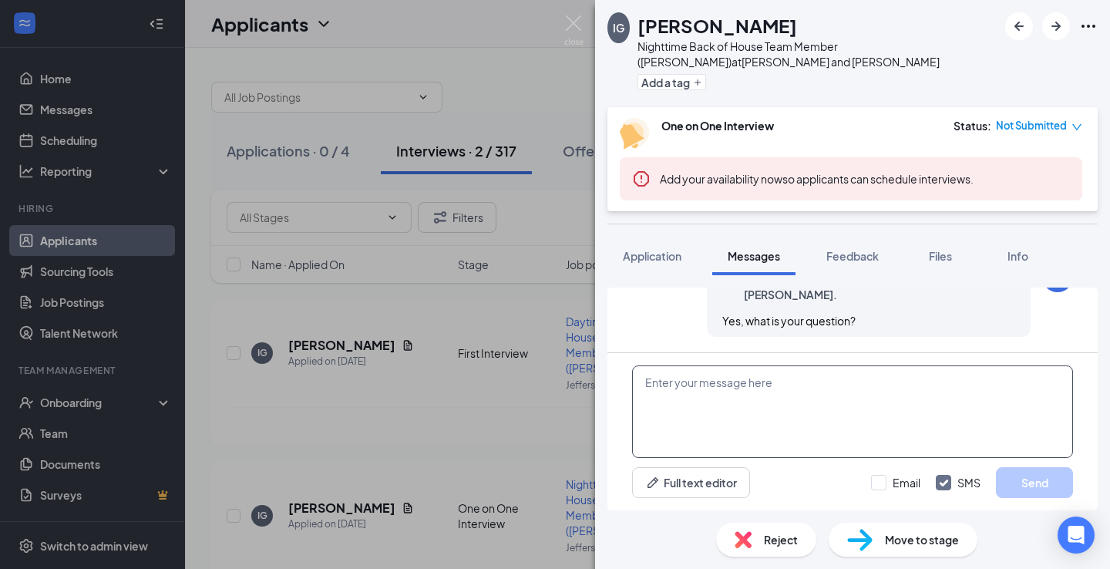
click at [810, 390] on textarea at bounding box center [852, 412] width 441 height 93
type textarea "O"
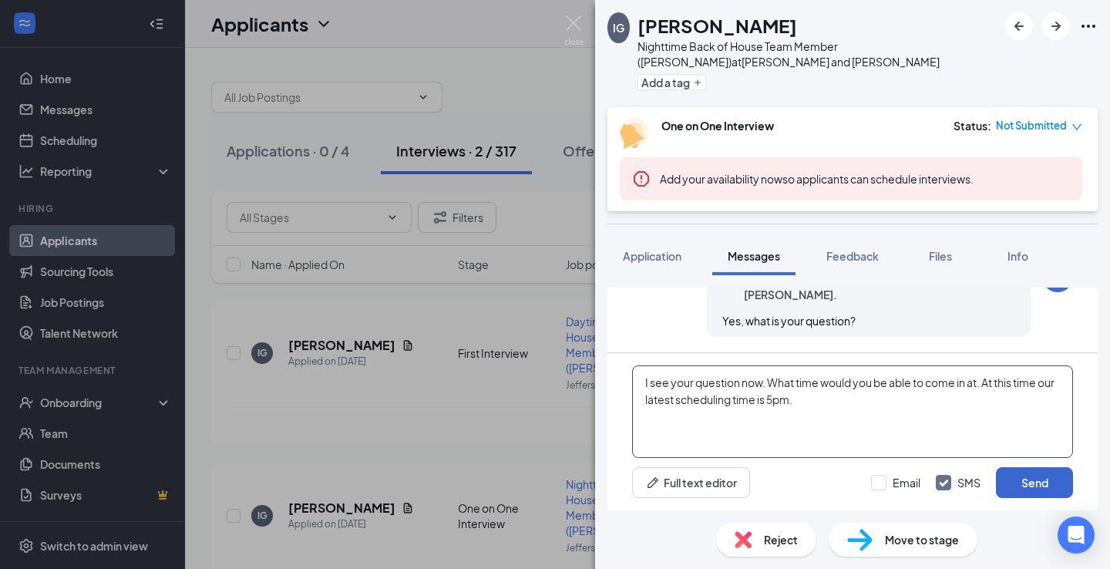
type textarea "I see your question now. What time would you be able to come in at. At this tim…"
click at [1026, 477] on button "Send" at bounding box center [1034, 482] width 77 height 31
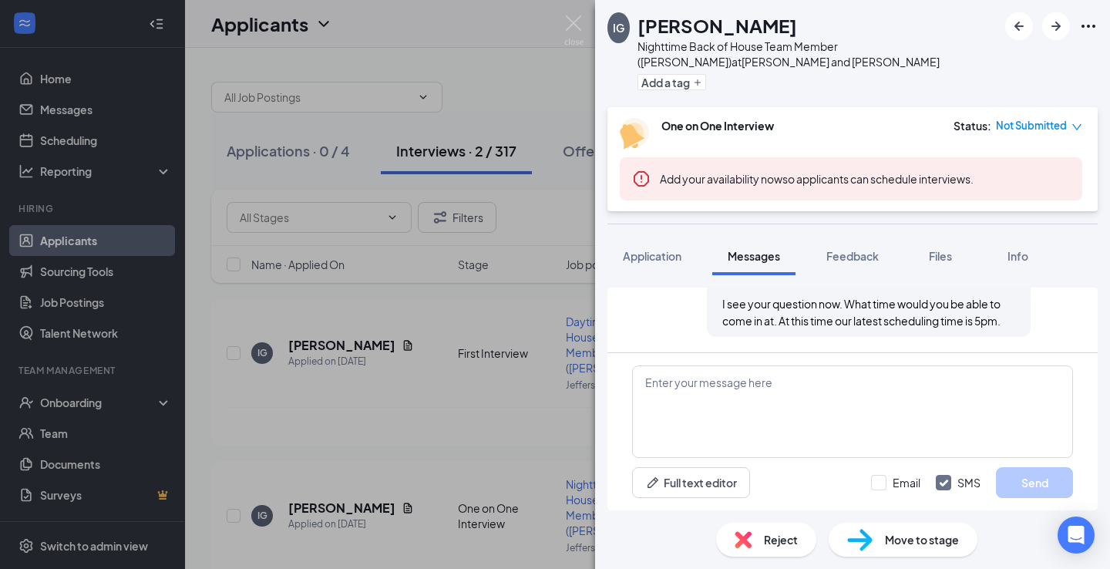
scroll to position [807, 0]
click at [842, 266] on button "Feedback" at bounding box center [852, 256] width 83 height 39
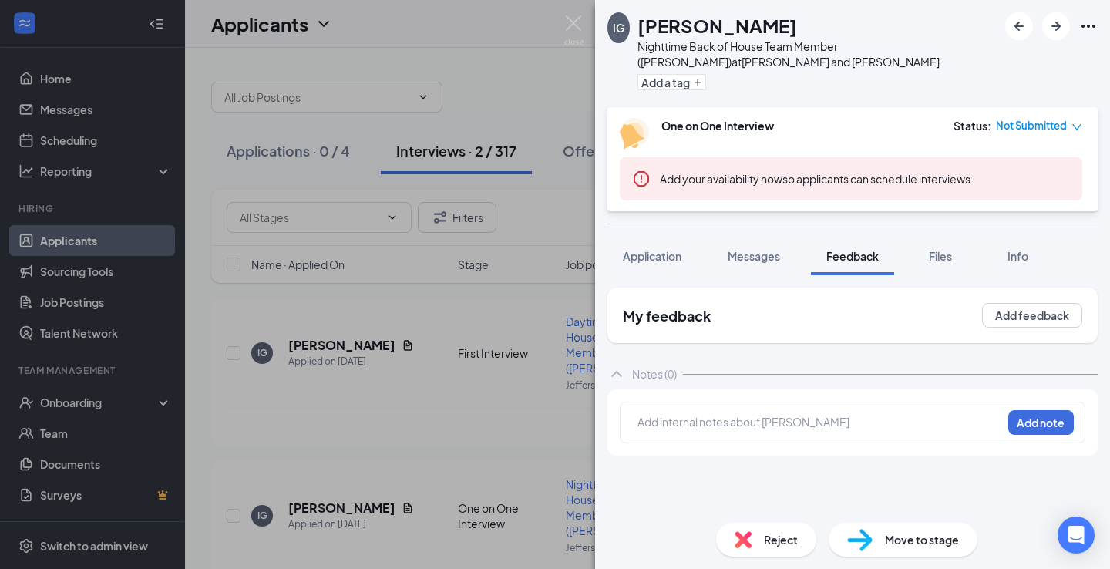
click at [760, 429] on div at bounding box center [820, 422] width 363 height 16
drag, startPoint x: 1006, startPoint y: 421, endPoint x: 1027, endPoint y: 419, distance: 21.7
click at [1007, 420] on div "Good Core 4. Applied for BOH TM PM; availability: Monday-Friday 5pm-11pm, Satur…" at bounding box center [853, 429] width 466 height 54
click at [1027, 419] on button "Add note" at bounding box center [1042, 422] width 66 height 25
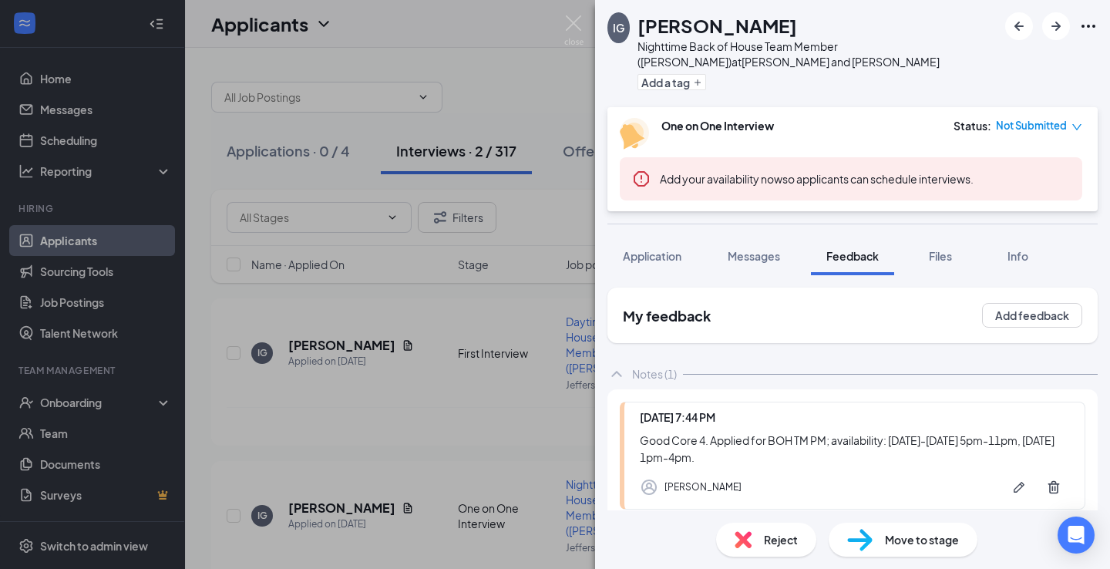
click at [518, 77] on div "IG Isaiah Gilliam Nighttime Back of House Team Member (Cook) at Jefferson and B…" at bounding box center [555, 284] width 1110 height 569
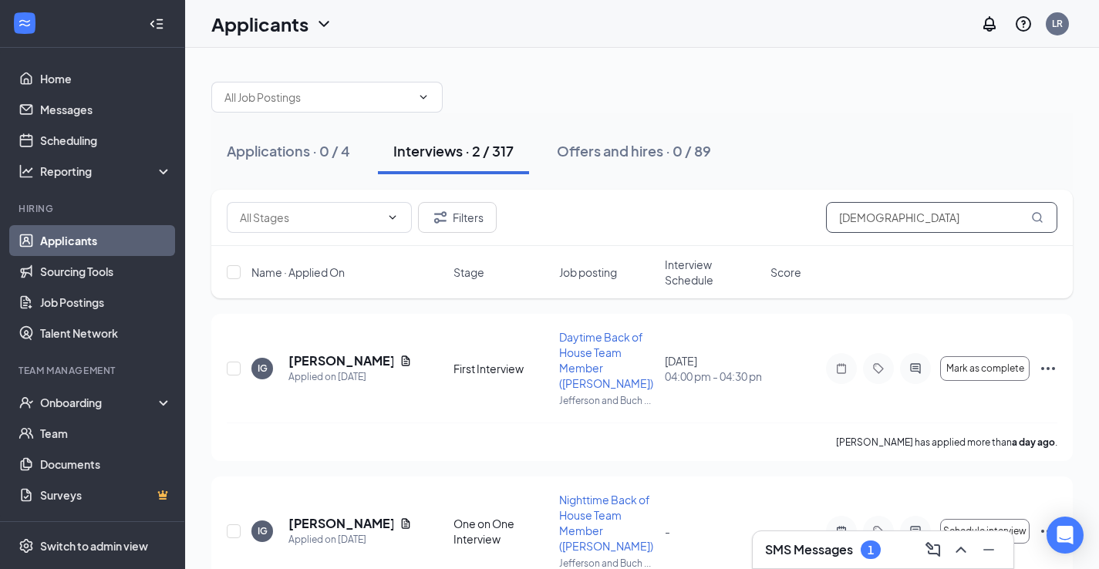
drag, startPoint x: 908, startPoint y: 217, endPoint x: 755, endPoint y: 188, distance: 156.1
click at [753, 191] on div "Filters Isaiah" at bounding box center [641, 218] width 861 height 56
type input "celine"
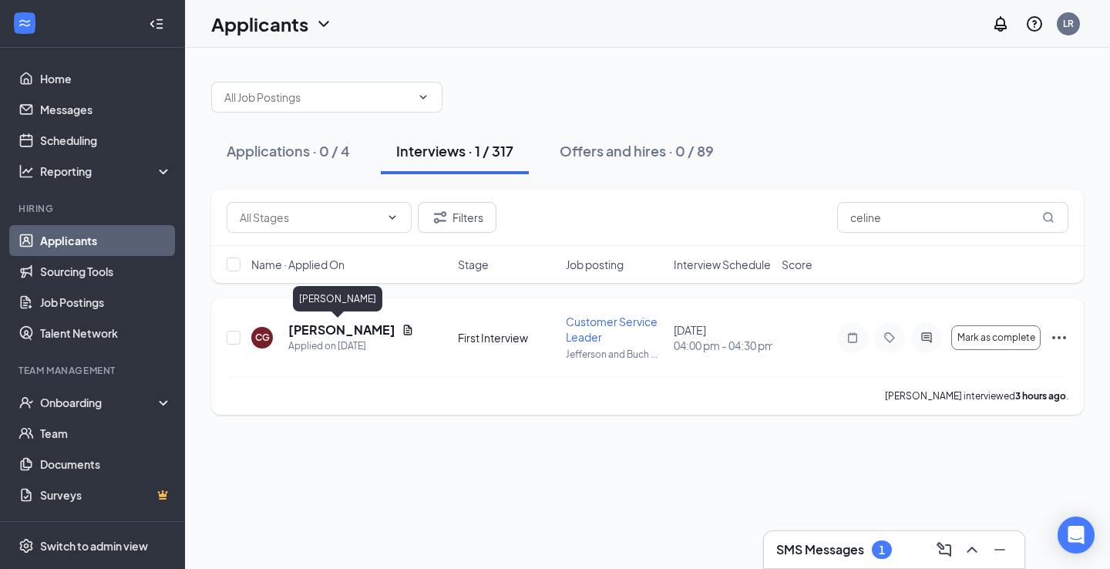
click at [310, 326] on h5 "Celine Griffin" at bounding box center [341, 330] width 107 height 17
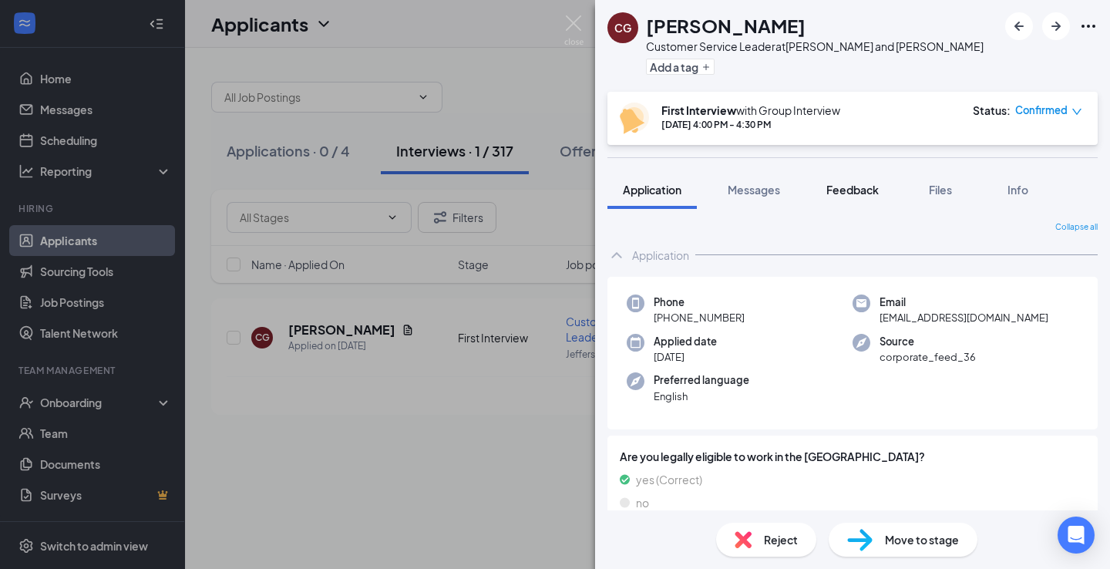
click at [838, 185] on span "Feedback" at bounding box center [853, 190] width 52 height 14
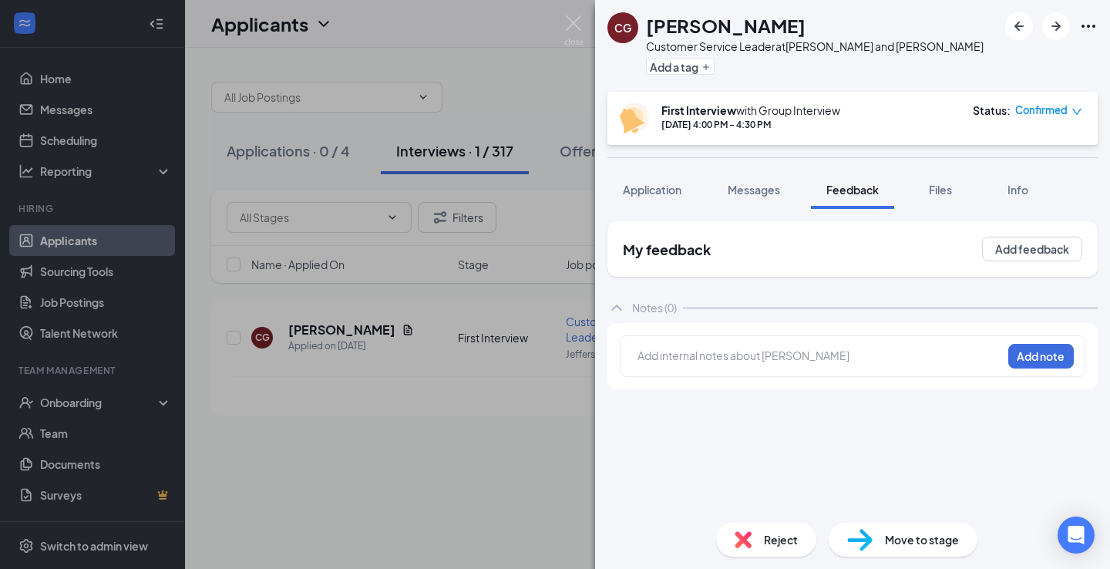
click at [709, 350] on div at bounding box center [820, 356] width 363 height 16
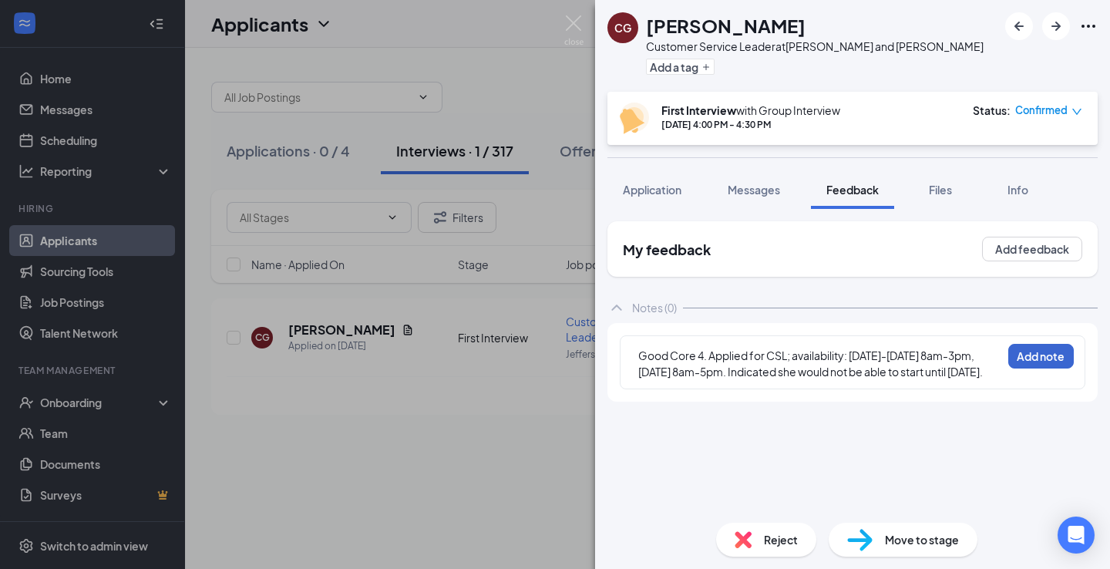
click at [1030, 352] on button "Add note" at bounding box center [1042, 356] width 66 height 25
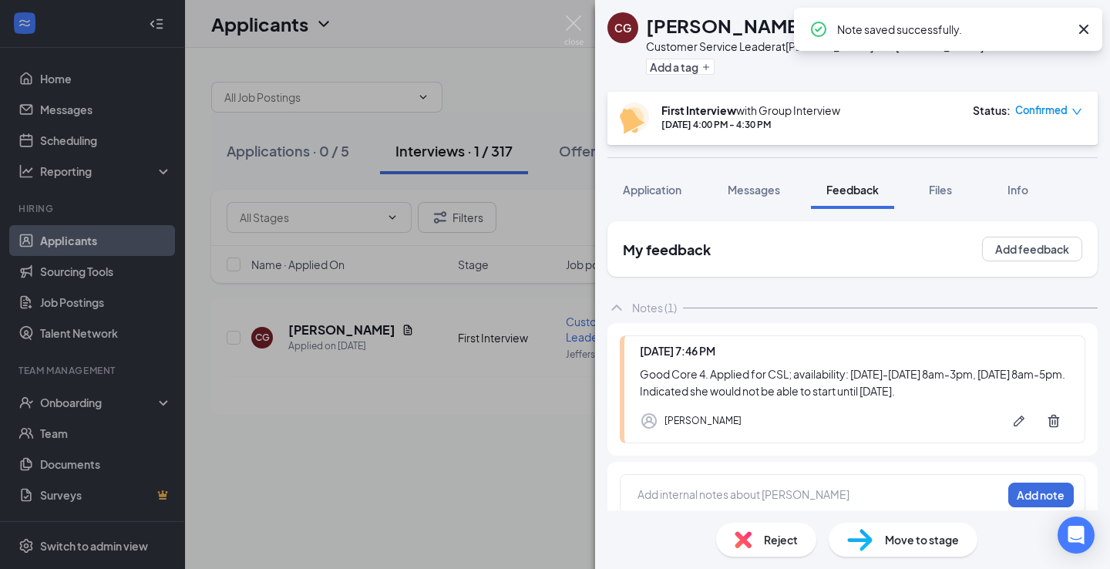
click at [779, 534] on span "Reject" at bounding box center [781, 539] width 34 height 17
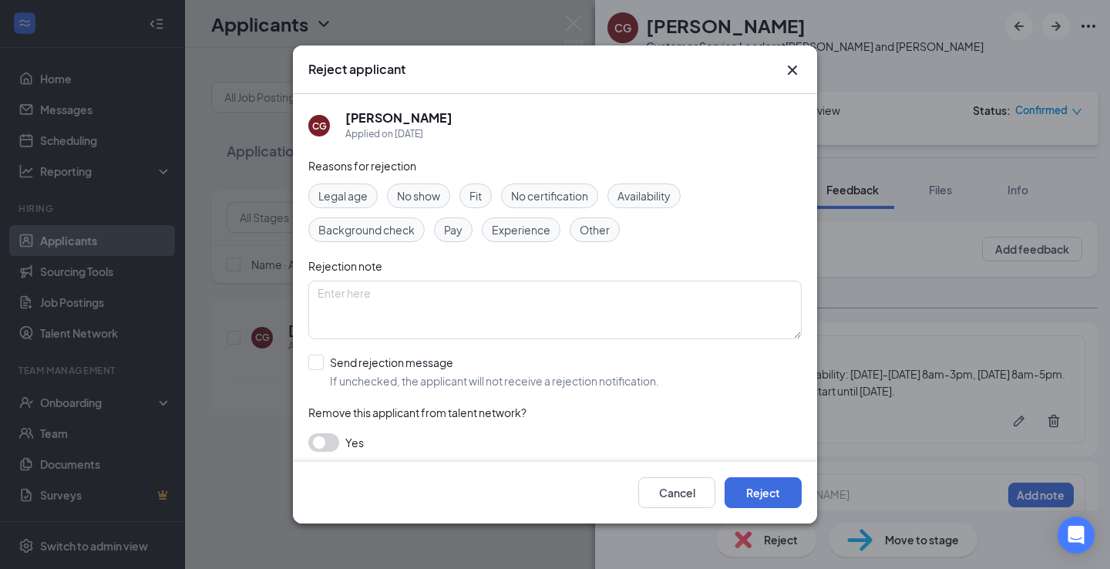
drag, startPoint x: 634, startPoint y: 193, endPoint x: 628, endPoint y: 210, distance: 18.1
click at [634, 193] on span "Availability" at bounding box center [644, 195] width 53 height 17
click at [323, 364] on div at bounding box center [315, 362] width 15 height 15
click at [323, 364] on input "Send rejection message If unchecked, the applicant will not receive a rejection…" at bounding box center [483, 372] width 351 height 34
checkbox input "true"
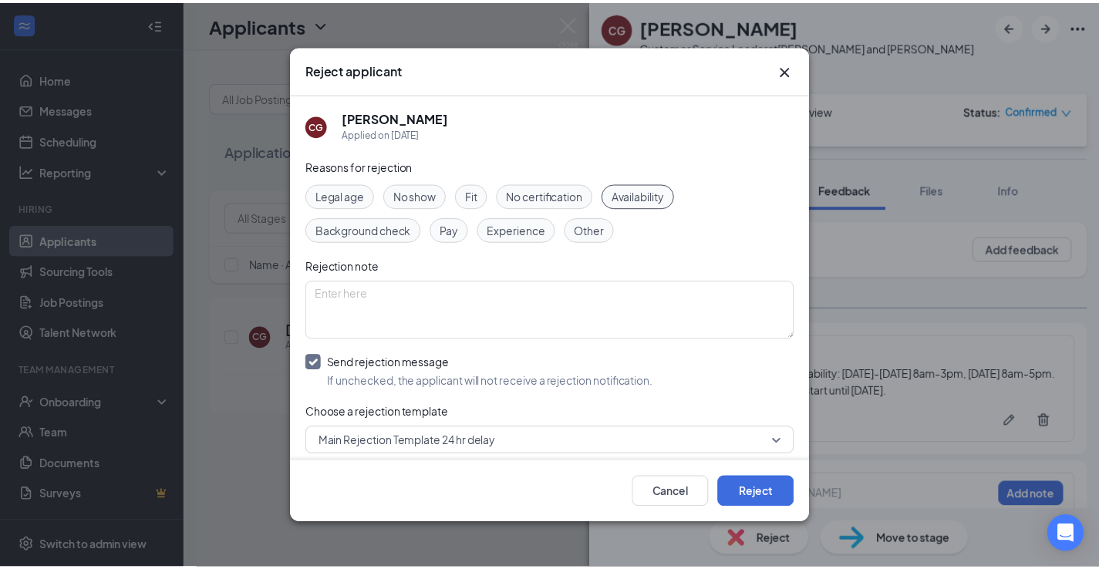
scroll to position [92, 0]
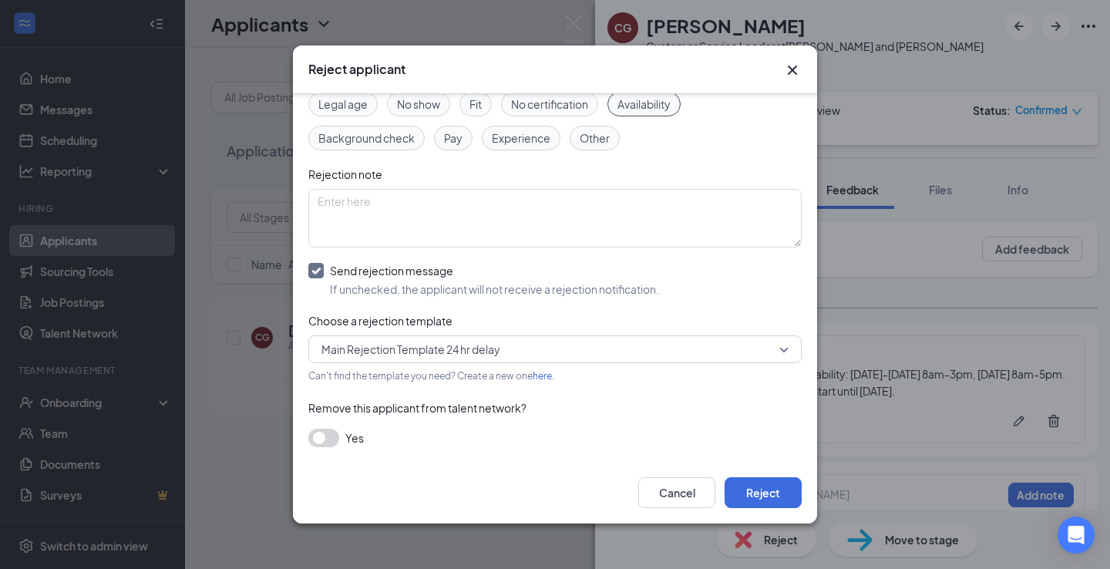
click at [324, 440] on button "button" at bounding box center [323, 438] width 31 height 19
click at [757, 490] on button "Reject" at bounding box center [763, 492] width 77 height 31
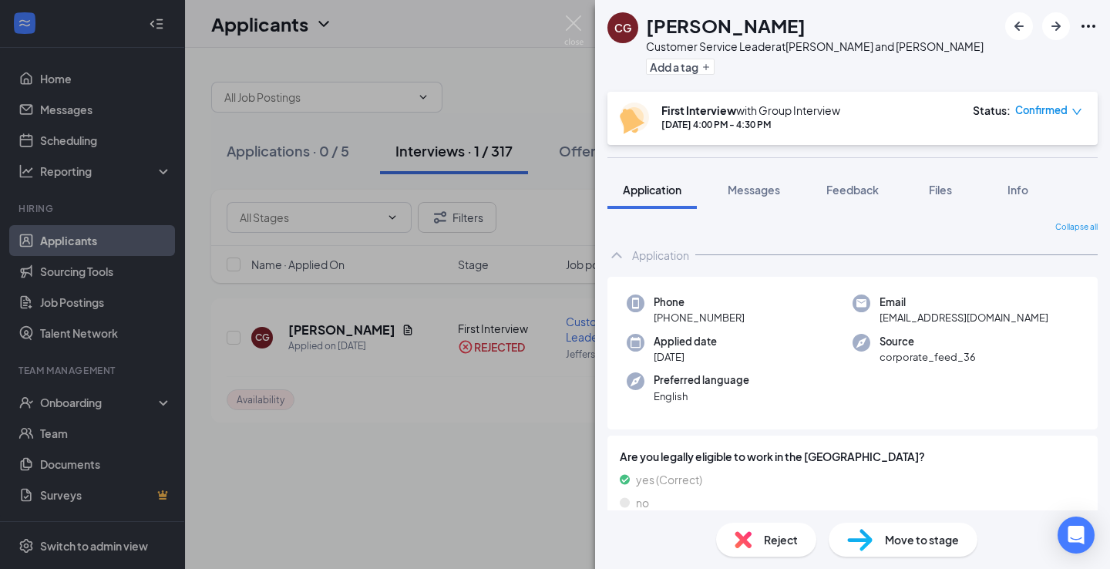
click at [551, 96] on div "CG Celine Griffin Customer Service Leader at Jefferson and Buchanan Add a tag F…" at bounding box center [555, 284] width 1110 height 569
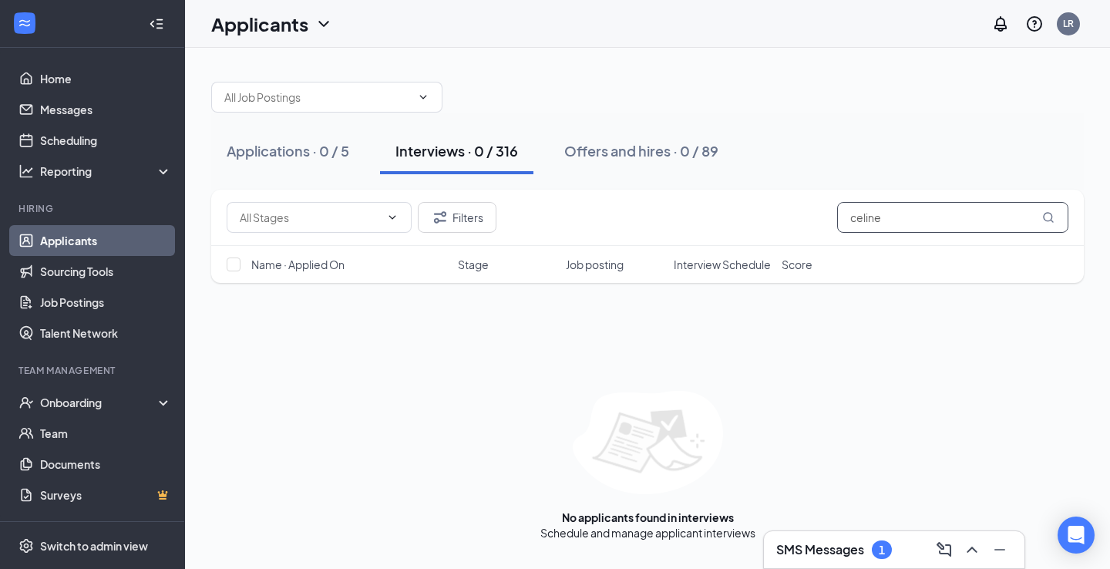
click at [879, 206] on input "celine" at bounding box center [952, 217] width 231 height 31
click at [880, 206] on input "celine" at bounding box center [952, 217] width 231 height 31
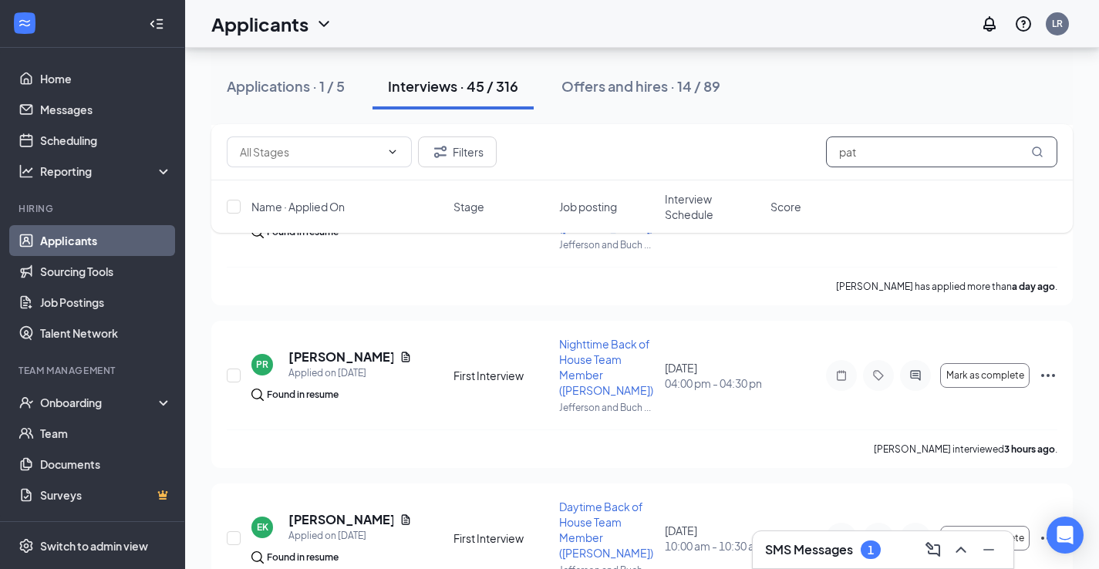
scroll to position [1204, 0]
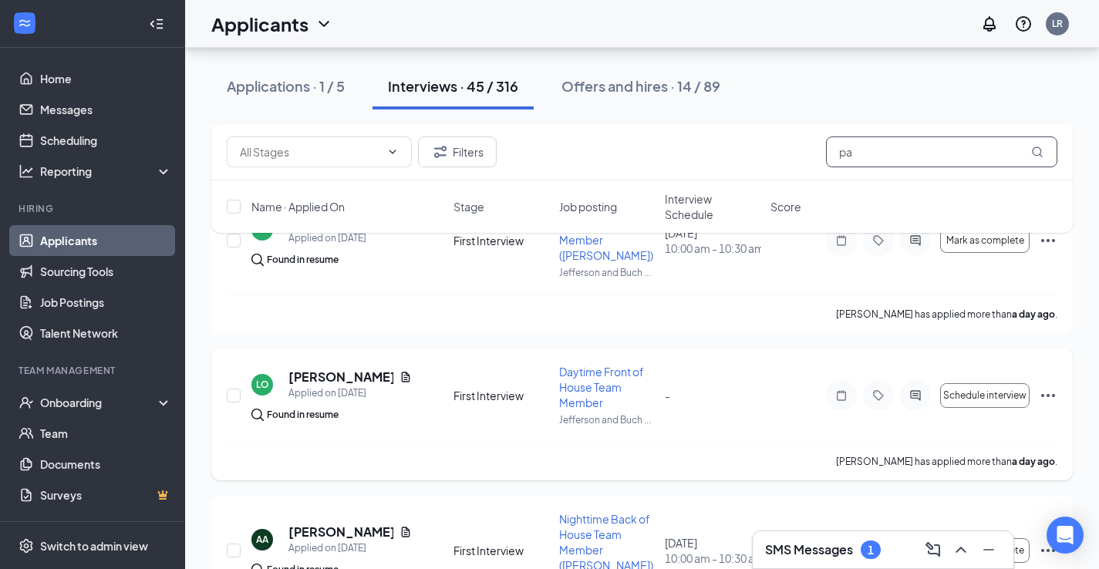
type input "p"
type input "riley"
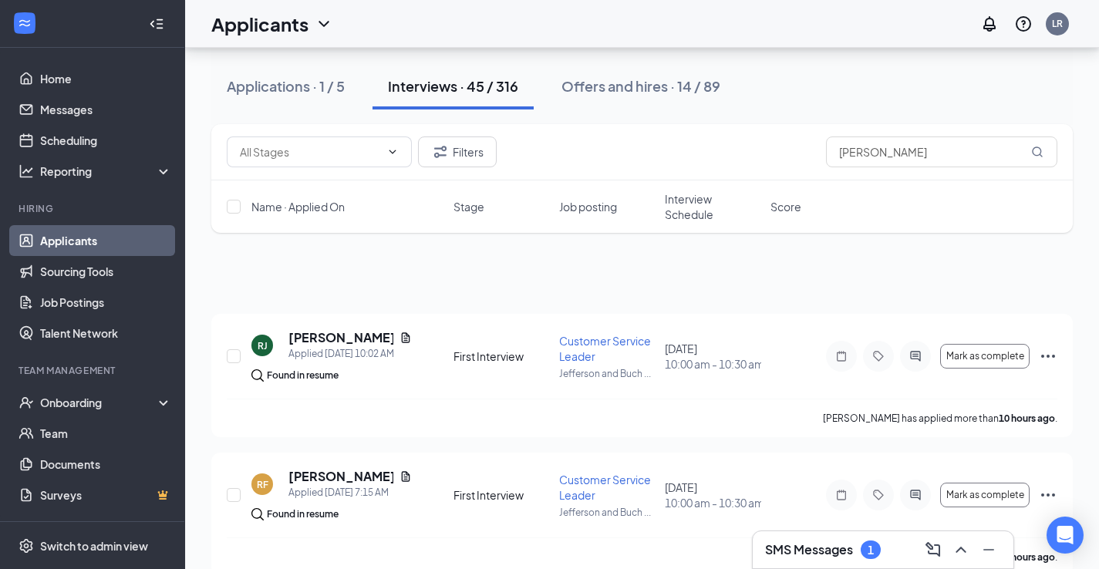
scroll to position [1204, 0]
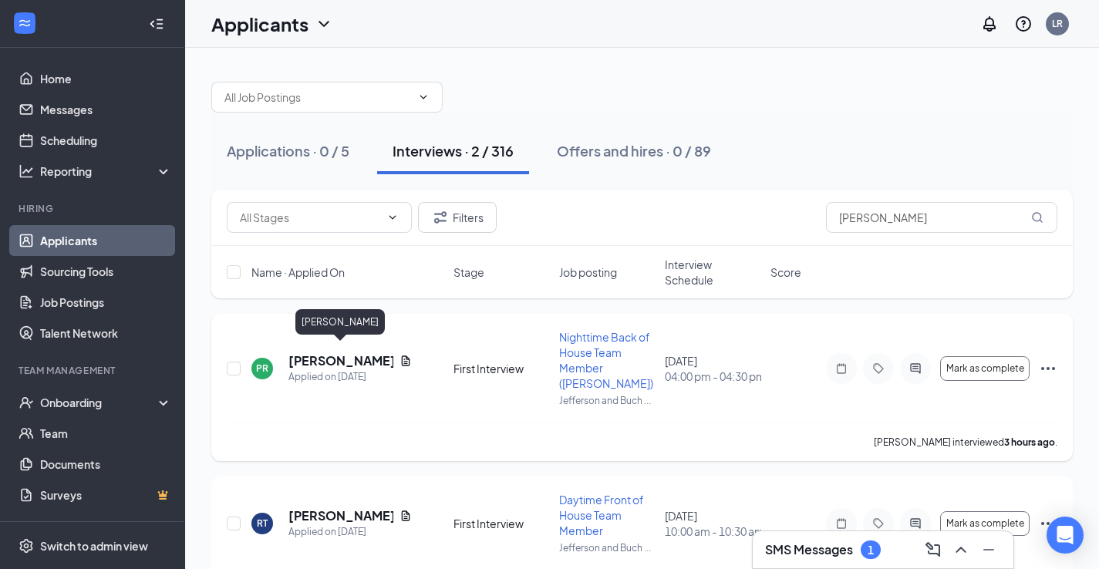
type input "[PERSON_NAME]"
click at [365, 355] on h5 "[PERSON_NAME]" at bounding box center [340, 360] width 105 height 17
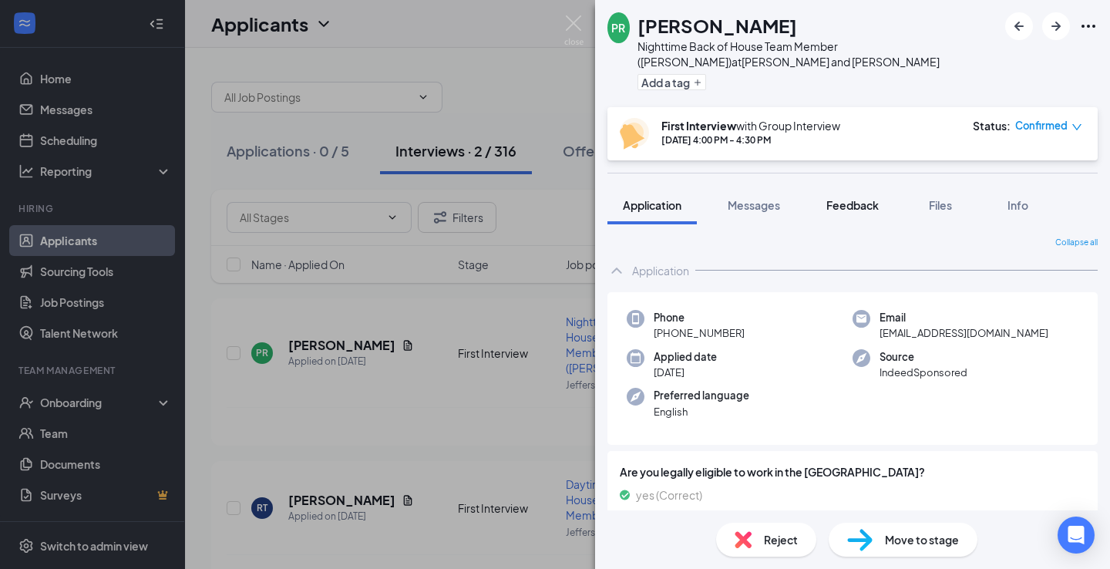
click at [857, 202] on span "Feedback" at bounding box center [853, 205] width 52 height 14
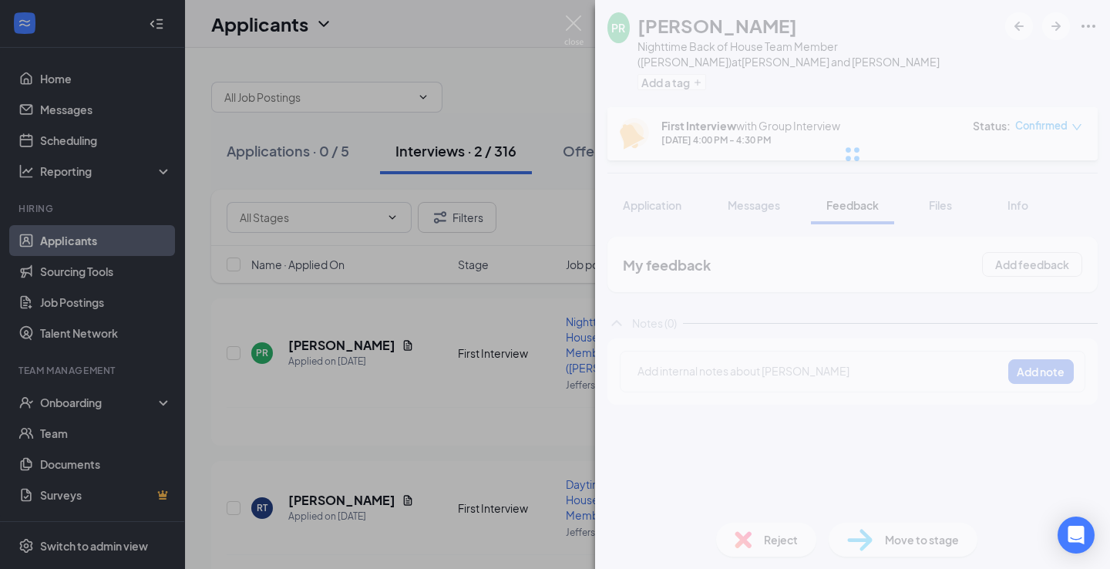
click at [731, 373] on div "PR [PERSON_NAME] Nighttime Back of House Team Member ([PERSON_NAME]) at [PERSON…" at bounding box center [852, 284] width 515 height 569
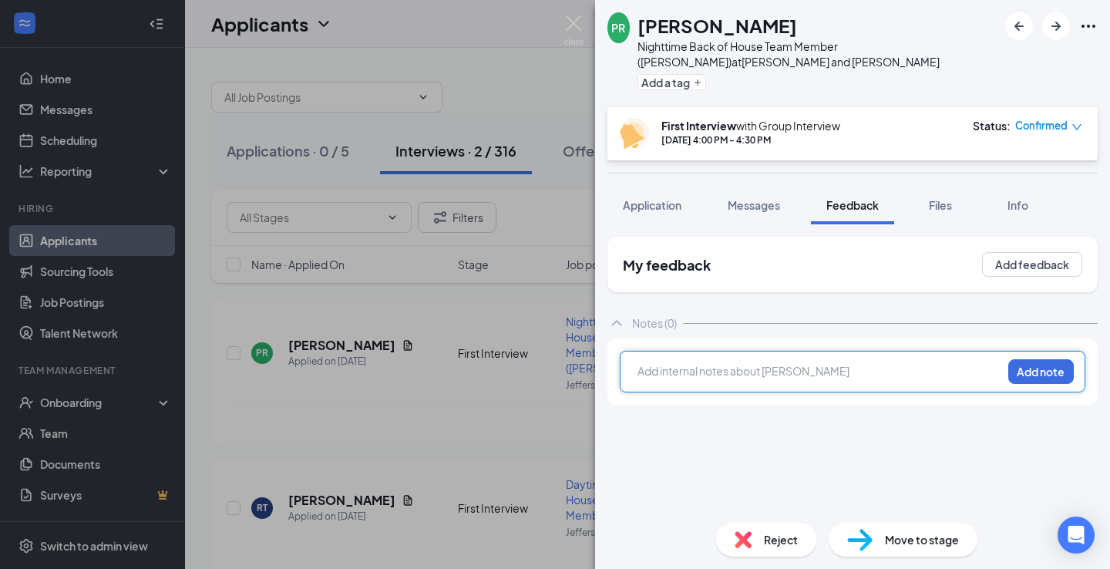
click at [731, 373] on div at bounding box center [820, 371] width 363 height 16
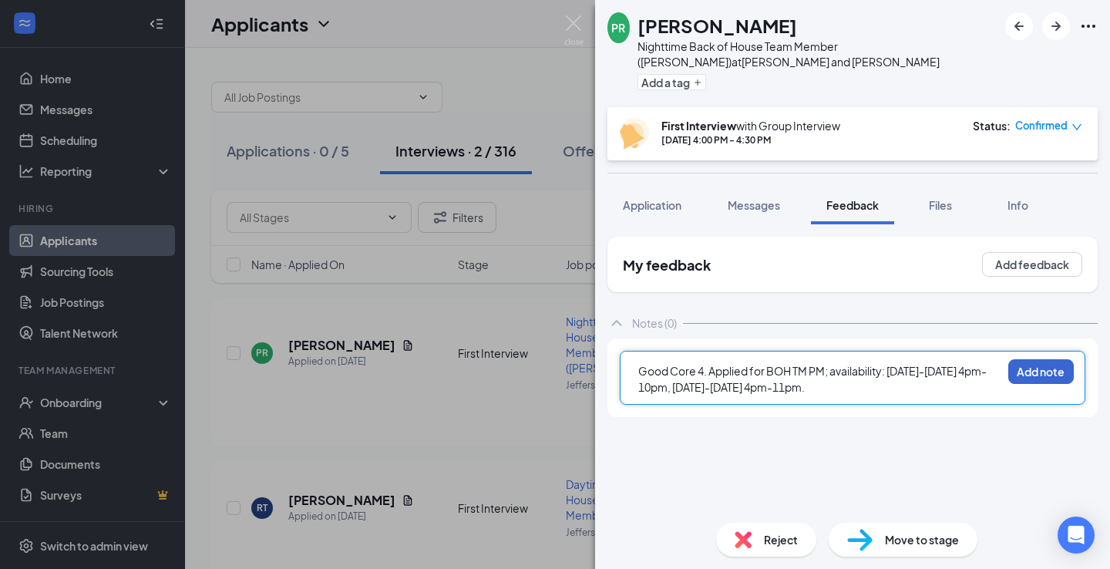
click at [1039, 372] on button "Add note" at bounding box center [1042, 371] width 66 height 25
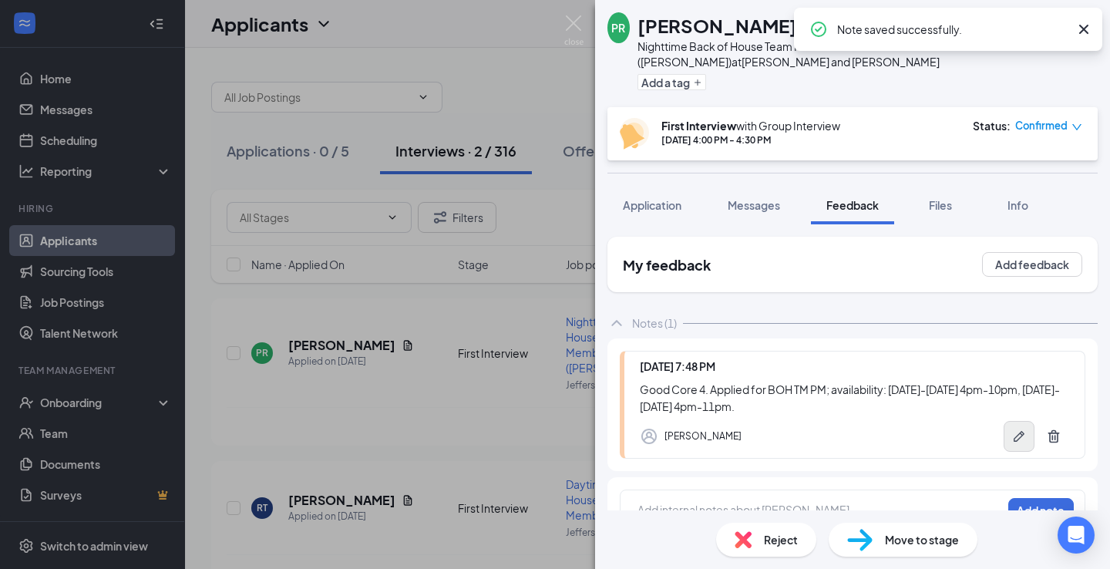
click at [1016, 432] on button "button" at bounding box center [1019, 436] width 31 height 31
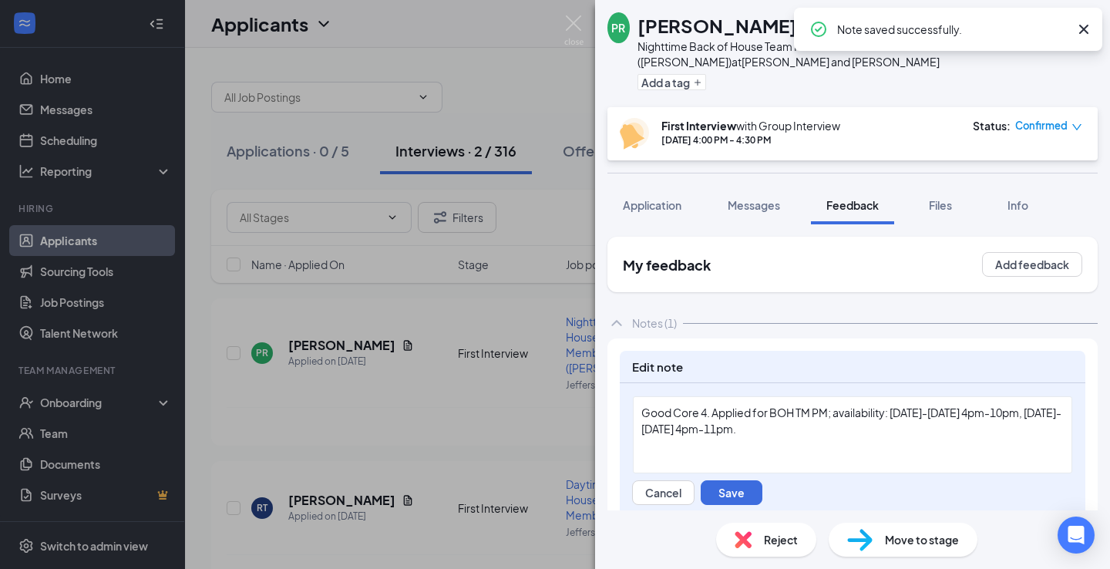
click at [844, 451] on div "Good Core 4. Applied for BOH TM PM; availability: [DATE]-[DATE] 4pm-10pm, [DATE…" at bounding box center [853, 434] width 440 height 77
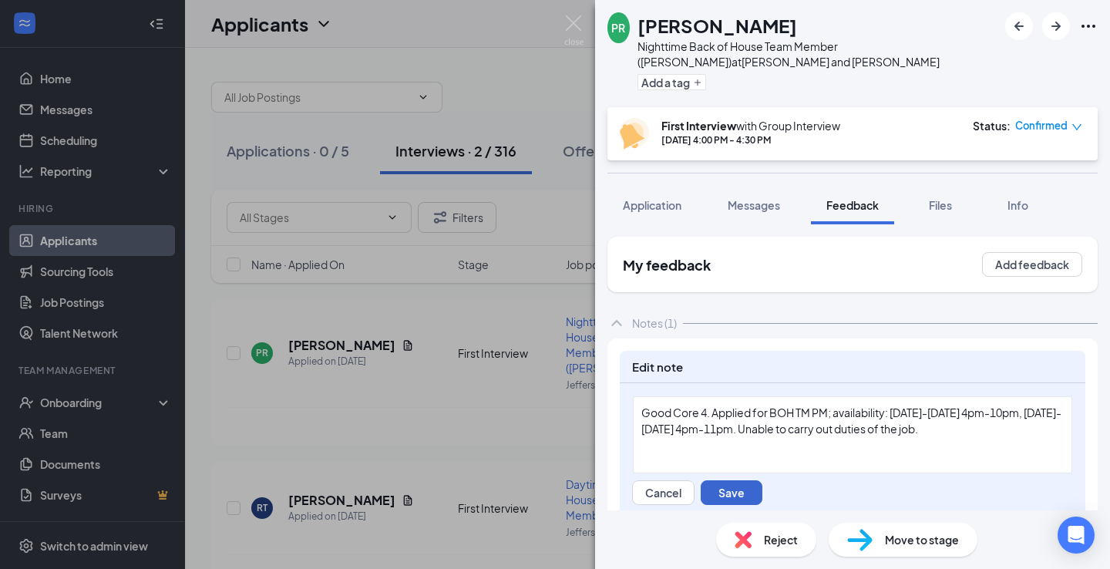
click at [743, 490] on button "Save" at bounding box center [732, 492] width 62 height 25
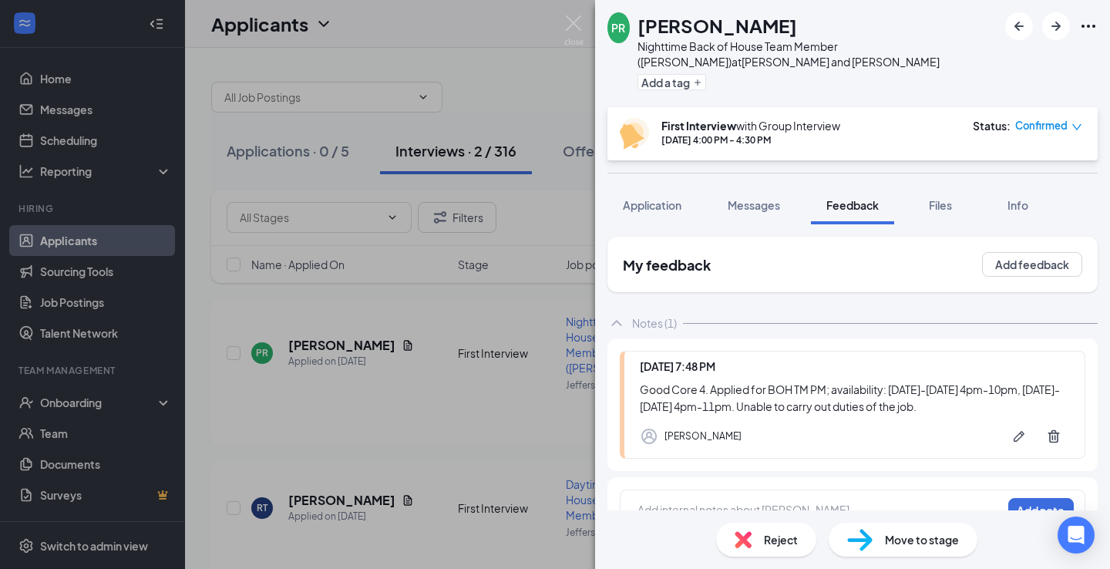
click at [769, 535] on span "Reject" at bounding box center [781, 539] width 34 height 17
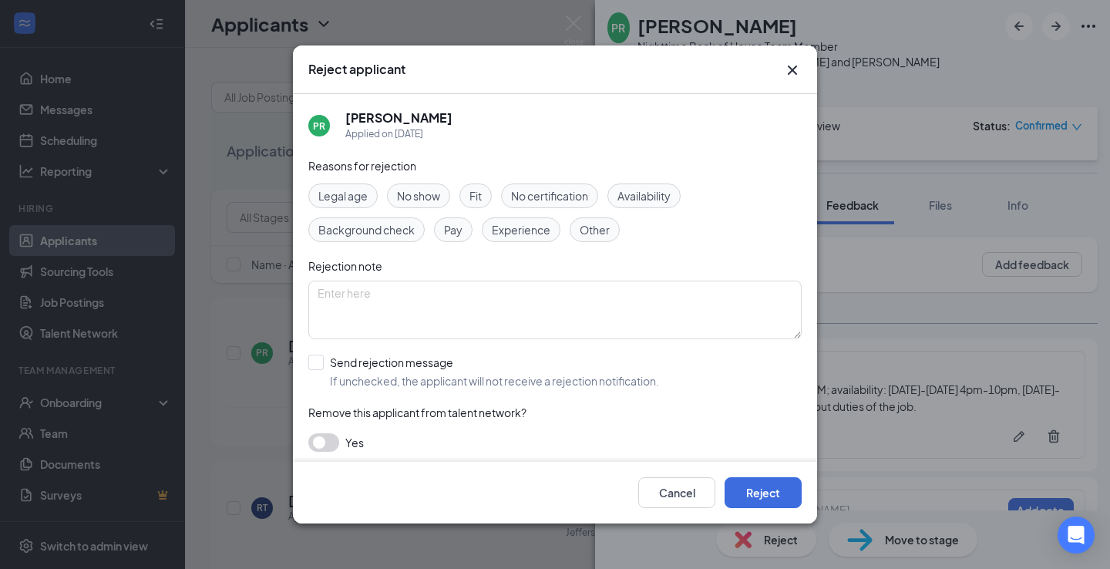
click at [482, 194] on span "Fit" at bounding box center [476, 195] width 12 height 17
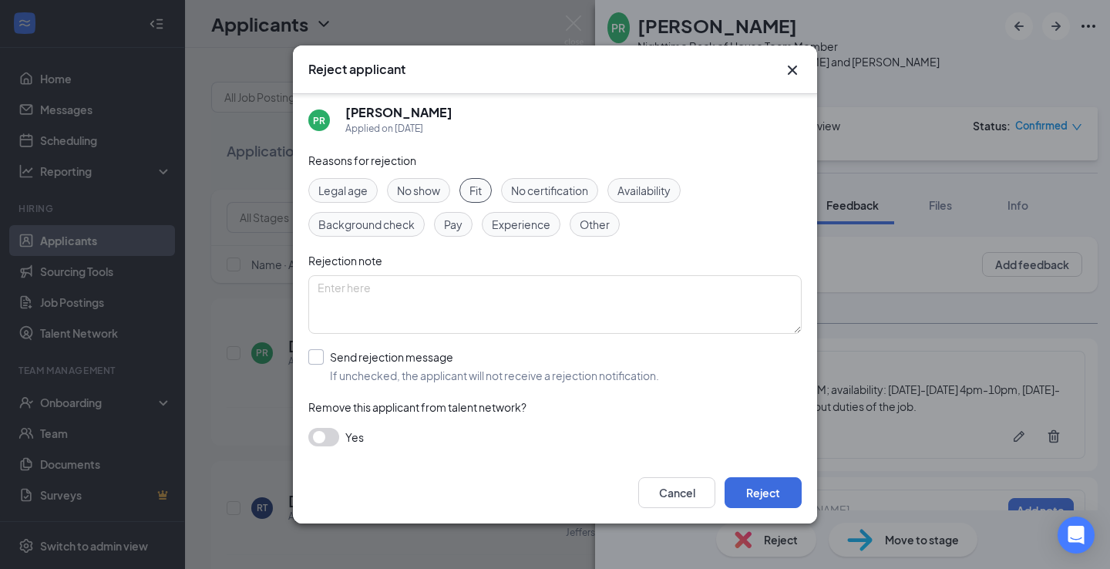
click at [379, 373] on span "If unchecked, the applicant will not receive a rejection notification." at bounding box center [494, 375] width 329 height 15
click at [379, 373] on input "Send rejection message If unchecked, the applicant will not receive a rejection…" at bounding box center [483, 366] width 351 height 34
checkbox input "true"
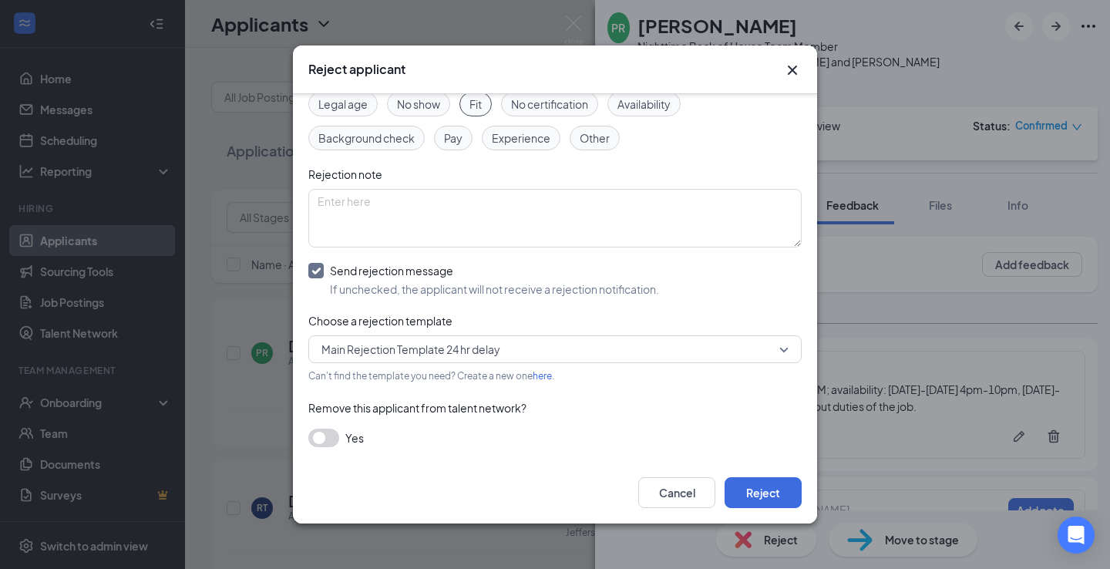
click at [320, 433] on button "button" at bounding box center [323, 438] width 31 height 19
click at [749, 496] on button "Reject" at bounding box center [763, 492] width 77 height 31
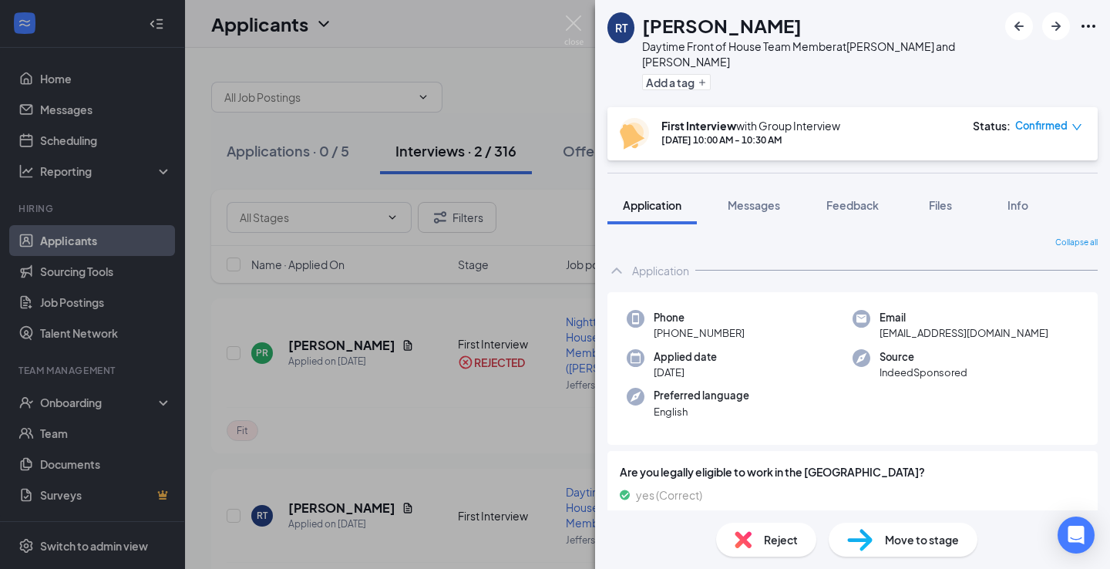
click at [508, 84] on div "[PERSON_NAME] Daytime Front of House Team Member at [GEOGRAPHIC_DATA] and [PERS…" at bounding box center [555, 284] width 1110 height 569
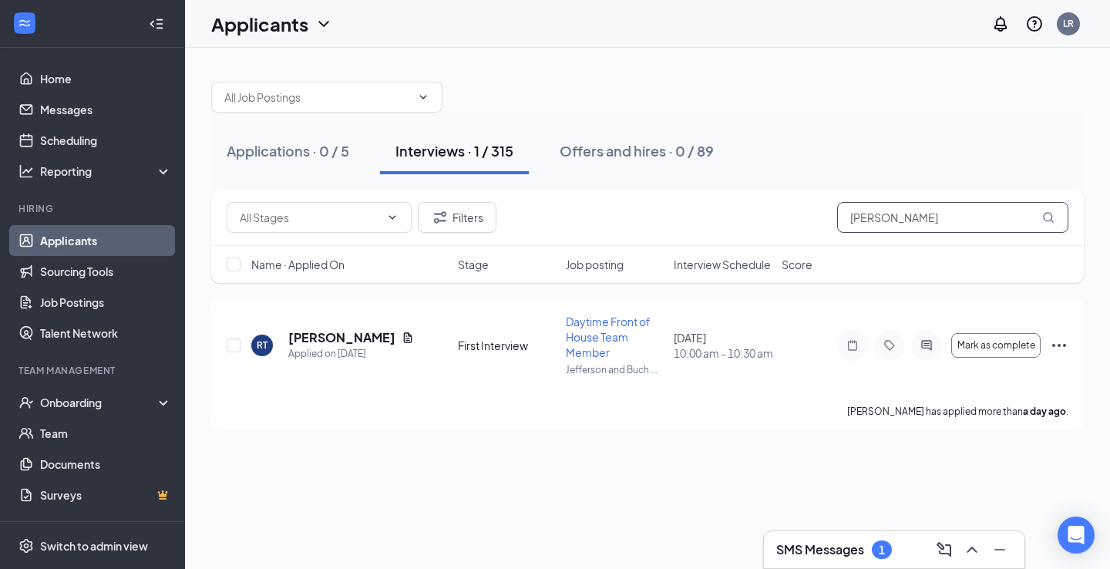
drag, startPoint x: 940, startPoint y: 221, endPoint x: 660, endPoint y: 184, distance: 282.3
click at [660, 184] on div "Applications · 0 / 5 Interviews · 1 / 315 Offers and hires · 0 / 89 Filters [PE…" at bounding box center [647, 248] width 873 height 364
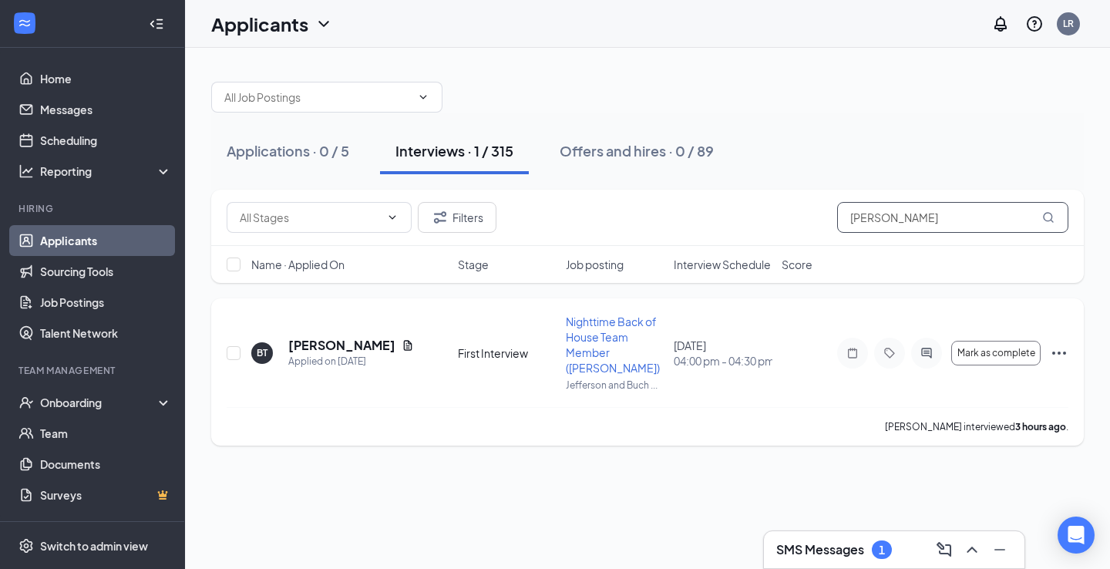
type input "[PERSON_NAME]"
click at [334, 341] on h5 "[PERSON_NAME]" at bounding box center [341, 345] width 107 height 17
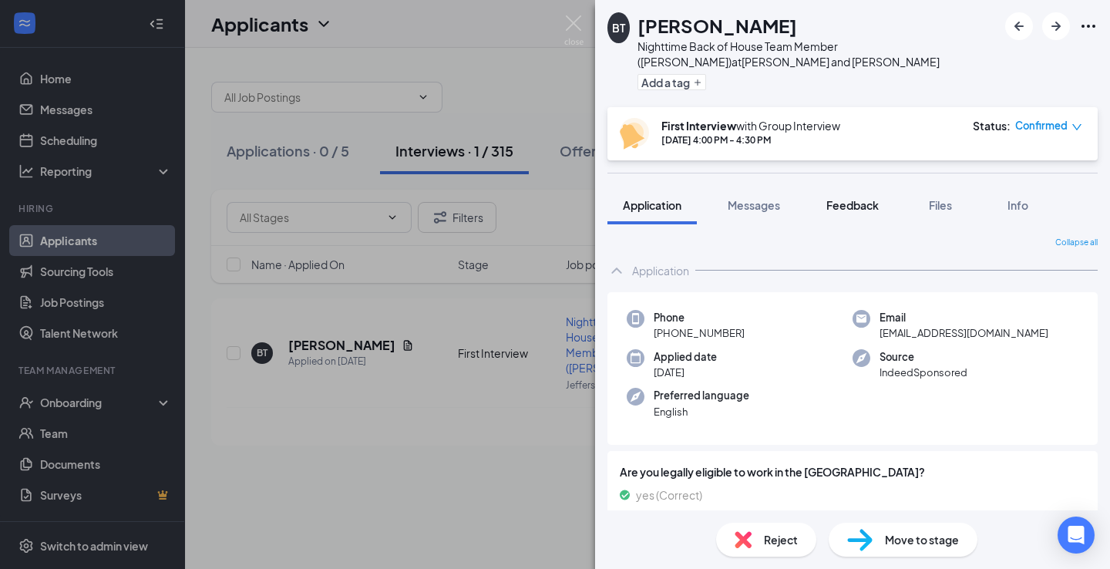
click at [862, 198] on span "Feedback" at bounding box center [853, 205] width 52 height 14
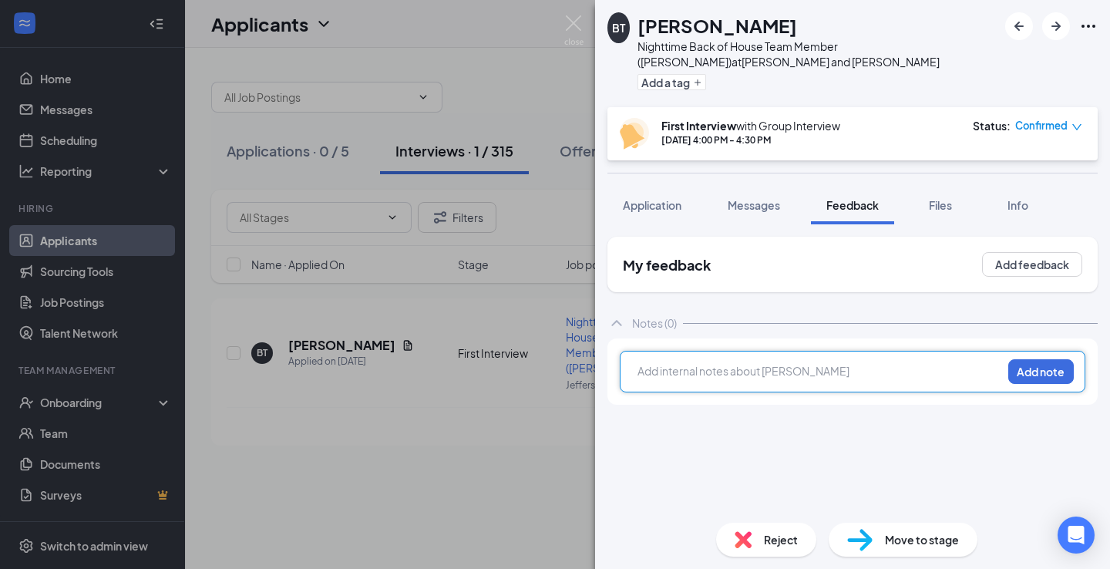
click at [792, 369] on div at bounding box center [820, 371] width 363 height 16
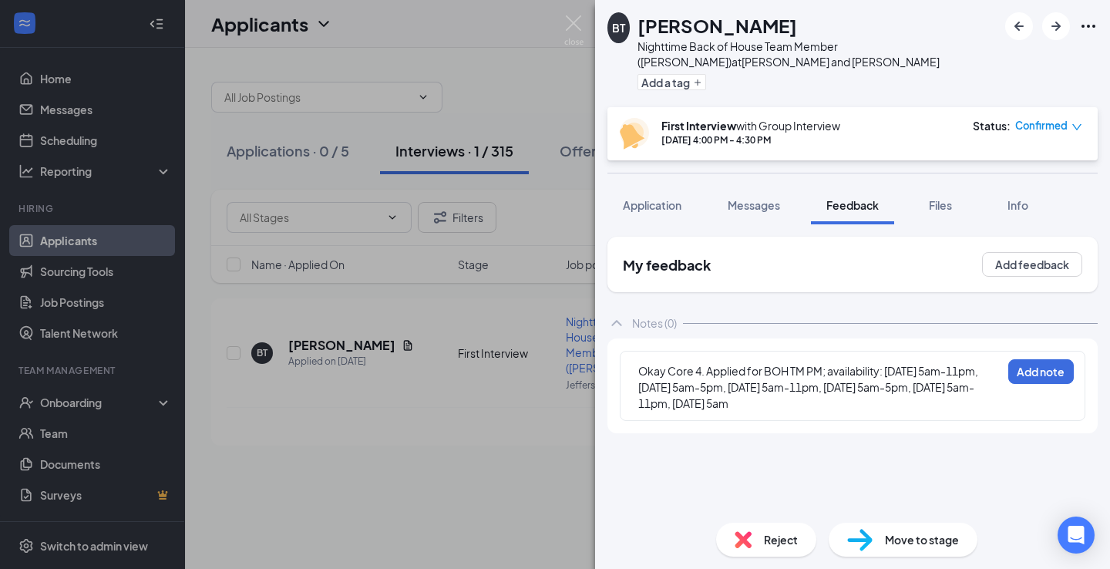
click at [1002, 386] on div "Okay Core 4. Applied for BOH TM PM; availability: [DATE] 5am-11pm, [DATE] 5am-5…" at bounding box center [853, 386] width 466 height 70
click at [980, 386] on span "Okay Core 4. Applied for BOH TM PM; availability: [DATE] 5am-11pm, [DATE] 5am-5…" at bounding box center [810, 387] width 342 height 46
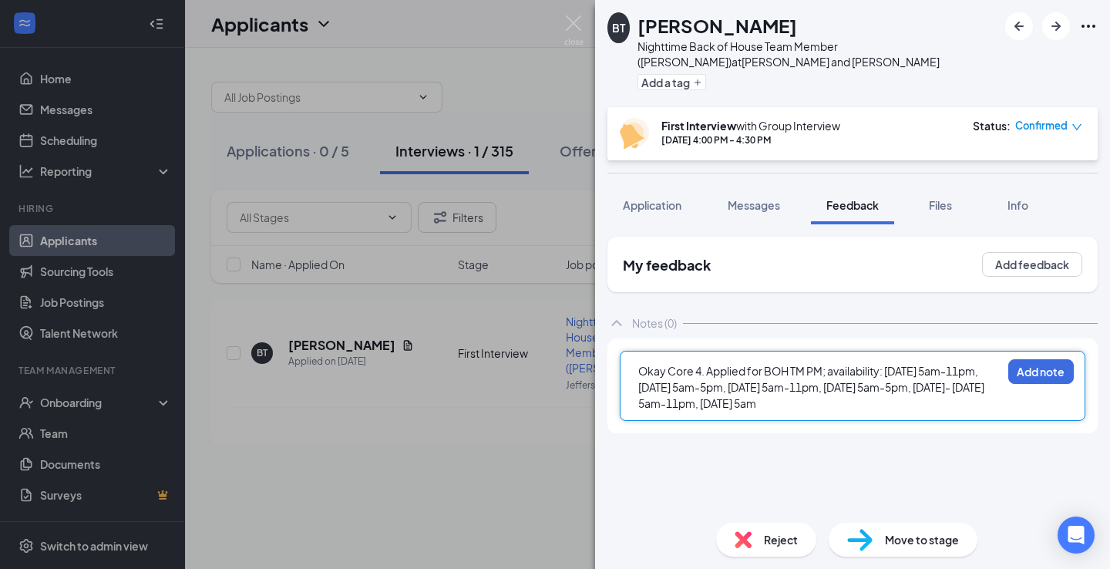
drag, startPoint x: 786, startPoint y: 404, endPoint x: 887, endPoint y: 422, distance: 102.6
click at [888, 422] on div "Okay Core 4. Applied for BOH TM PM; availability: [DATE] 5am-11pm, [DATE] 5am-5…" at bounding box center [853, 386] width 490 height 95
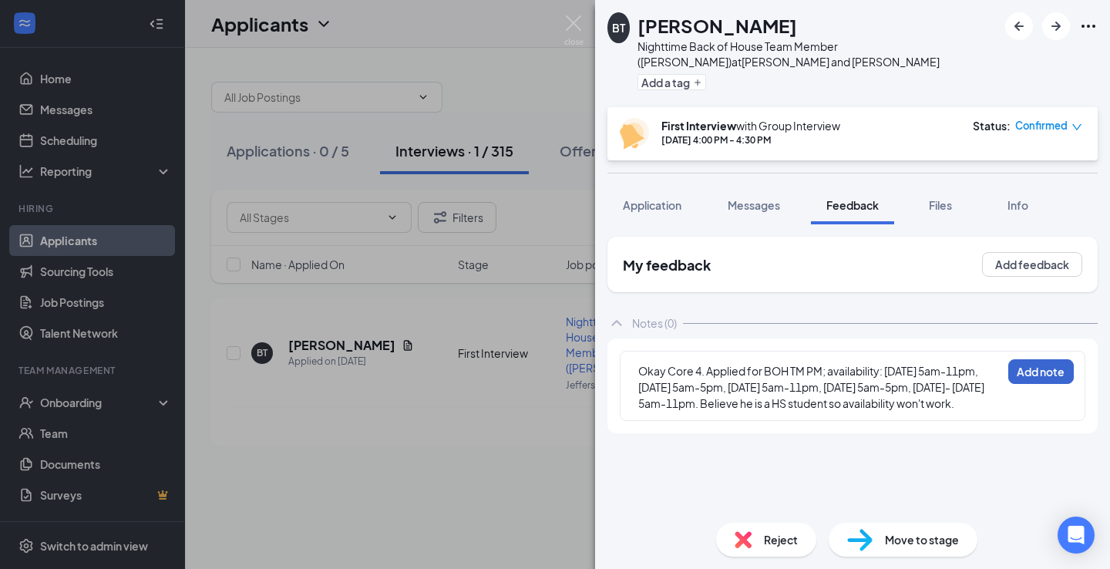
click at [1037, 366] on button "Add note" at bounding box center [1042, 371] width 66 height 25
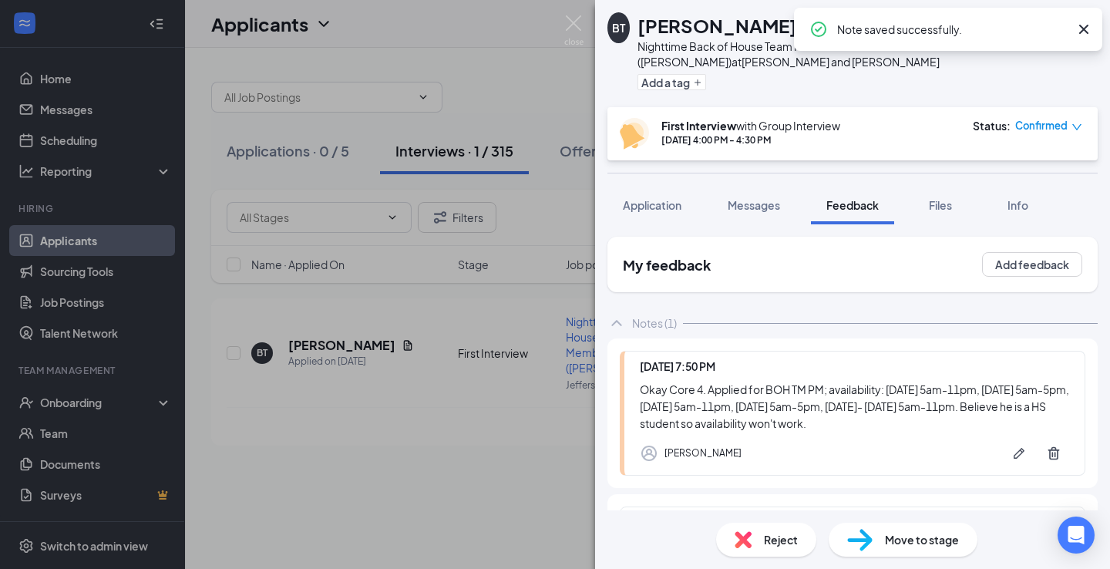
click at [784, 535] on span "Reject" at bounding box center [781, 539] width 34 height 17
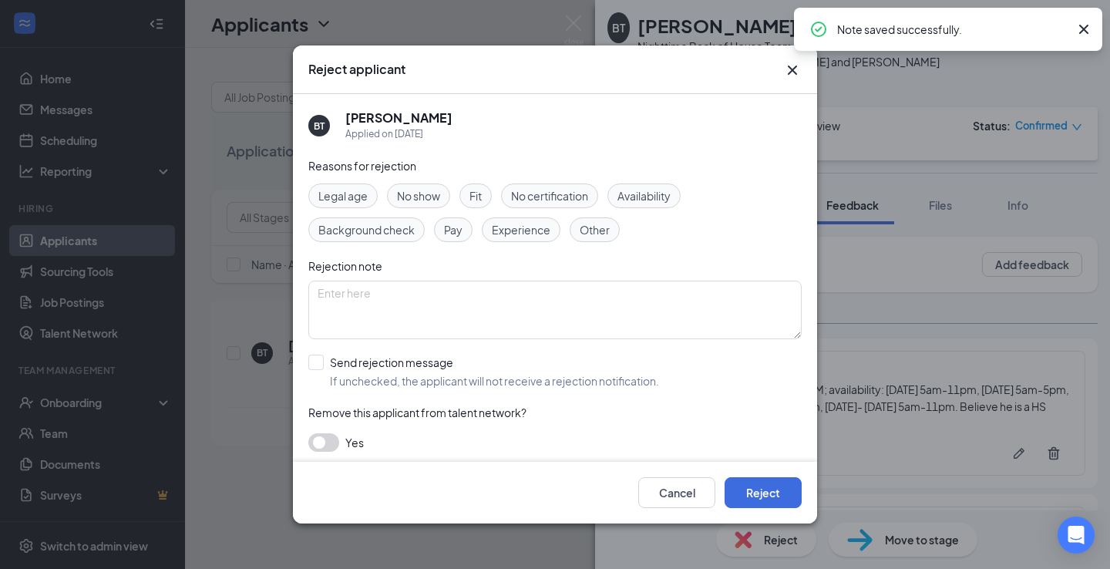
click at [585, 236] on span "Other" at bounding box center [595, 229] width 30 height 17
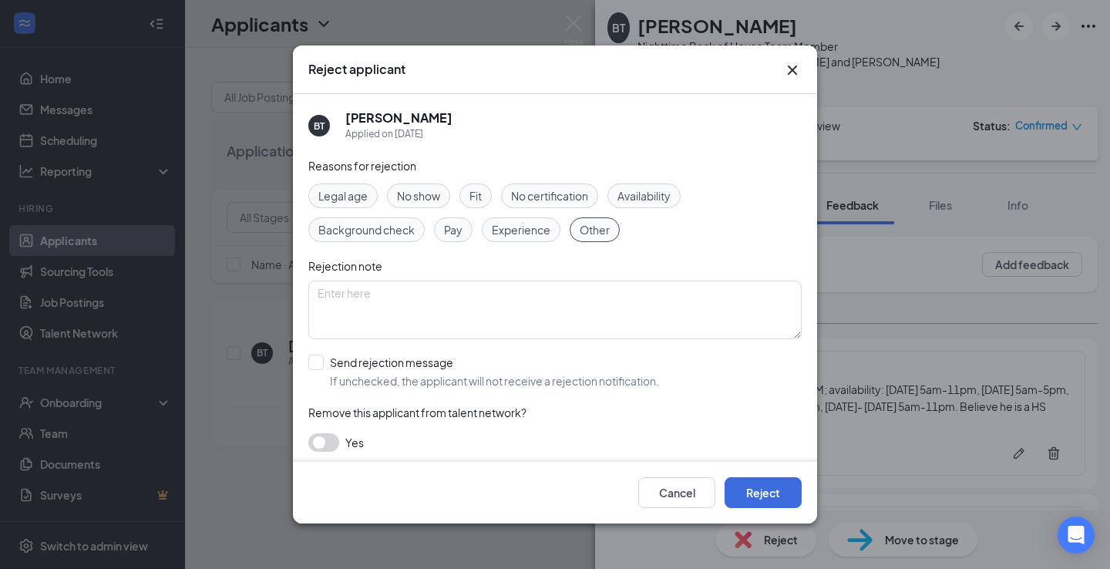
click at [678, 200] on div "Availability" at bounding box center [644, 196] width 73 height 25
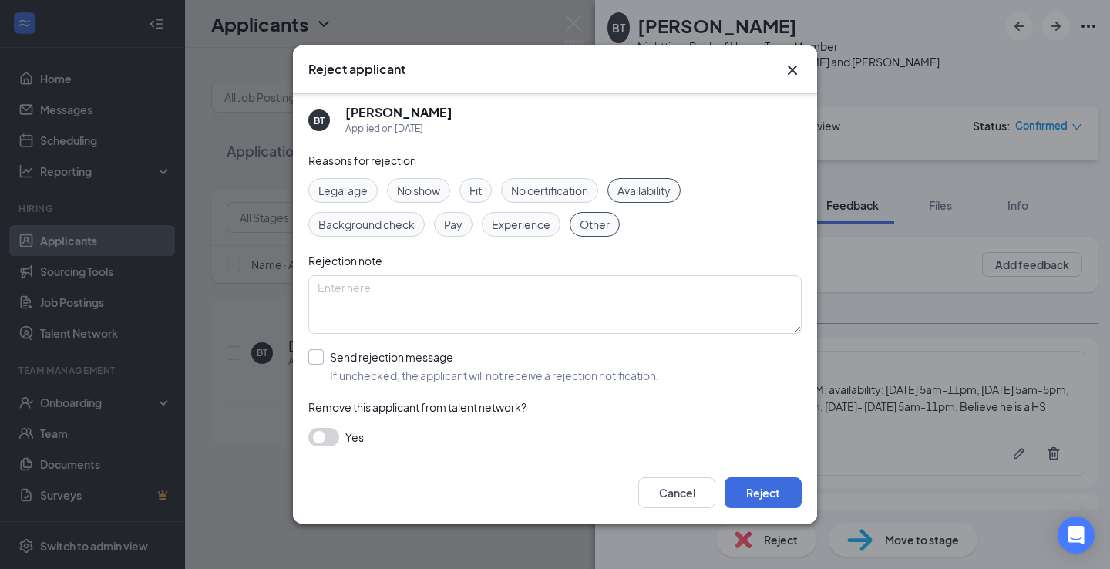
click at [401, 356] on div "Send rejection message" at bounding box center [494, 356] width 329 height 15
click at [401, 356] on input "Send rejection message If unchecked, the applicant will not receive a rejection…" at bounding box center [483, 366] width 351 height 34
checkbox input "true"
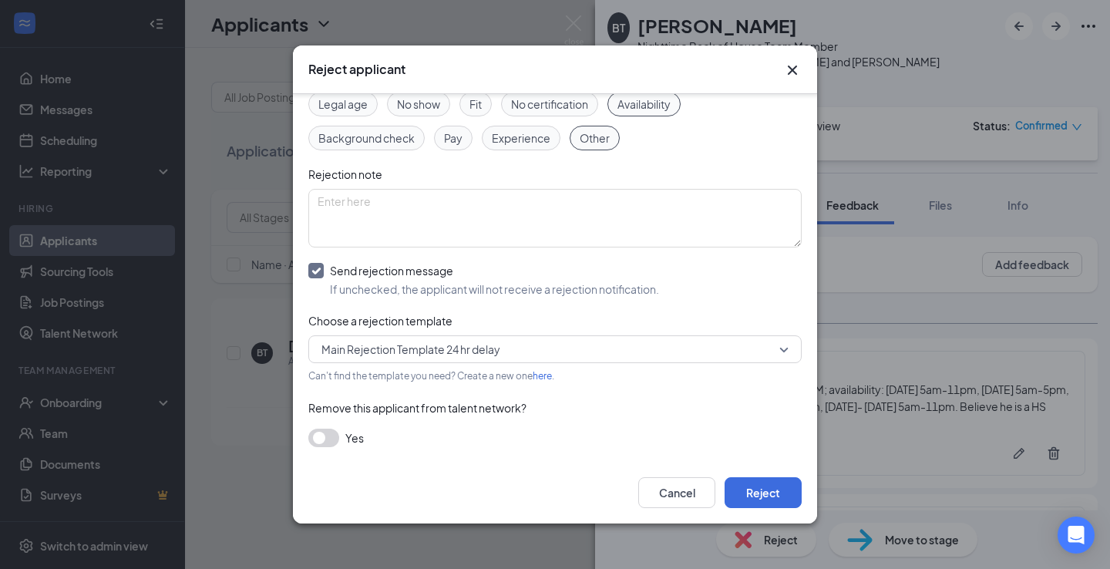
click at [335, 443] on button "button" at bounding box center [323, 438] width 31 height 19
drag, startPoint x: 769, startPoint y: 494, endPoint x: 759, endPoint y: 491, distance: 10.3
click at [768, 494] on button "Reject" at bounding box center [763, 492] width 77 height 31
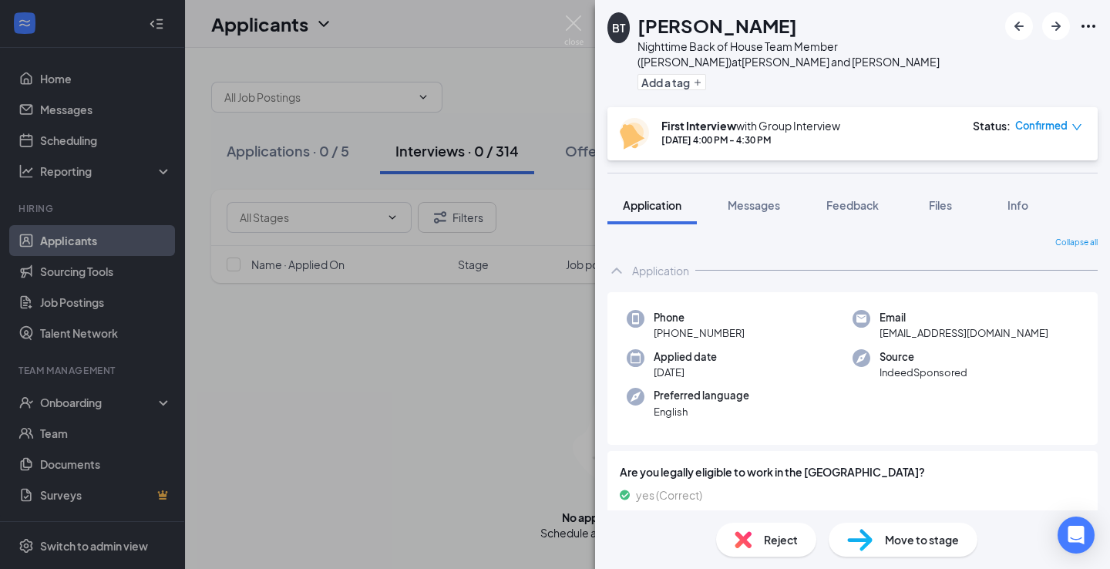
click at [503, 146] on div "BT [PERSON_NAME] Nighttime Back of House Team Member ([PERSON_NAME]) at [PERSON…" at bounding box center [555, 284] width 1110 height 569
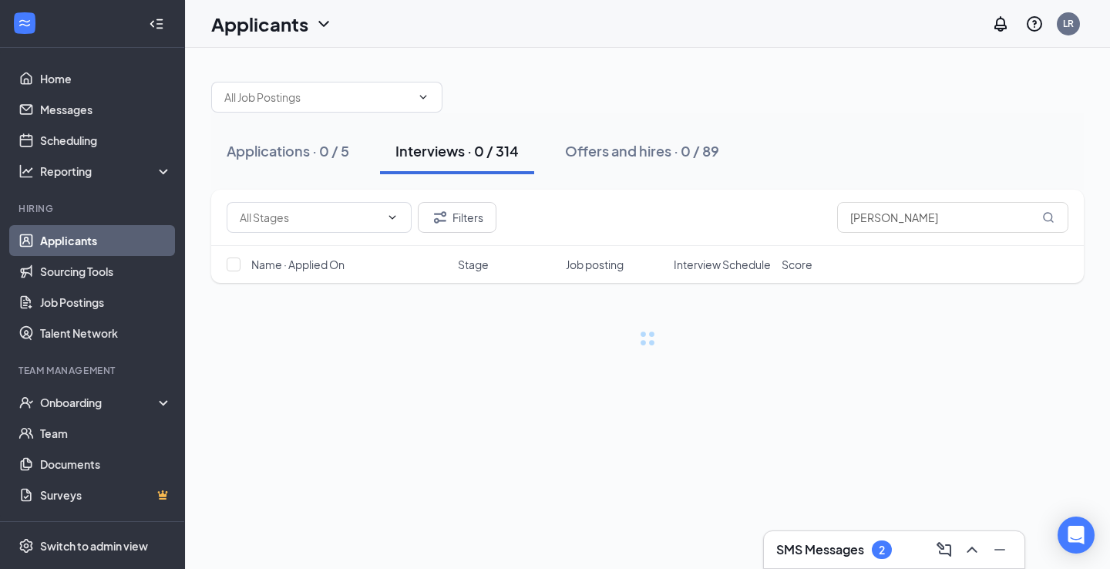
click at [807, 544] on h3 "SMS Messages" at bounding box center [821, 549] width 88 height 17
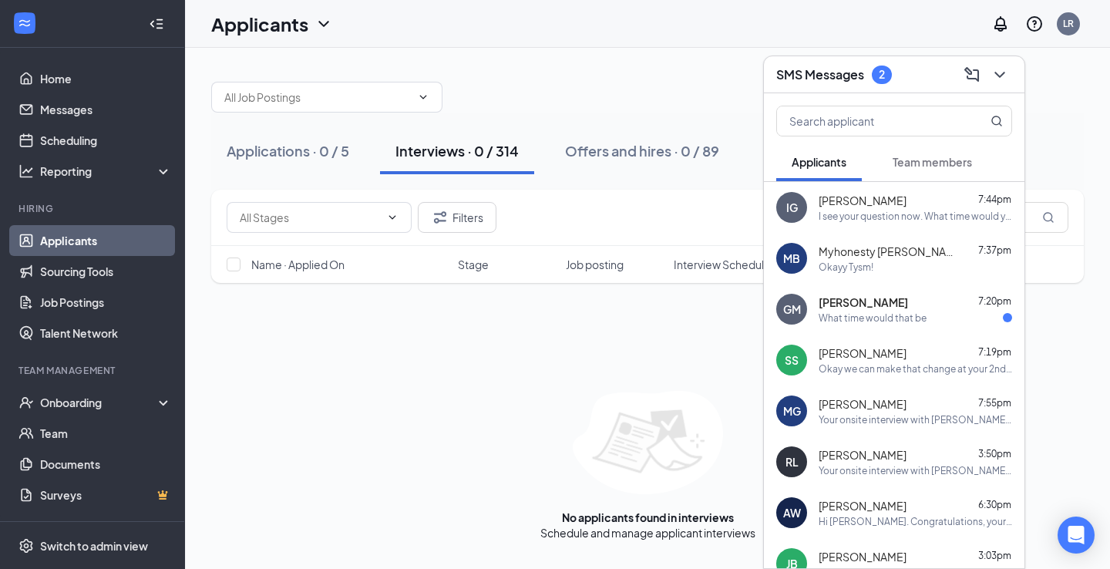
click at [906, 165] on span "Team members" at bounding box center [932, 162] width 79 height 14
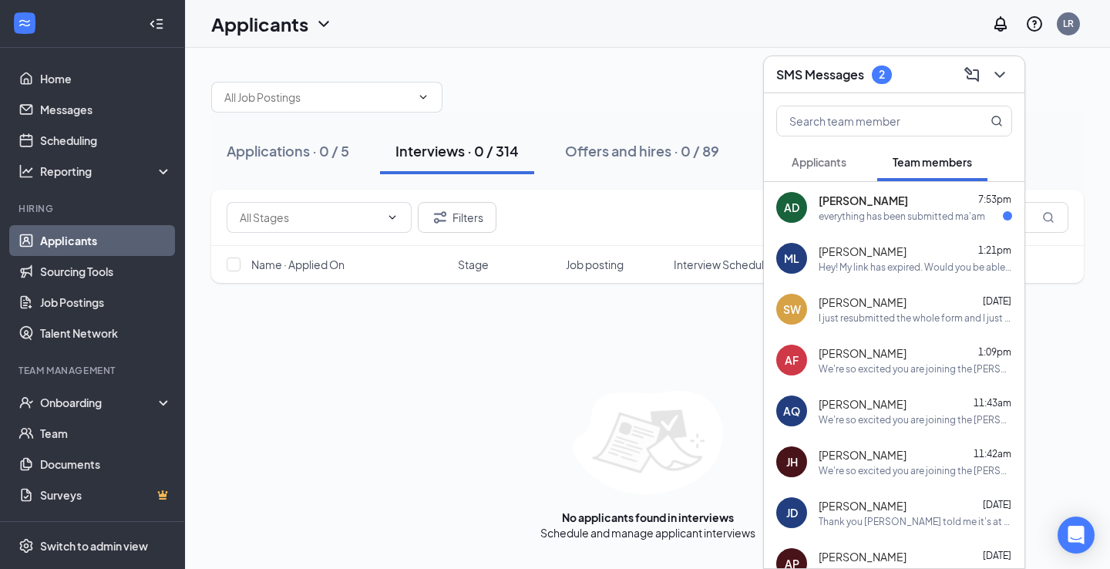
click at [1019, 72] on div "SMS Messages 2" at bounding box center [894, 74] width 261 height 37
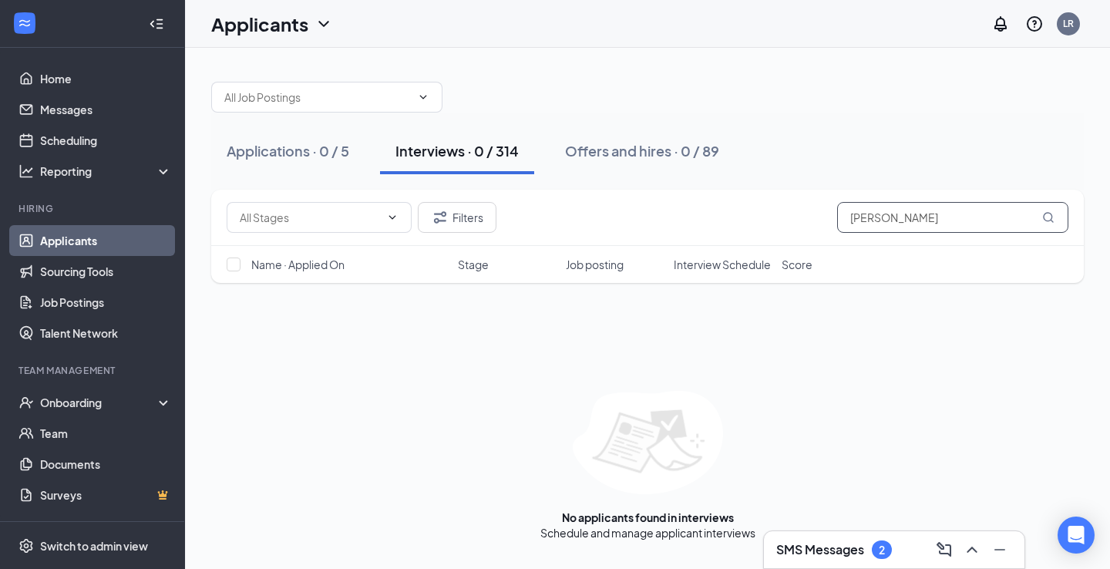
drag, startPoint x: 931, startPoint y: 232, endPoint x: 803, endPoint y: 210, distance: 129.9
click at [806, 208] on div "Filters [PERSON_NAME]" at bounding box center [648, 217] width 842 height 31
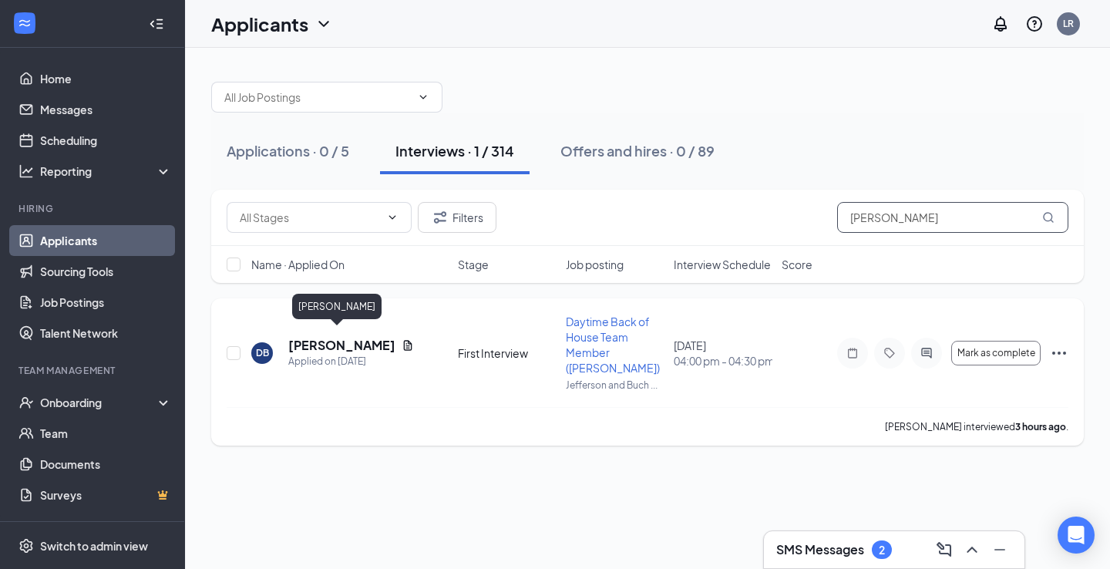
type input "[PERSON_NAME]"
click at [335, 337] on h5 "[PERSON_NAME]" at bounding box center [341, 345] width 107 height 17
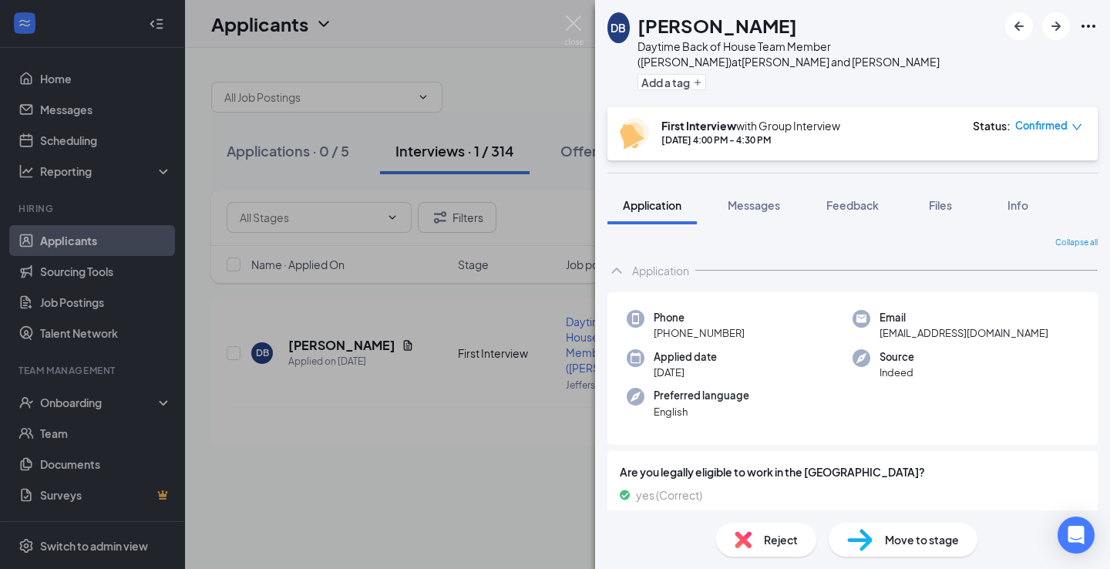
drag, startPoint x: 864, startPoint y: 213, endPoint x: 837, endPoint y: 231, distance: 32.3
click at [864, 213] on button "Feedback" at bounding box center [852, 205] width 83 height 39
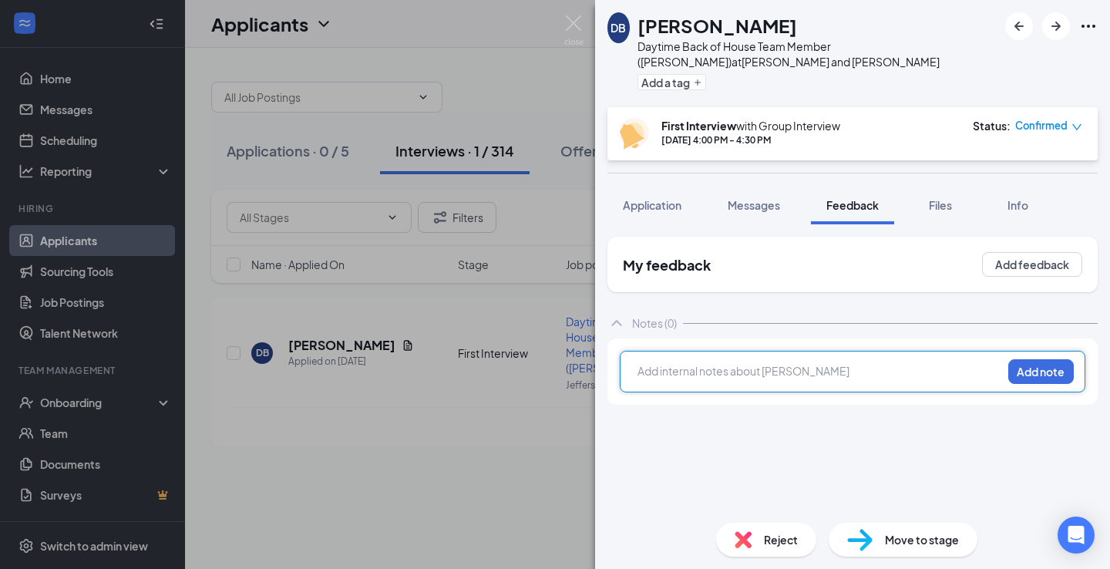
click at [713, 370] on div at bounding box center [820, 371] width 363 height 16
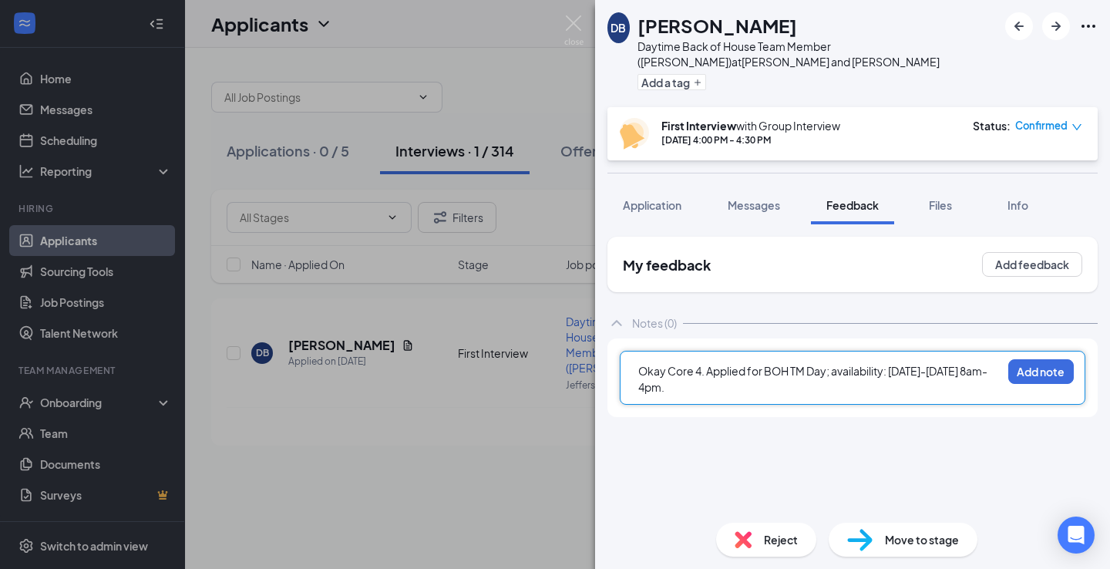
click at [766, 390] on div "Okay Core 4. Applied for BOH TM Day; availability: [DATE]-[DATE] 8am-4pm." at bounding box center [820, 379] width 363 height 32
click at [1035, 372] on button "Add note" at bounding box center [1042, 371] width 66 height 25
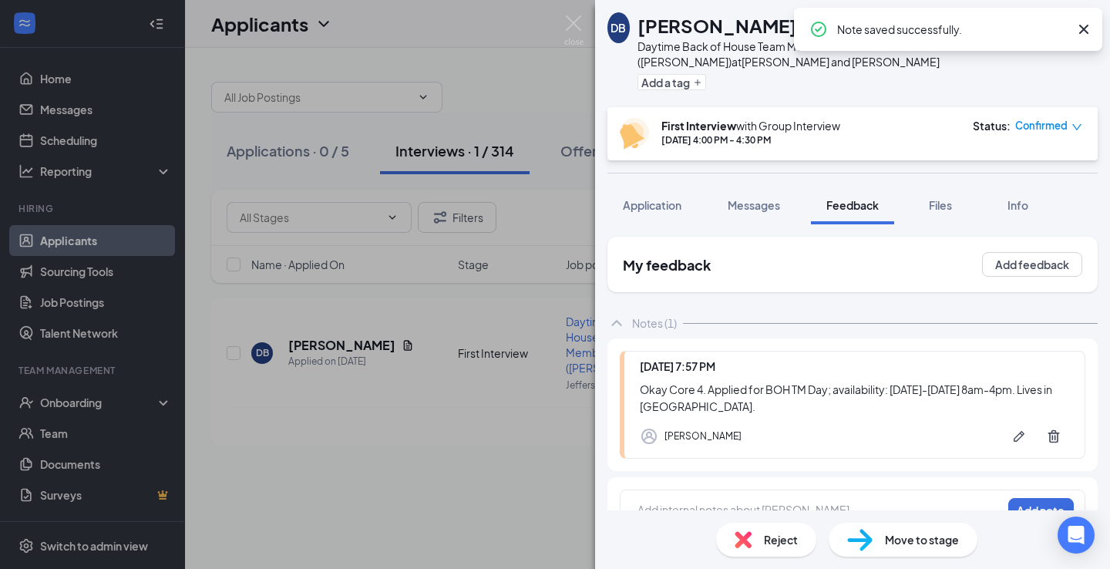
click at [773, 544] on span "Reject" at bounding box center [781, 539] width 34 height 17
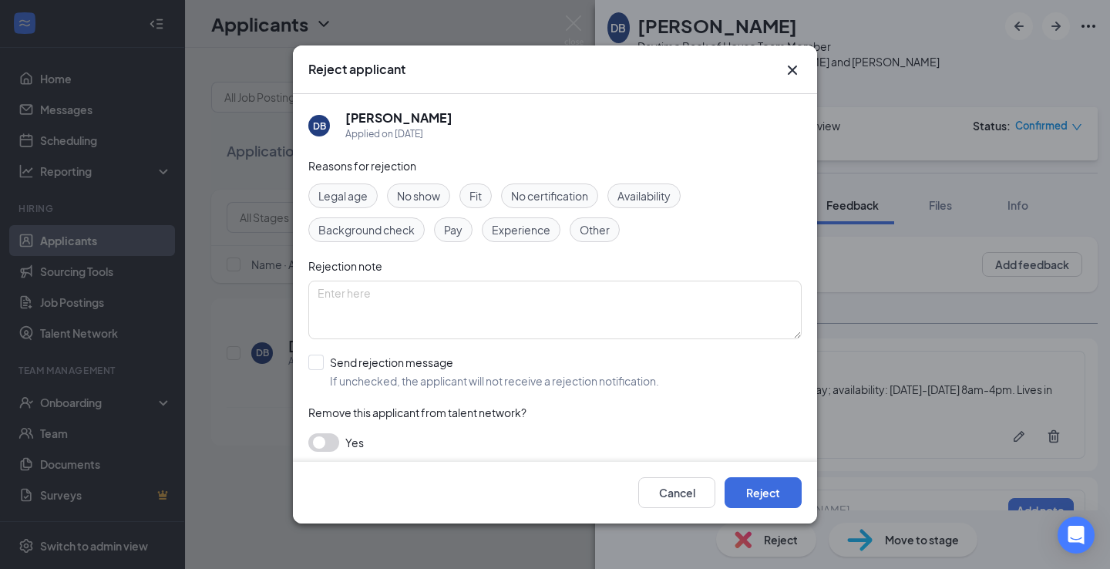
click at [484, 186] on div "Fit" at bounding box center [476, 196] width 32 height 25
click at [642, 192] on span "Availability" at bounding box center [644, 195] width 53 height 17
click at [399, 376] on span "If unchecked, the applicant will not receive a rejection notification." at bounding box center [494, 380] width 329 height 15
click at [399, 376] on input "Send rejection message If unchecked, the applicant will not receive a rejection…" at bounding box center [483, 372] width 351 height 34
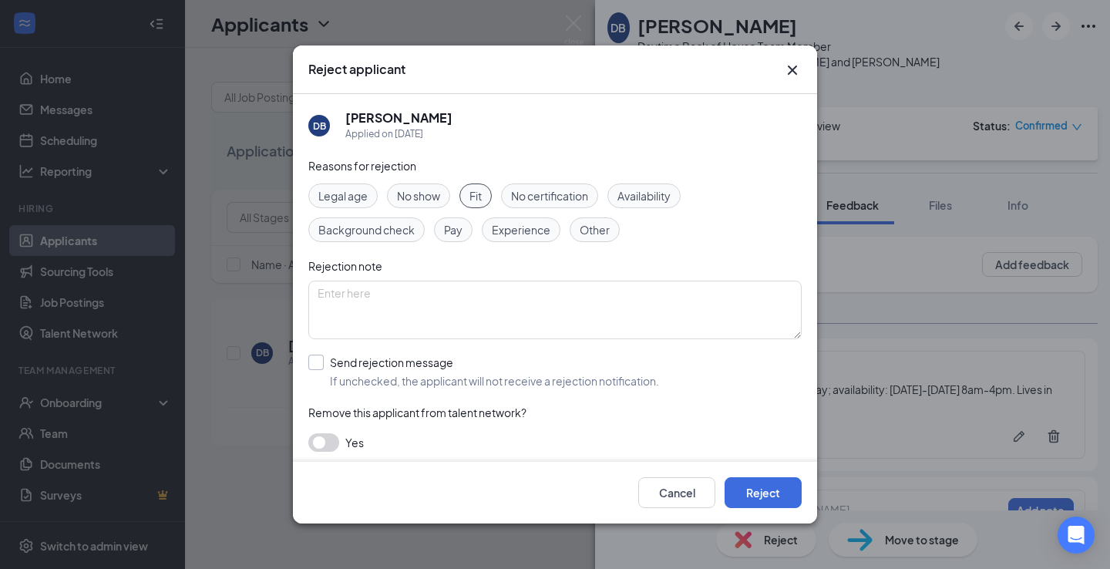
checkbox input "true"
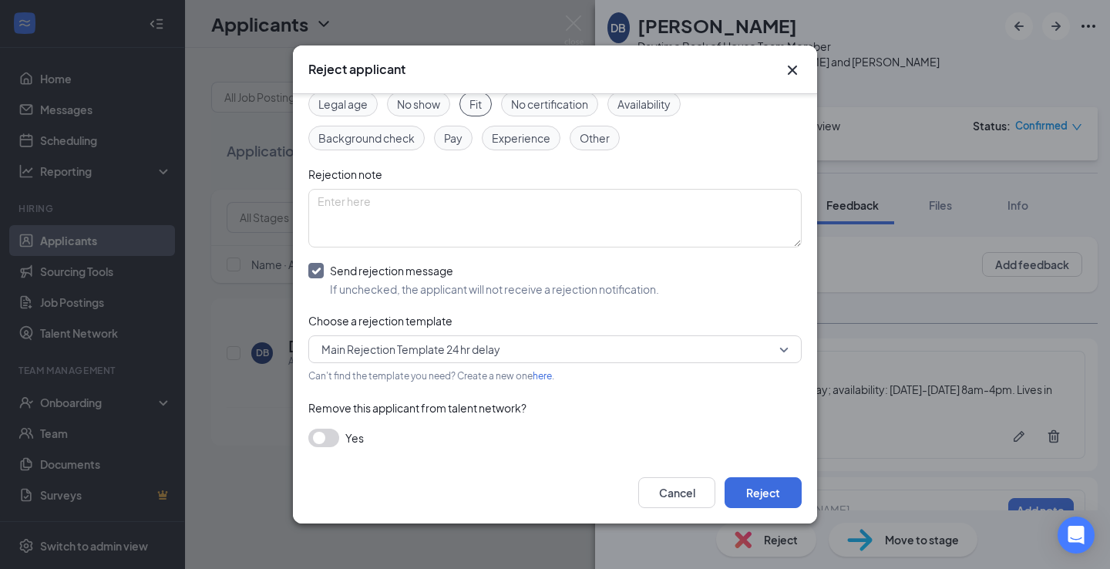
drag, startPoint x: 323, startPoint y: 436, endPoint x: 399, endPoint y: 437, distance: 75.6
click at [323, 436] on button "button" at bounding box center [323, 438] width 31 height 19
click at [758, 487] on button "Reject" at bounding box center [763, 492] width 77 height 31
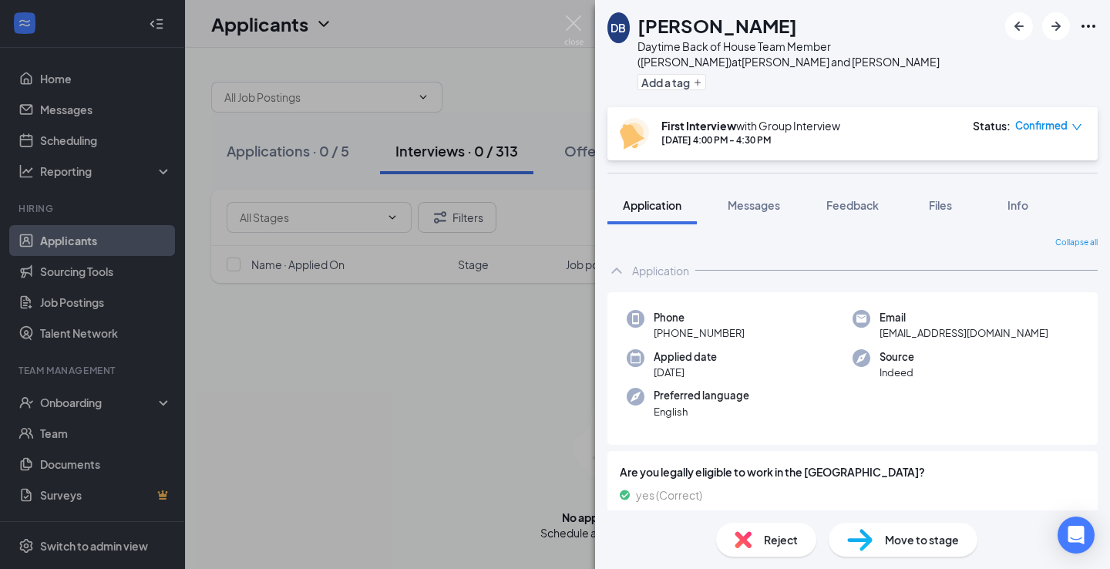
click at [492, 52] on div "DB [PERSON_NAME] Daytime Back of House Team Member ([PERSON_NAME]) at [PERSON_N…" at bounding box center [555, 284] width 1110 height 569
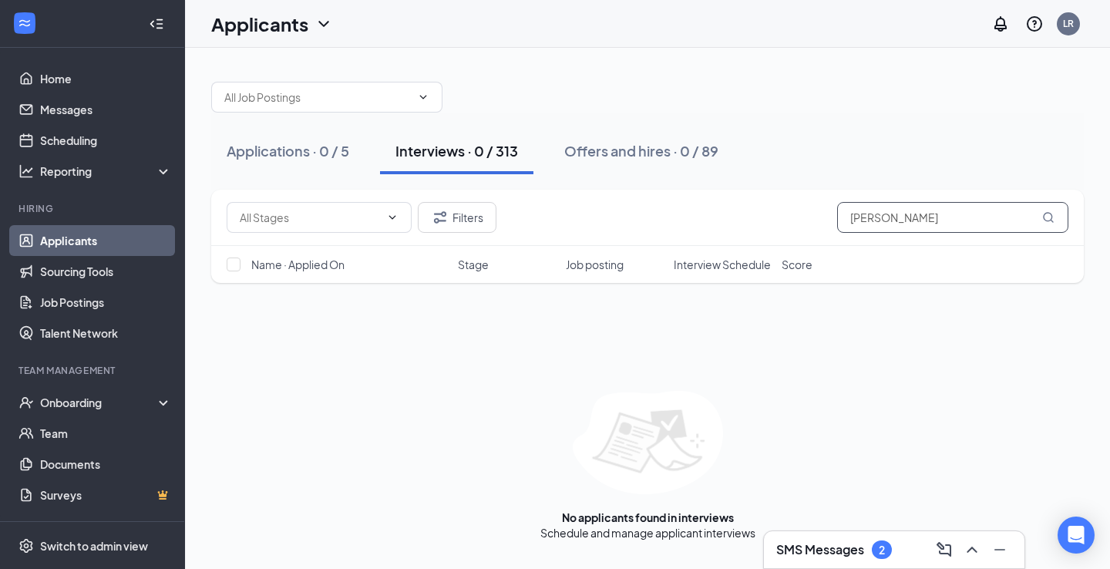
drag, startPoint x: 893, startPoint y: 216, endPoint x: 862, endPoint y: 221, distance: 31.3
click at [862, 222] on input "[PERSON_NAME]" at bounding box center [952, 217] width 231 height 31
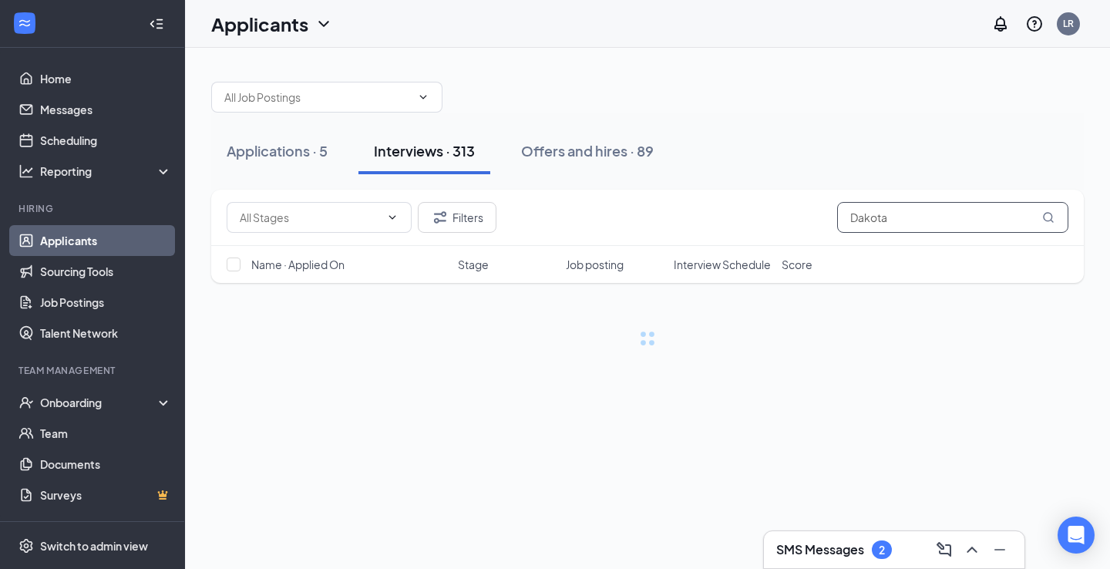
type input "Dakota"
click at [817, 543] on h3 "SMS Messages" at bounding box center [821, 549] width 88 height 17
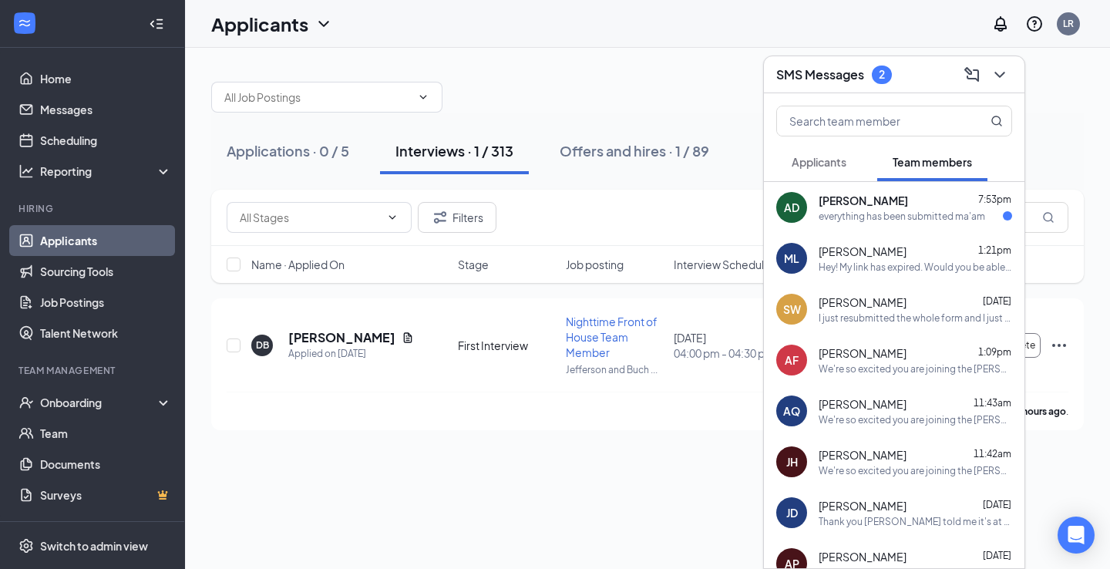
click at [844, 165] on span "Applicants" at bounding box center [819, 162] width 55 height 14
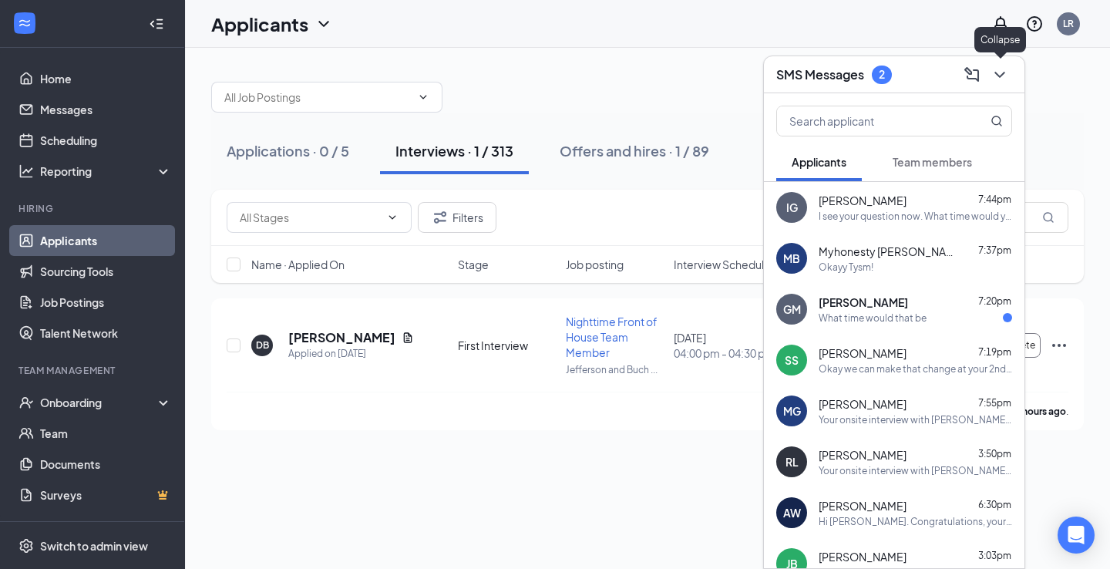
click at [1005, 63] on button at bounding box center [1000, 74] width 25 height 25
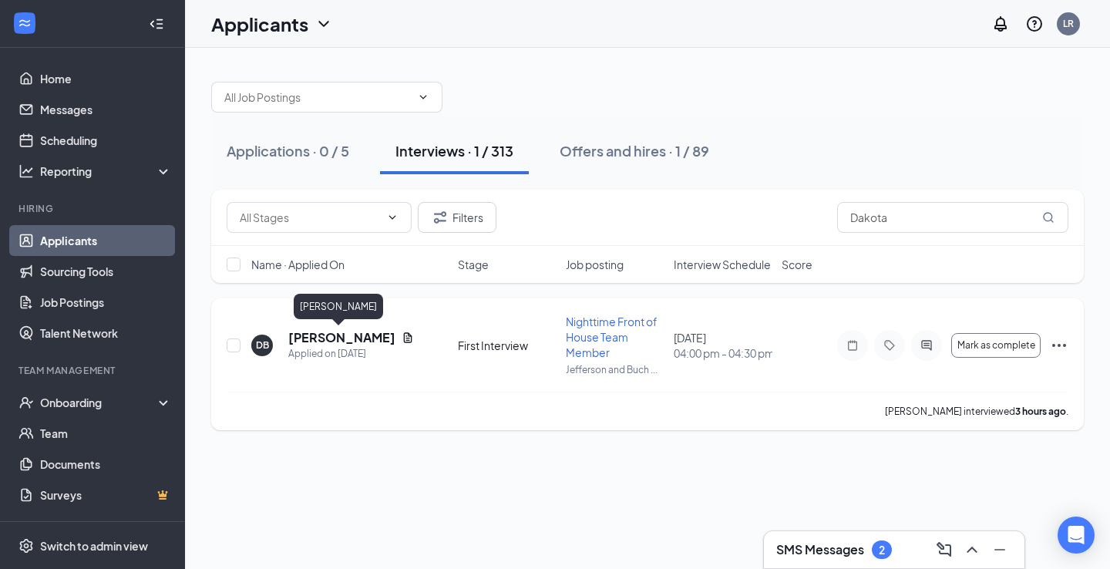
click at [322, 339] on h5 "[PERSON_NAME]" at bounding box center [341, 337] width 107 height 17
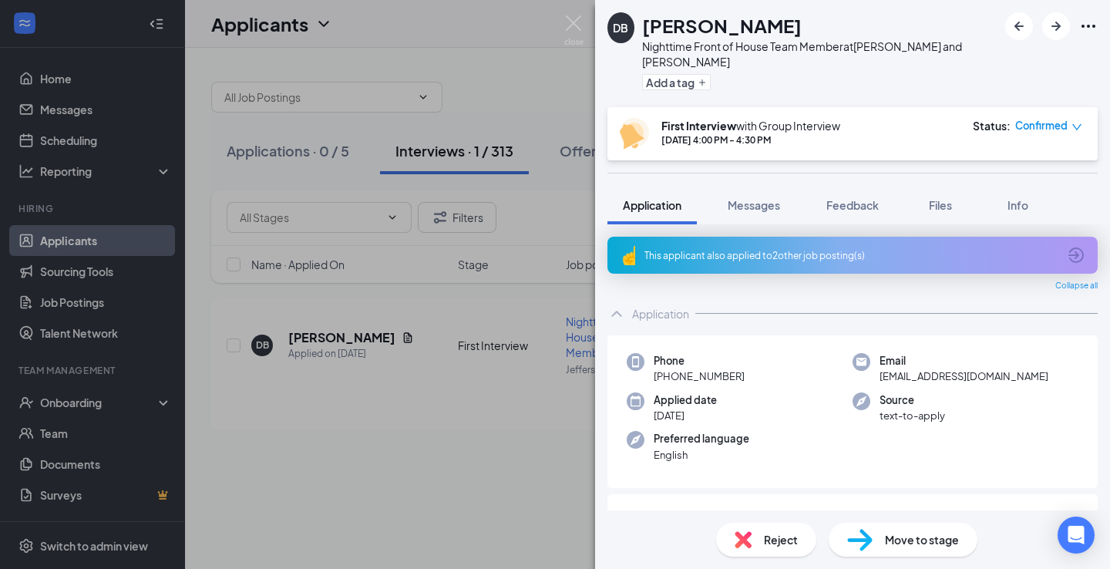
click at [792, 251] on div "This applicant also applied to 2 other job posting(s)" at bounding box center [853, 255] width 490 height 37
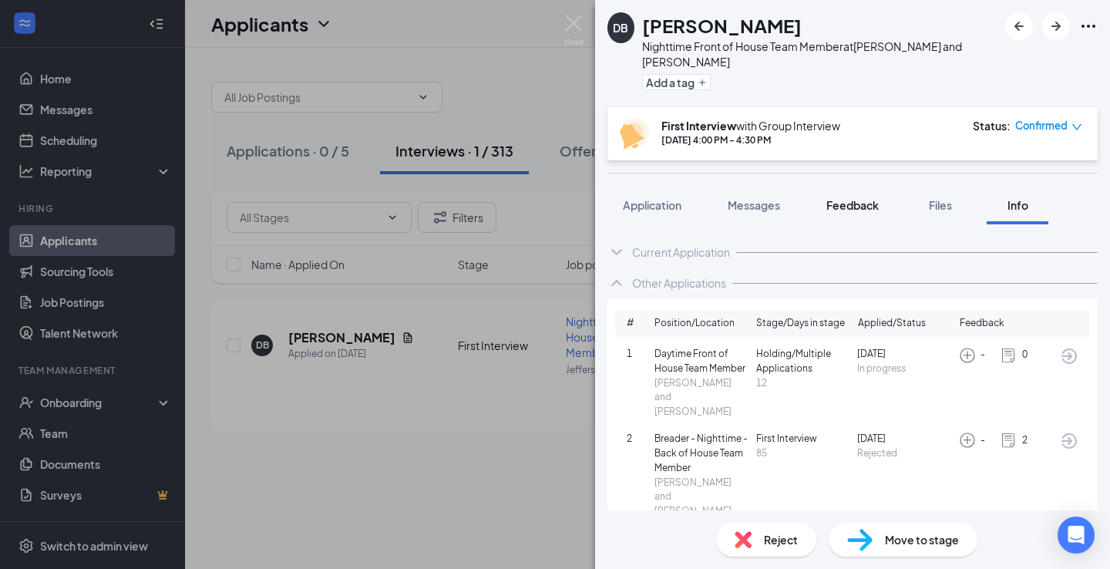
drag, startPoint x: 895, startPoint y: 163, endPoint x: 877, endPoint y: 170, distance: 19.0
click at [881, 170] on div "DB [PERSON_NAME] Nighttime Front of House Team Member at [GEOGRAPHIC_DATA] and …" at bounding box center [852, 284] width 515 height 569
click at [842, 198] on span "Feedback" at bounding box center [853, 205] width 52 height 14
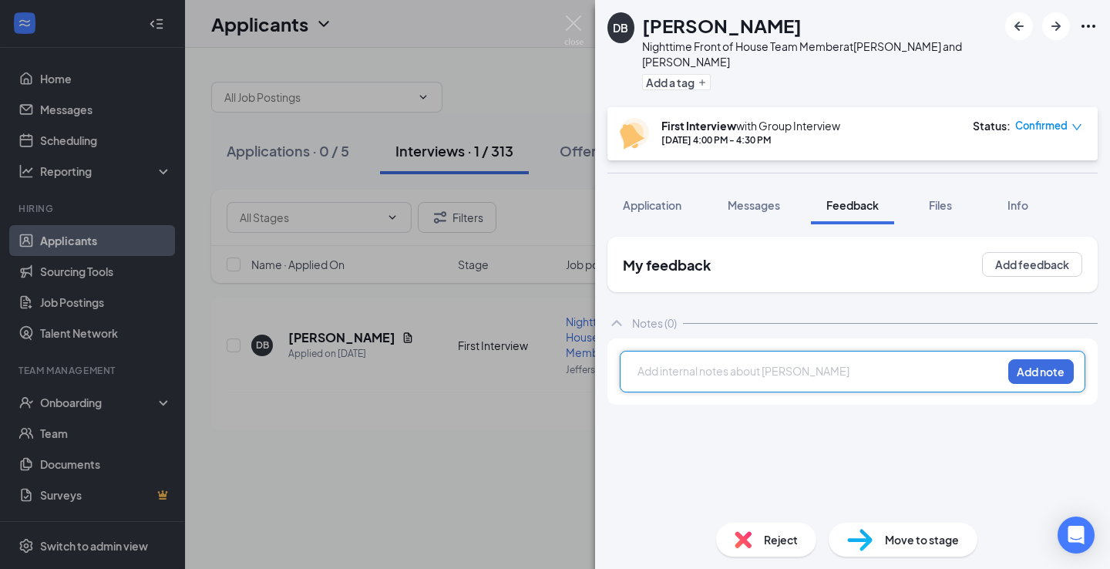
drag, startPoint x: 723, startPoint y: 354, endPoint x: 720, endPoint y: 345, distance: 9.0
click at [722, 363] on div at bounding box center [820, 371] width 363 height 16
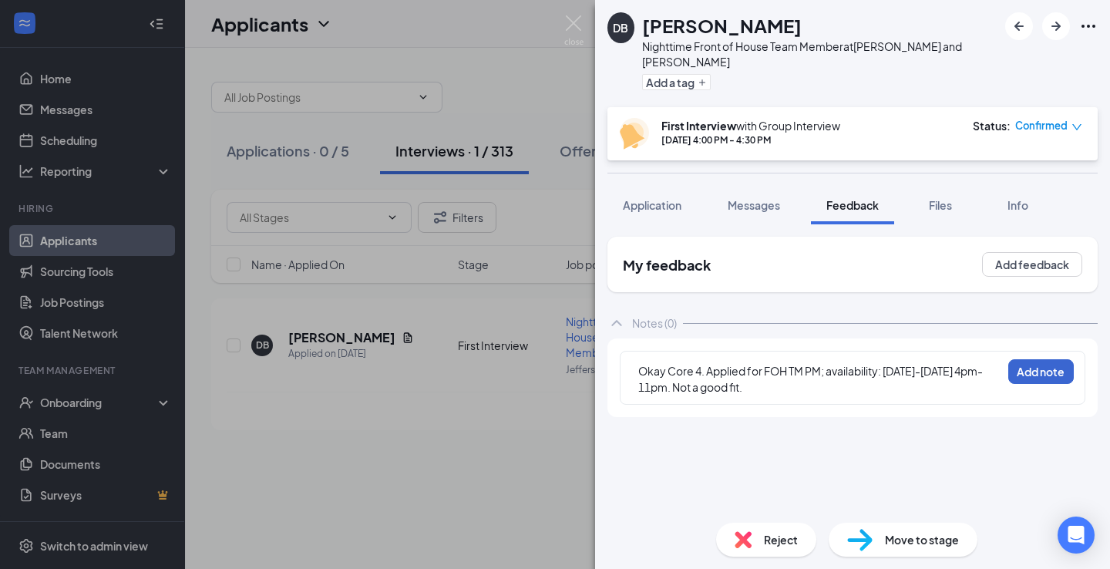
click at [1059, 359] on button "Add note" at bounding box center [1042, 371] width 66 height 25
click at [787, 541] on span "Reject" at bounding box center [781, 539] width 34 height 17
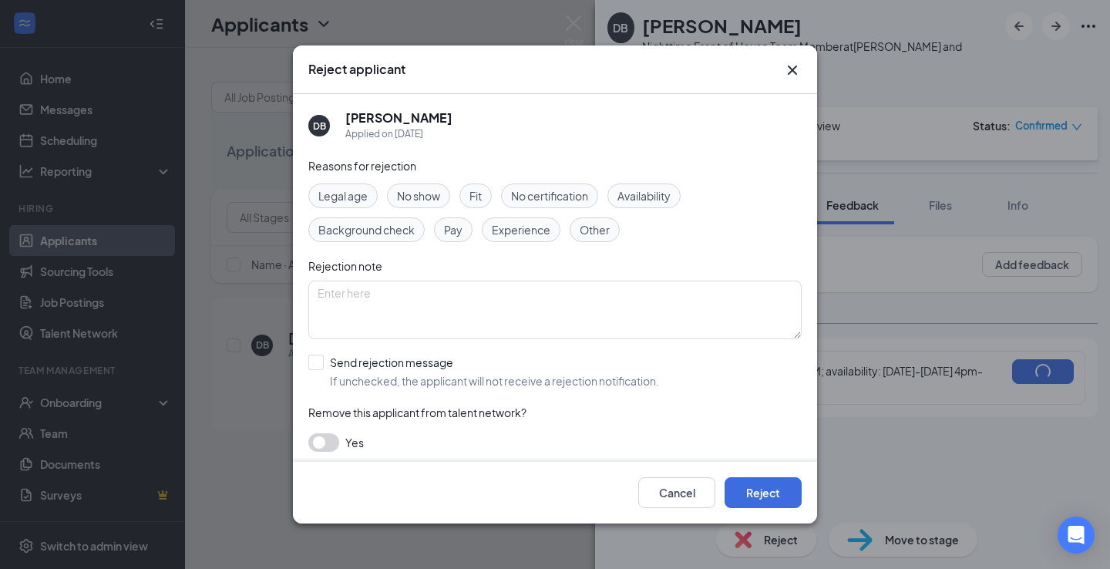
click at [480, 196] on span "Fit" at bounding box center [476, 195] width 12 height 17
click at [392, 367] on div "Send rejection message" at bounding box center [494, 362] width 329 height 15
click at [392, 367] on input "Send rejection message If unchecked, the applicant will not receive a rejection…" at bounding box center [483, 372] width 351 height 34
checkbox input "true"
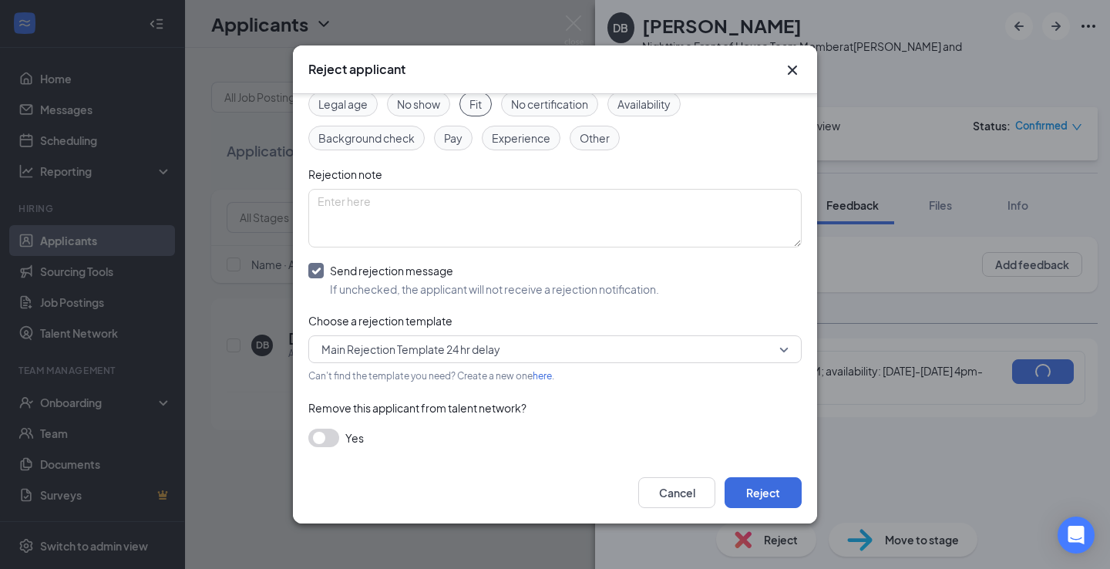
click at [325, 435] on button "button" at bounding box center [323, 438] width 31 height 19
click at [743, 494] on button "Reject" at bounding box center [763, 492] width 77 height 31
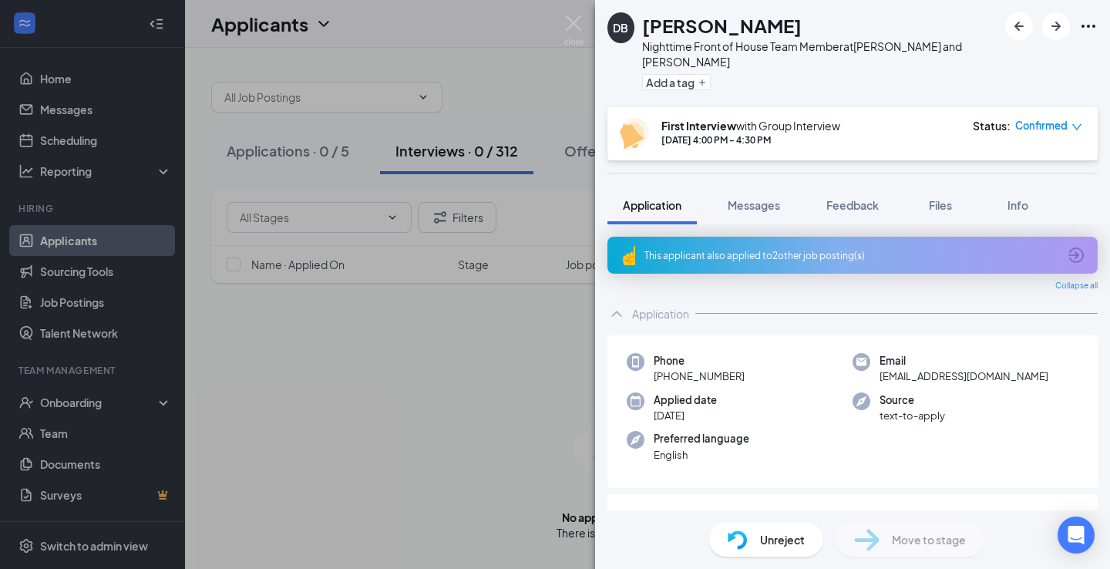
click at [689, 251] on div "This applicant also applied to 2 other job posting(s)" at bounding box center [853, 255] width 490 height 37
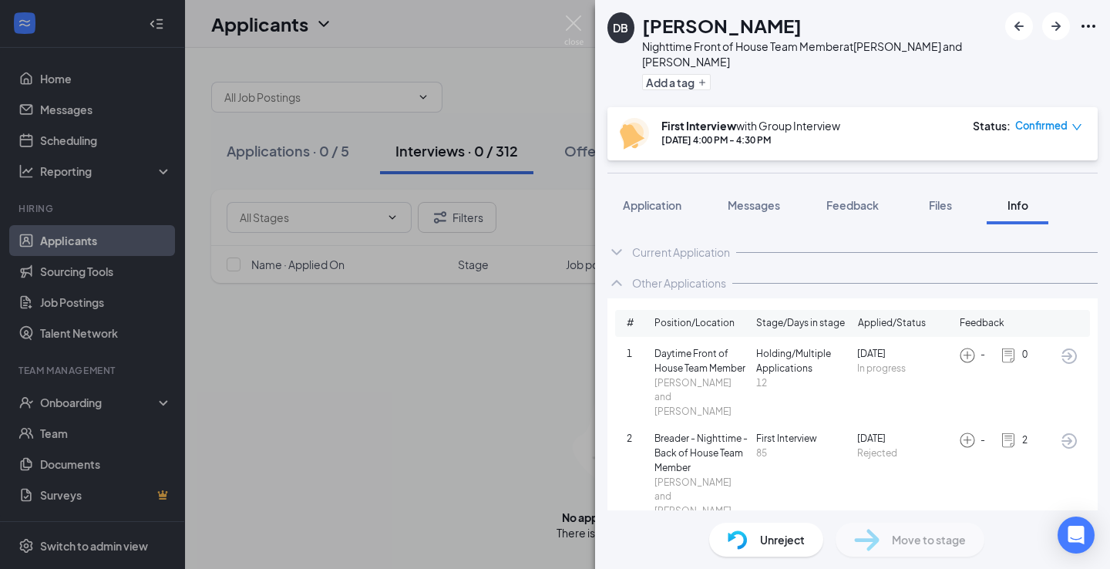
click at [558, 92] on div "DB [PERSON_NAME] Nighttime Front of House Team Member at [GEOGRAPHIC_DATA] and …" at bounding box center [555, 284] width 1110 height 569
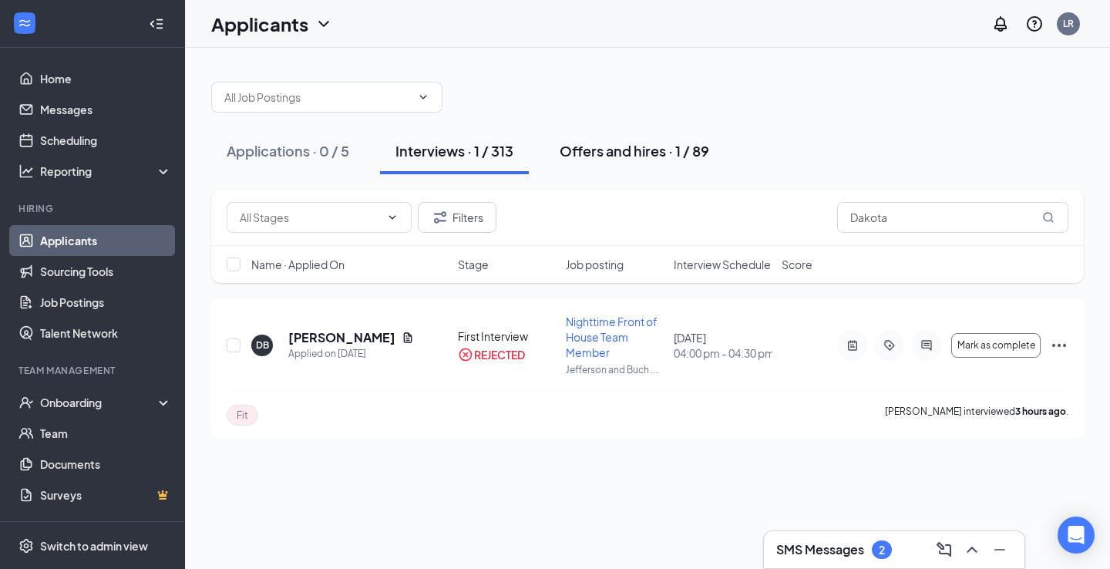
click at [634, 157] on div "Offers and hires · 1 / 89" at bounding box center [635, 150] width 150 height 19
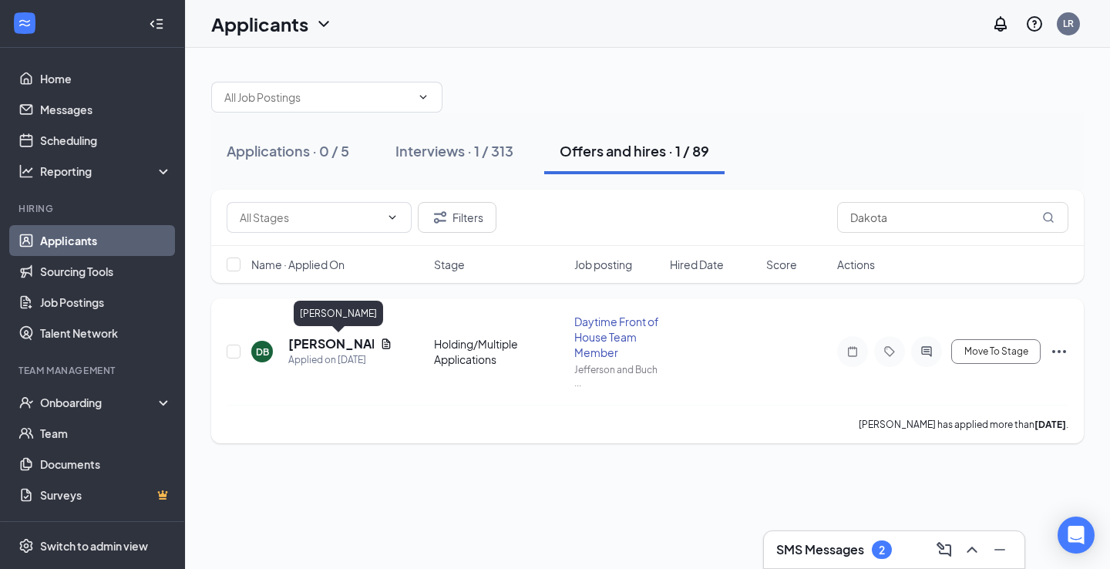
click at [326, 349] on h5 "[PERSON_NAME]" at bounding box center [331, 343] width 86 height 17
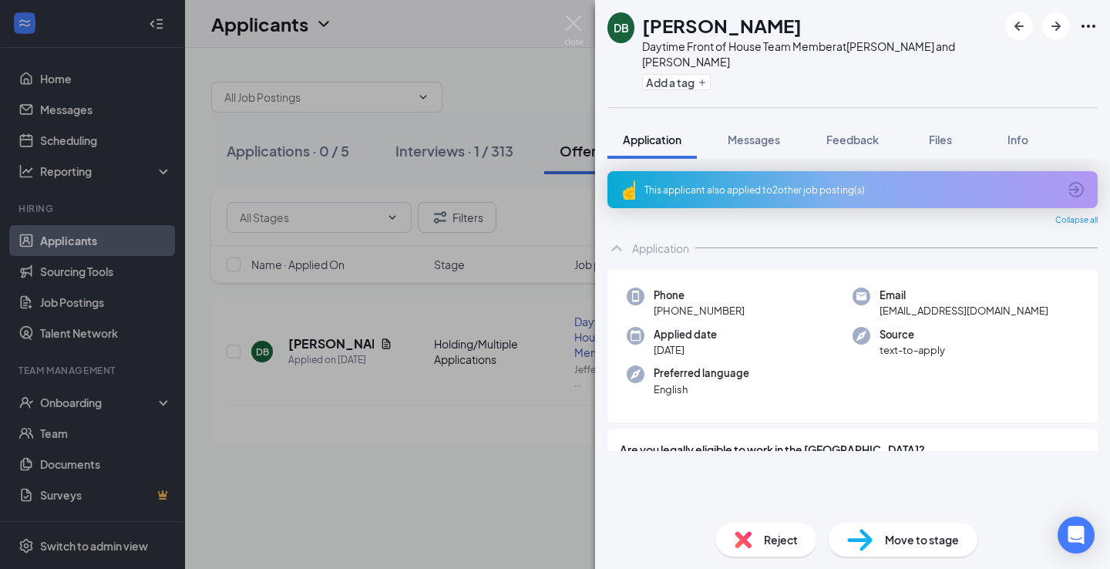
click at [740, 539] on img at bounding box center [743, 539] width 17 height 17
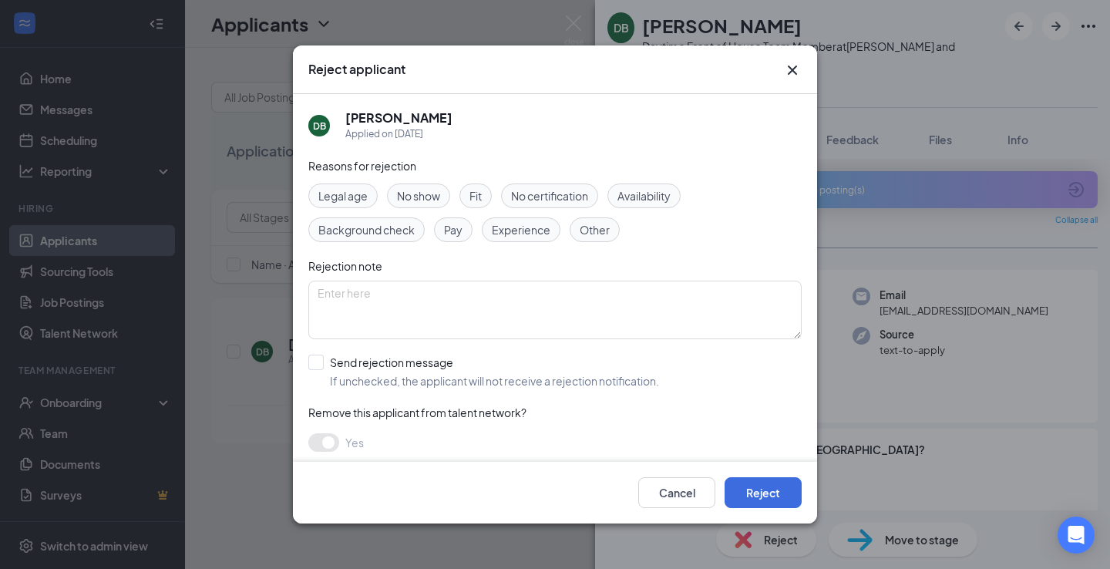
click at [480, 195] on span "Fit" at bounding box center [476, 195] width 12 height 17
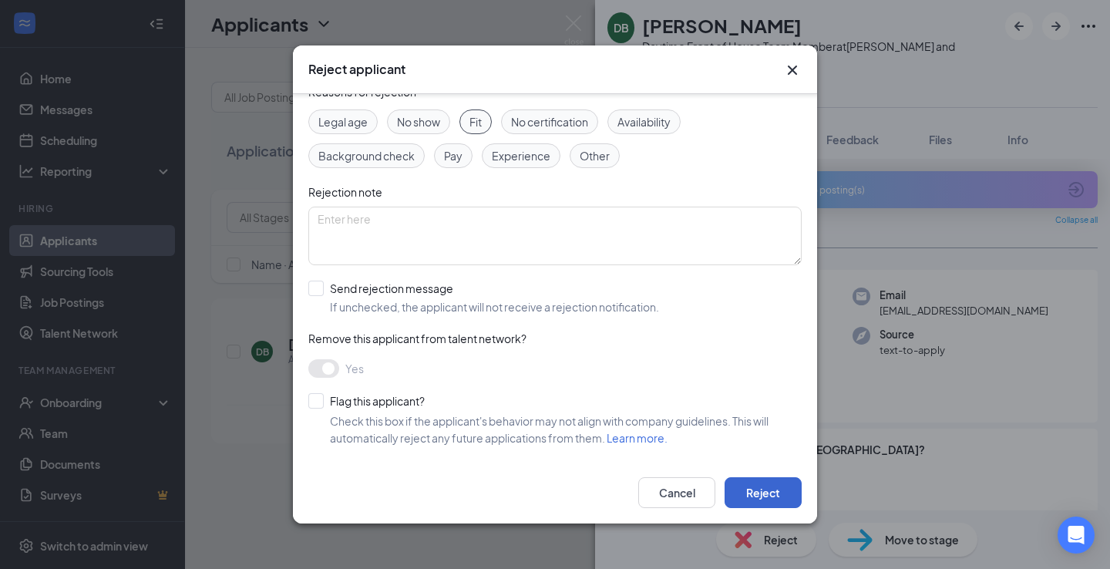
click at [752, 490] on button "Reject" at bounding box center [763, 492] width 77 height 31
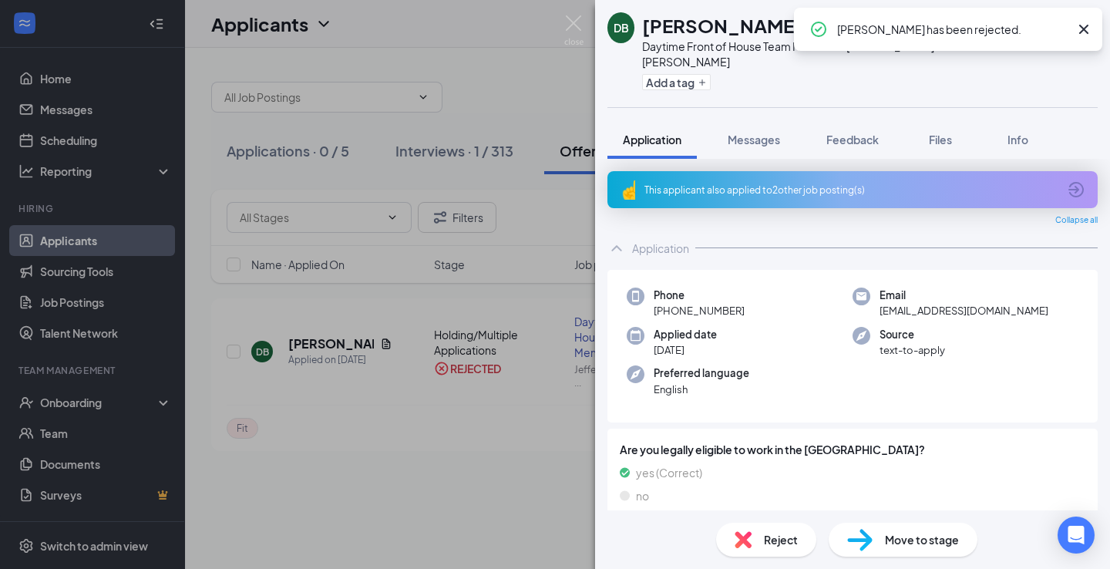
click at [553, 96] on div "DB [PERSON_NAME] Daytime Front of House Team Member at [GEOGRAPHIC_DATA] and [P…" at bounding box center [555, 284] width 1110 height 569
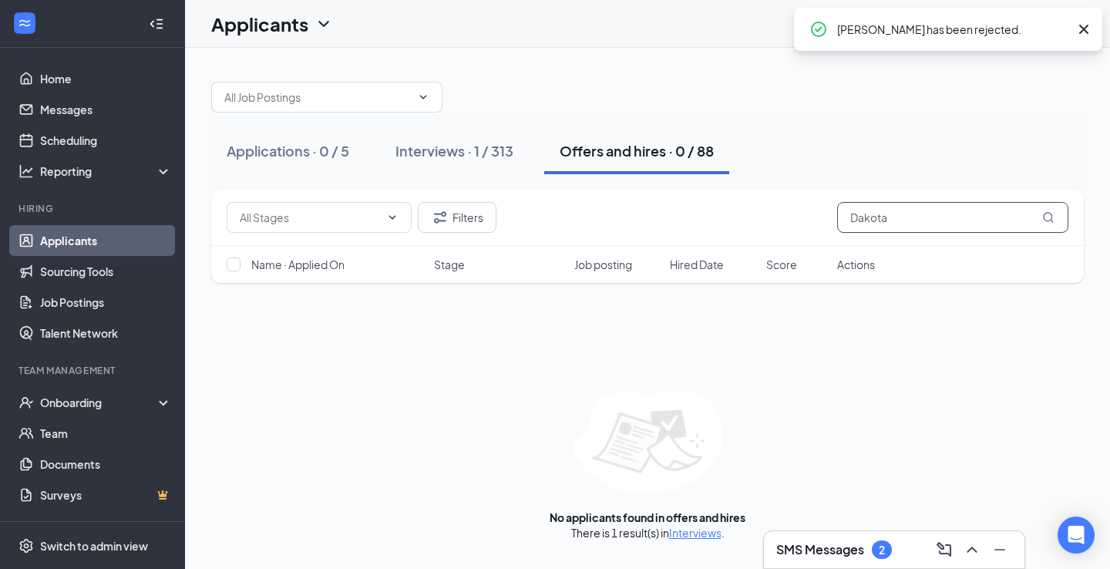
drag, startPoint x: 908, startPoint y: 209, endPoint x: 781, endPoint y: 207, distance: 127.3
click at [781, 207] on div "Filters Dakota" at bounding box center [648, 217] width 842 height 31
click at [908, 212] on input "Dakota" at bounding box center [952, 217] width 231 height 31
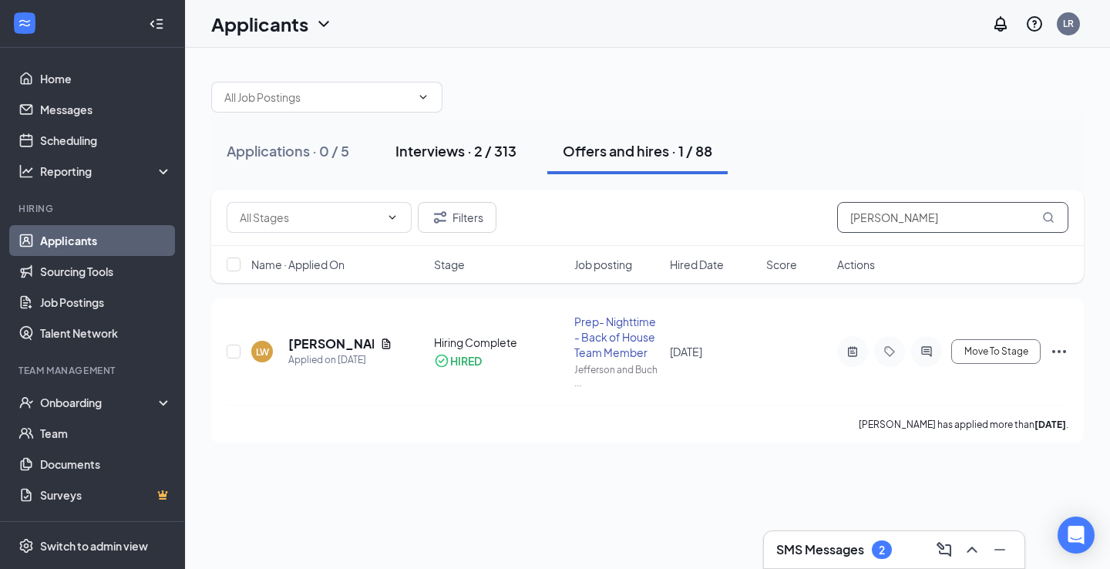
type input "[PERSON_NAME]"
click at [479, 156] on div "Interviews · 2 / 313" at bounding box center [456, 150] width 121 height 19
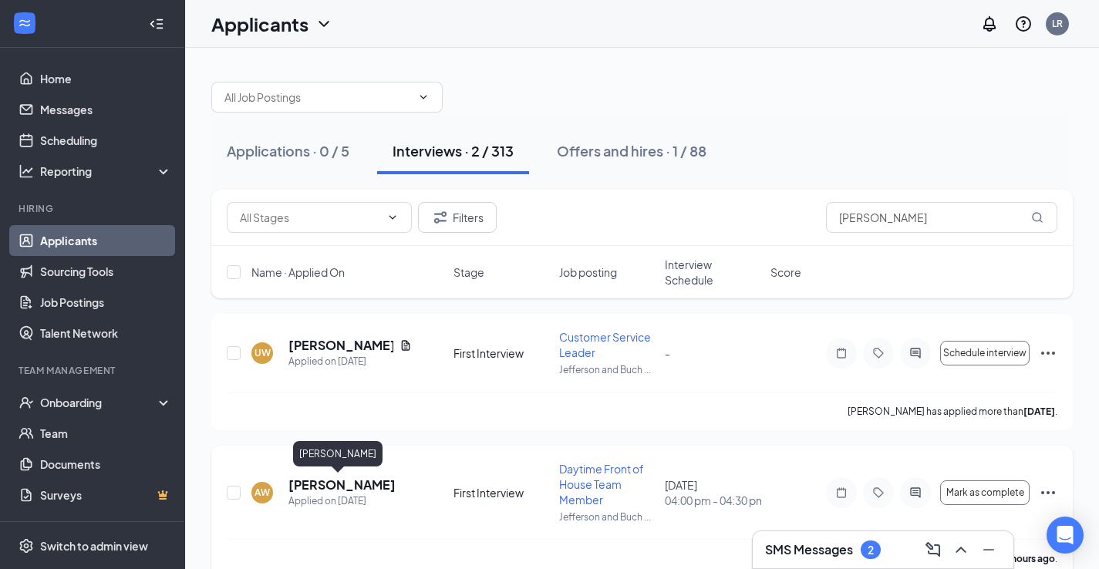
click at [308, 486] on h5 "[PERSON_NAME]" at bounding box center [341, 485] width 107 height 17
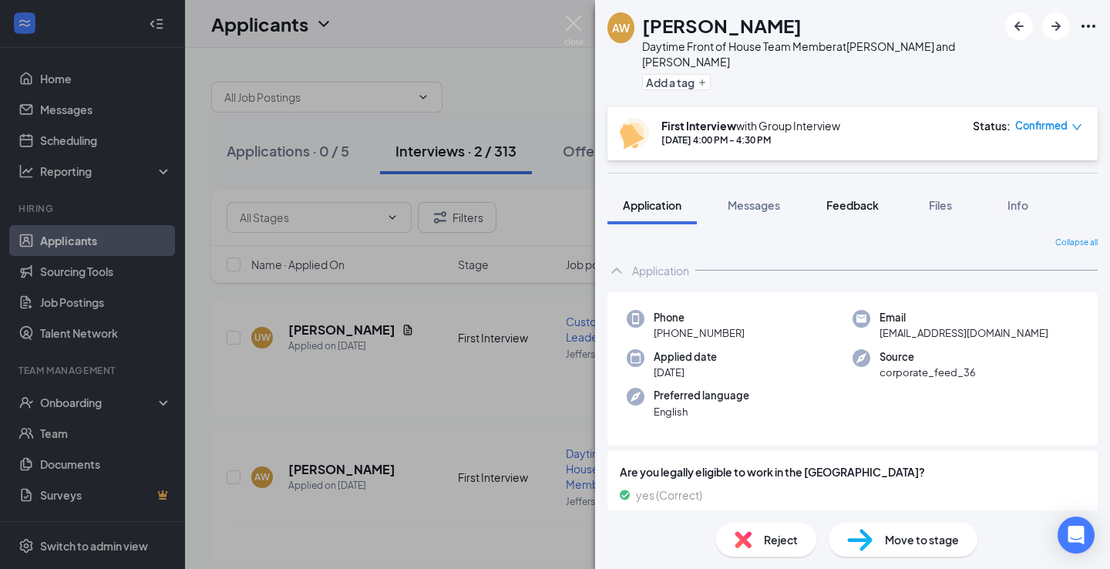
click at [843, 198] on span "Feedback" at bounding box center [853, 205] width 52 height 14
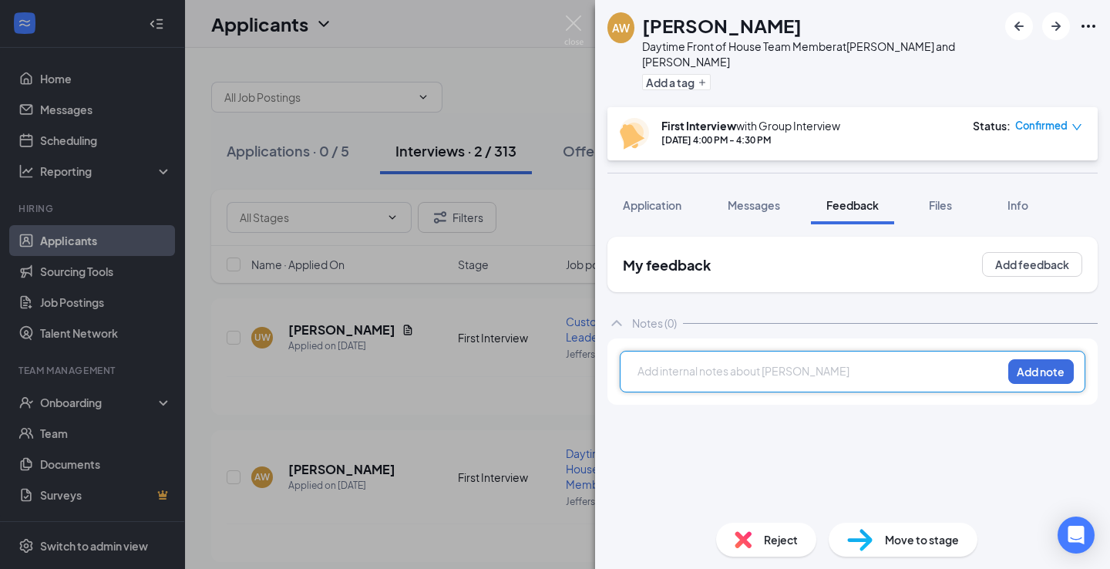
click at [739, 363] on div at bounding box center [820, 371] width 363 height 16
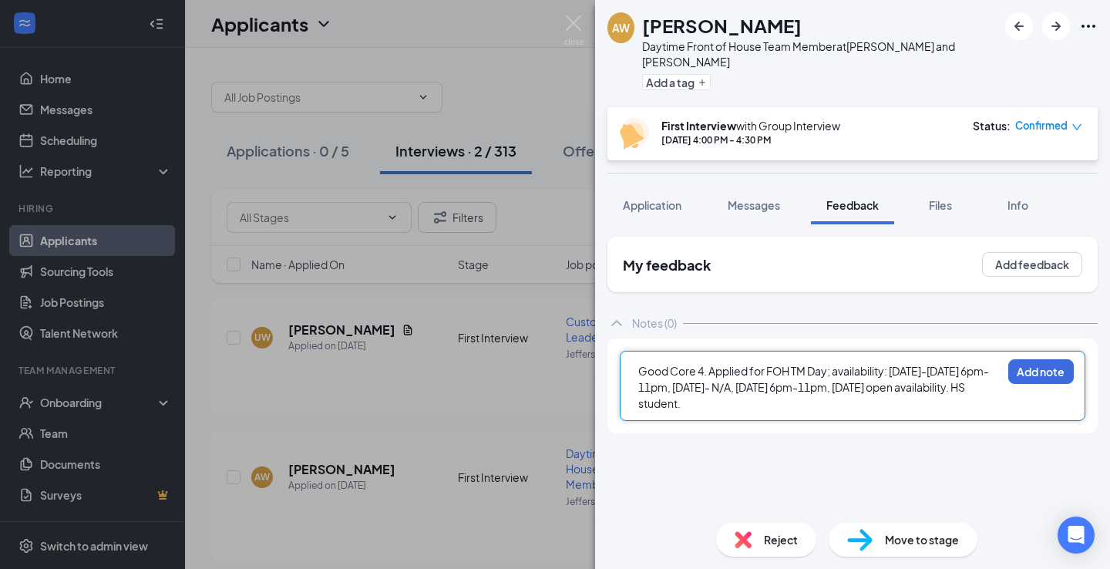
drag, startPoint x: 768, startPoint y: 389, endPoint x: 765, endPoint y: 408, distance: 19.5
click at [765, 408] on div "Good Core 4. Applied for FOH TM Day; availability: [DATE]-[DATE] 6pm-11pm, [DAT…" at bounding box center [853, 386] width 490 height 95
click at [1039, 362] on button "Add note" at bounding box center [1042, 371] width 66 height 25
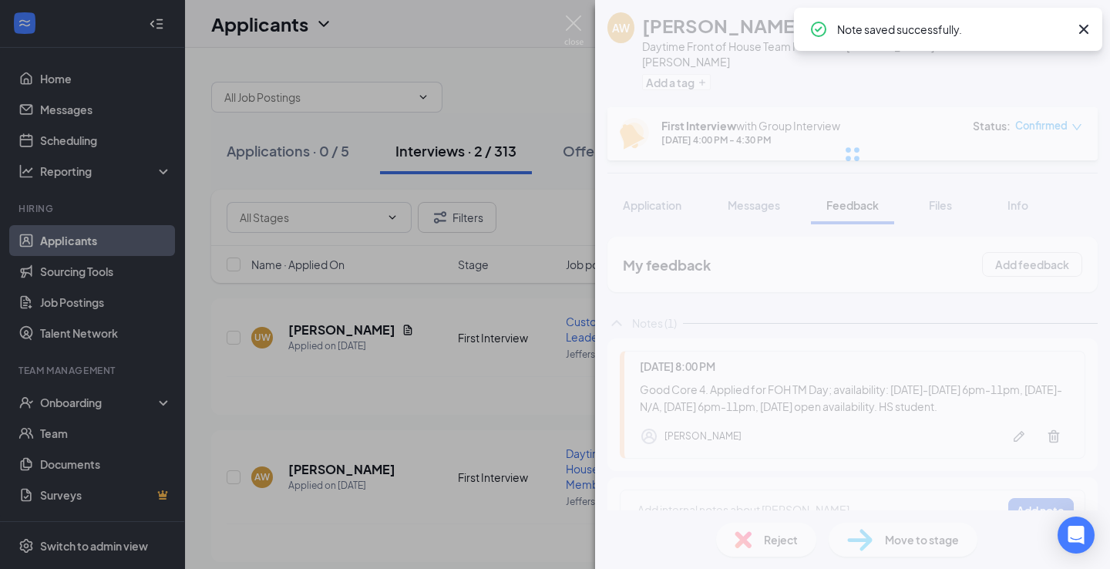
click at [764, 541] on div "AW [PERSON_NAME] Daytime Front of House Team Member at Jefferson and [PERSON_NA…" at bounding box center [852, 284] width 515 height 569
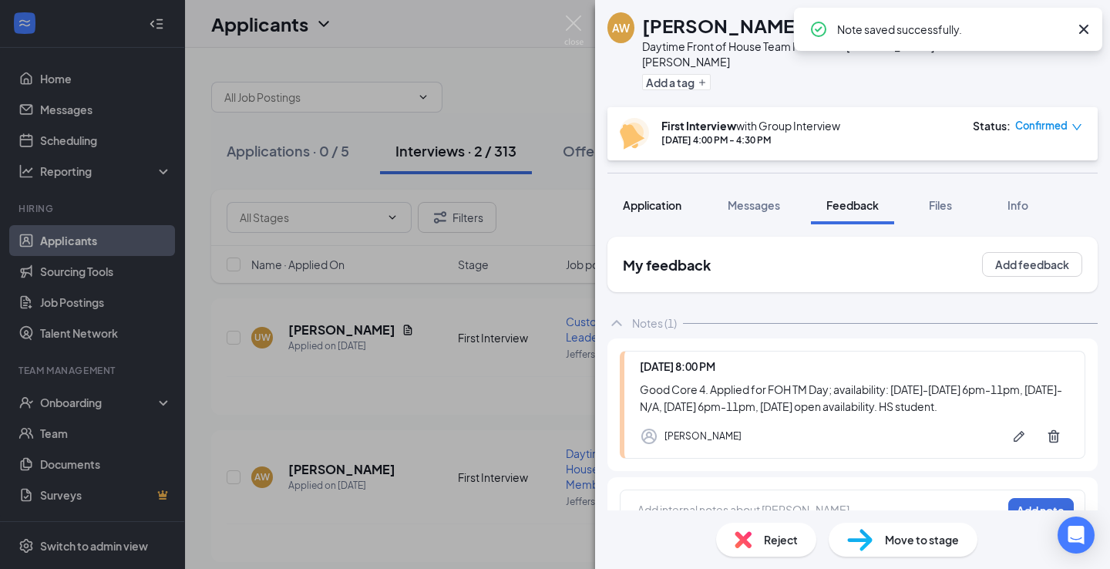
click at [638, 203] on button "Application" at bounding box center [652, 205] width 89 height 39
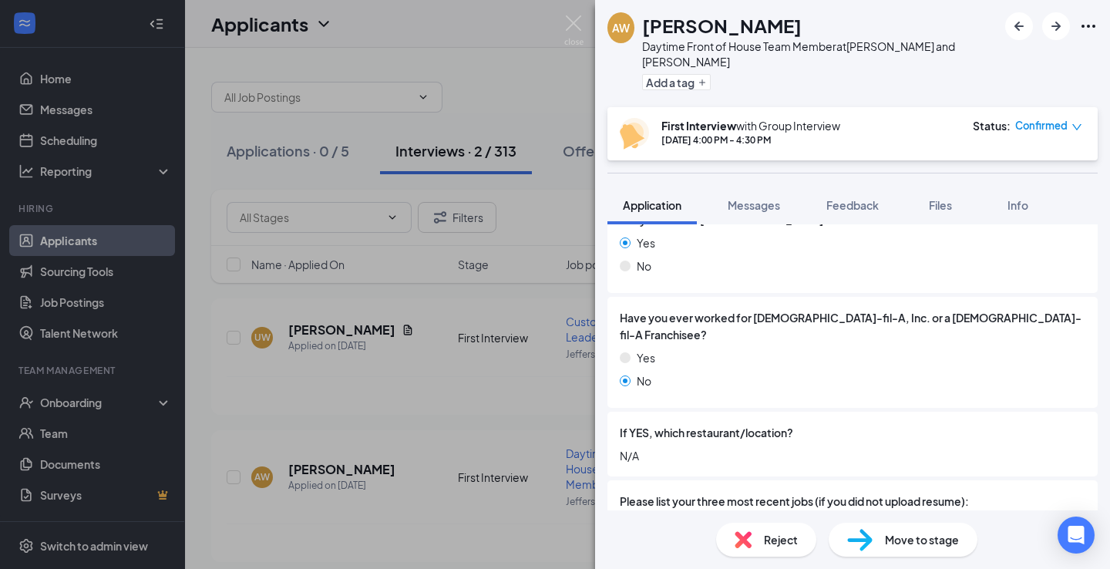
scroll to position [344, 0]
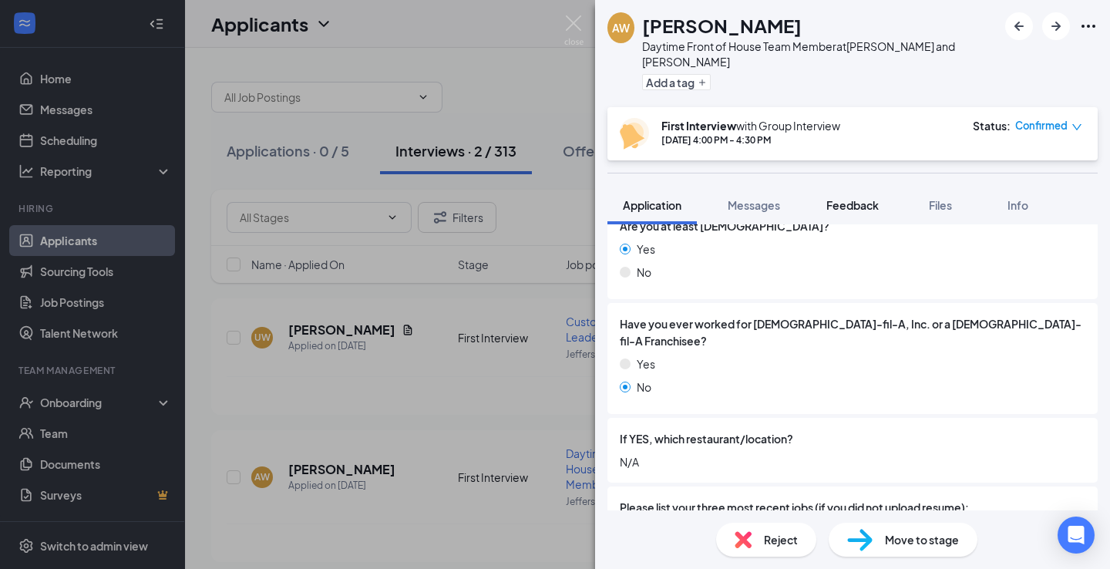
click at [845, 198] on span "Feedback" at bounding box center [853, 205] width 52 height 14
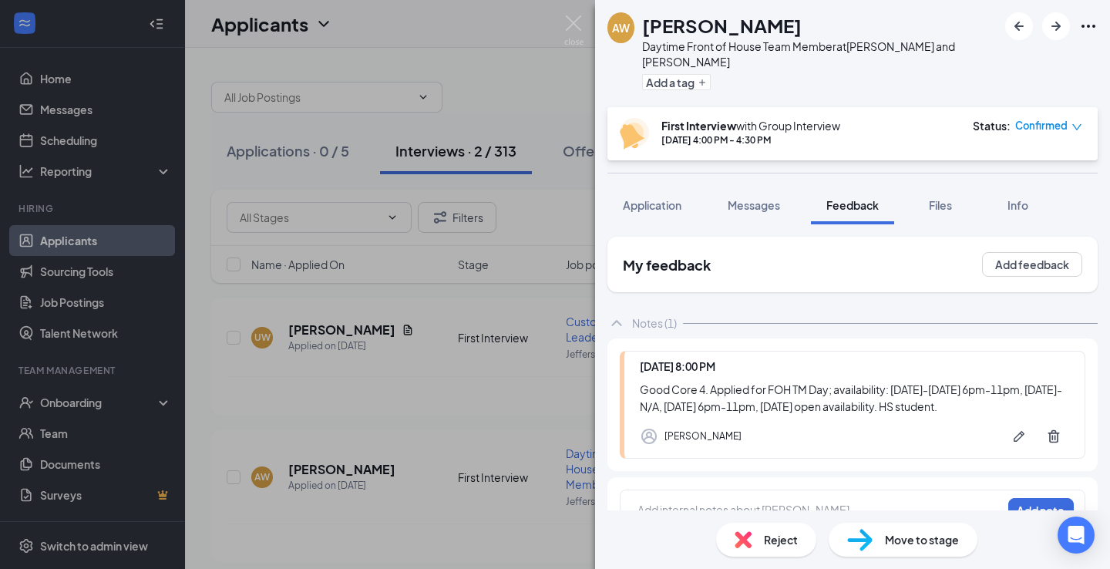
click at [761, 539] on div "Reject" at bounding box center [766, 540] width 100 height 34
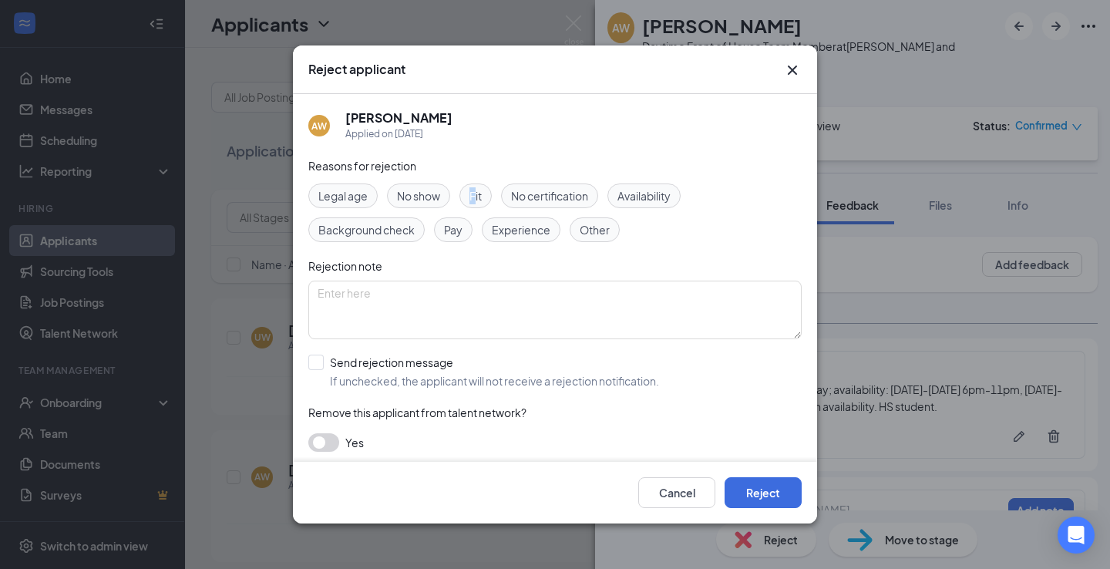
drag, startPoint x: 474, startPoint y: 191, endPoint x: 479, endPoint y: 237, distance: 45.7
click at [477, 193] on span "Fit" at bounding box center [476, 195] width 12 height 17
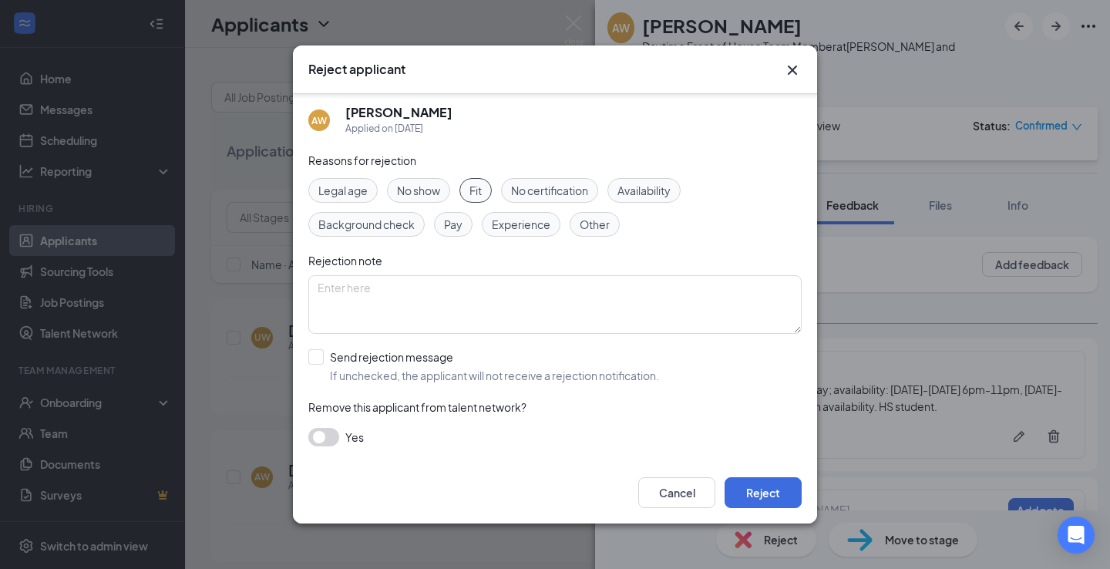
click at [330, 344] on div "Reasons for rejection Legal age No show Fit No certification Availability Backg…" at bounding box center [555, 307] width 494 height 310
click at [319, 350] on div at bounding box center [315, 356] width 15 height 15
click at [319, 350] on input "Send rejection message If unchecked, the applicant will not receive a rejection…" at bounding box center [483, 366] width 351 height 34
checkbox input "true"
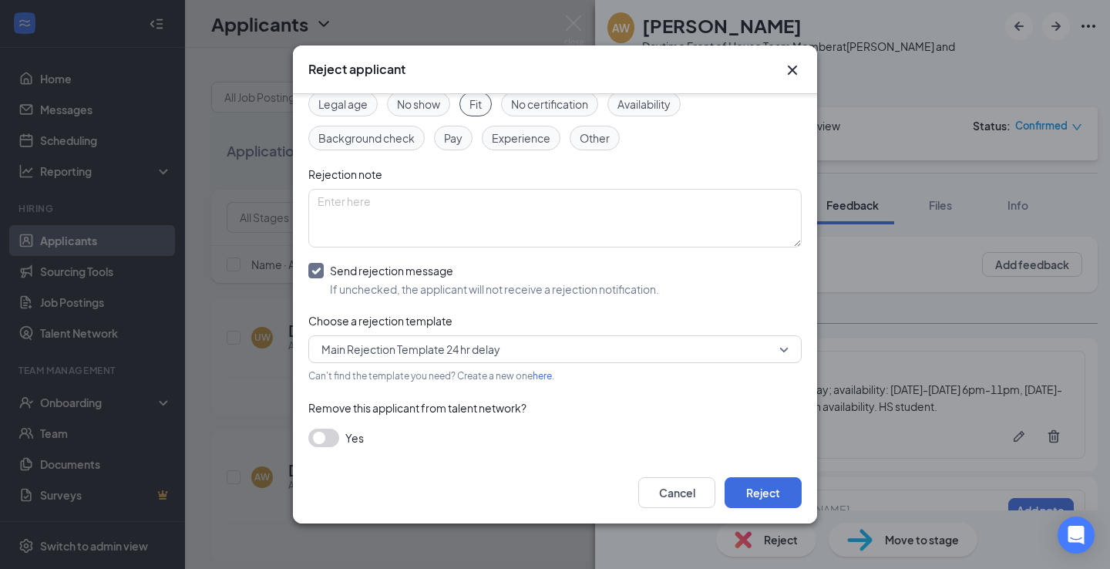
click at [322, 436] on button "button" at bounding box center [323, 438] width 31 height 19
click at [760, 499] on button "Reject" at bounding box center [763, 492] width 77 height 31
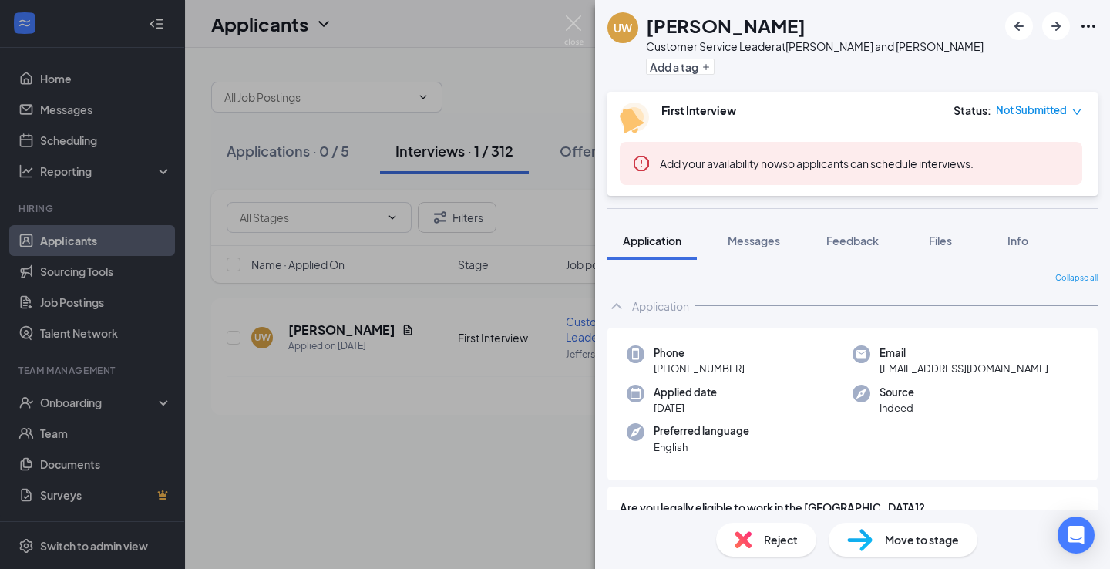
drag, startPoint x: 498, startPoint y: 56, endPoint x: 552, endPoint y: 82, distance: 60.0
click at [498, 56] on div "UW [PERSON_NAME] Customer Service Leader at [GEOGRAPHIC_DATA] and [PERSON_NAME]…" at bounding box center [555, 284] width 1110 height 569
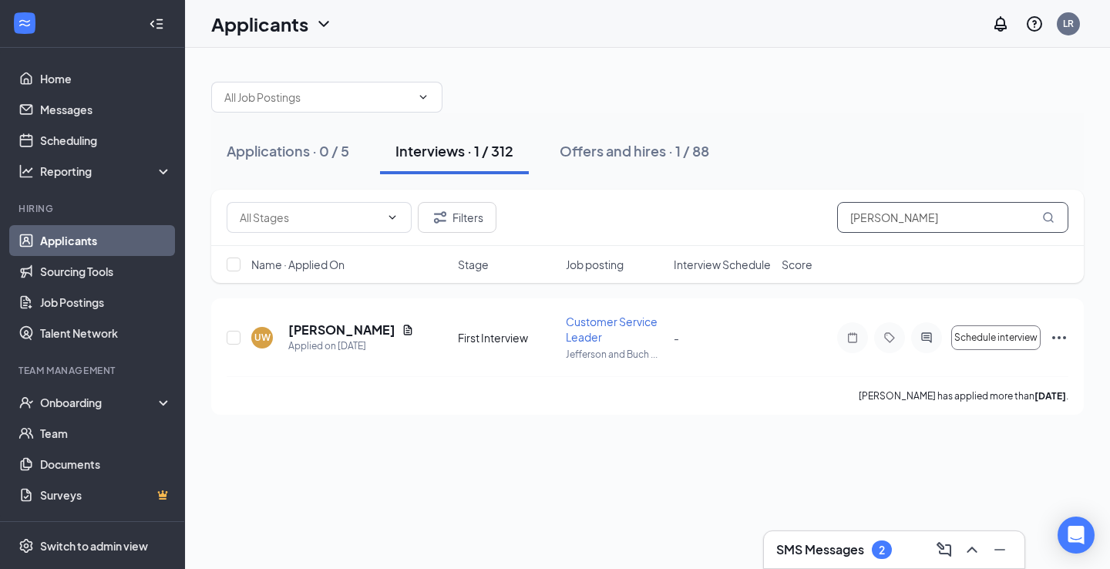
drag, startPoint x: 928, startPoint y: 221, endPoint x: 767, endPoint y: 210, distance: 161.6
click at [784, 211] on div "Filters [PERSON_NAME]" at bounding box center [648, 217] width 842 height 31
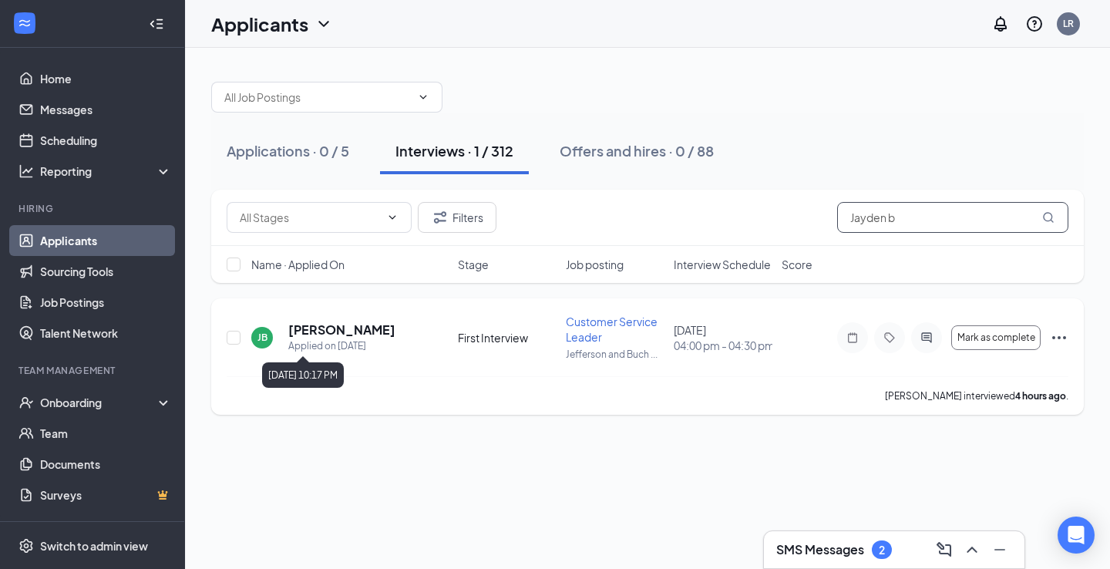
type input "Jayden b"
click at [336, 336] on h5 "[PERSON_NAME]" at bounding box center [341, 330] width 107 height 17
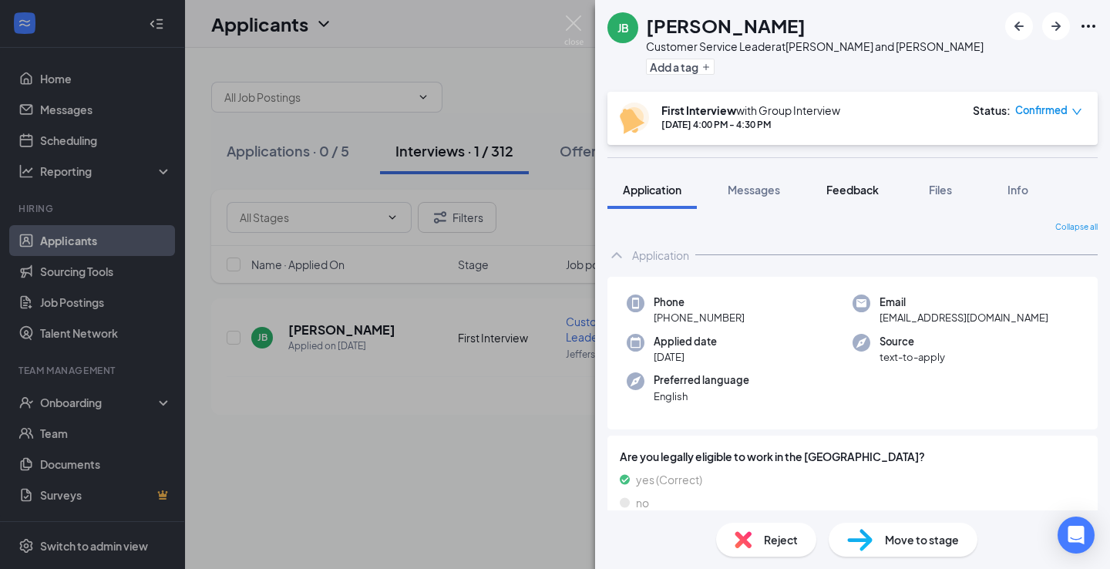
click at [851, 206] on button "Feedback" at bounding box center [852, 189] width 83 height 39
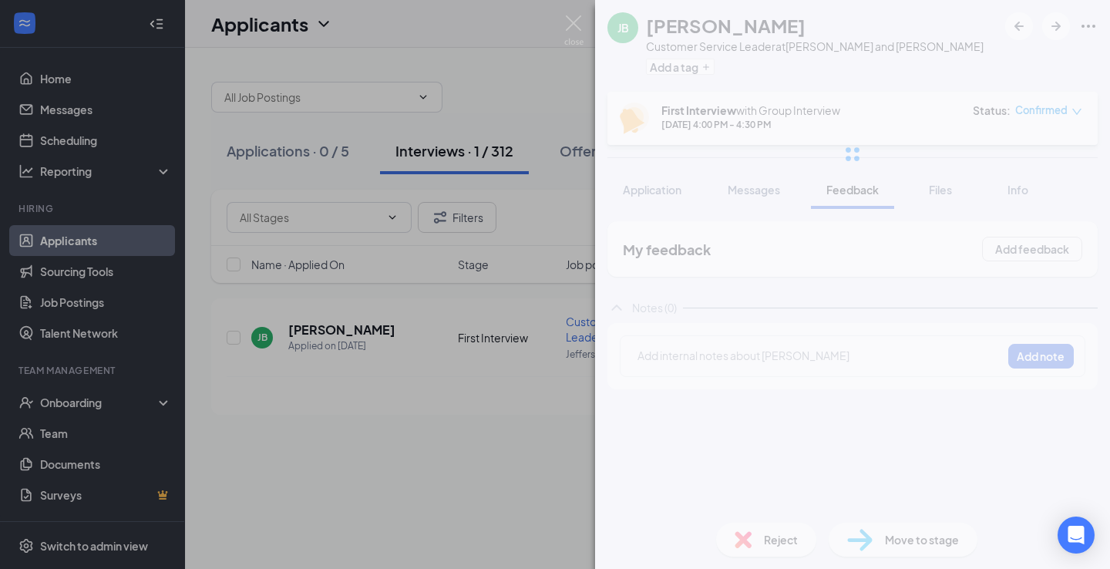
click at [807, 362] on div "[PERSON_NAME] ball Customer Service Leader at [GEOGRAPHIC_DATA] and [PERSON_NAM…" at bounding box center [852, 284] width 515 height 569
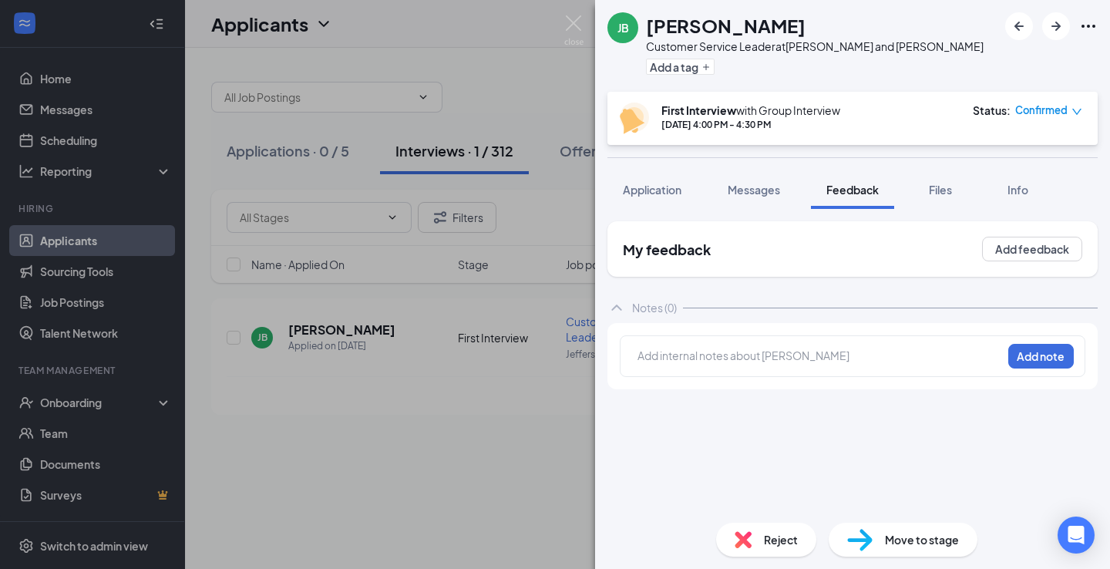
click at [805, 354] on div at bounding box center [820, 356] width 363 height 16
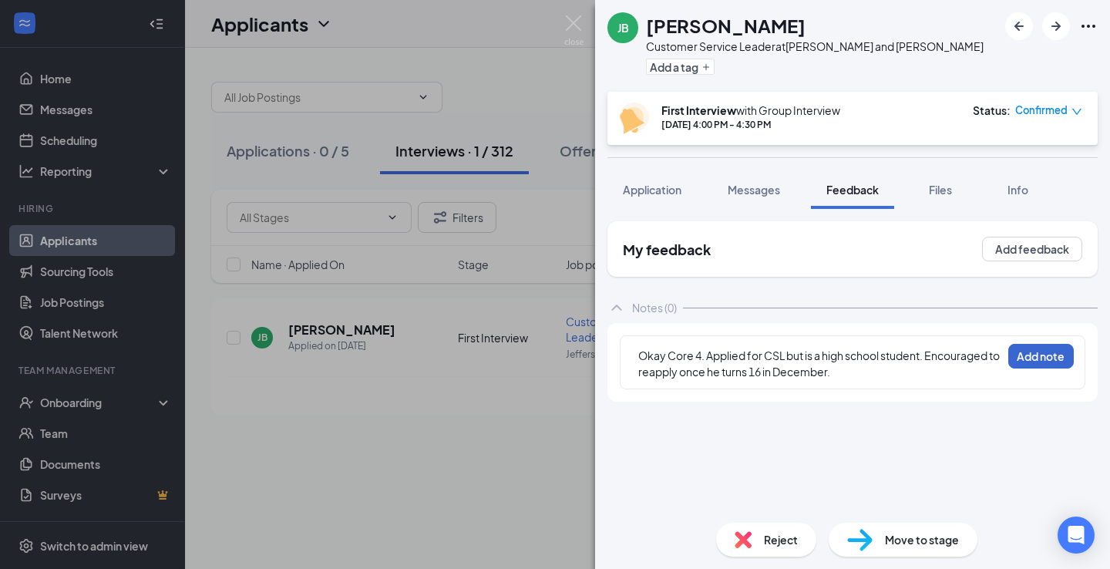
click at [1018, 355] on button "Add note" at bounding box center [1042, 356] width 66 height 25
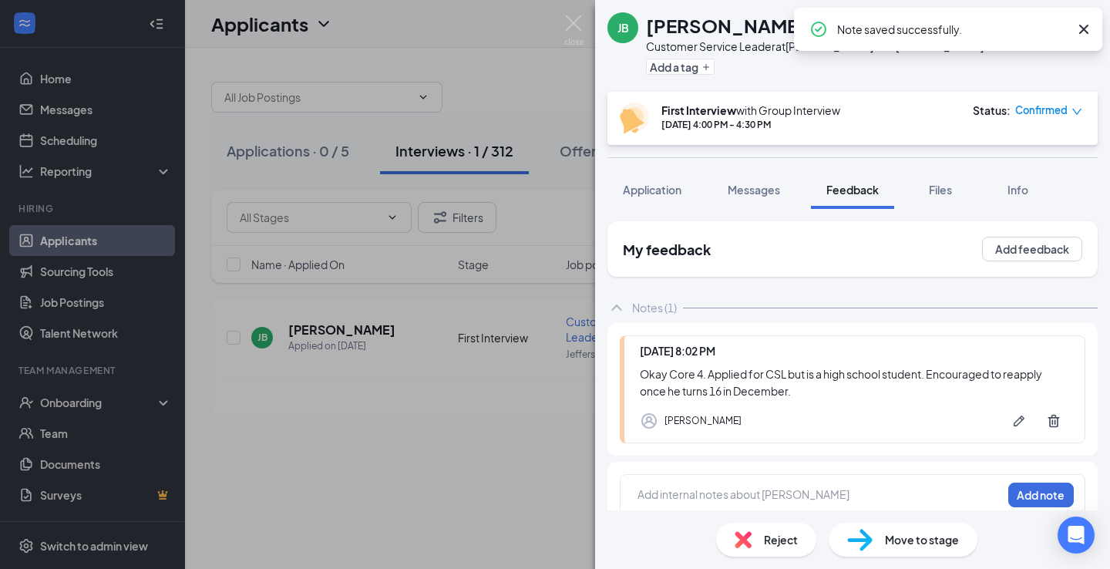
click at [794, 541] on span "Reject" at bounding box center [781, 539] width 34 height 17
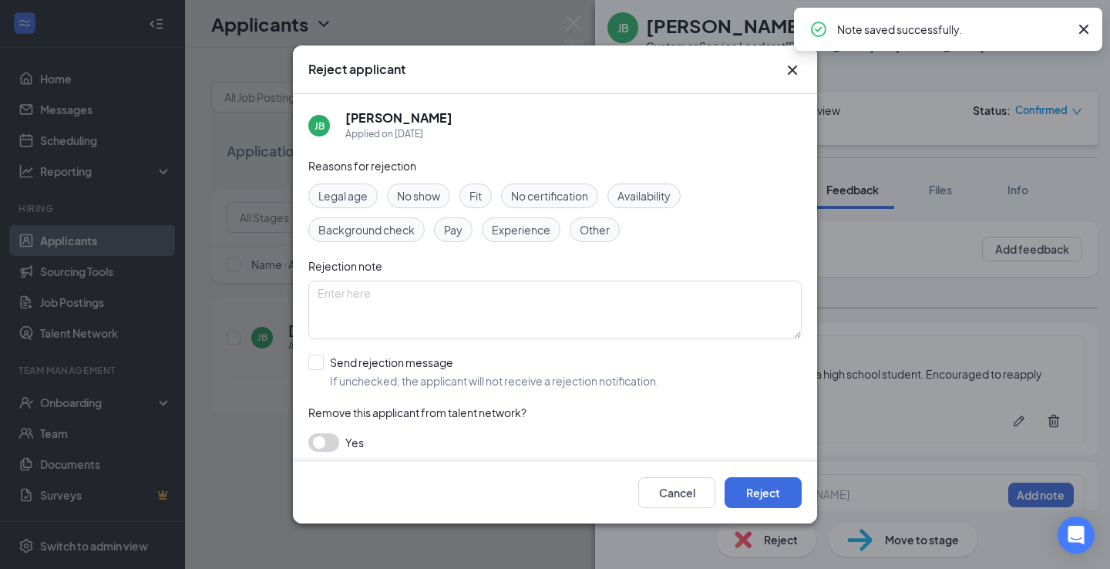
click at [332, 183] on div "Reasons for rejection Legal age No show Fit No certification Availability Backg…" at bounding box center [555, 312] width 494 height 310
click at [328, 194] on span "Legal age" at bounding box center [342, 195] width 49 height 17
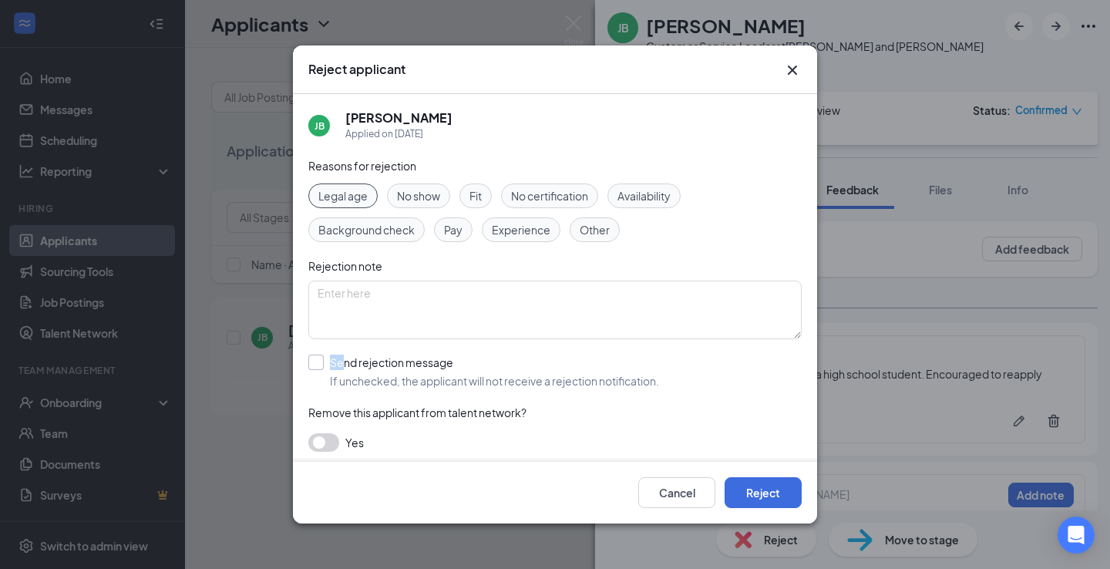
click at [344, 355] on div "Send rejection message" at bounding box center [494, 362] width 329 height 15
click at [344, 355] on input "Send rejection message If unchecked, the applicant will not receive a rejection…" at bounding box center [483, 372] width 351 height 34
click at [339, 367] on div "Send rejection message" at bounding box center [494, 362] width 329 height 15
click at [339, 367] on input "Send rejection message If unchecked, the applicant will not receive a rejection…" at bounding box center [483, 372] width 351 height 34
click at [339, 367] on div "Send rejection message" at bounding box center [494, 362] width 329 height 15
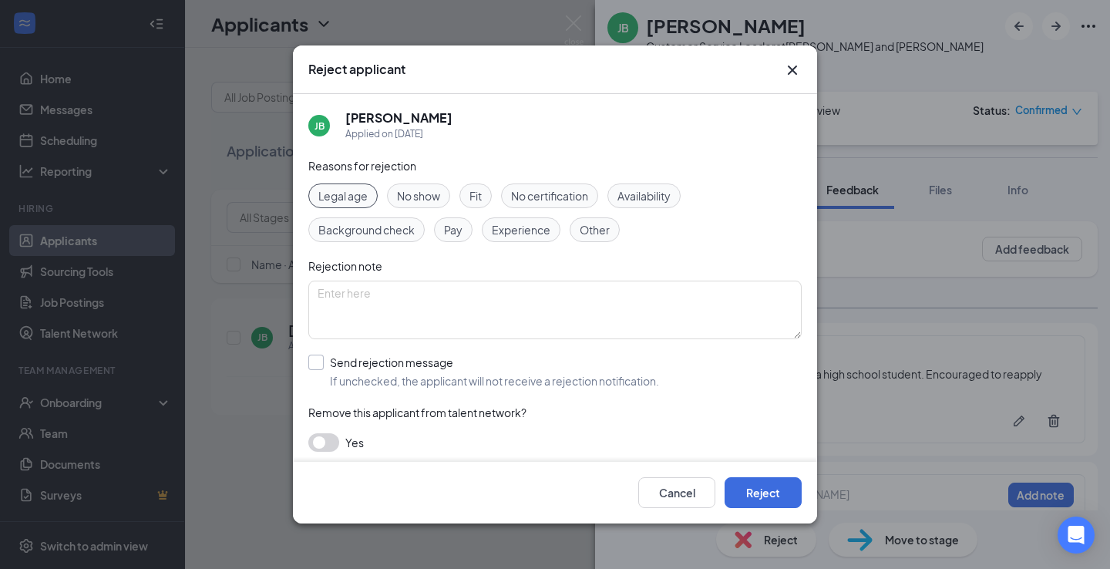
click at [339, 367] on input "Send rejection message If unchecked, the applicant will not receive a rejection…" at bounding box center [483, 372] width 351 height 34
checkbox input "true"
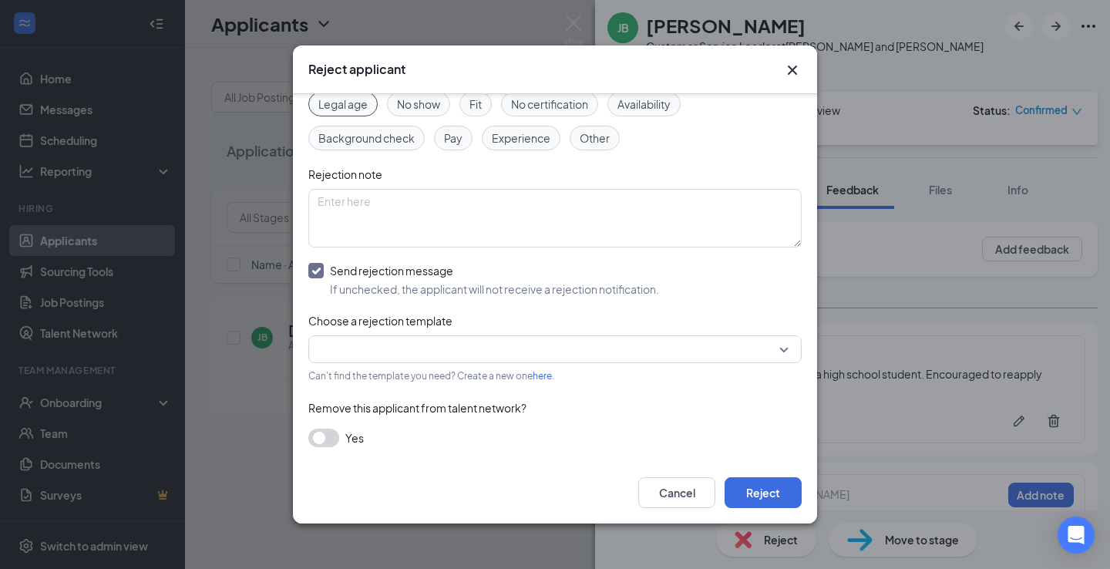
click at [321, 433] on button "button" at bounding box center [323, 438] width 31 height 19
click at [764, 488] on button "Reject" at bounding box center [763, 492] width 77 height 31
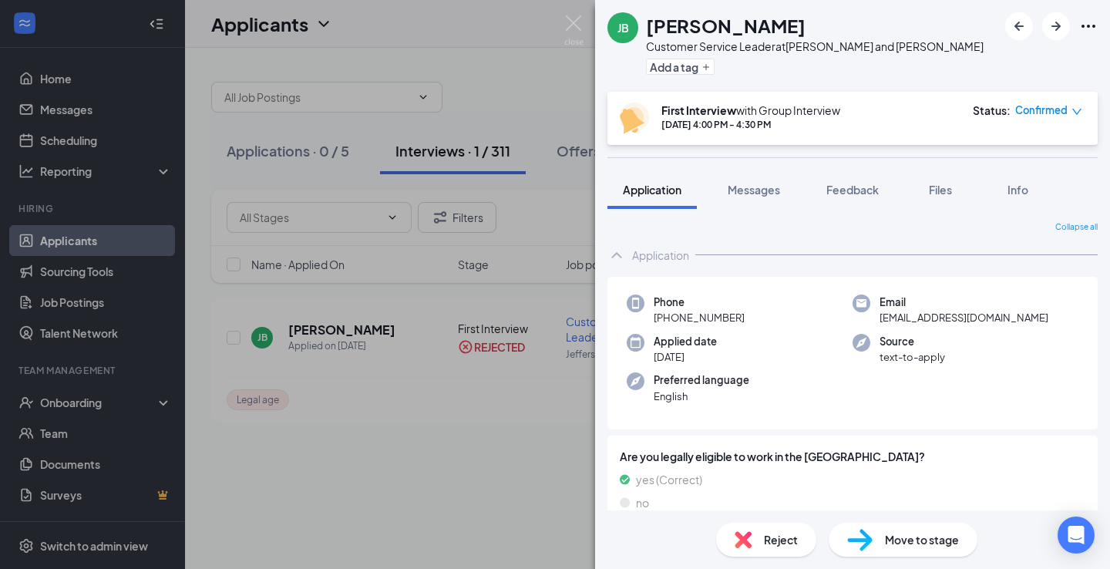
click at [435, 285] on div "[PERSON_NAME] ball Customer Service Leader at [GEOGRAPHIC_DATA] and [PERSON_NAM…" at bounding box center [555, 284] width 1110 height 569
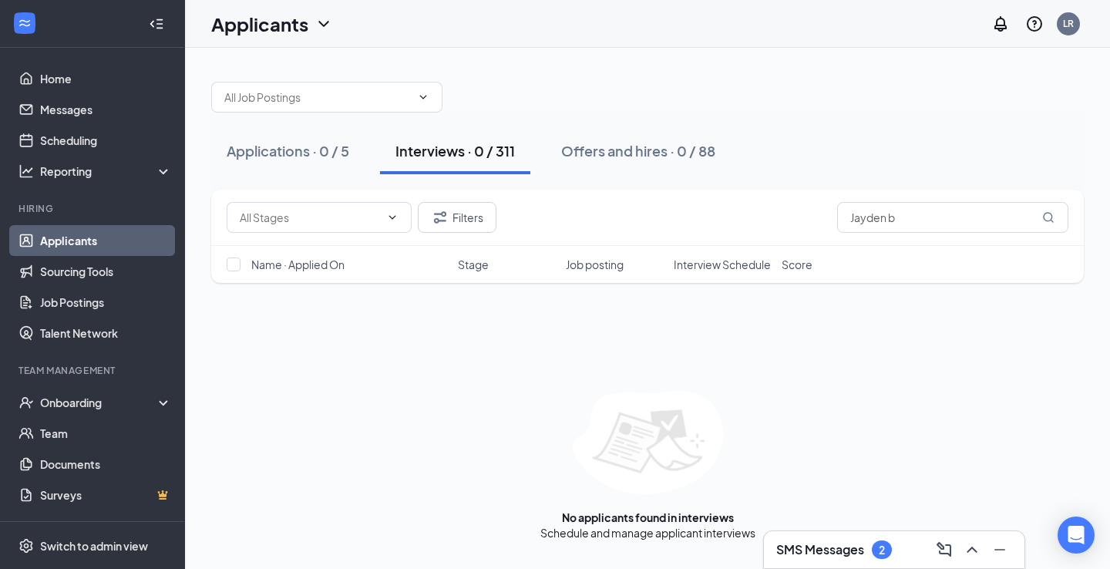
click at [797, 544] on h3 "SMS Messages" at bounding box center [821, 549] width 88 height 17
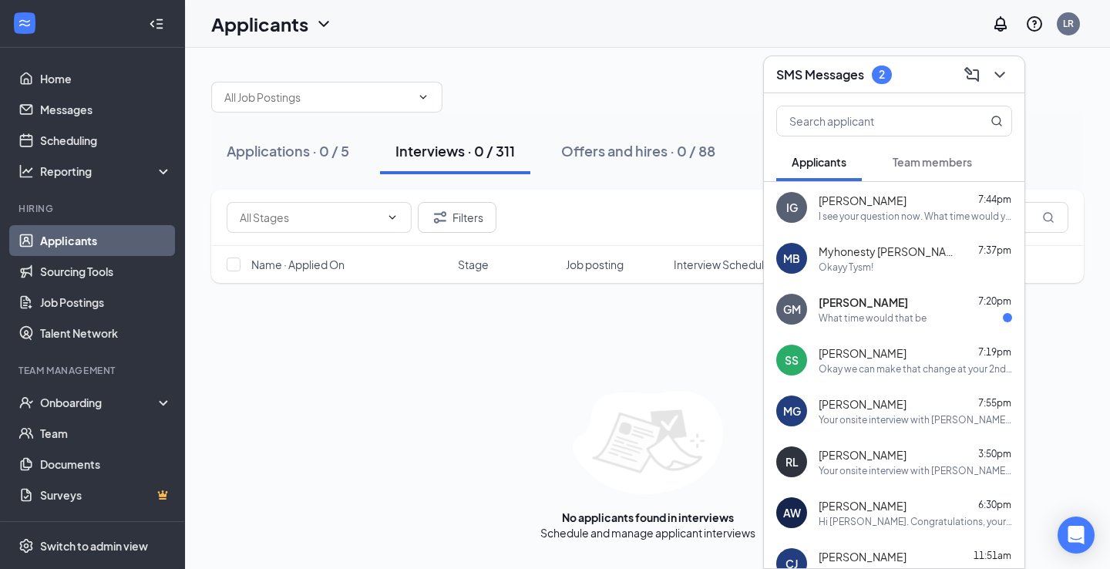
click at [908, 153] on button "Team members" at bounding box center [933, 162] width 110 height 39
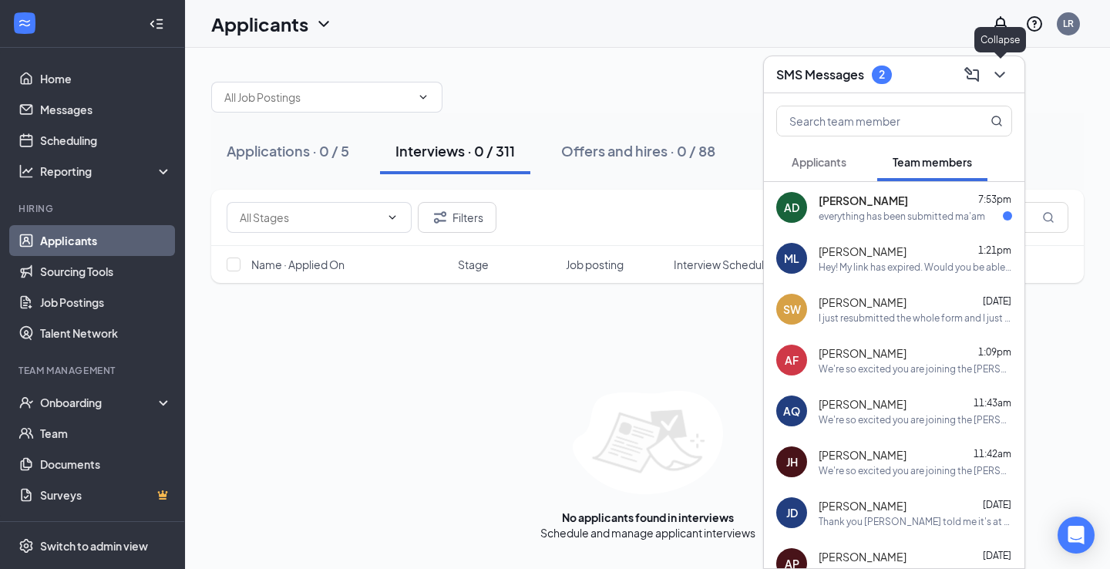
click at [1009, 74] on button at bounding box center [1000, 74] width 25 height 25
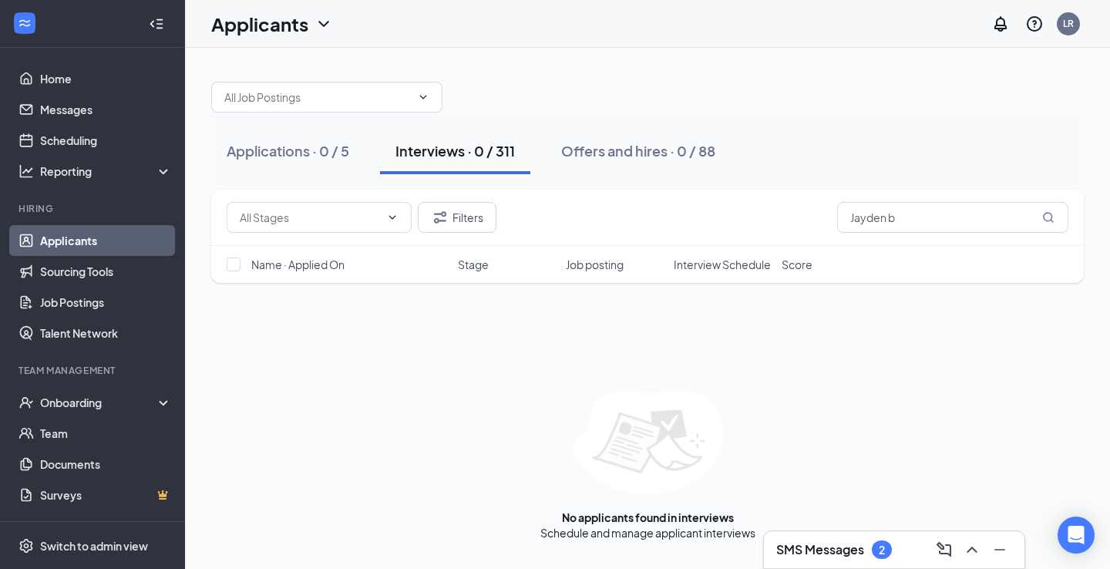
click at [983, 111] on div at bounding box center [647, 89] width 873 height 46
